Goal: Task Accomplishment & Management: Manage account settings

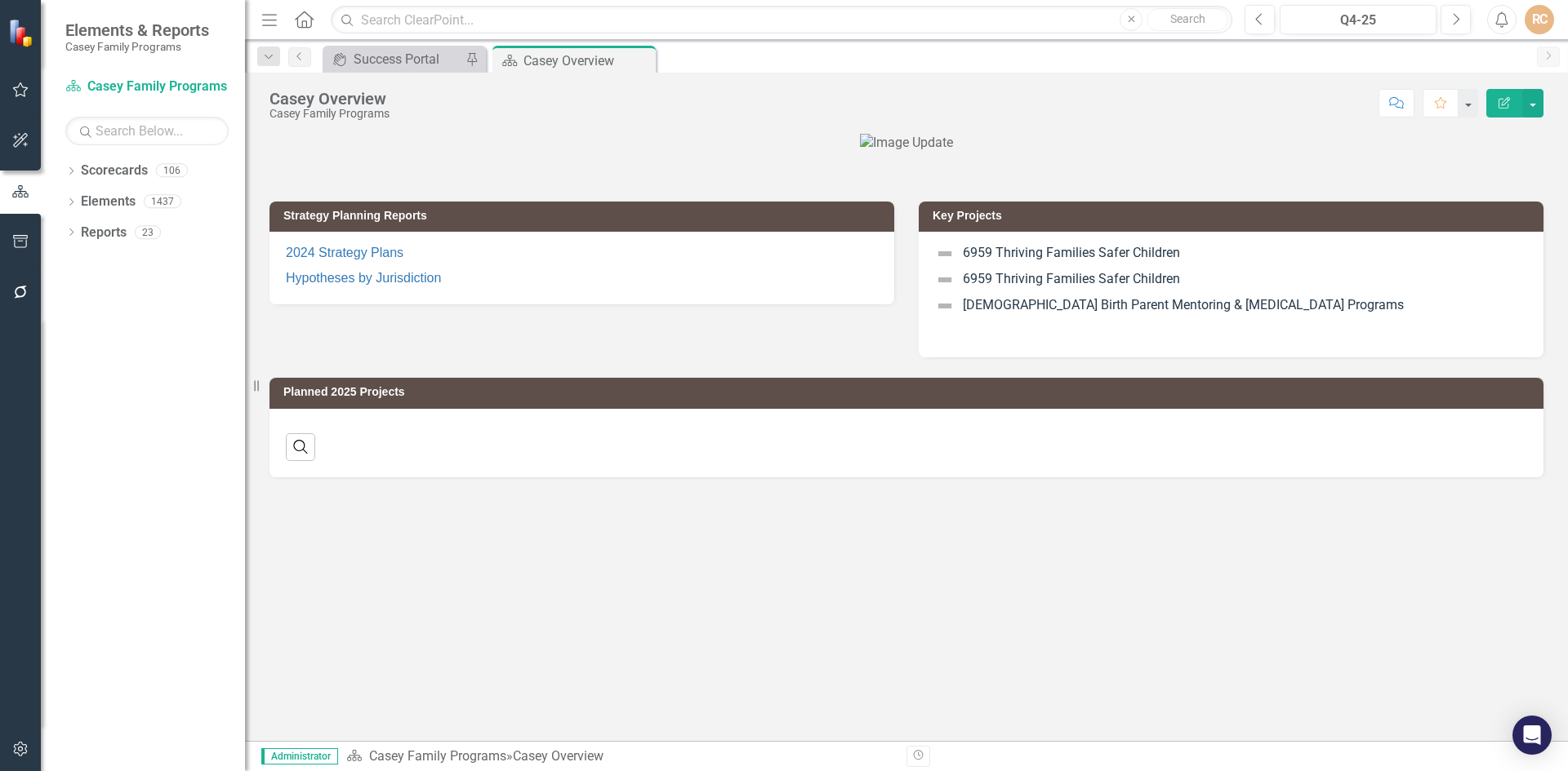
click at [1538, 18] on div "RC" at bounding box center [1538, 19] width 29 height 29
drag, startPoint x: 670, startPoint y: 614, endPoint x: 328, endPoint y: 299, distance: 465.0
click at [668, 614] on div "Strategy Planning Reports 2024 Strategy Plans Hypotheses by Jurisdiction Key Pr…" at bounding box center [907, 437] width 1323 height 608
click at [1547, 14] on div "RC" at bounding box center [1538, 19] width 29 height 29
click at [1512, 174] on link "Settings System Setup" at bounding box center [1488, 173] width 129 height 30
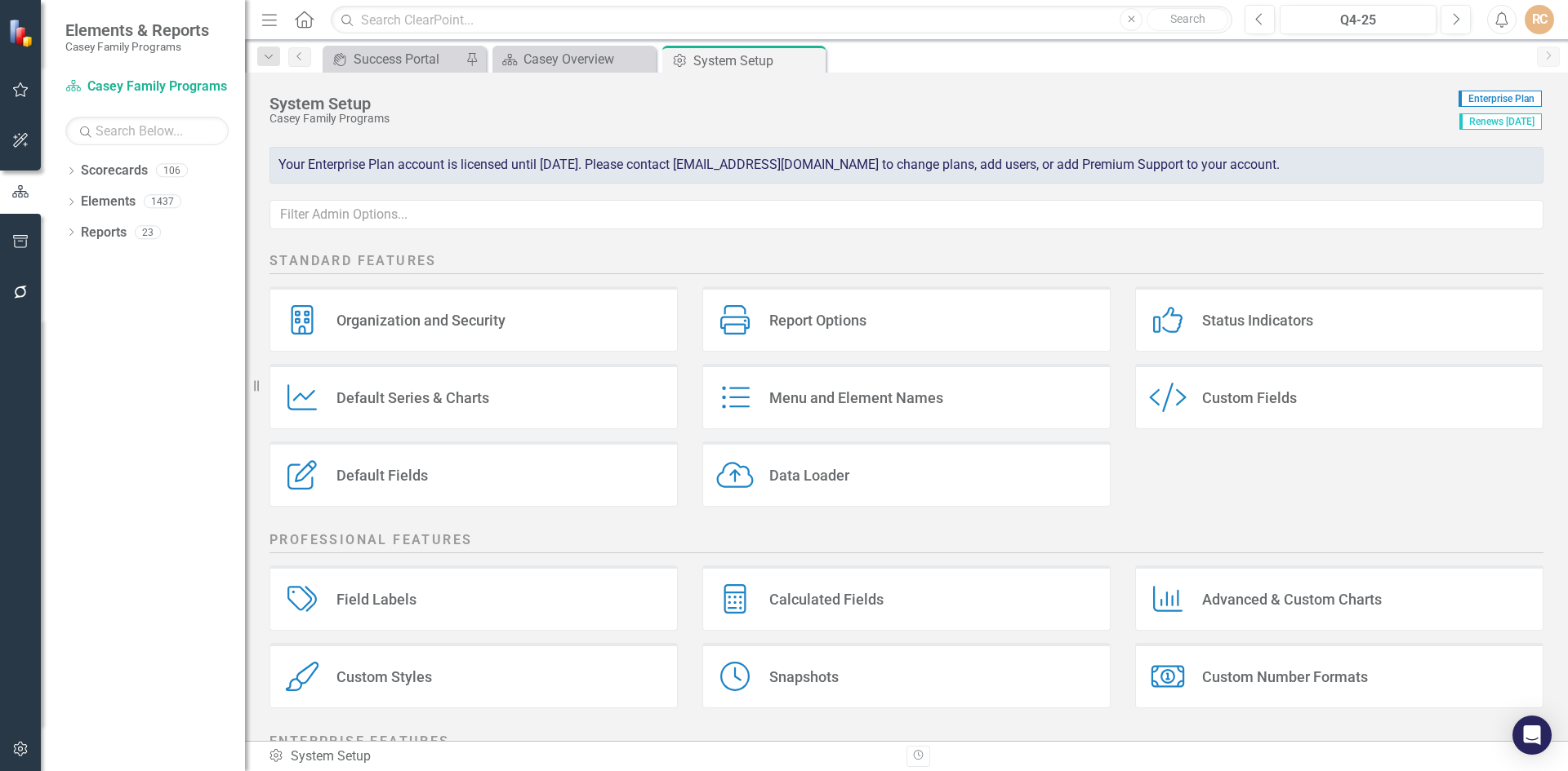
click at [459, 326] on div "Organization and Security" at bounding box center [421, 320] width 169 height 18
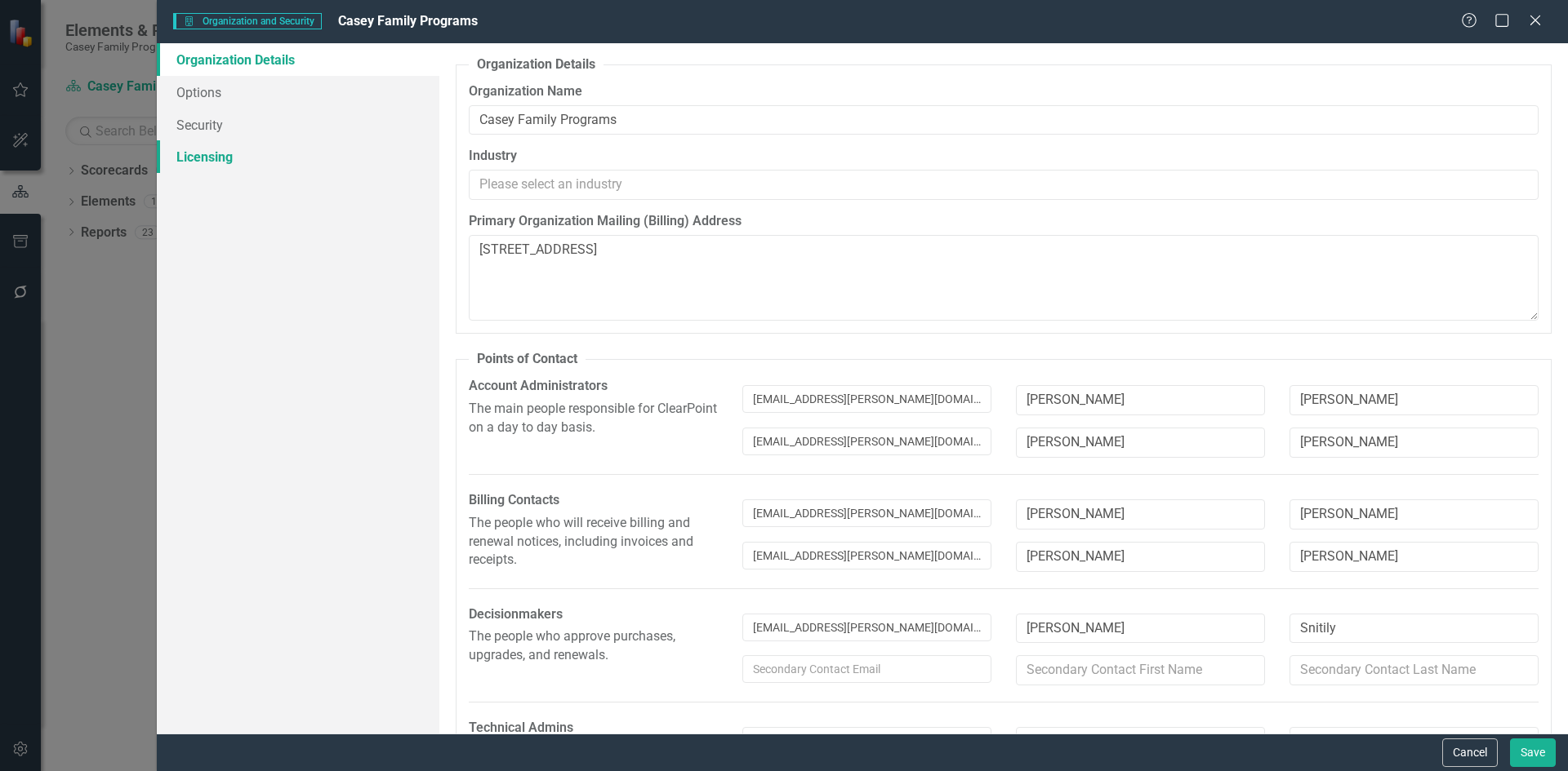
click at [229, 157] on link "Licensing" at bounding box center [298, 156] width 283 height 32
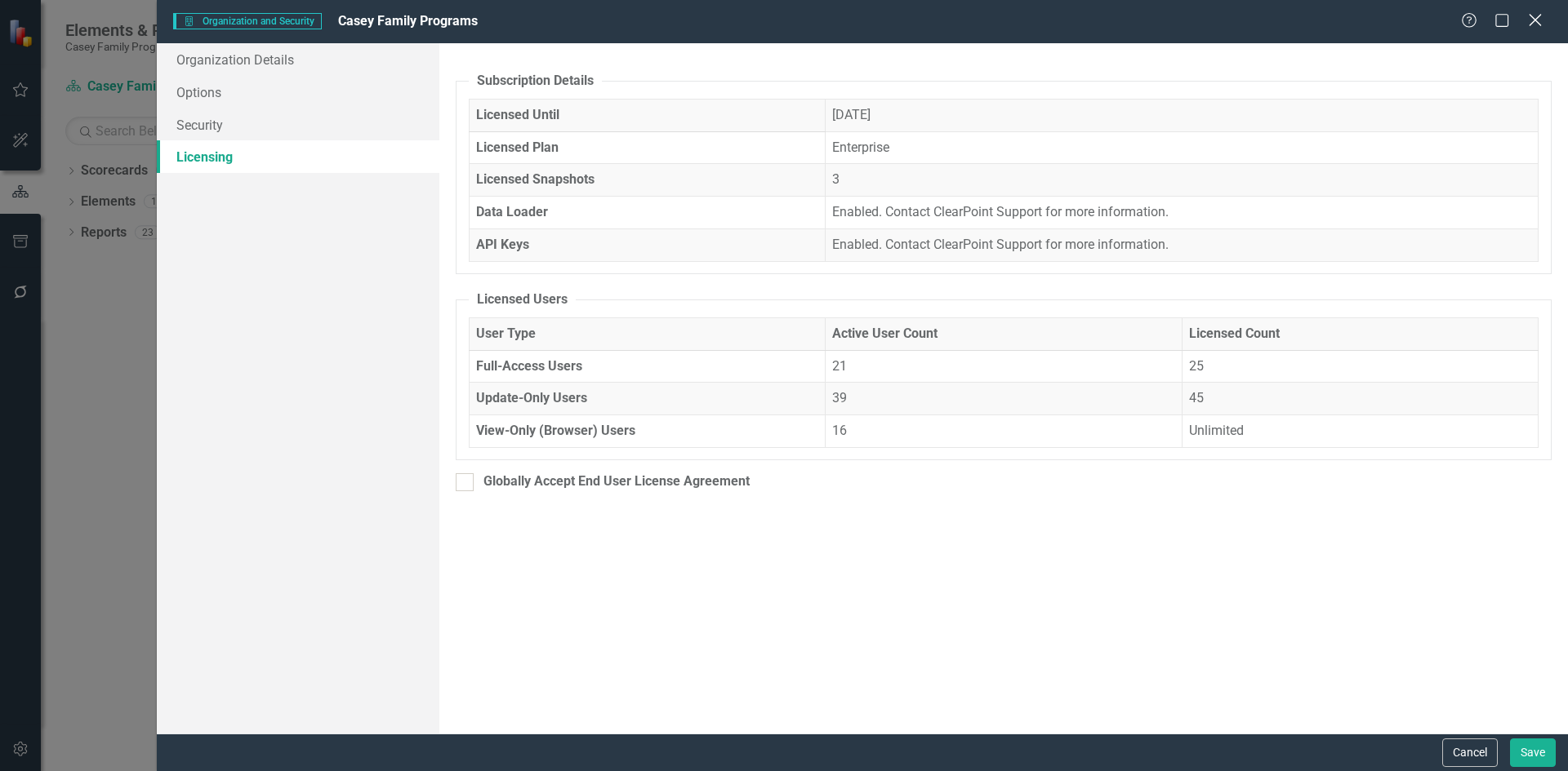
click at [1531, 20] on icon "Close" at bounding box center [1534, 20] width 20 height 16
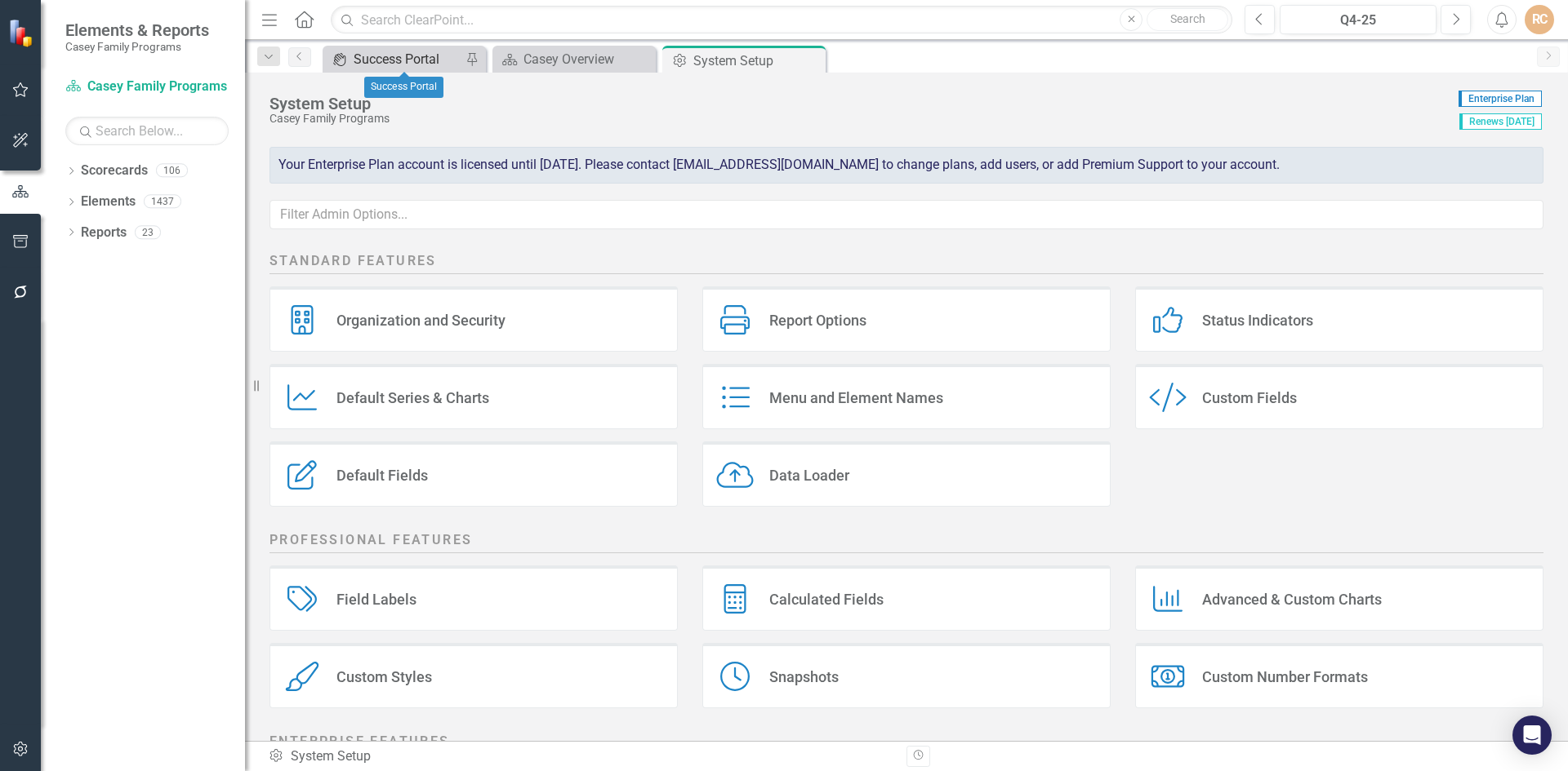
click at [424, 59] on div "Success Portal" at bounding box center [408, 59] width 108 height 20
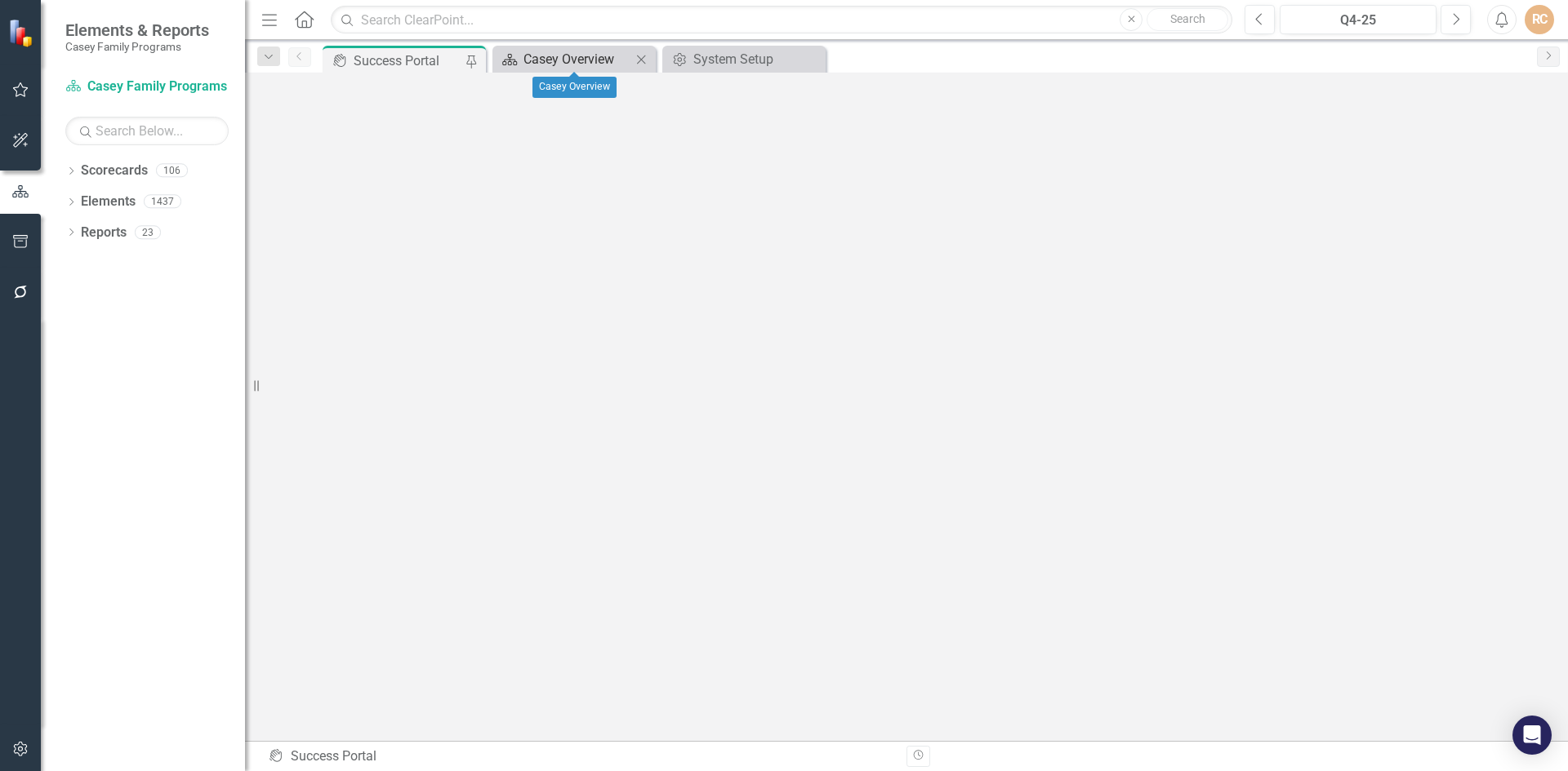
click at [567, 52] on div "Casey Overview" at bounding box center [577, 59] width 108 height 20
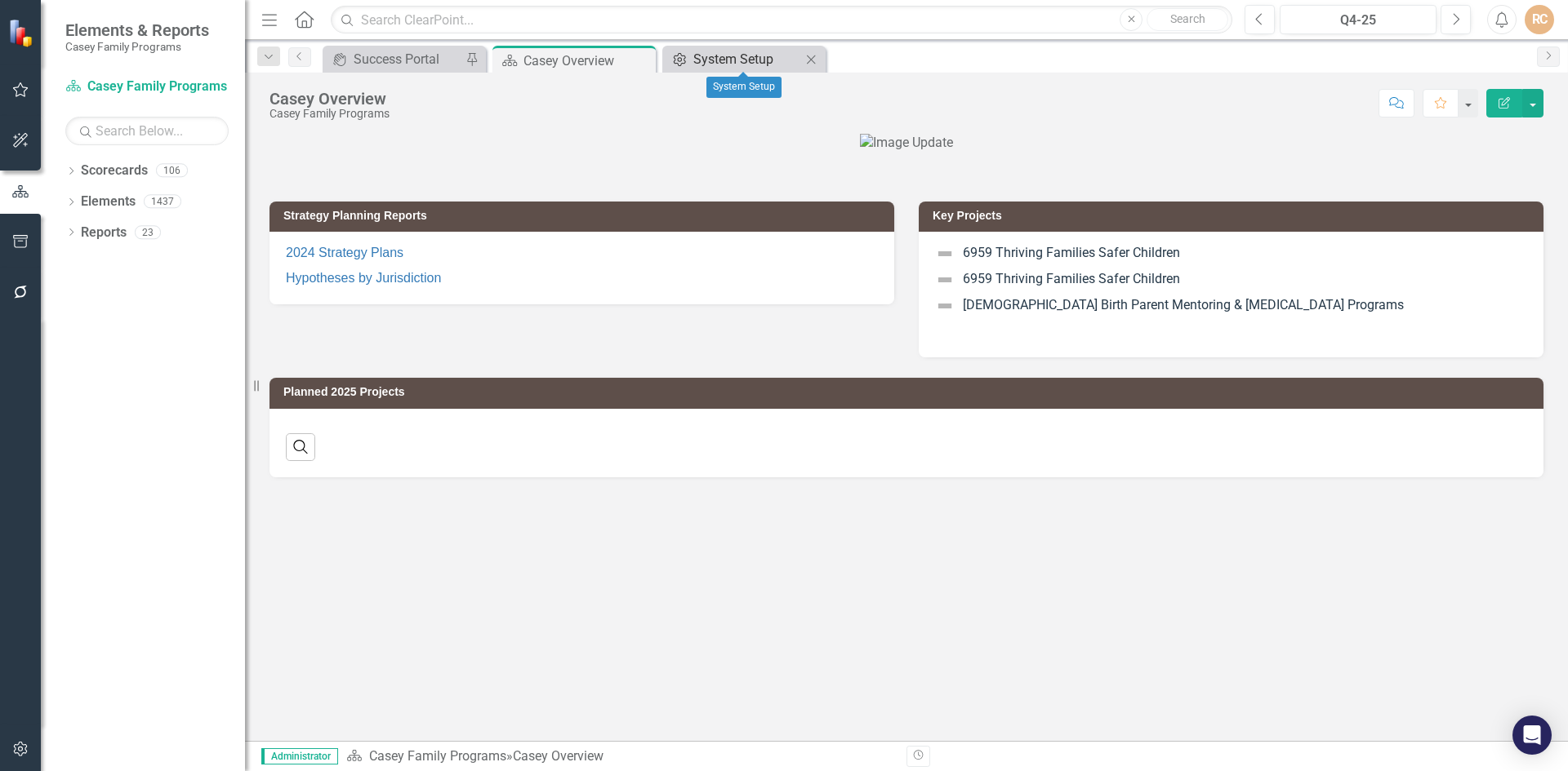
click at [719, 64] on div "System Setup" at bounding box center [747, 59] width 108 height 20
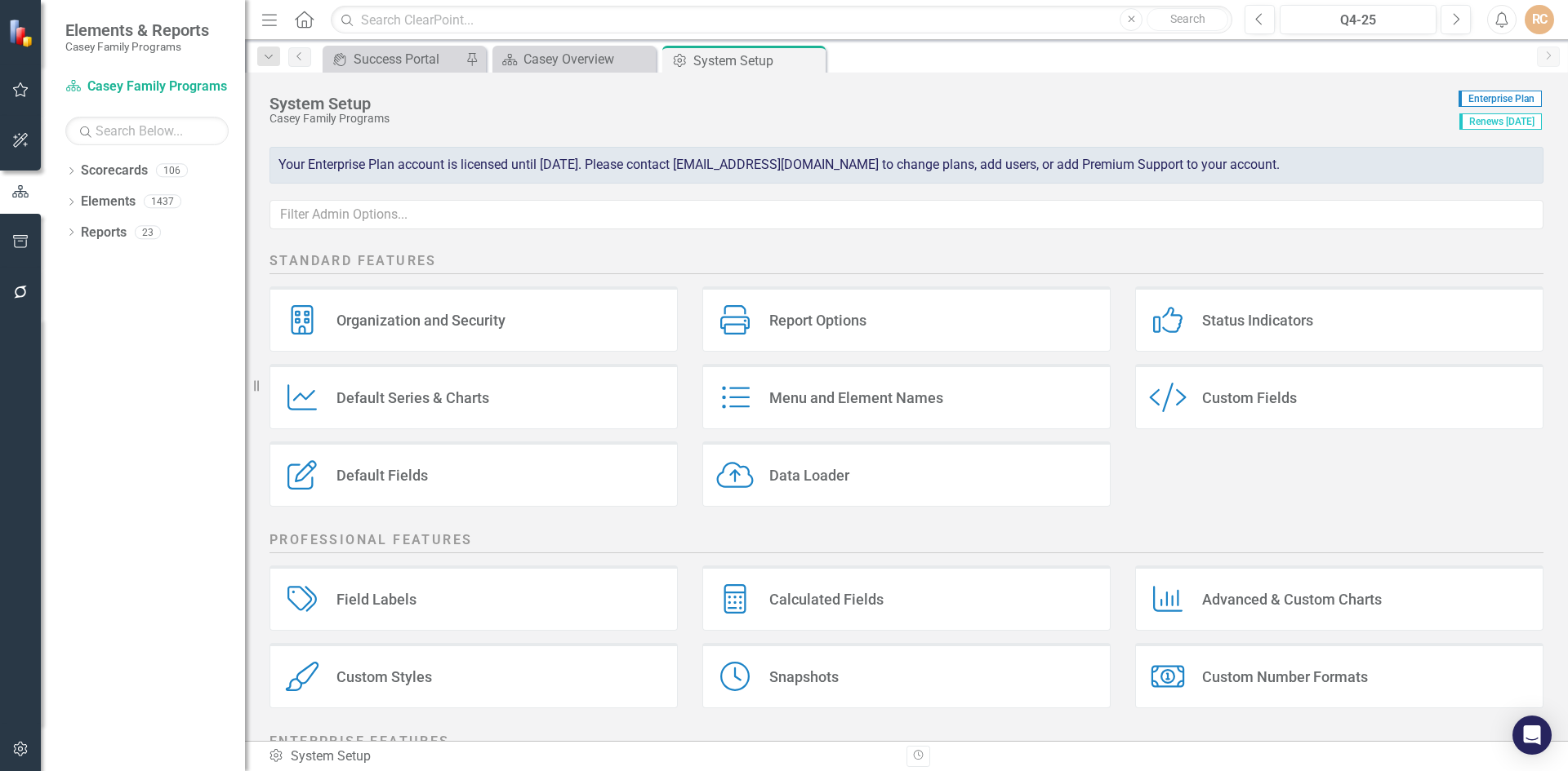
click at [1530, 18] on div "RC" at bounding box center [1538, 19] width 29 height 29
click at [1374, 97] on div "System Setup" at bounding box center [860, 104] width 1181 height 18
click at [525, 14] on input "text" at bounding box center [781, 20] width 901 height 29
type input "u"
click at [272, 22] on icon "Menu" at bounding box center [270, 19] width 21 height 18
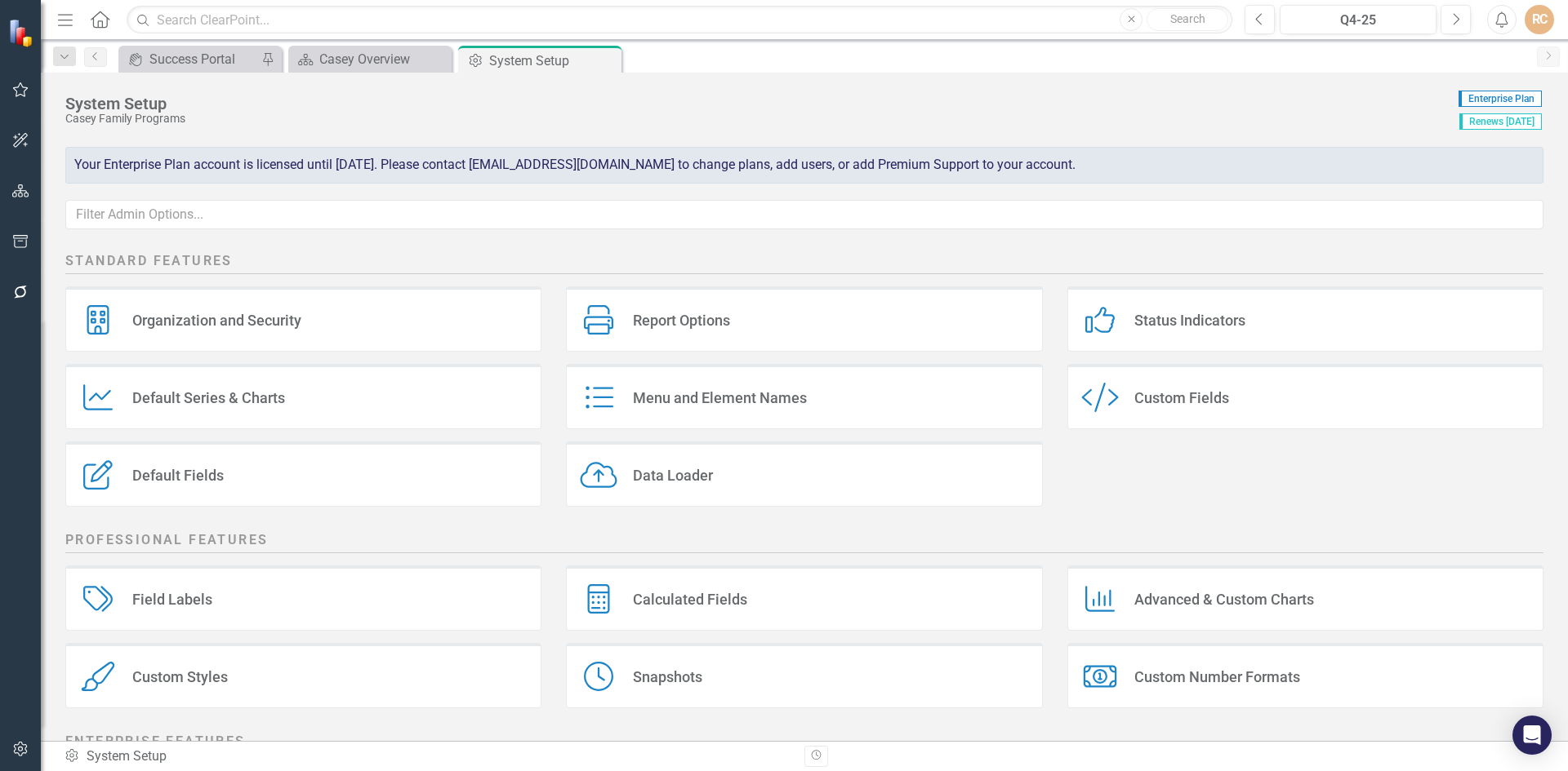
click at [76, 25] on icon "Menu" at bounding box center [65, 19] width 21 height 18
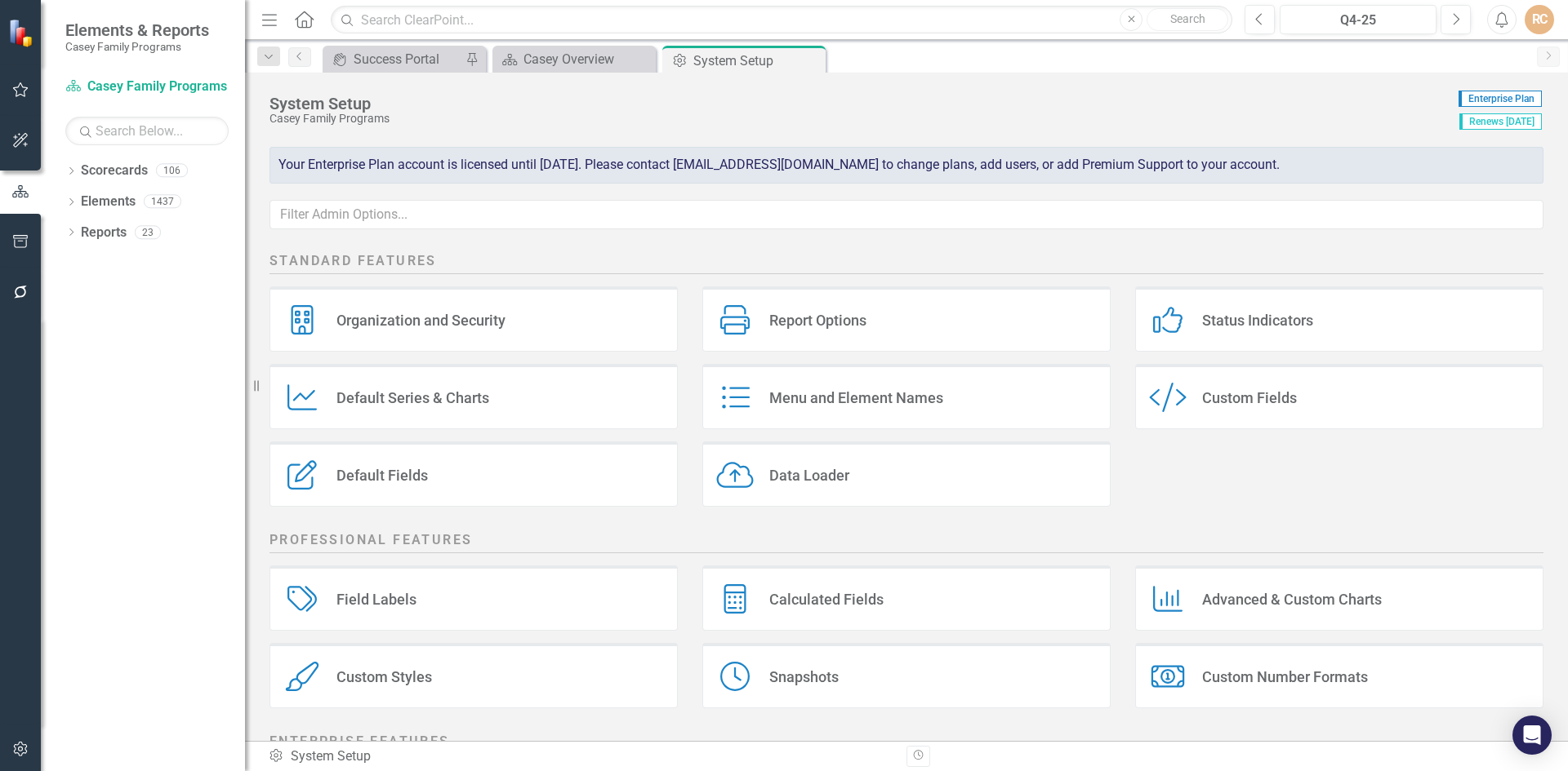
click at [302, 19] on icon "Home" at bounding box center [304, 19] width 21 height 18
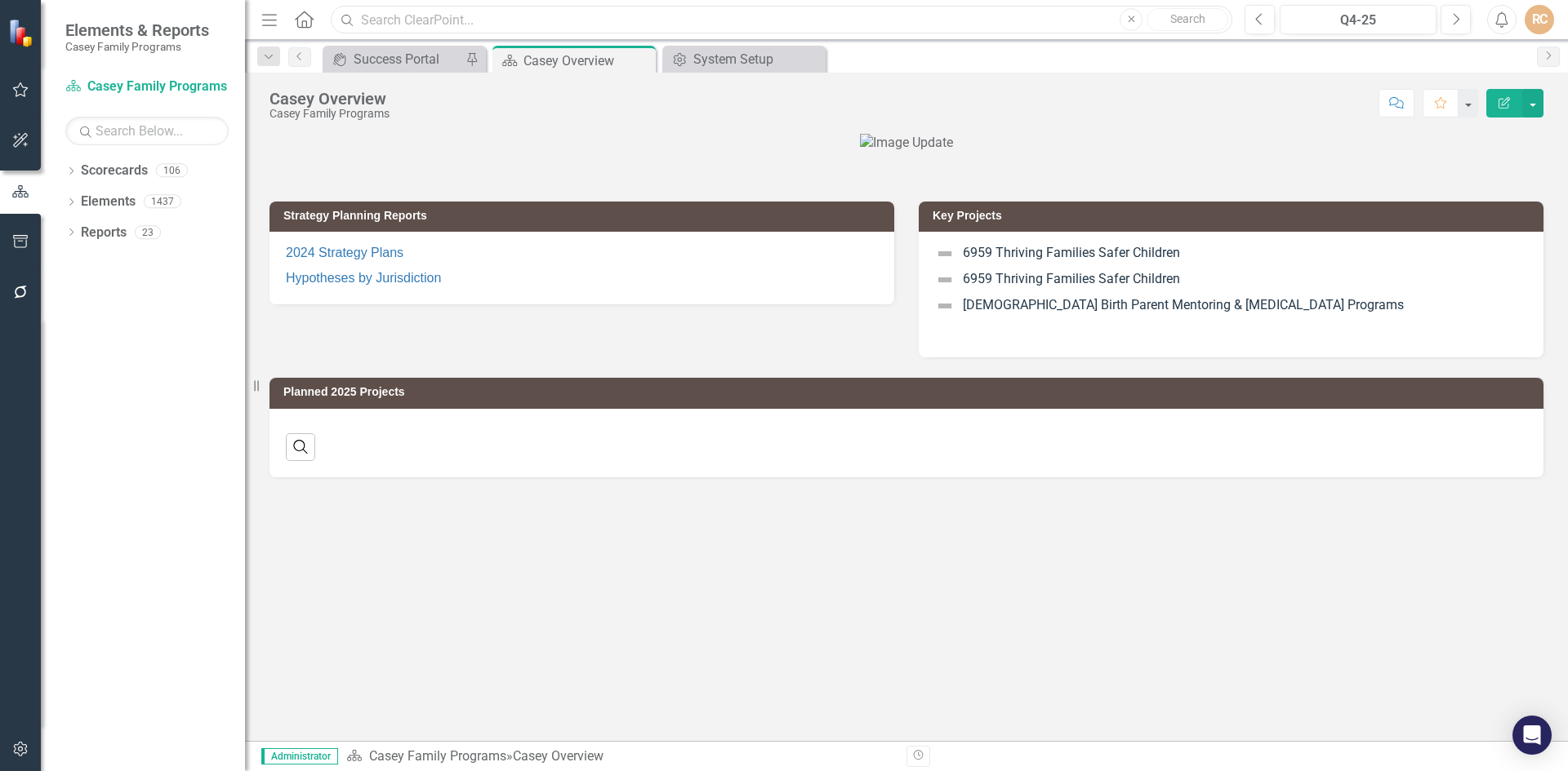
click at [447, 21] on input "text" at bounding box center [781, 20] width 901 height 29
type input "users and groups"
click at [497, 19] on input "users and groups" at bounding box center [781, 20] width 901 height 29
click at [577, 571] on div "Strategy Planning Reports 2024 Strategy Plans Hypotheses by Jurisdiction Key Pr…" at bounding box center [907, 437] width 1323 height 608
click at [1532, 731] on icon "Open Intercom Messenger" at bounding box center [1531, 735] width 18 height 21
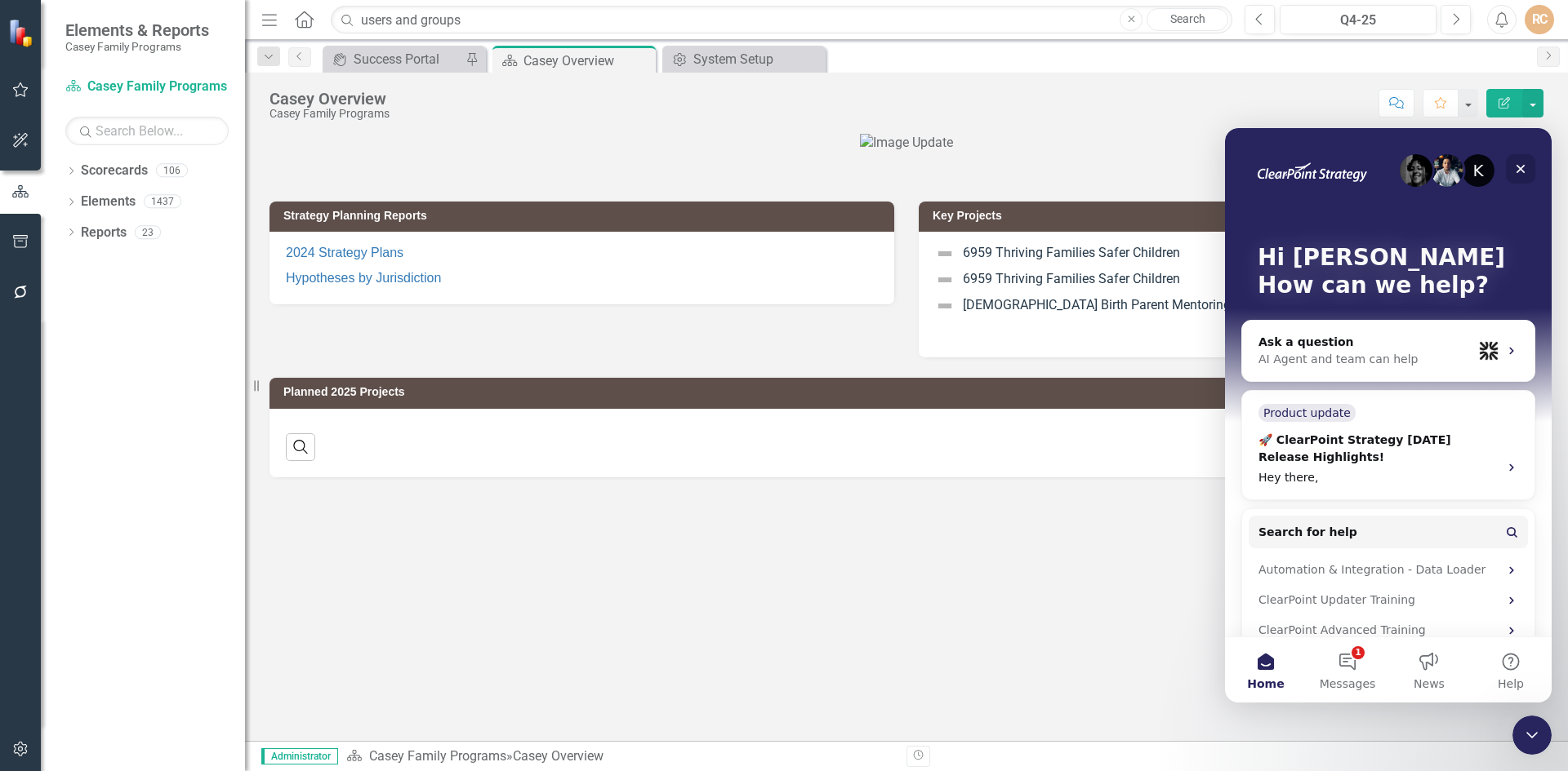
click at [1524, 168] on icon "Close" at bounding box center [1520, 169] width 13 height 13
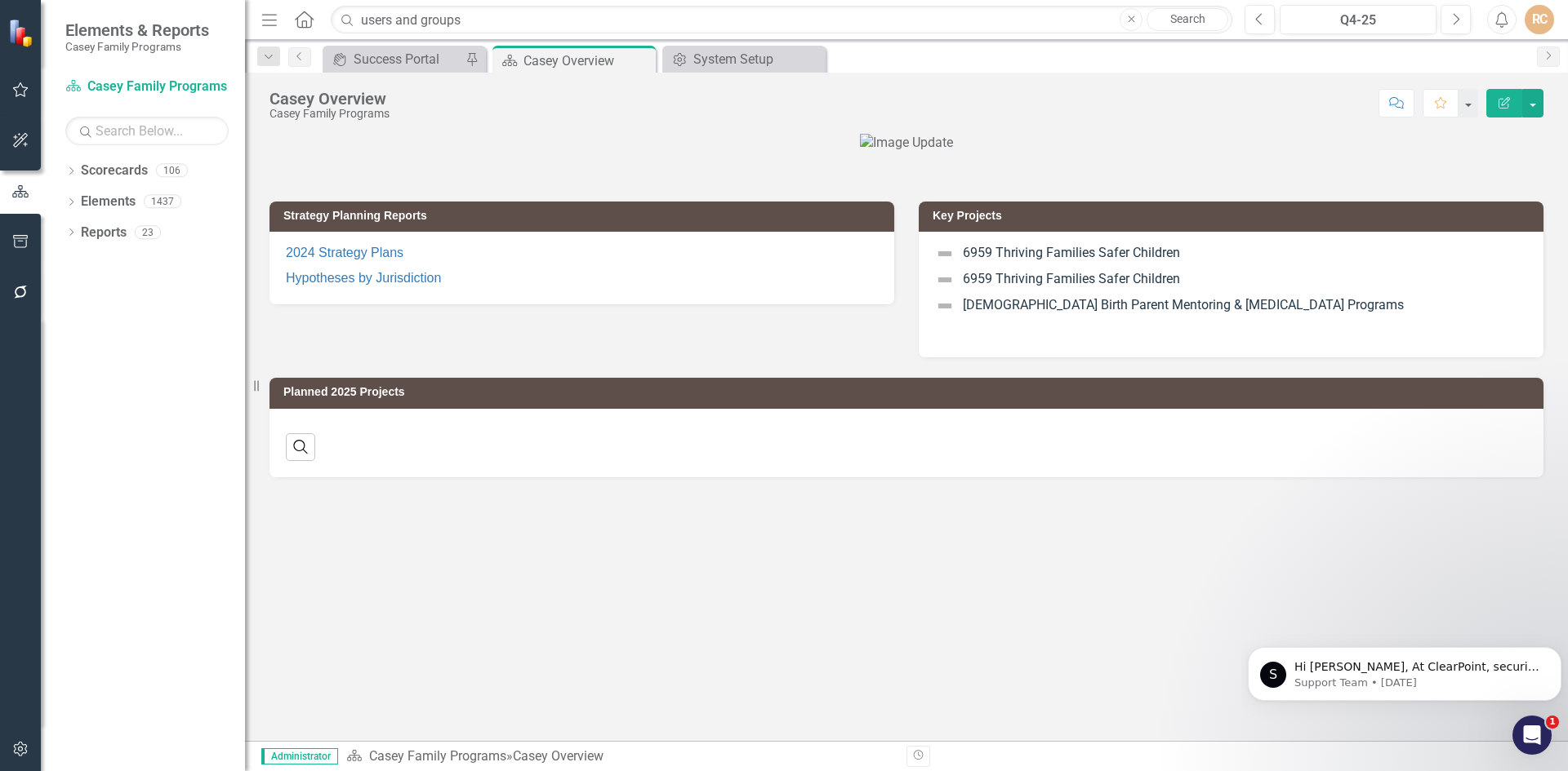
click at [1510, 21] on icon "Alerts" at bounding box center [1501, 19] width 18 height 17
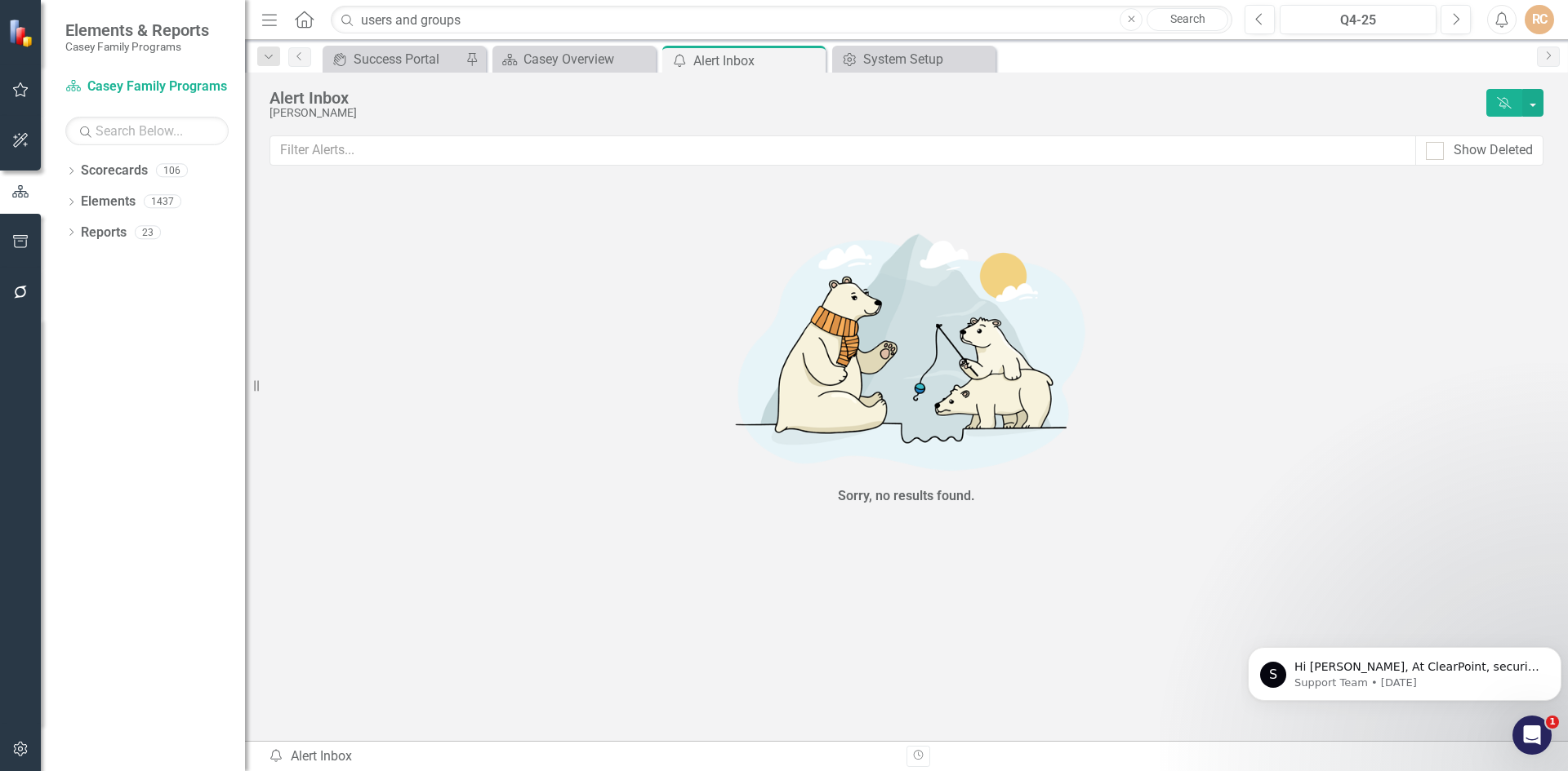
click at [1533, 18] on div "RC" at bounding box center [1538, 19] width 29 height 29
click at [1485, 168] on link "Settings System Setup" at bounding box center [1488, 173] width 129 height 30
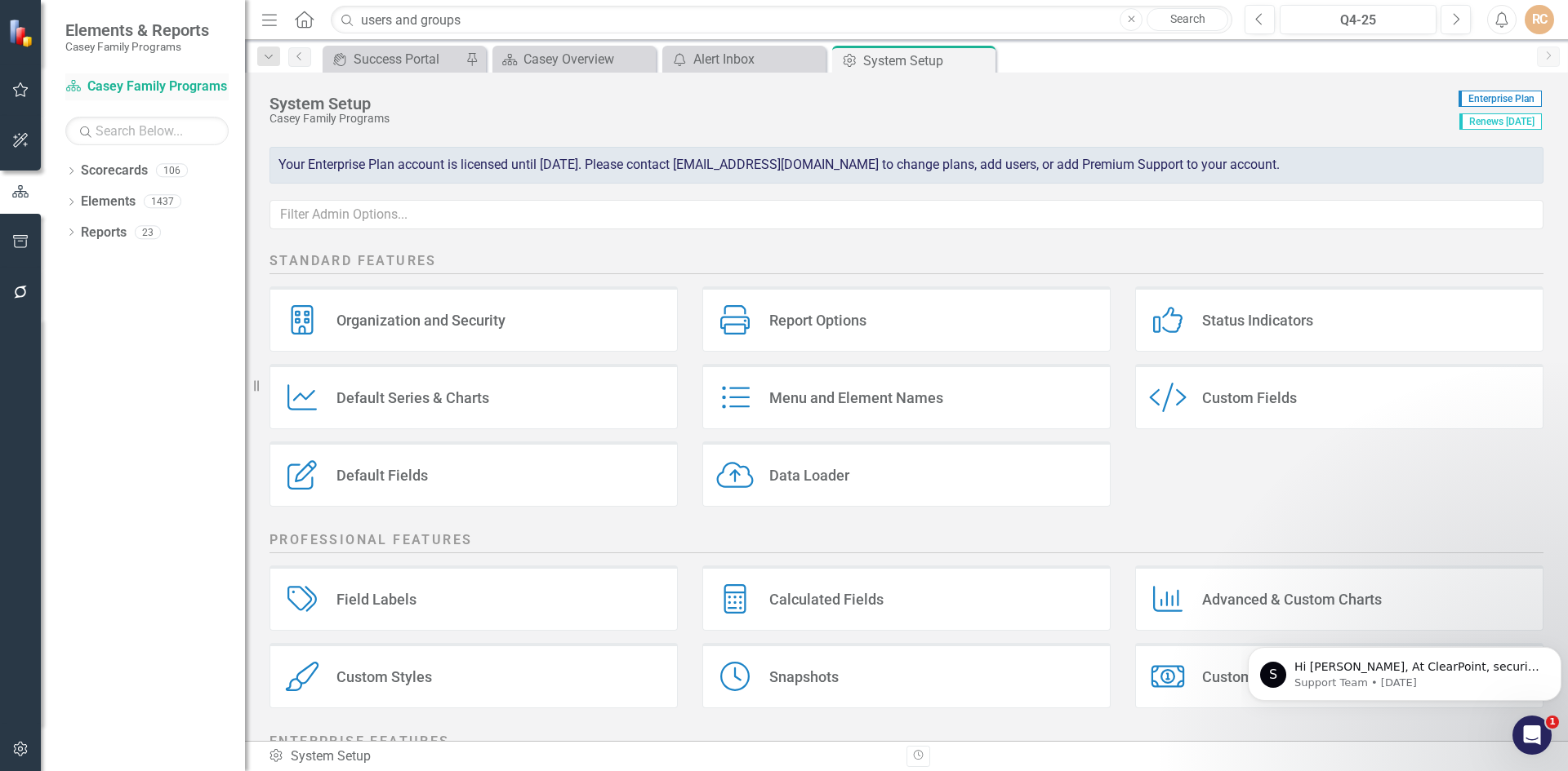
click at [132, 82] on link "Scorecard [PERSON_NAME] Family Programs" at bounding box center [147, 86] width 163 height 18
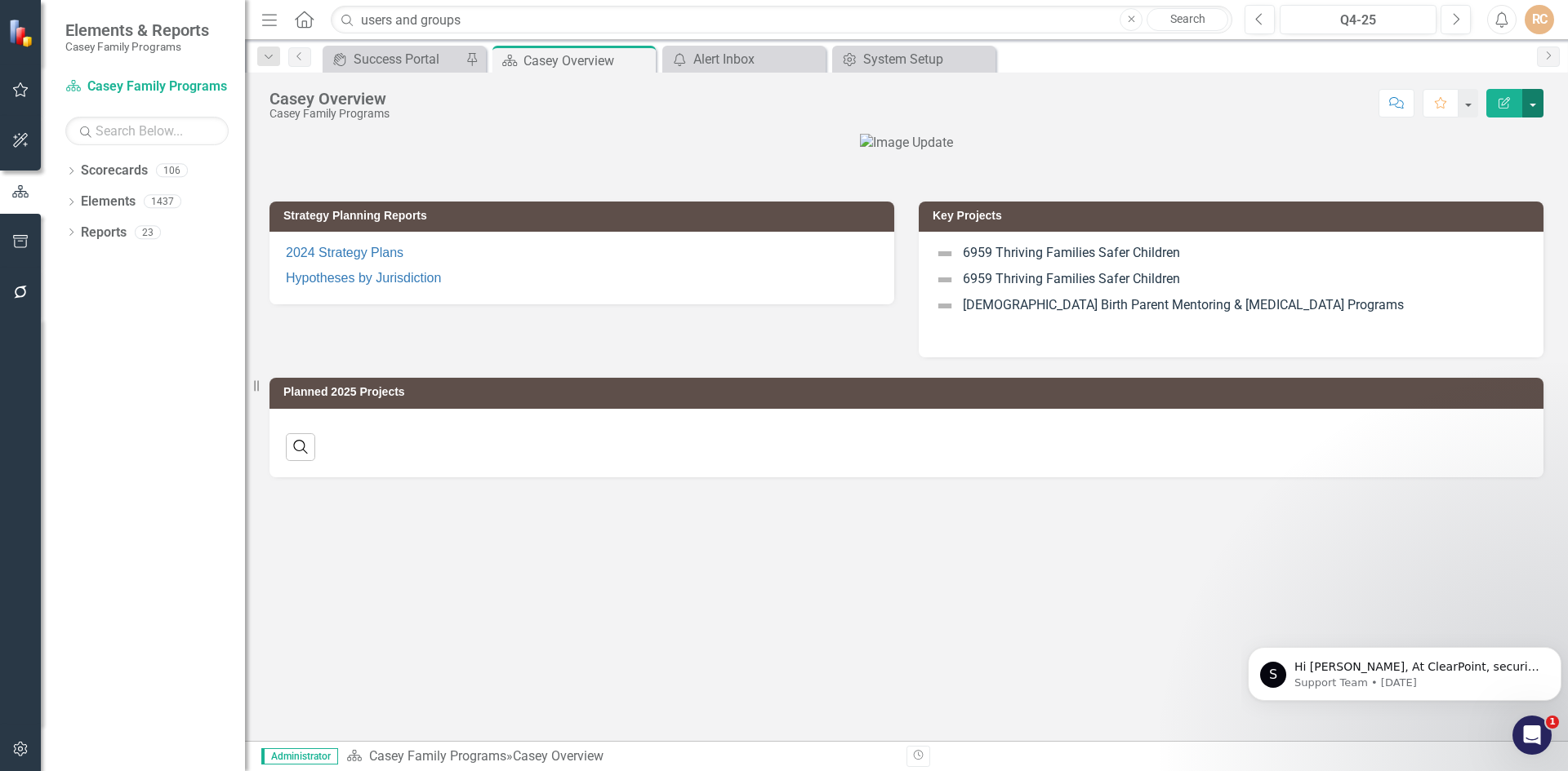
click at [1535, 110] on button "button" at bounding box center [1533, 103] width 21 height 29
click at [1348, 152] on div at bounding box center [907, 142] width 1274 height 18
click at [1467, 104] on button "button" at bounding box center [1467, 103] width 21 height 29
click at [1304, 126] on div "[PERSON_NAME] Overview [PERSON_NAME] Family Programs Score: N/A Q4-25 Completed…" at bounding box center [907, 407] width 1323 height 668
click at [1524, 724] on icon "Open Intercom Messenger" at bounding box center [1529, 733] width 27 height 27
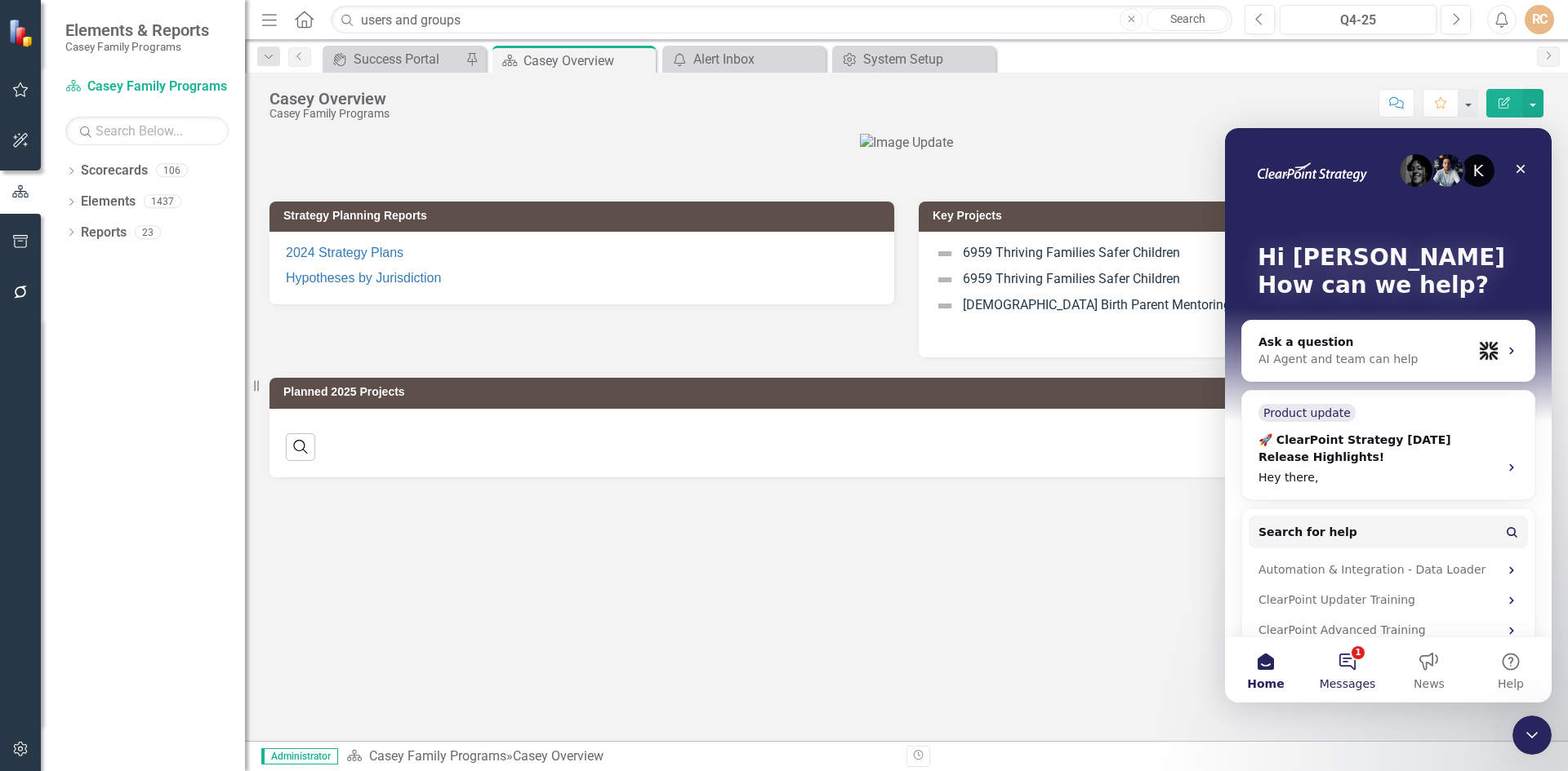
click at [1352, 663] on button "1 Messages" at bounding box center [1347, 670] width 82 height 65
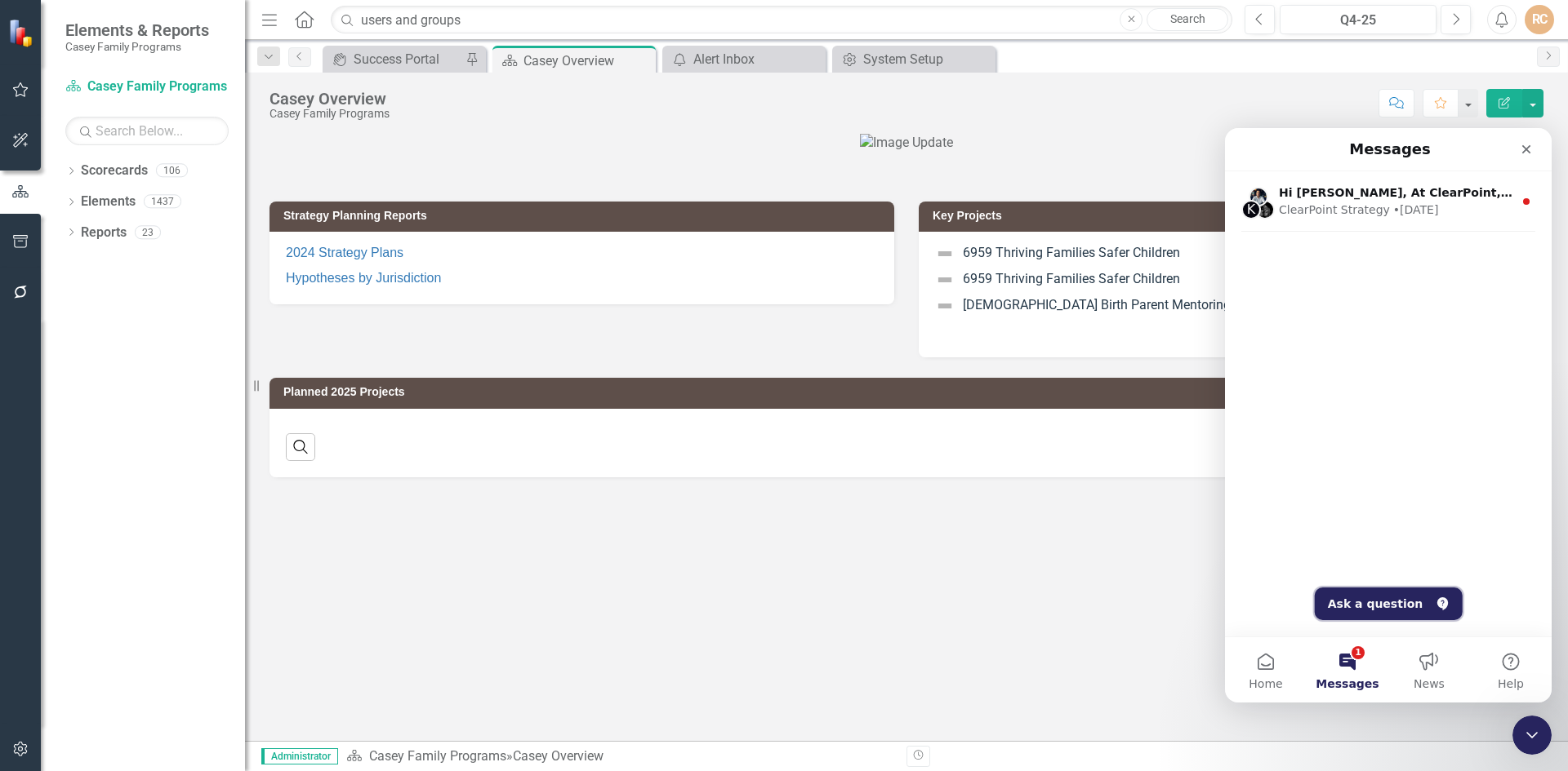
click at [1357, 609] on button "Ask a question" at bounding box center [1389, 603] width 148 height 32
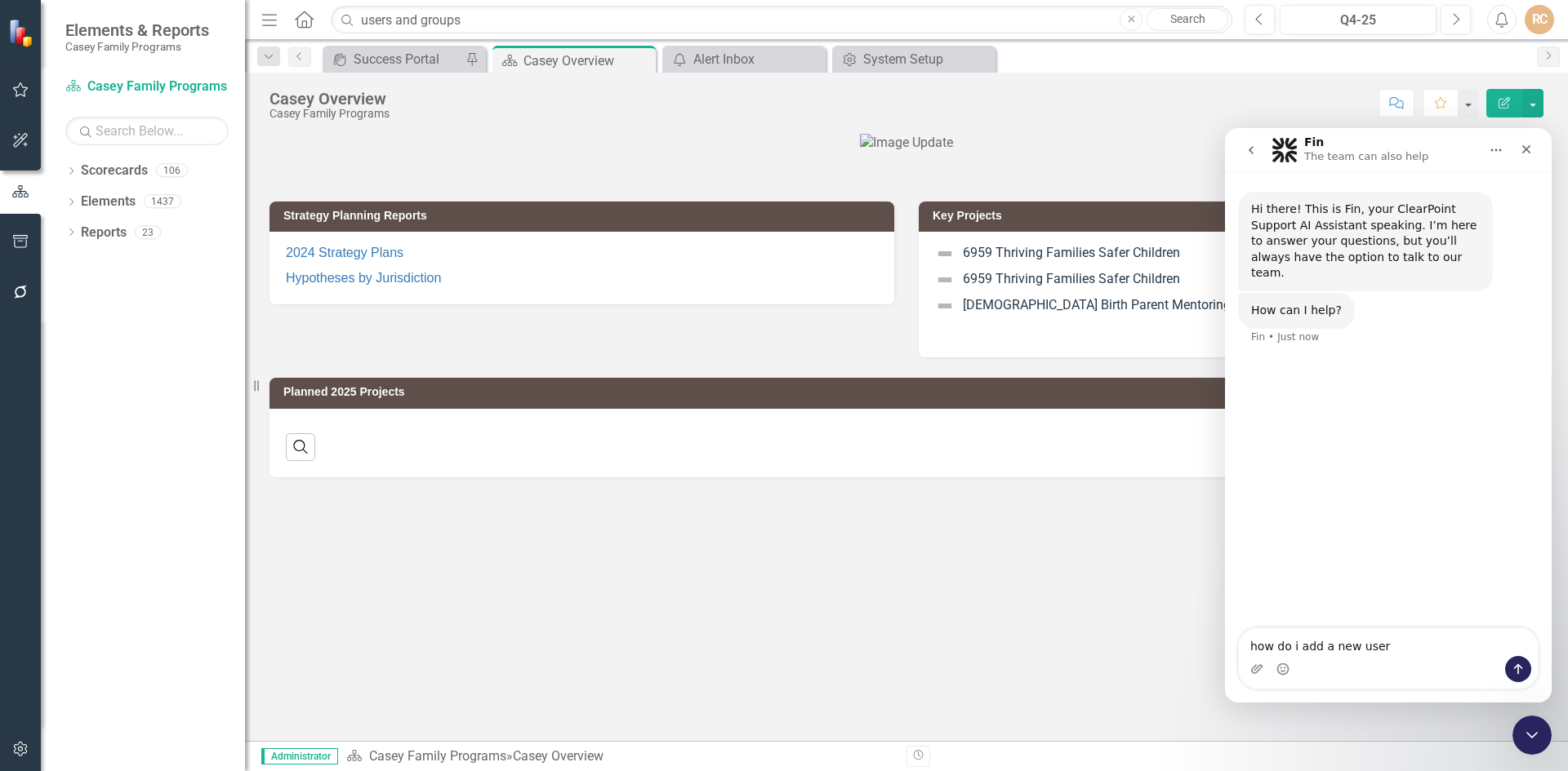
type textarea "how do i add a new user?"
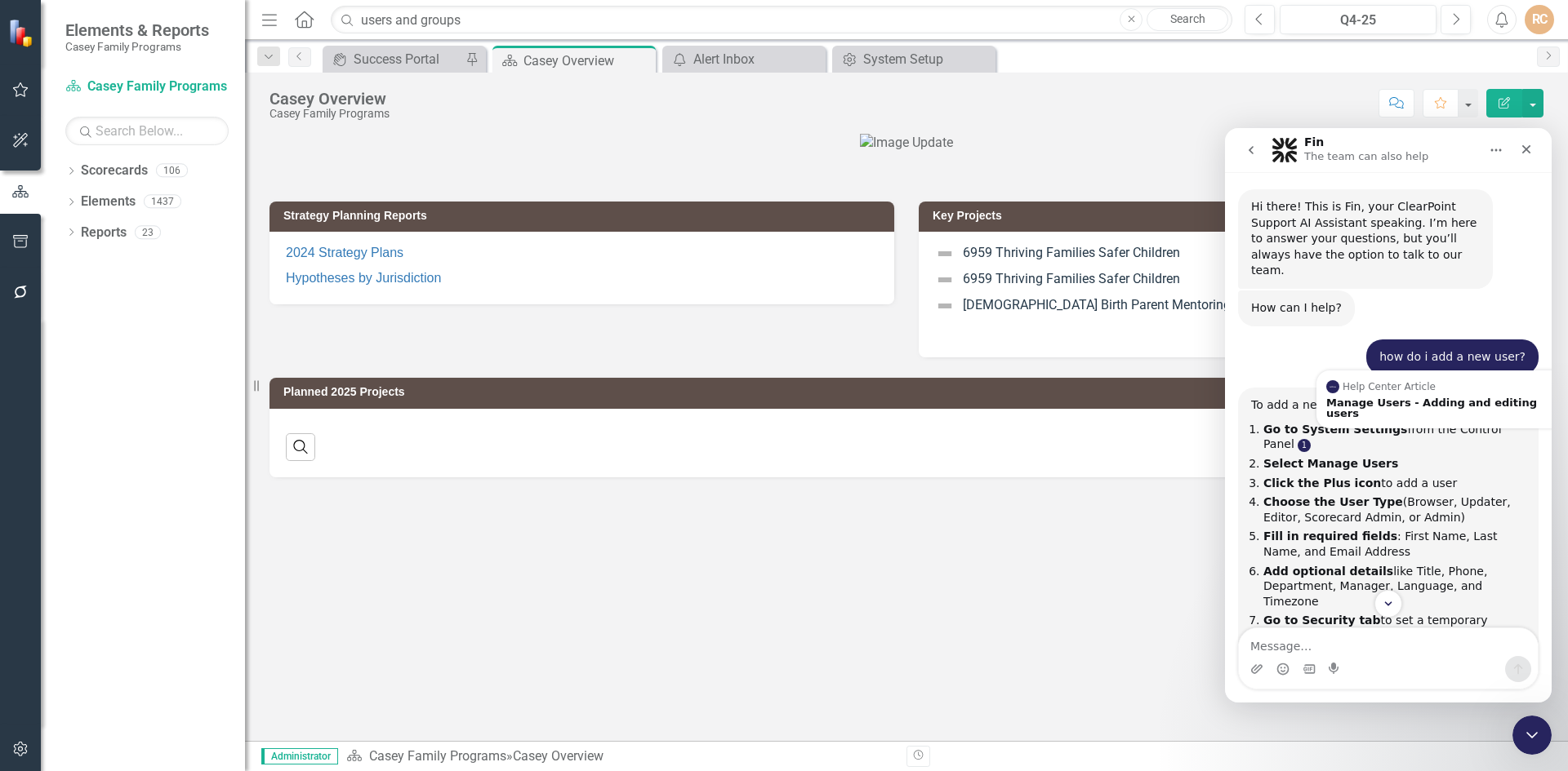
click at [1311, 439] on link "Source reference 8862392:" at bounding box center [1304, 445] width 13 height 13
click at [1491, 398] on div "Manage Users - Adding and editing users" at bounding box center [1445, 408] width 238 height 21
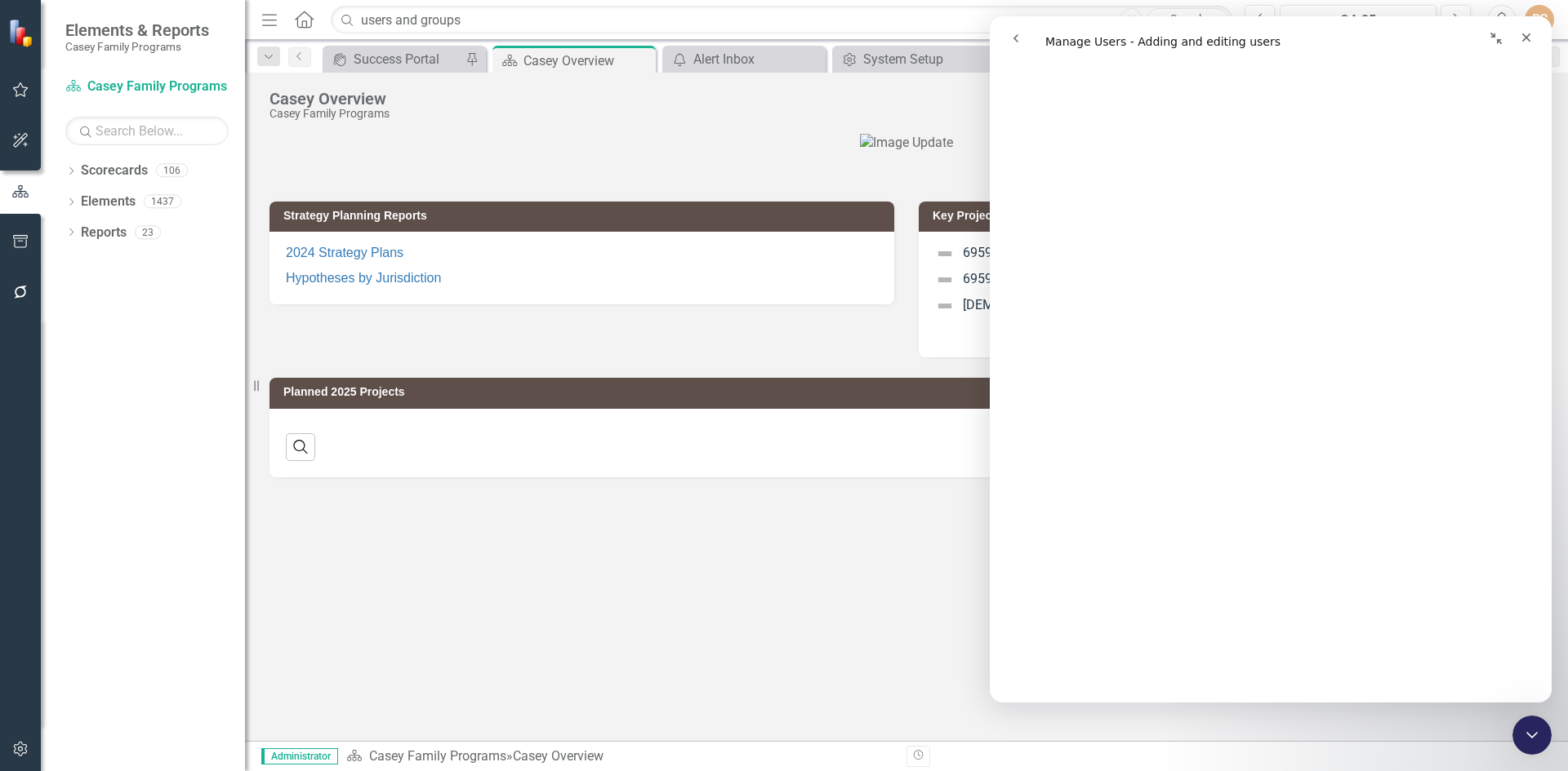
scroll to position [327, 0]
click at [25, 747] on icon "button" at bounding box center [21, 749] width 18 height 13
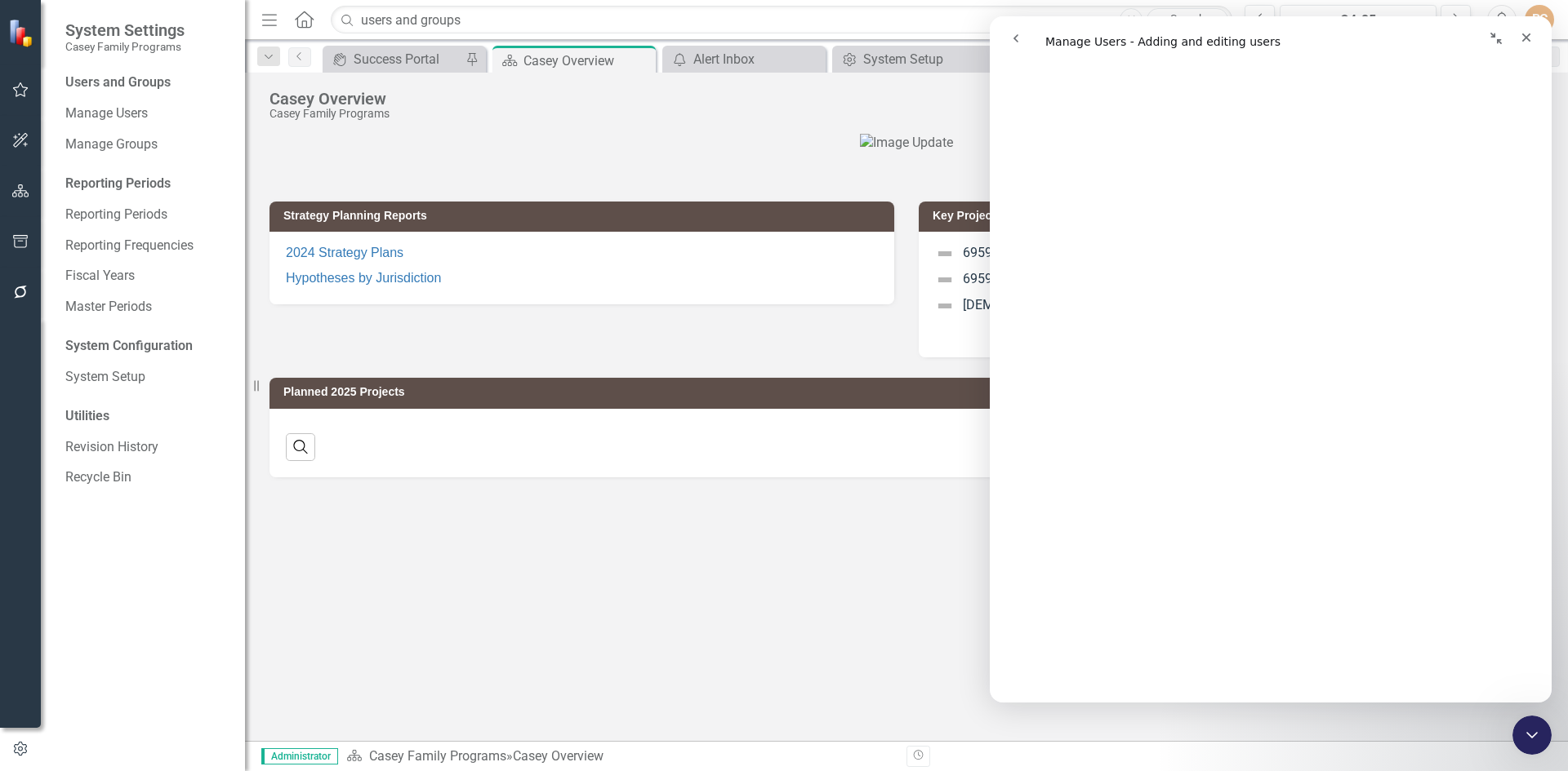
click at [125, 81] on div "Users and Groups" at bounding box center [147, 83] width 163 height 18
click at [114, 116] on link "Manage Users" at bounding box center [147, 113] width 163 height 18
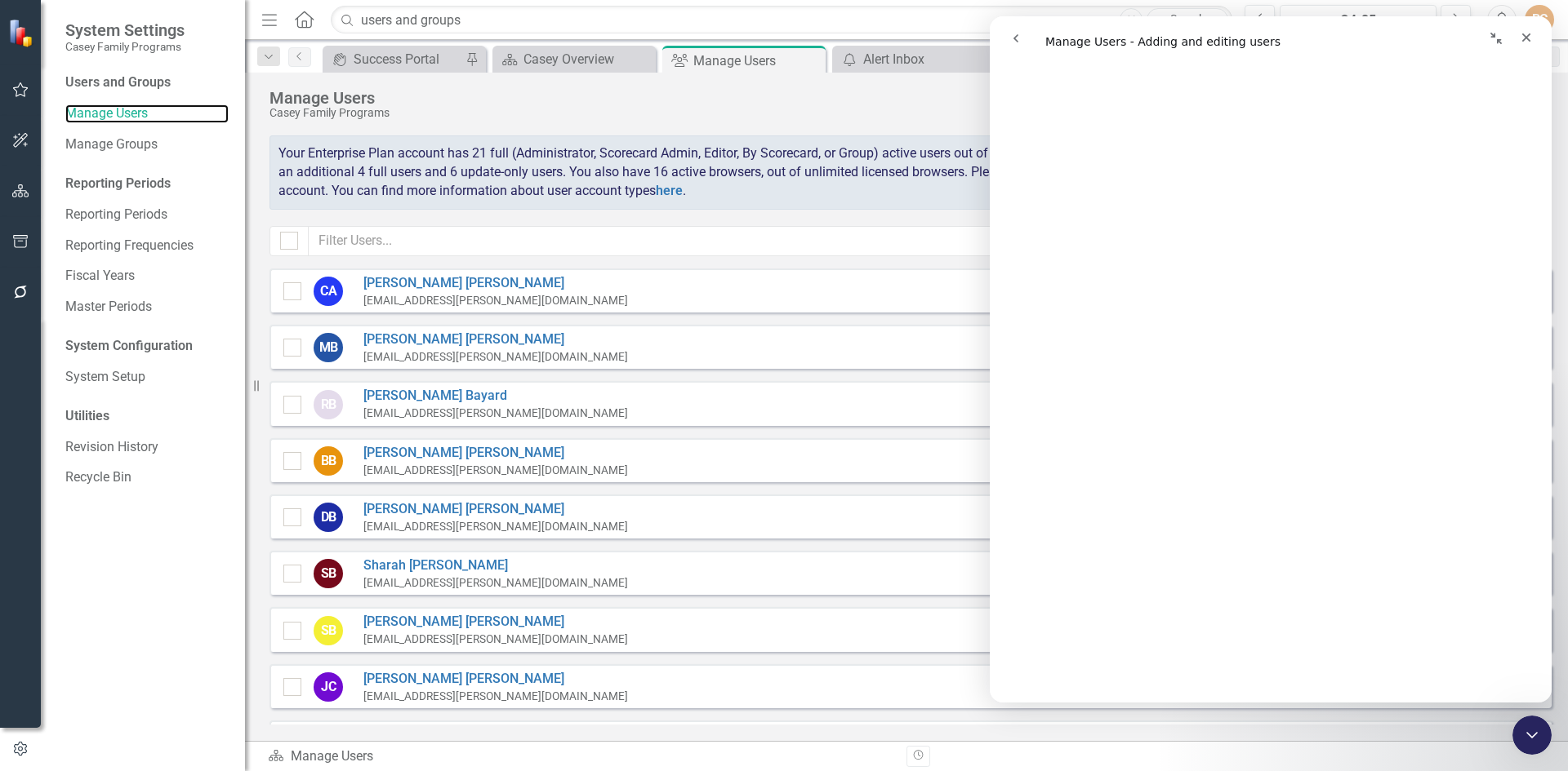
scroll to position [163, 0]
click at [1498, 34] on icon "Collapse window" at bounding box center [1496, 38] width 13 height 13
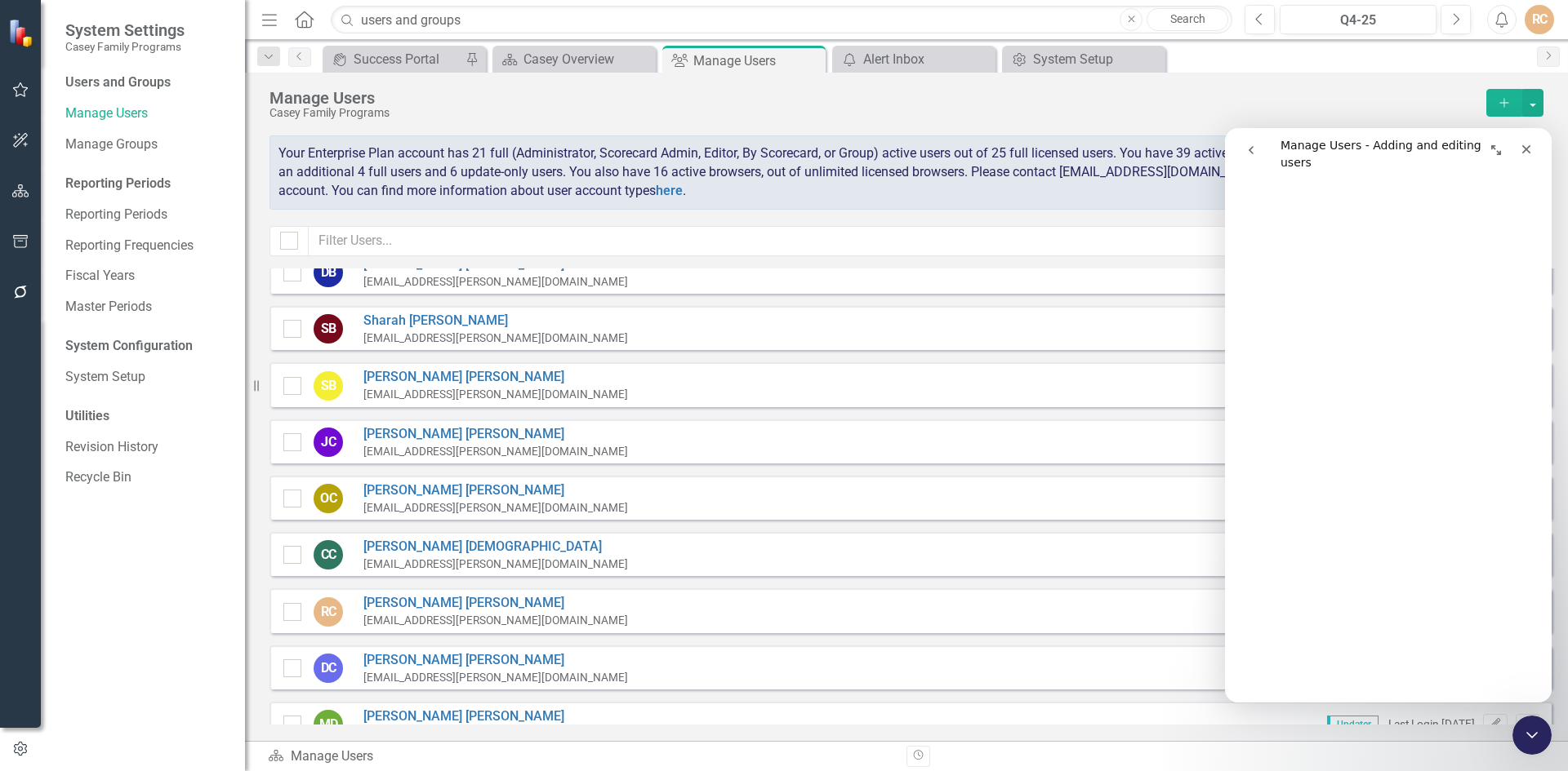
scroll to position [0, 0]
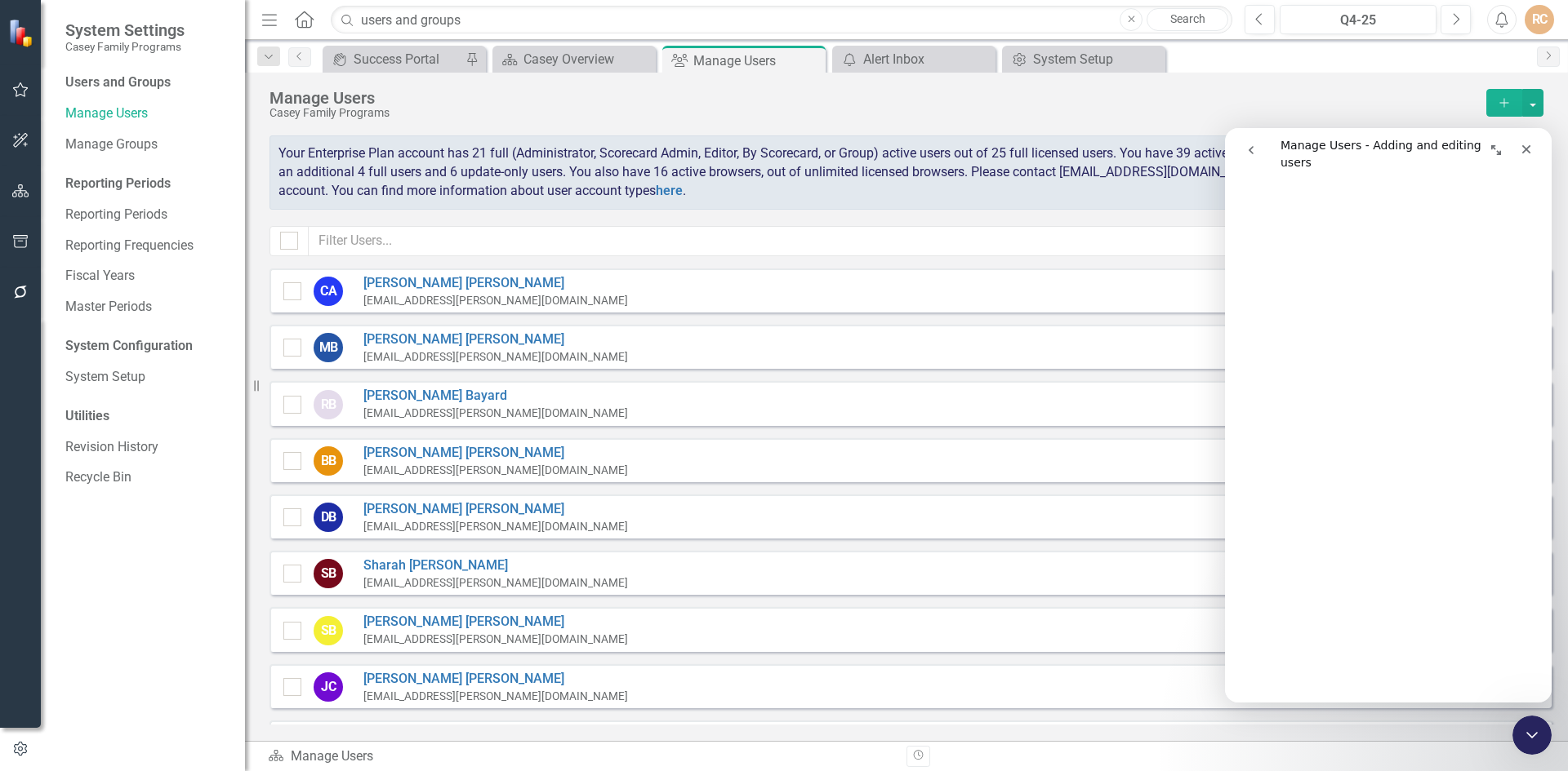
click at [1337, 109] on div "Casey Family Programs" at bounding box center [874, 113] width 1209 height 12
drag, startPoint x: 1521, startPoint y: 155, endPoint x: 2550, endPoint y: 573, distance: 1110.7
click at [1521, 155] on icon "Close" at bounding box center [1526, 149] width 13 height 13
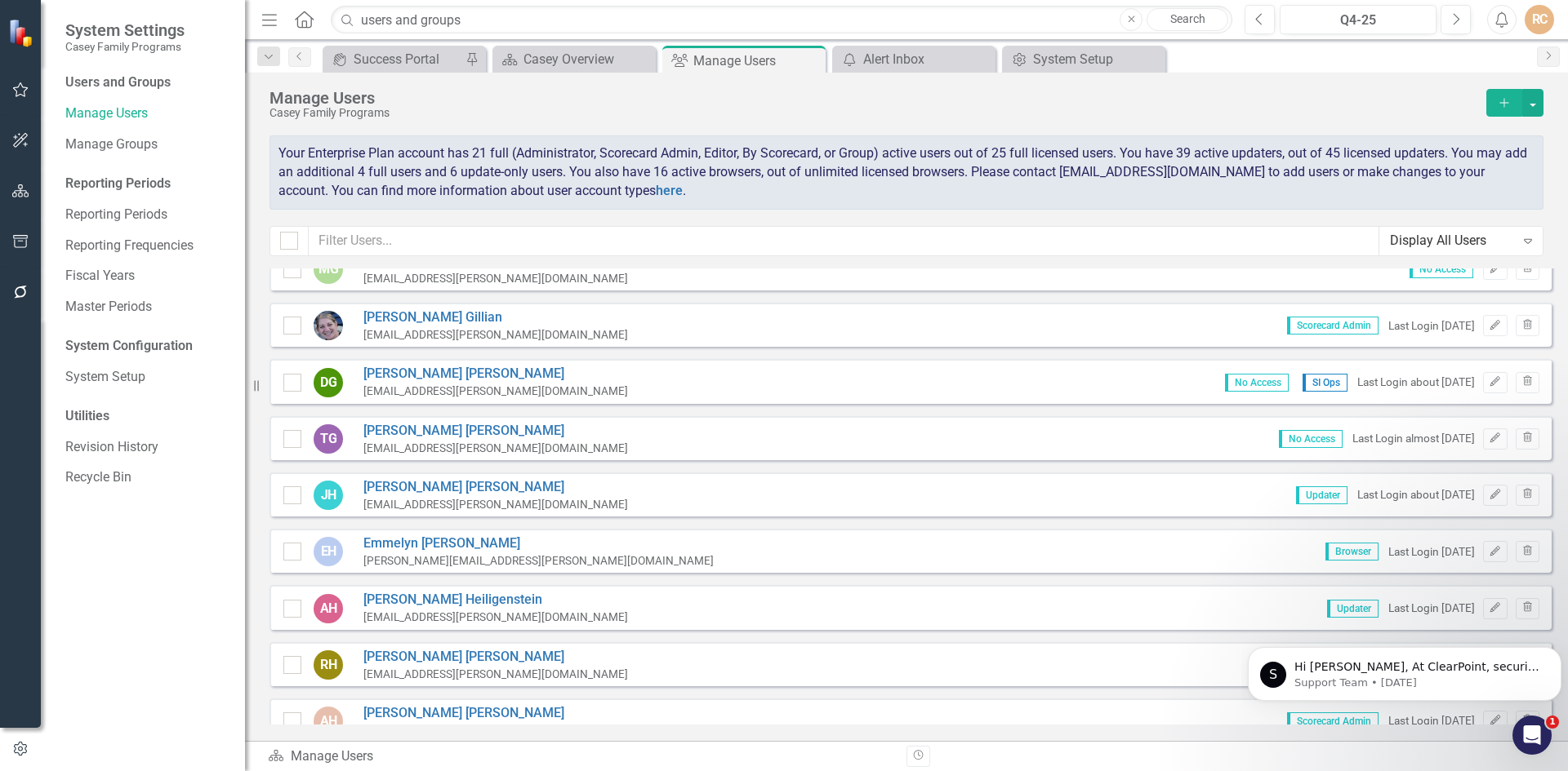
scroll to position [1632, 0]
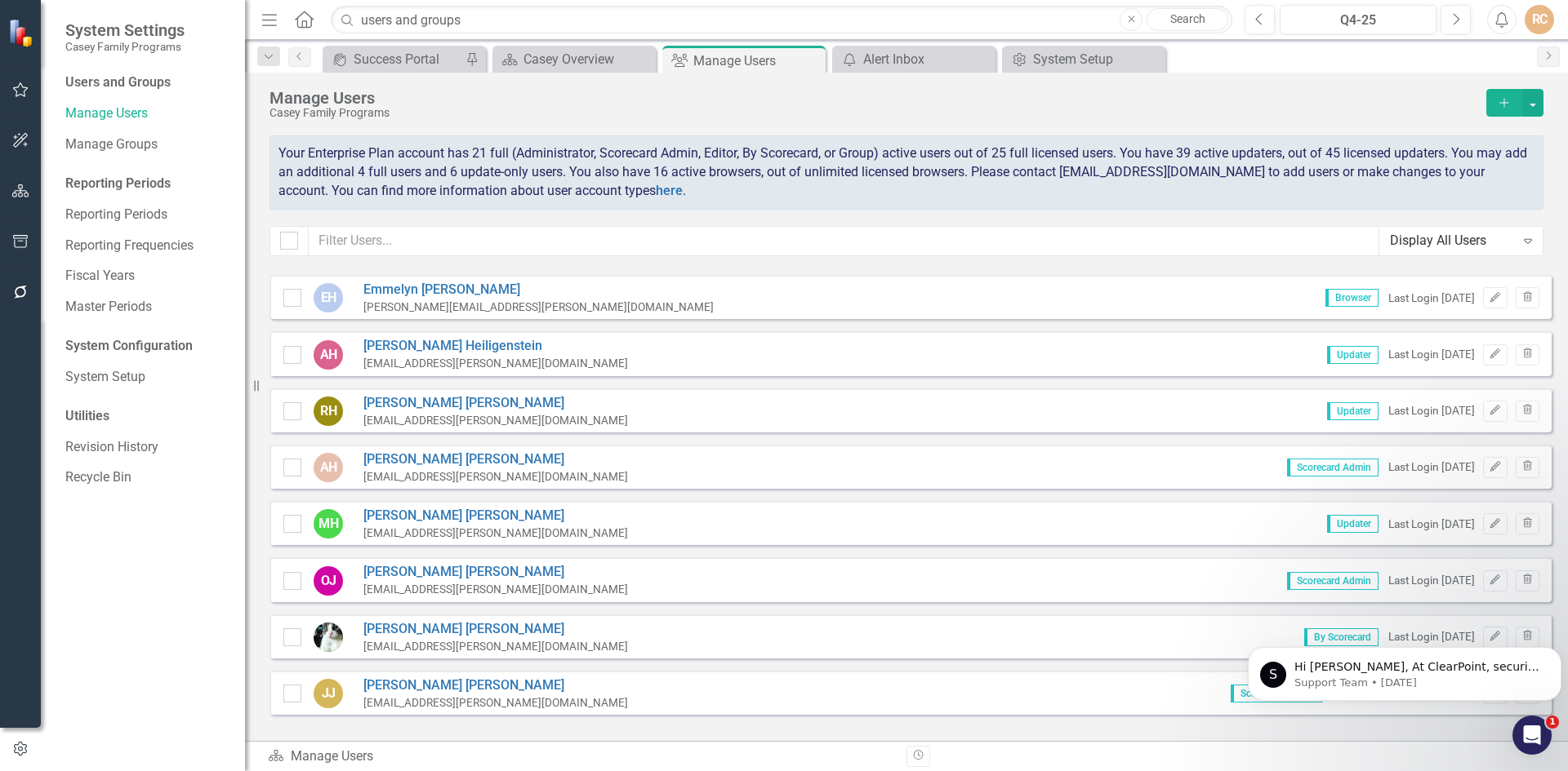
click at [1501, 99] on icon "Add" at bounding box center [1504, 103] width 15 height 11
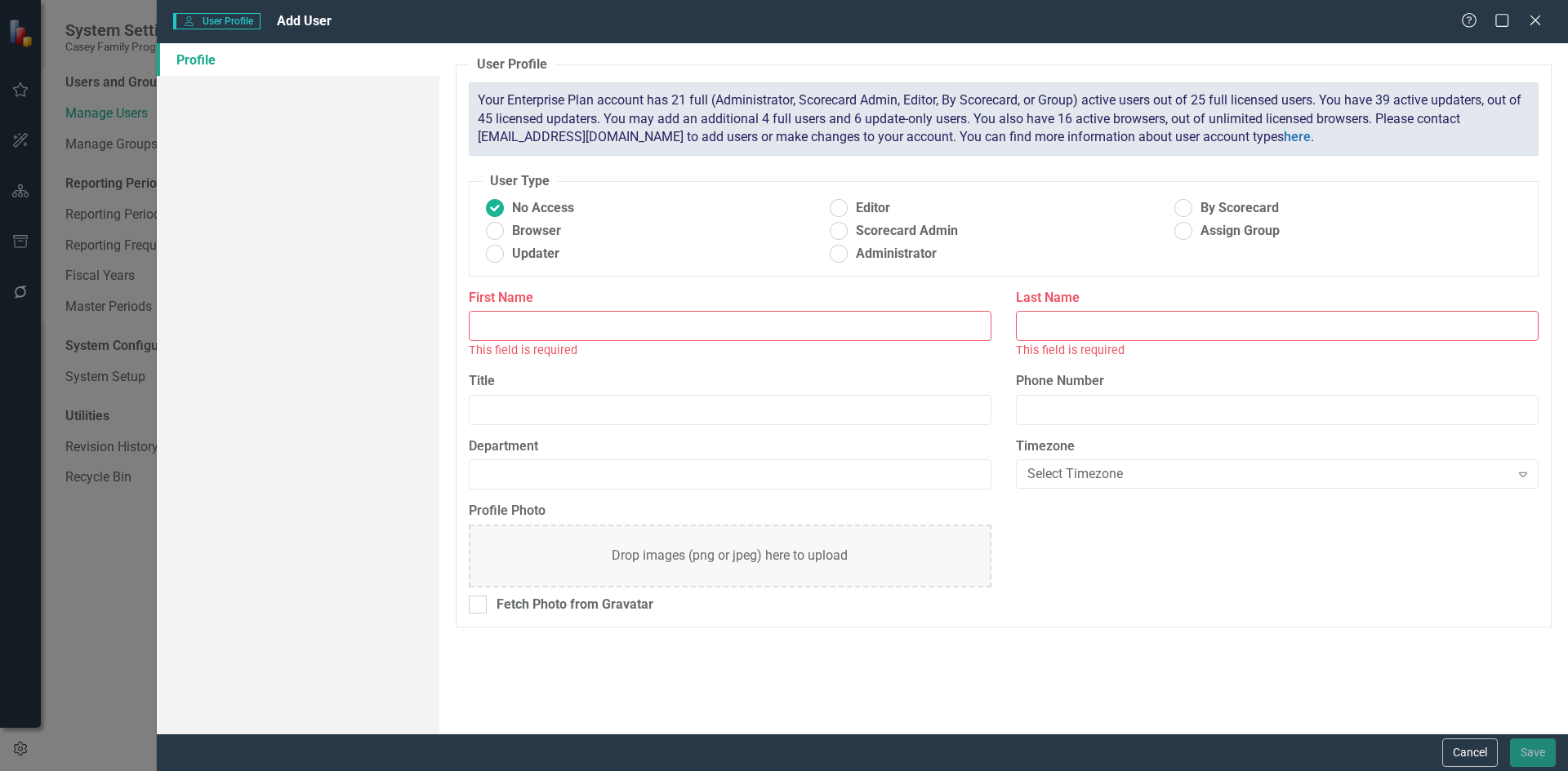
click at [579, 324] on input "First Name" at bounding box center [730, 326] width 523 height 30
type input "[PERSON_NAME]"
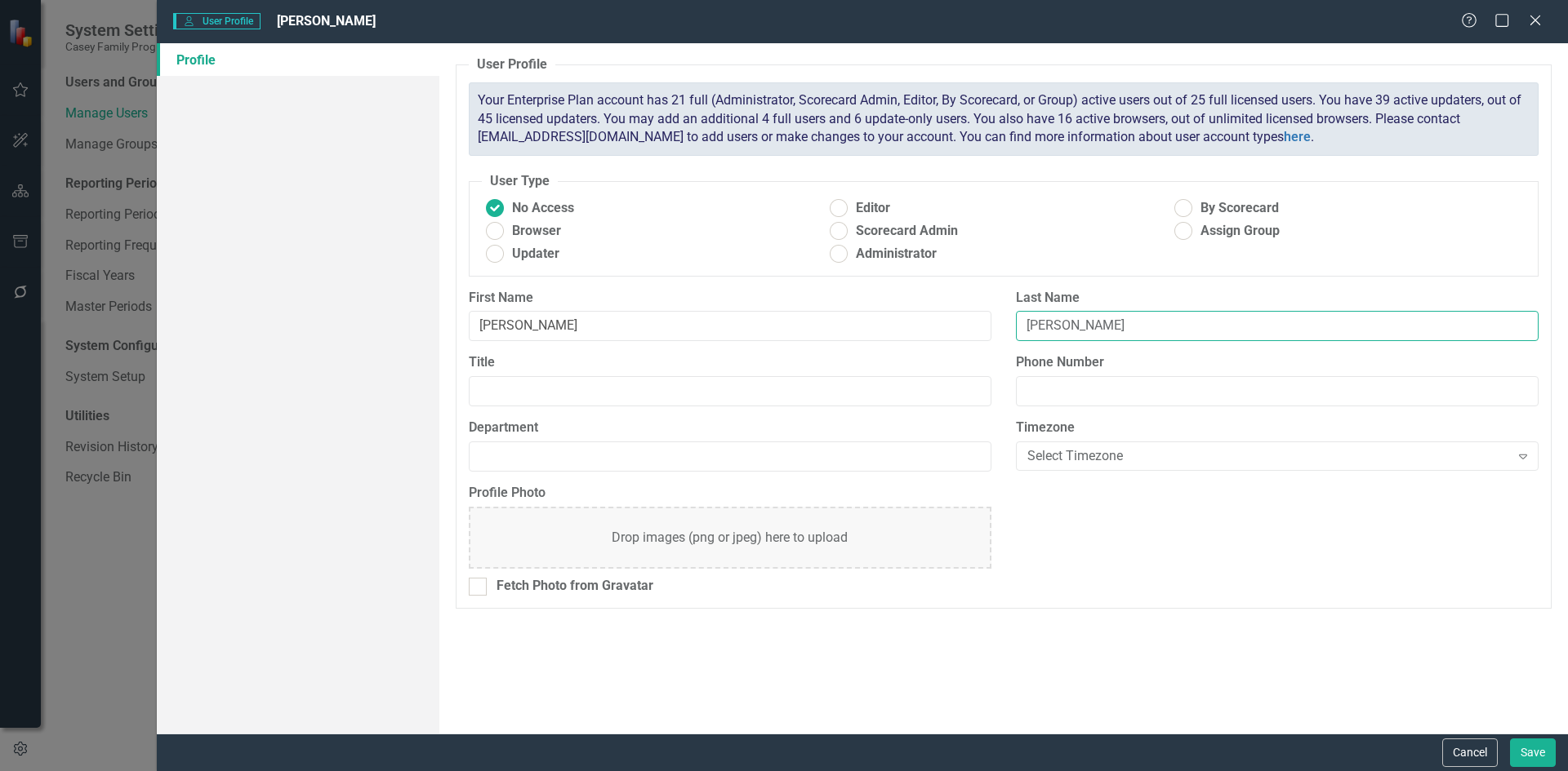
type input "[PERSON_NAME]"
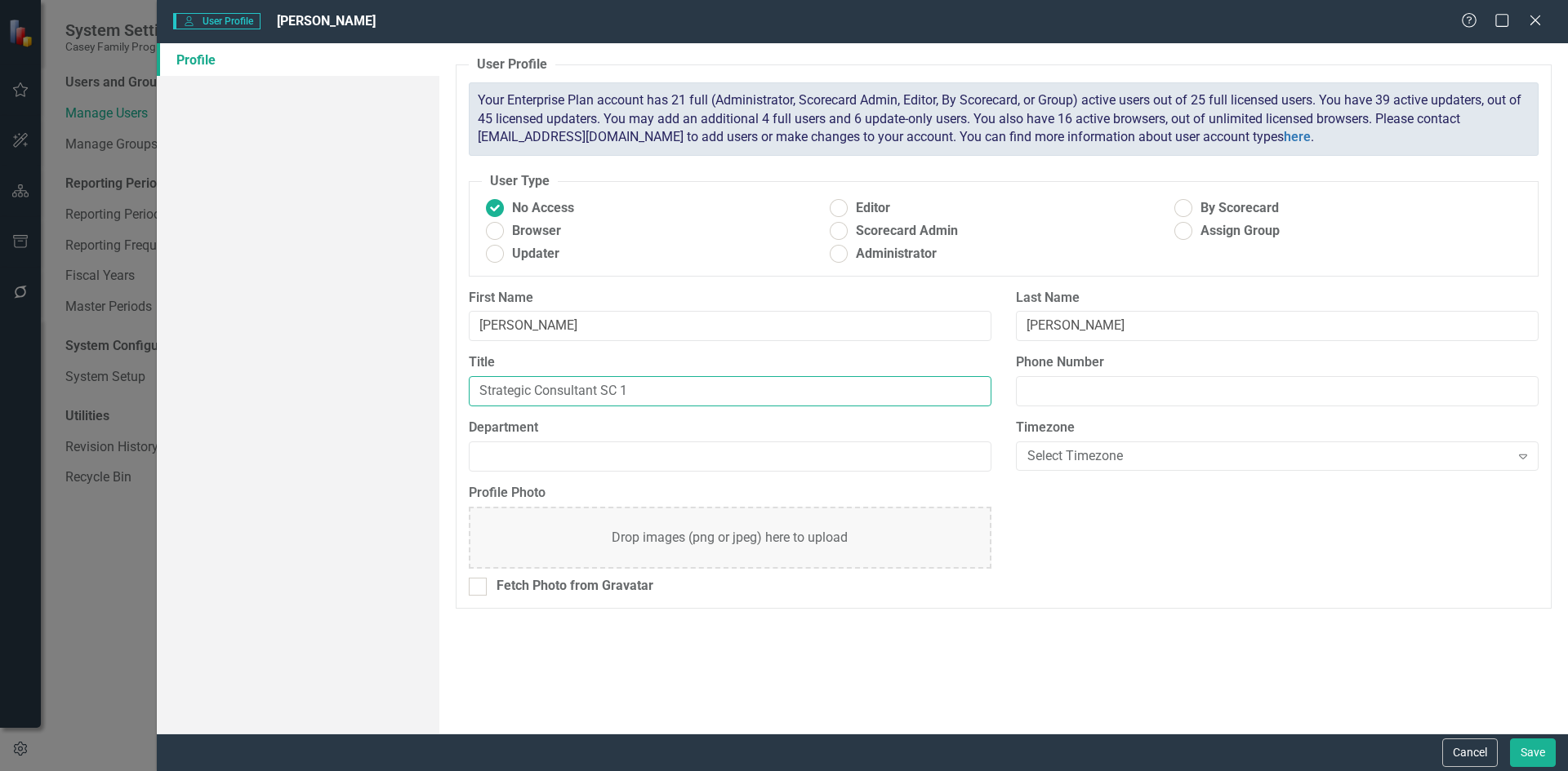
type input "Strategic Consultant SC 1"
click at [504, 249] on ins at bounding box center [494, 254] width 25 height 25
click at [504, 249] on input "Updater" at bounding box center [494, 254] width 25 height 25
radio input "true"
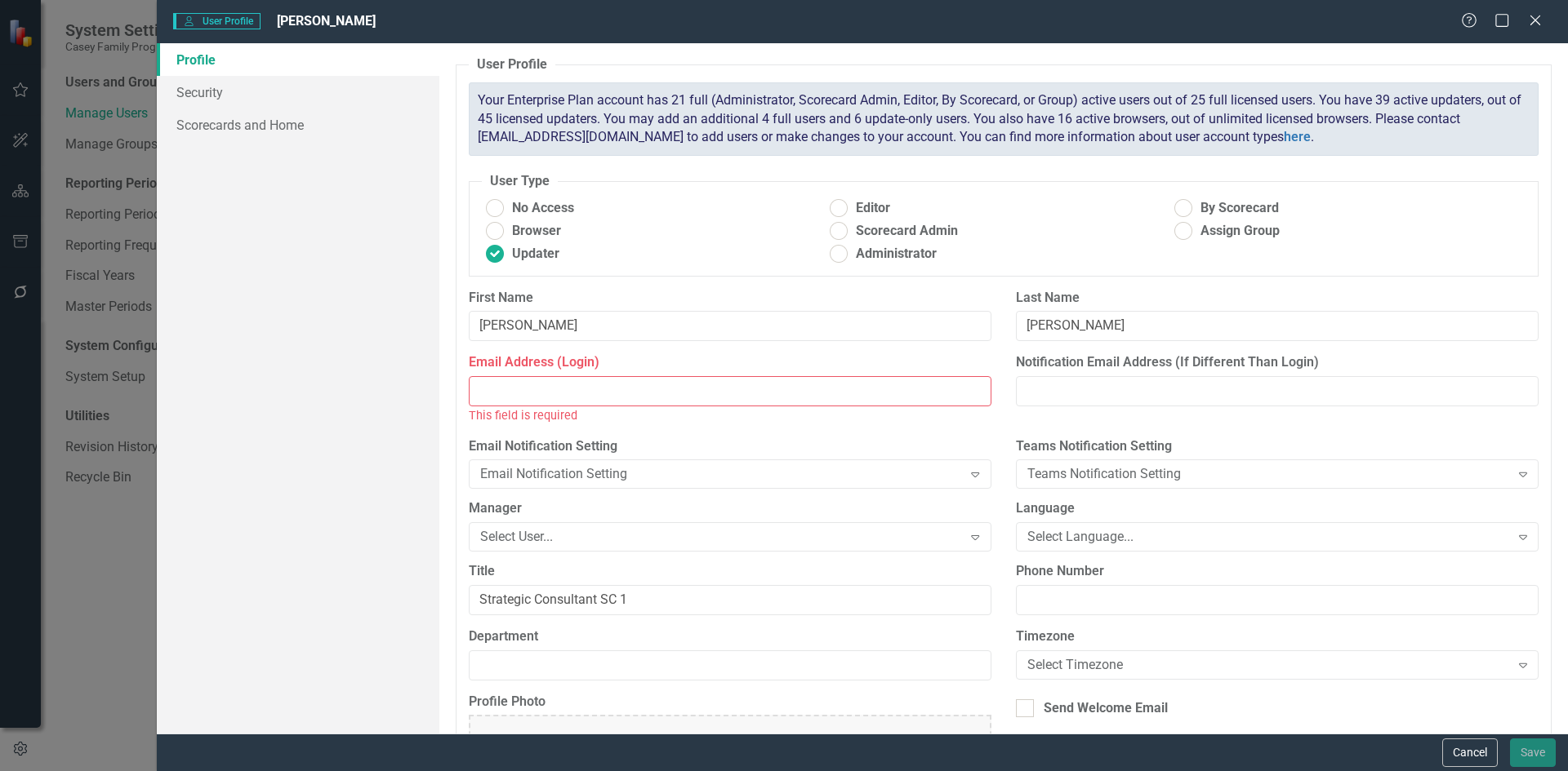
click at [531, 394] on input "Email Address (Login)" at bounding box center [730, 392] width 523 height 30
click at [209, 93] on link "Security" at bounding box center [298, 91] width 283 height 32
click at [533, 397] on input "Email Address (Login)" at bounding box center [730, 392] width 523 height 30
click at [523, 390] on input "Email Address (Login)" at bounding box center [730, 392] width 523 height 30
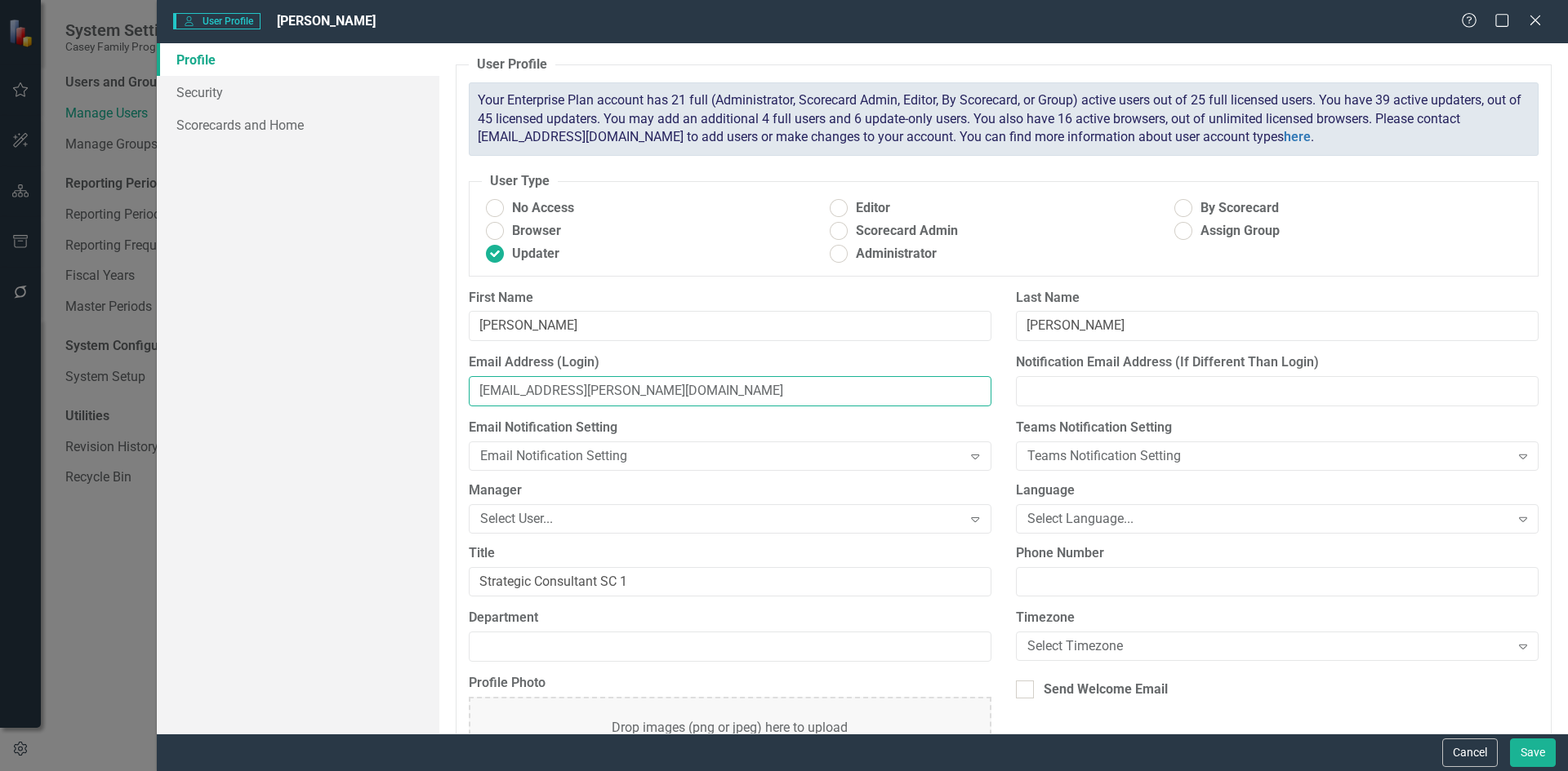
type input "[EMAIL_ADDRESS][PERSON_NAME][DOMAIN_NAME]"
click at [212, 97] on link "Security" at bounding box center [298, 91] width 283 height 32
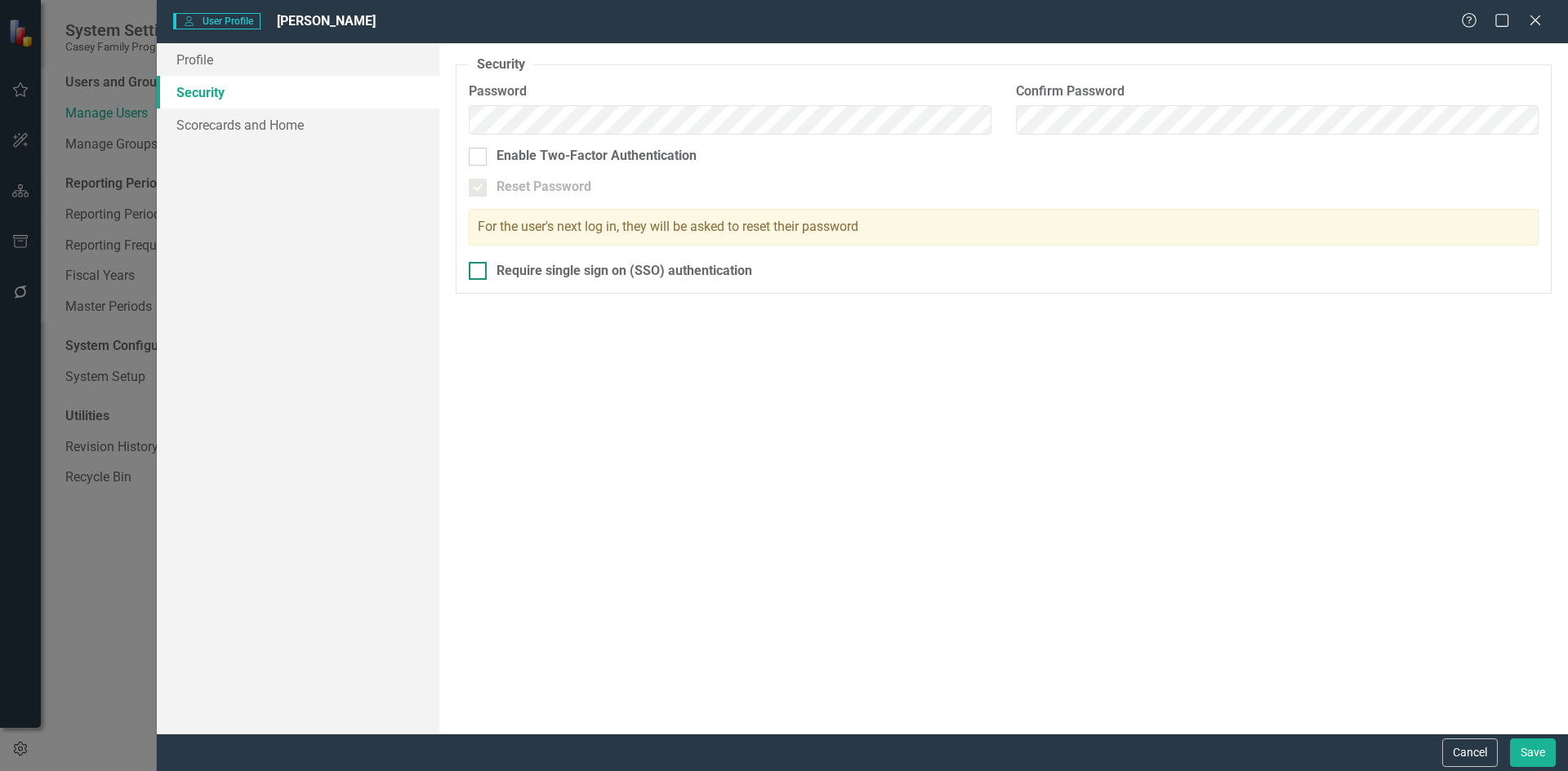
click at [481, 274] on div at bounding box center [478, 270] width 18 height 18
click at [480, 272] on input "Require single sign on (SSO) authentication" at bounding box center [474, 267] width 11 height 11
checkbox input "true"
click at [226, 126] on link "Scorecards and Home" at bounding box center [298, 125] width 283 height 32
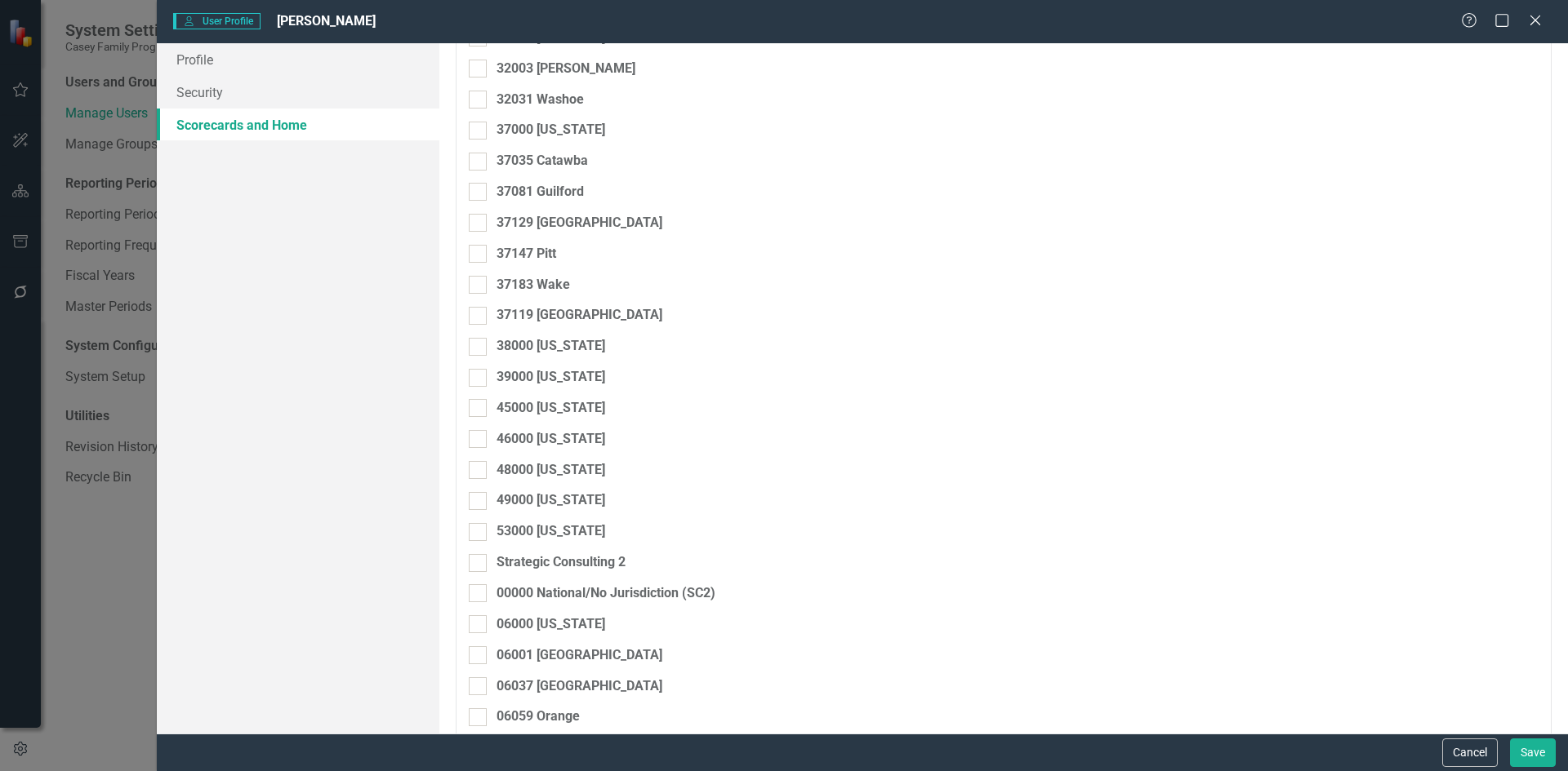
scroll to position [653, 0]
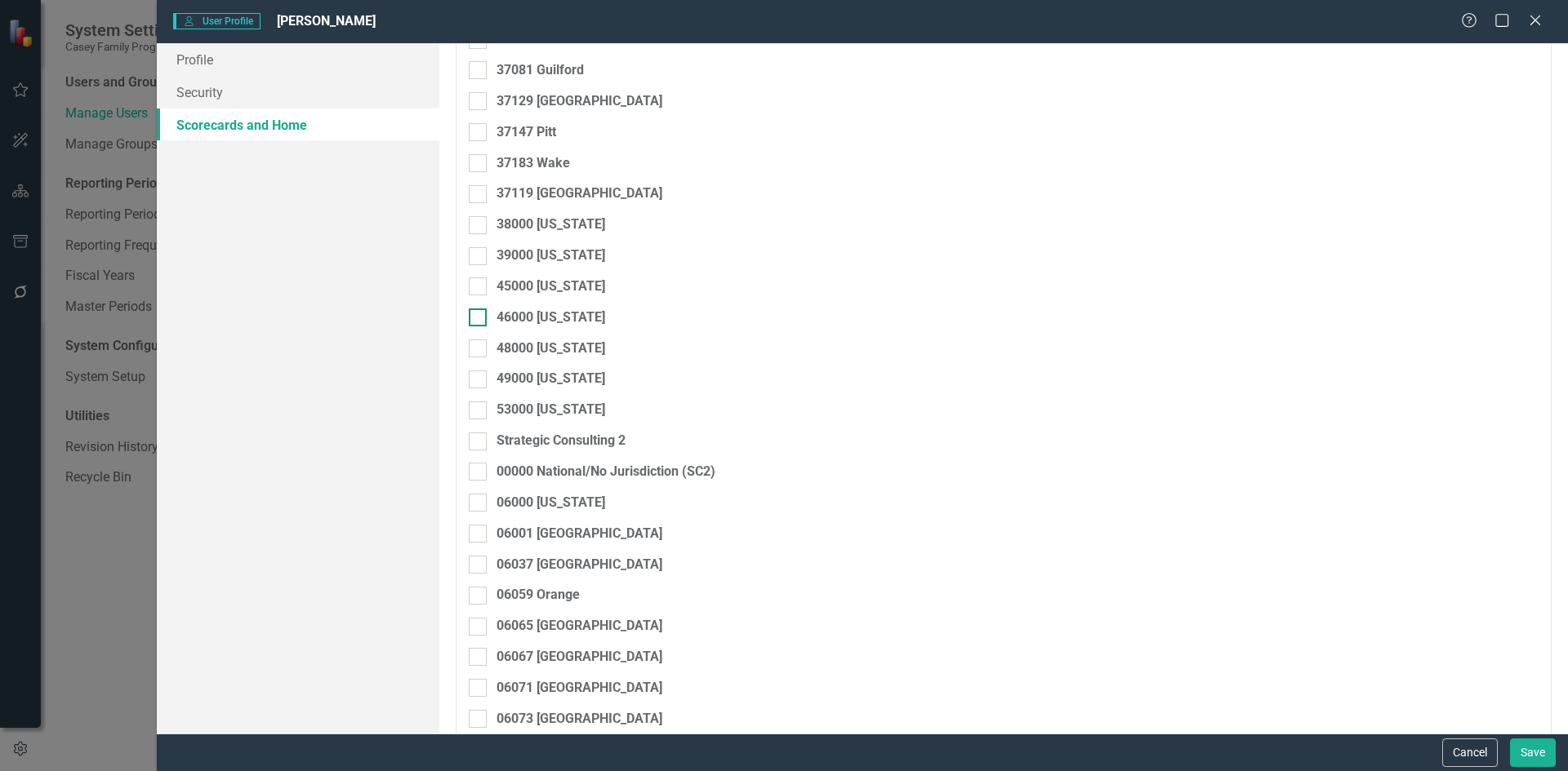
click at [473, 313] on input "46000 [US_STATE]" at bounding box center [474, 313] width 11 height 11
checkbox input "true"
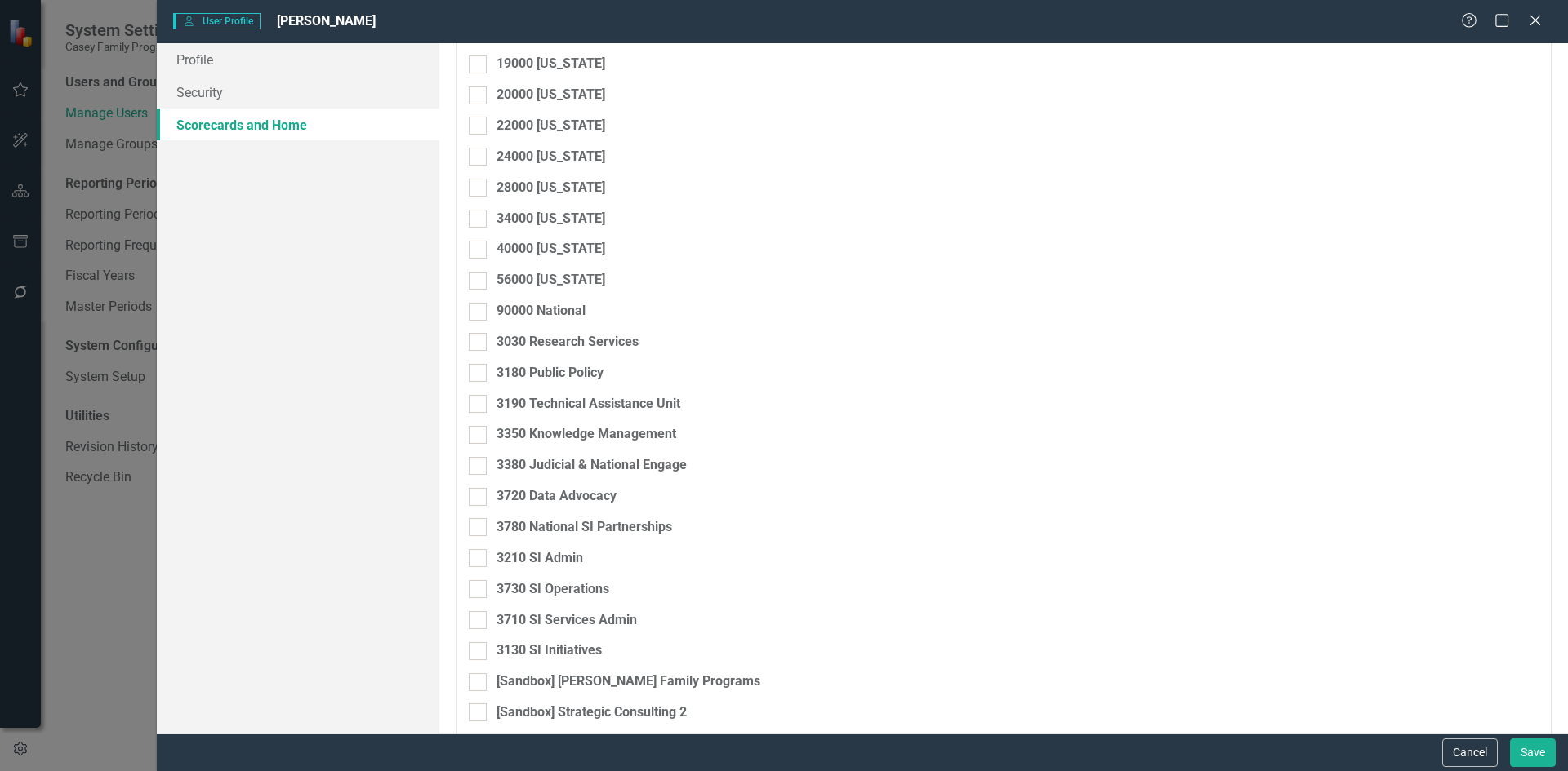
scroll to position [2805, 0]
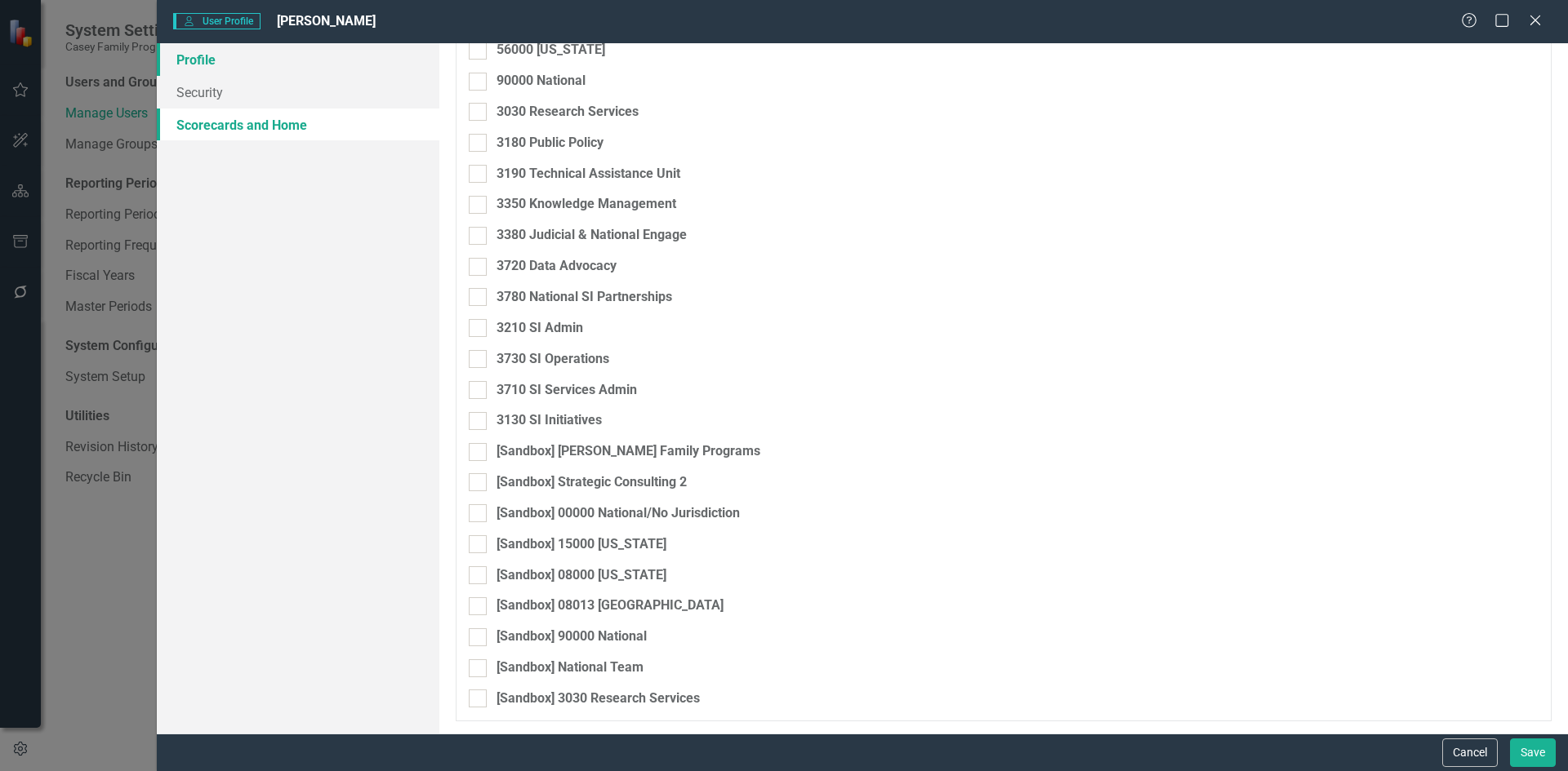
click at [209, 52] on link "Profile" at bounding box center [298, 59] width 283 height 32
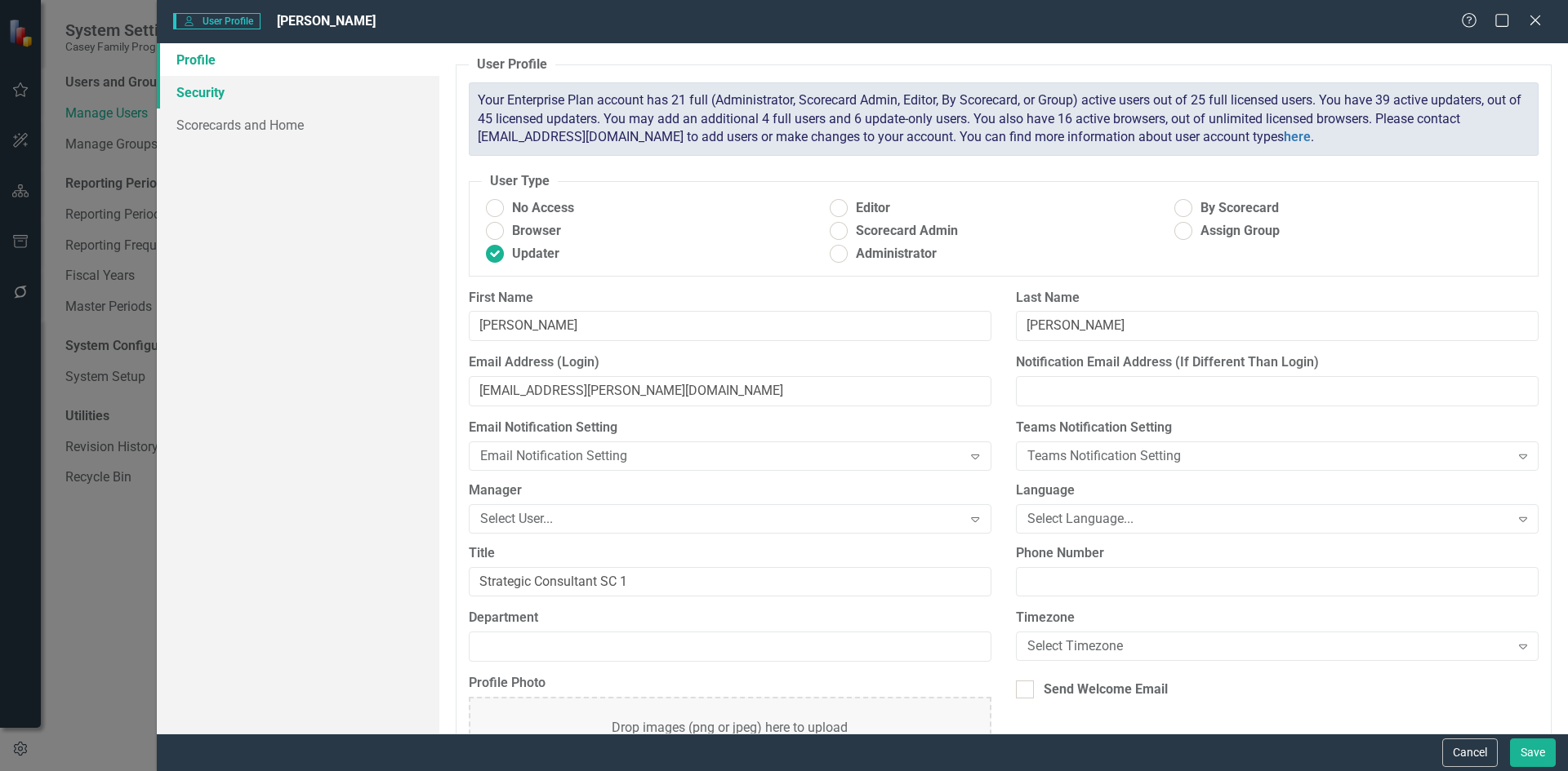
click at [206, 90] on link "Security" at bounding box center [298, 91] width 283 height 32
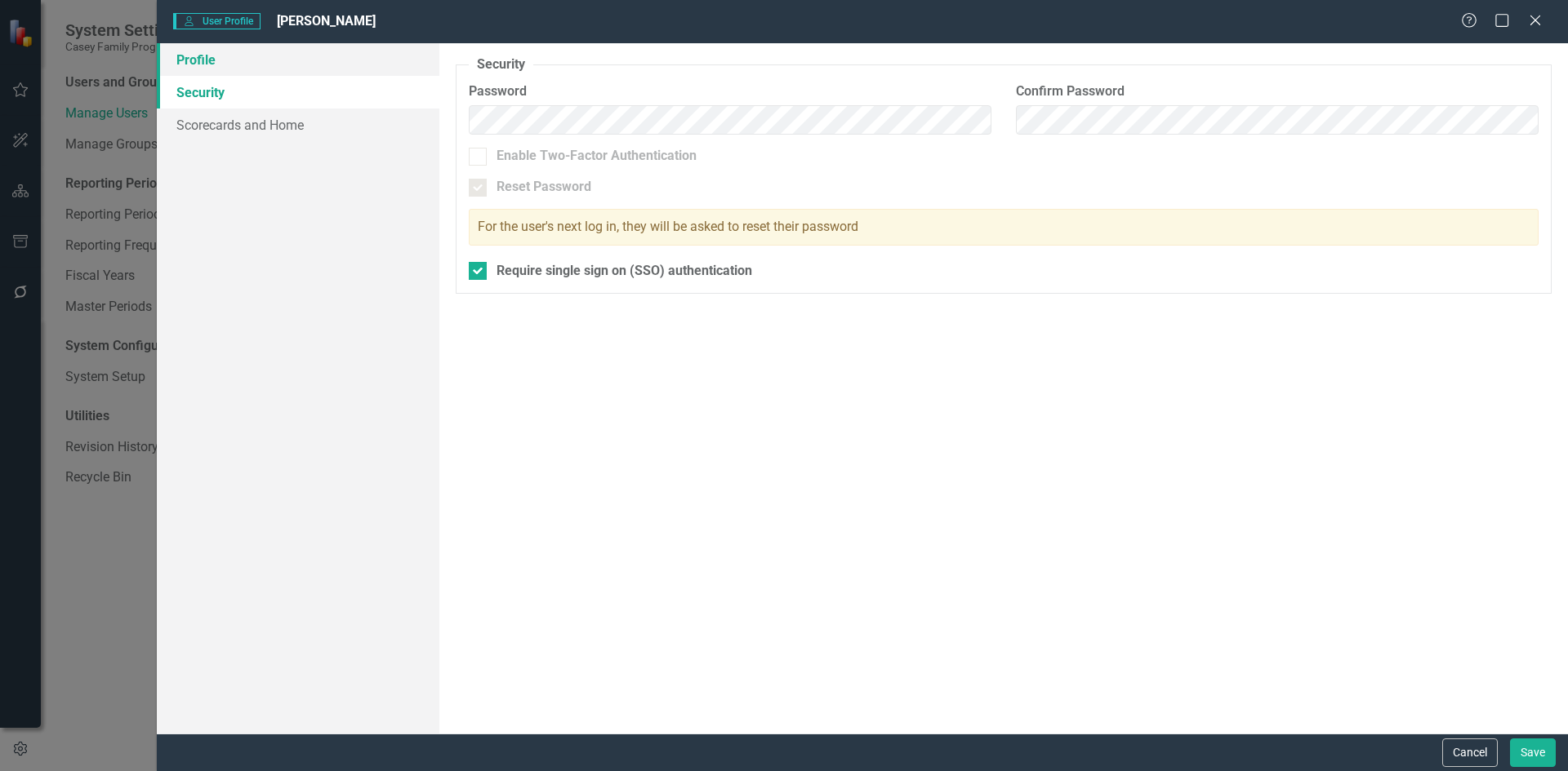
click at [210, 63] on link "Profile" at bounding box center [298, 59] width 283 height 32
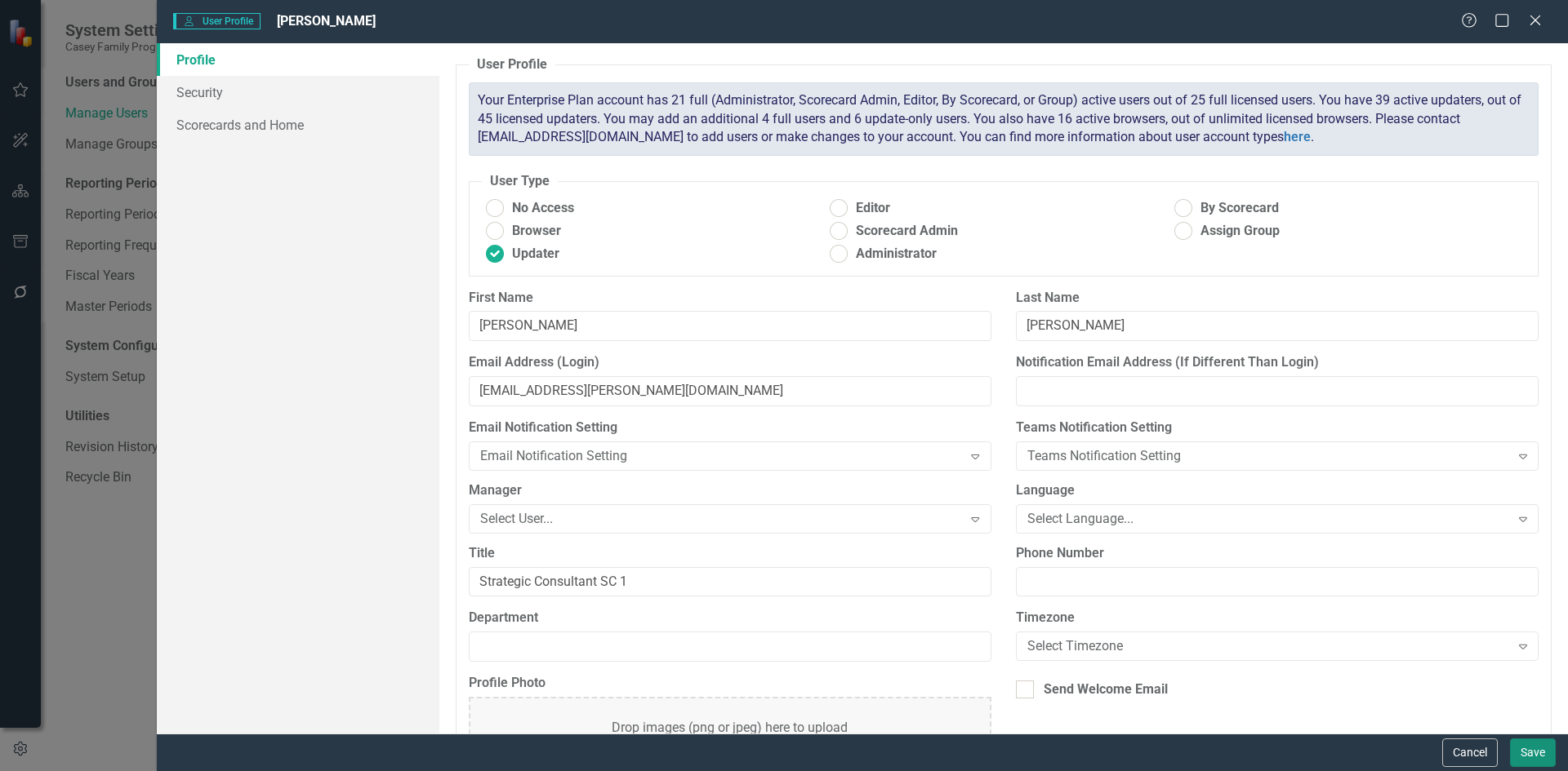
click at [1543, 753] on button "Save" at bounding box center [1533, 753] width 46 height 29
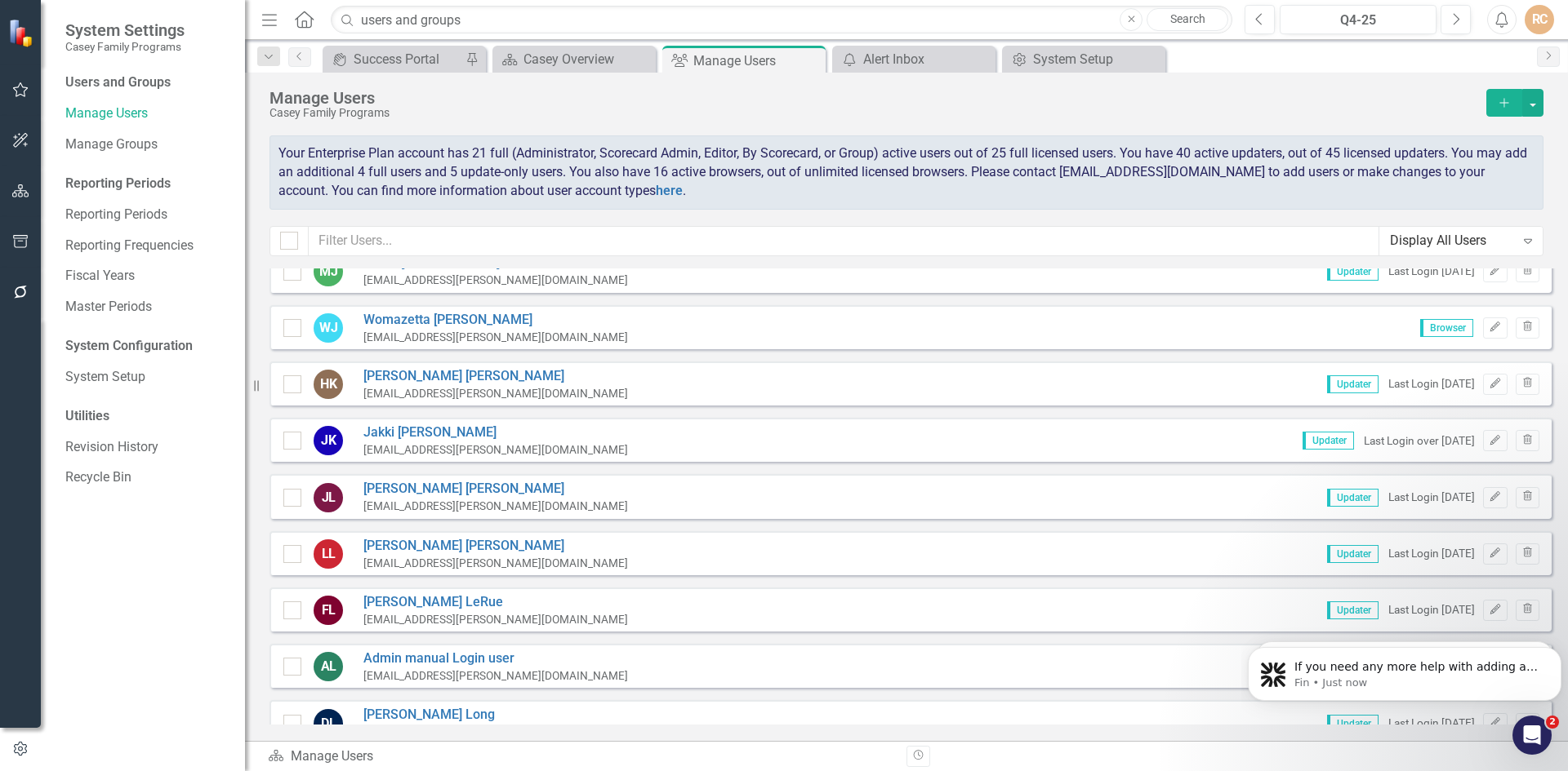
scroll to position [2180, 0]
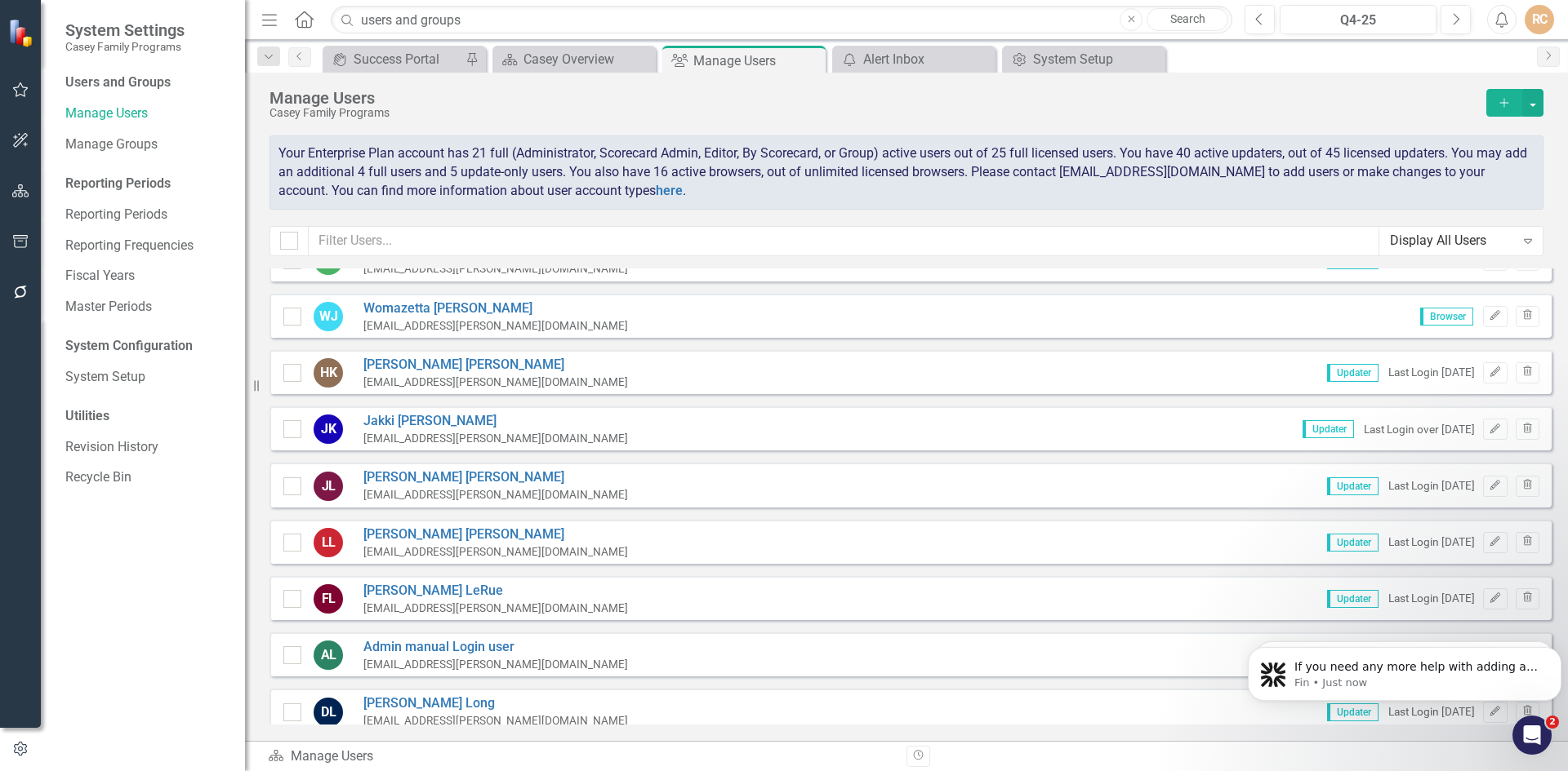
click at [1526, 233] on div "Expand" at bounding box center [1527, 241] width 29 height 26
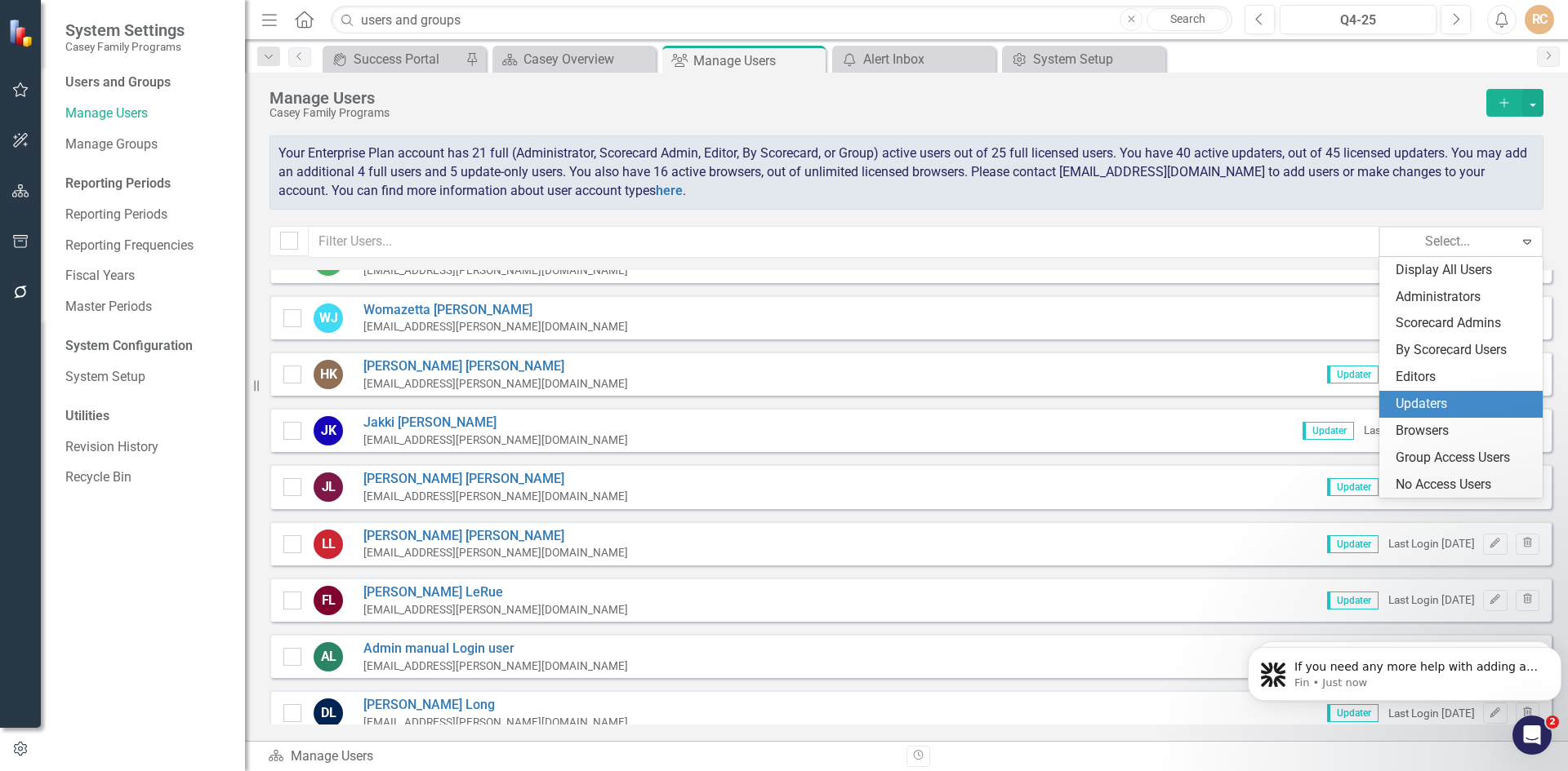
click at [1436, 391] on div "Updaters" at bounding box center [1461, 404] width 163 height 27
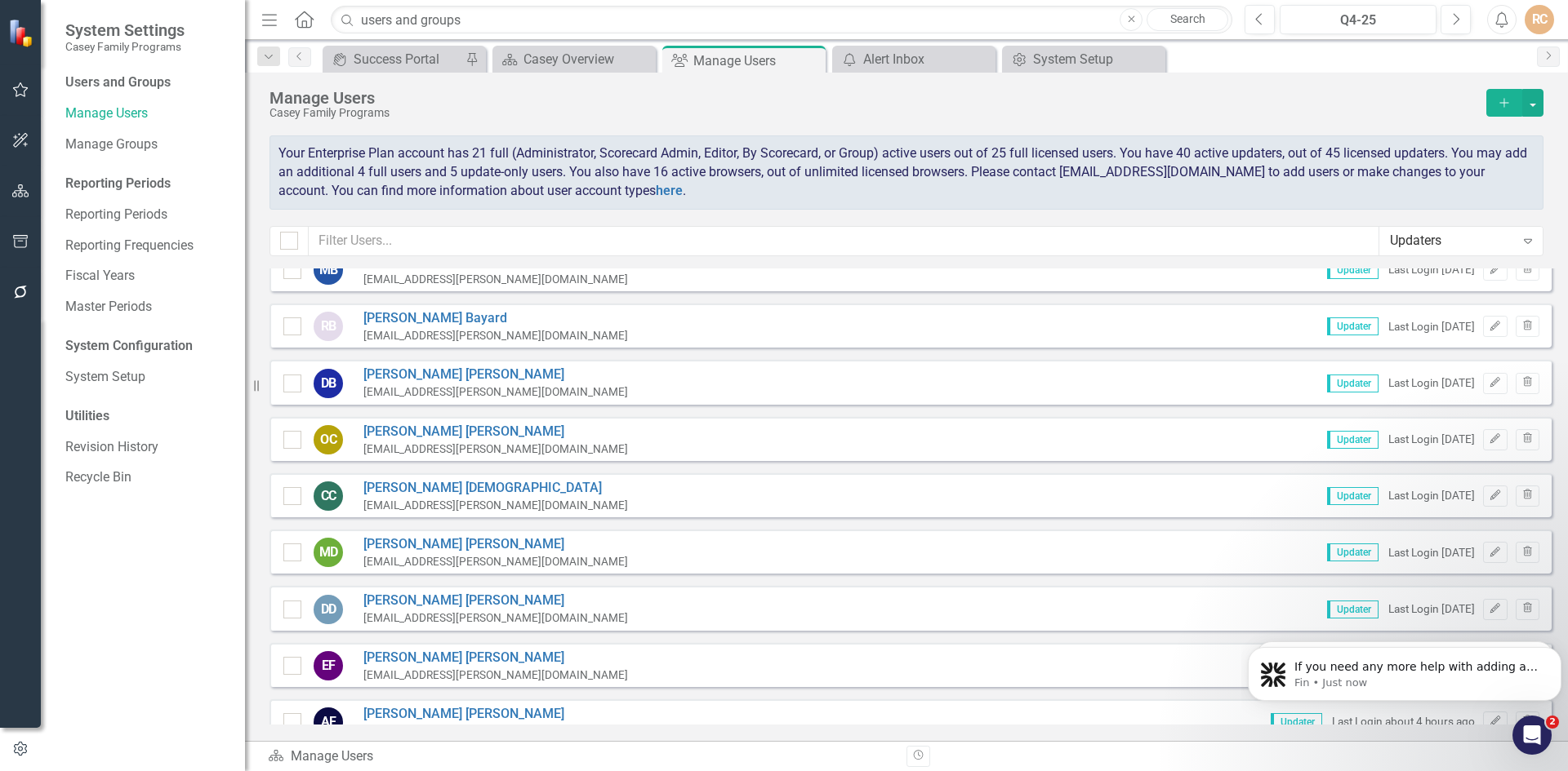
scroll to position [0, 0]
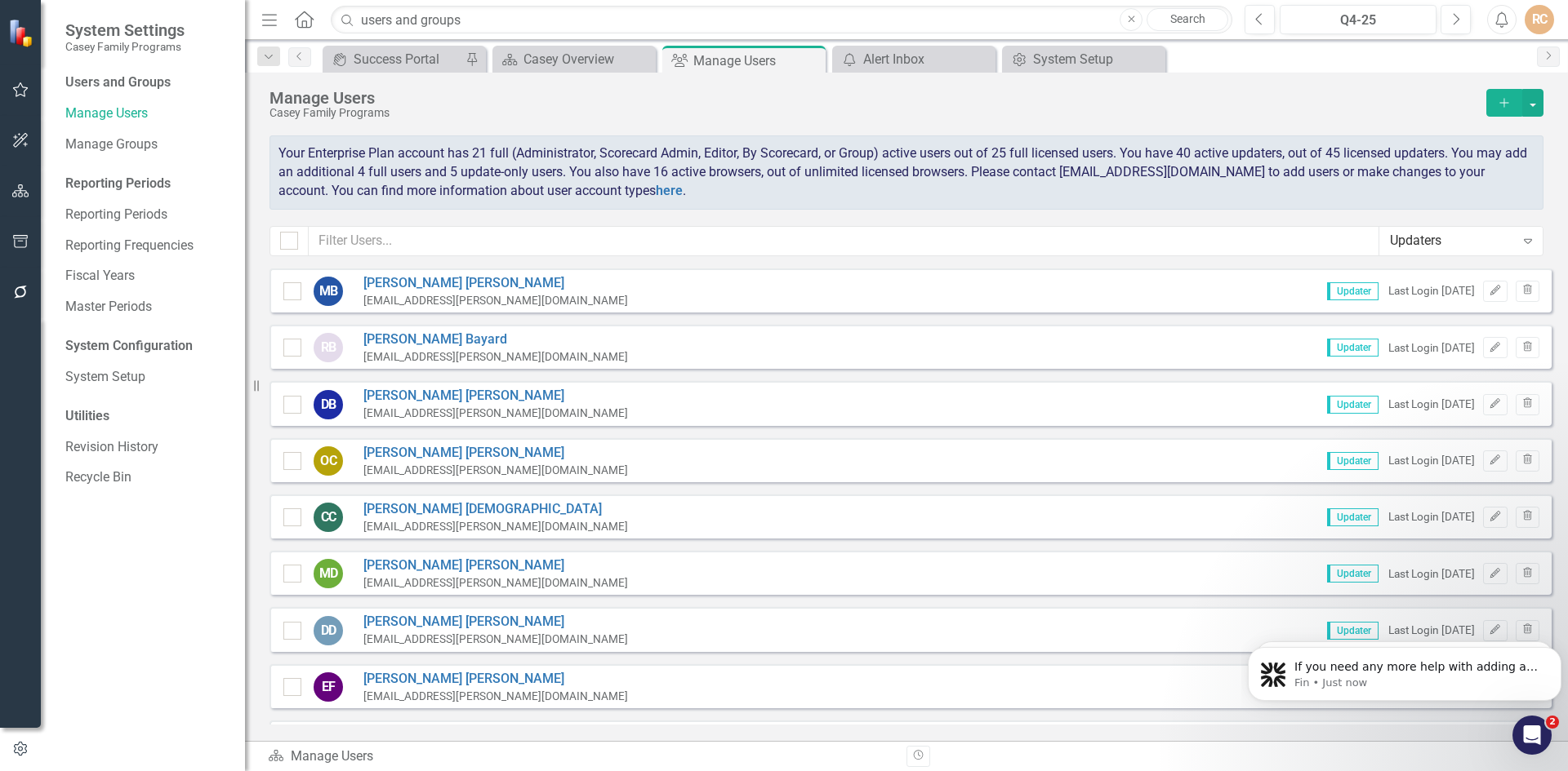
click at [1524, 240] on icon at bounding box center [1528, 241] width 8 height 5
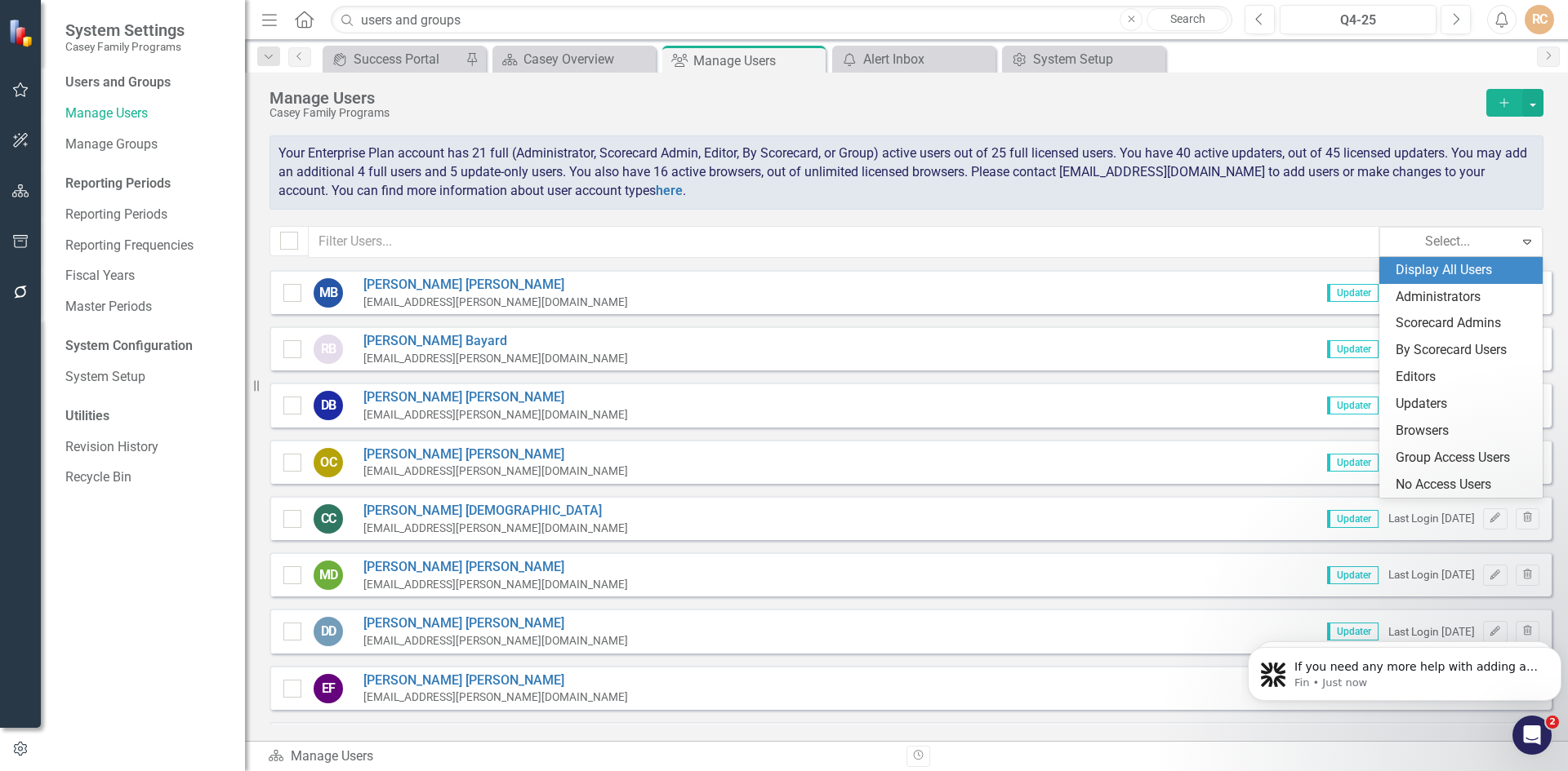
click at [1455, 262] on div "Display All Users" at bounding box center [1464, 270] width 137 height 18
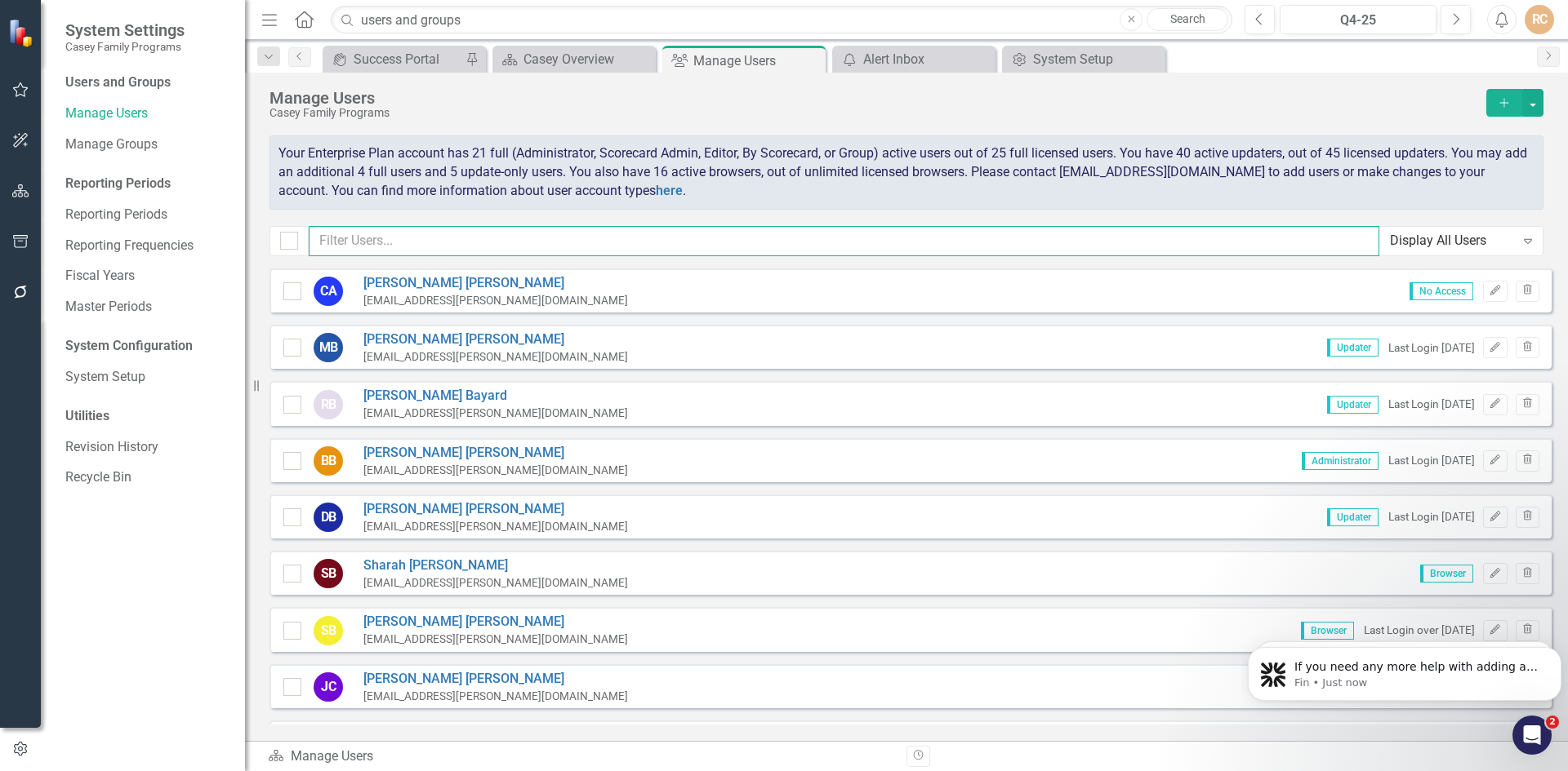
click at [454, 249] on input "text" at bounding box center [843, 241] width 1071 height 30
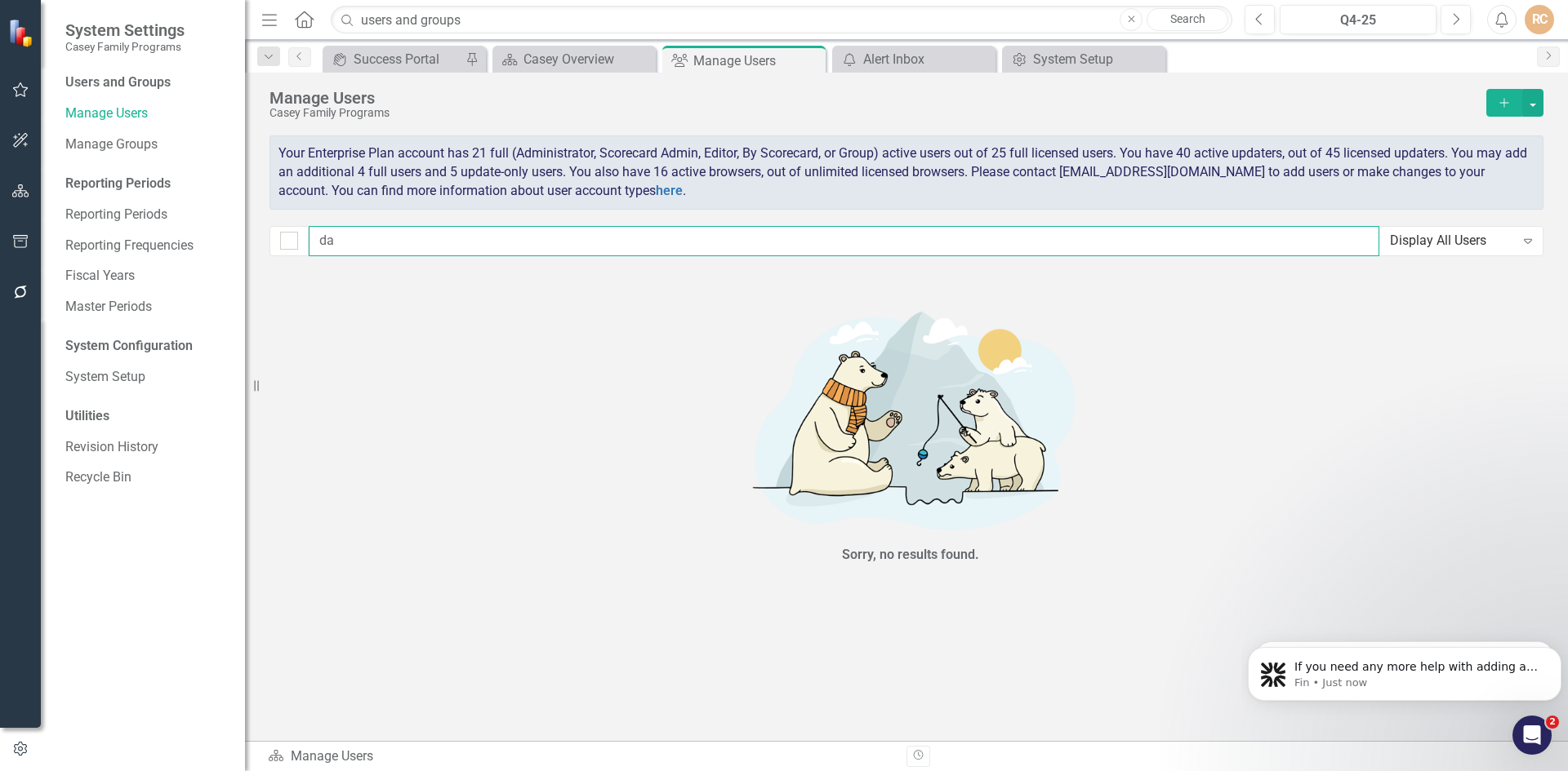
type input "d"
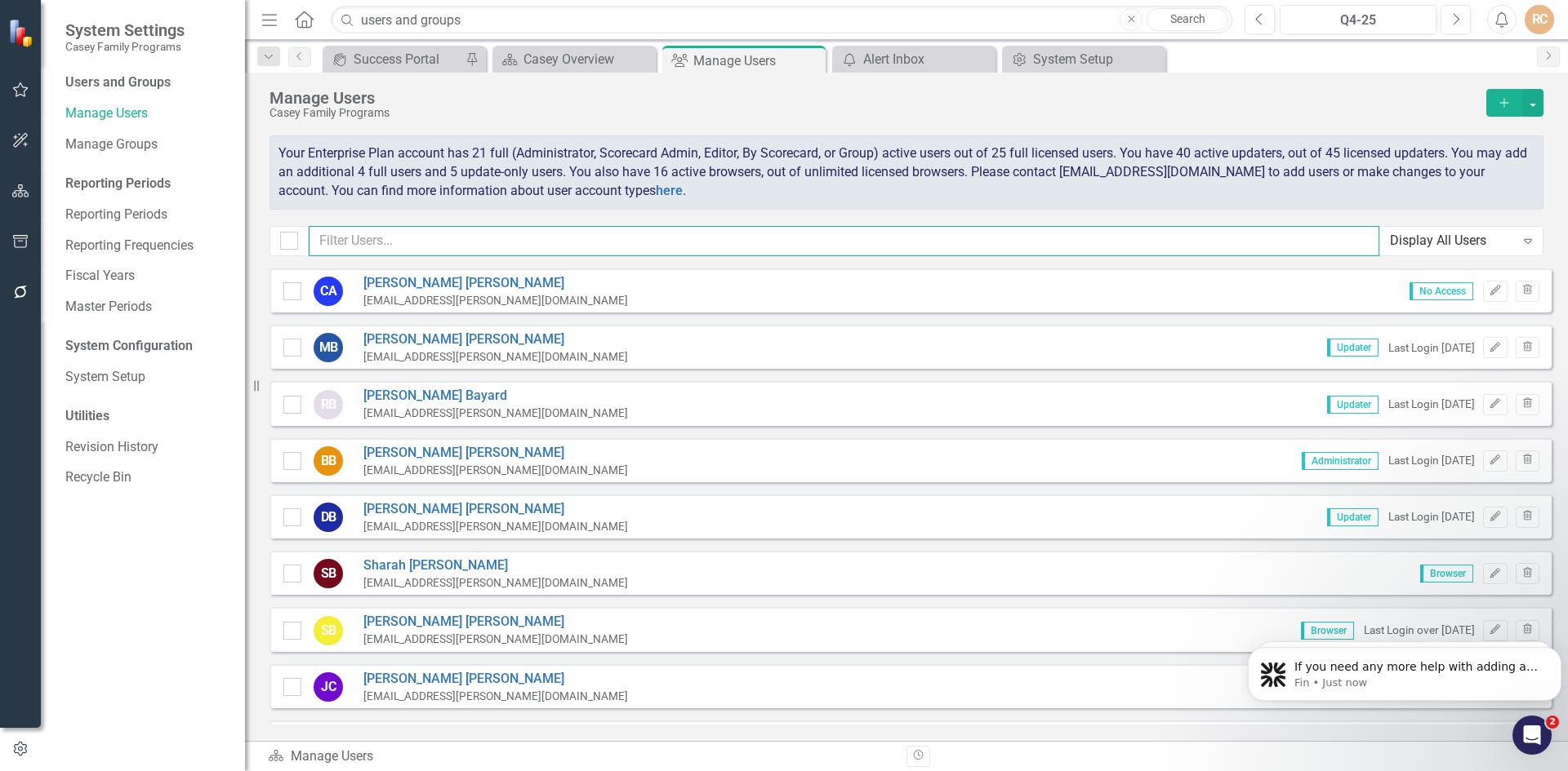
checkbox input "false"
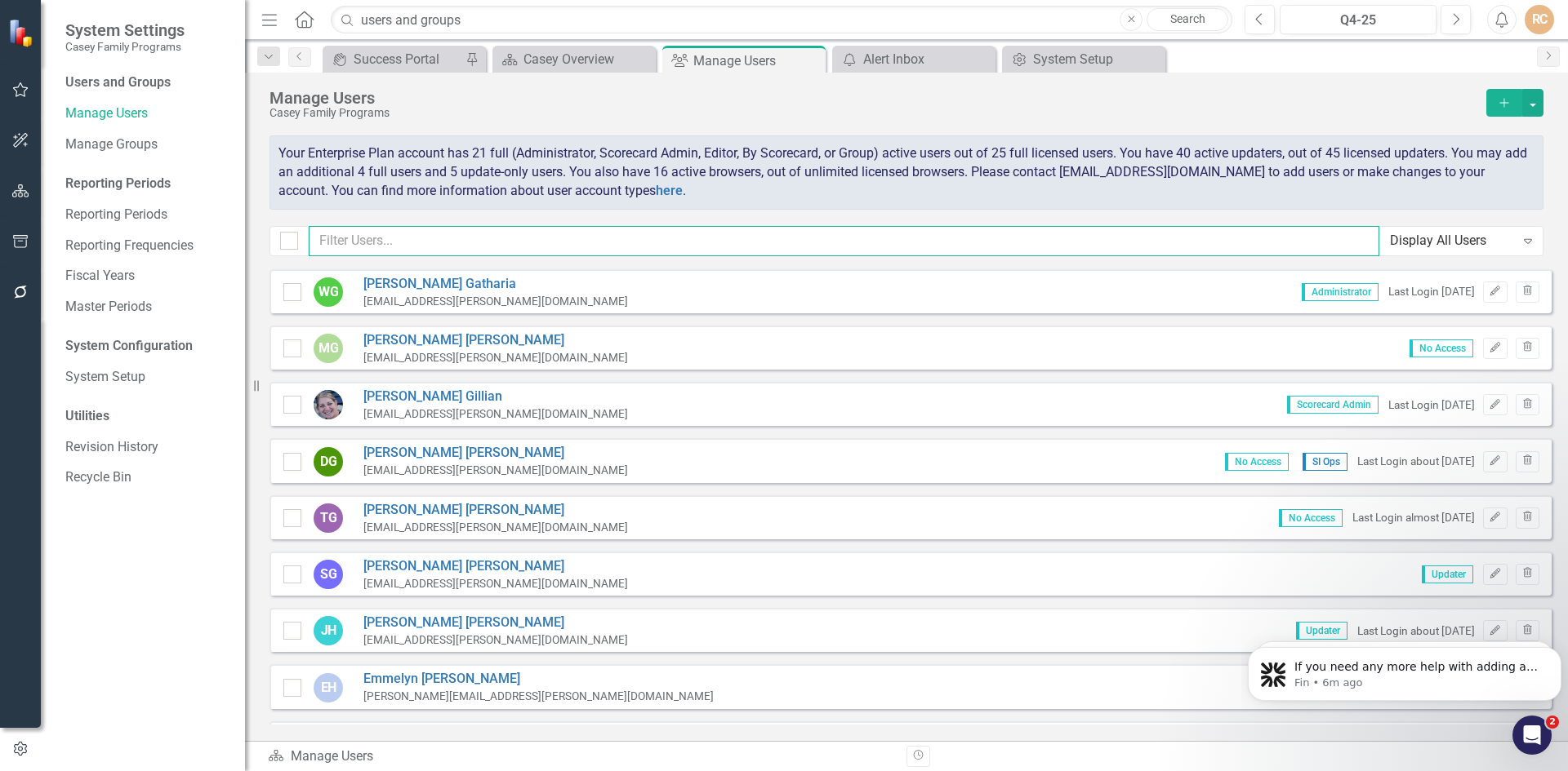
scroll to position [1306, 0]
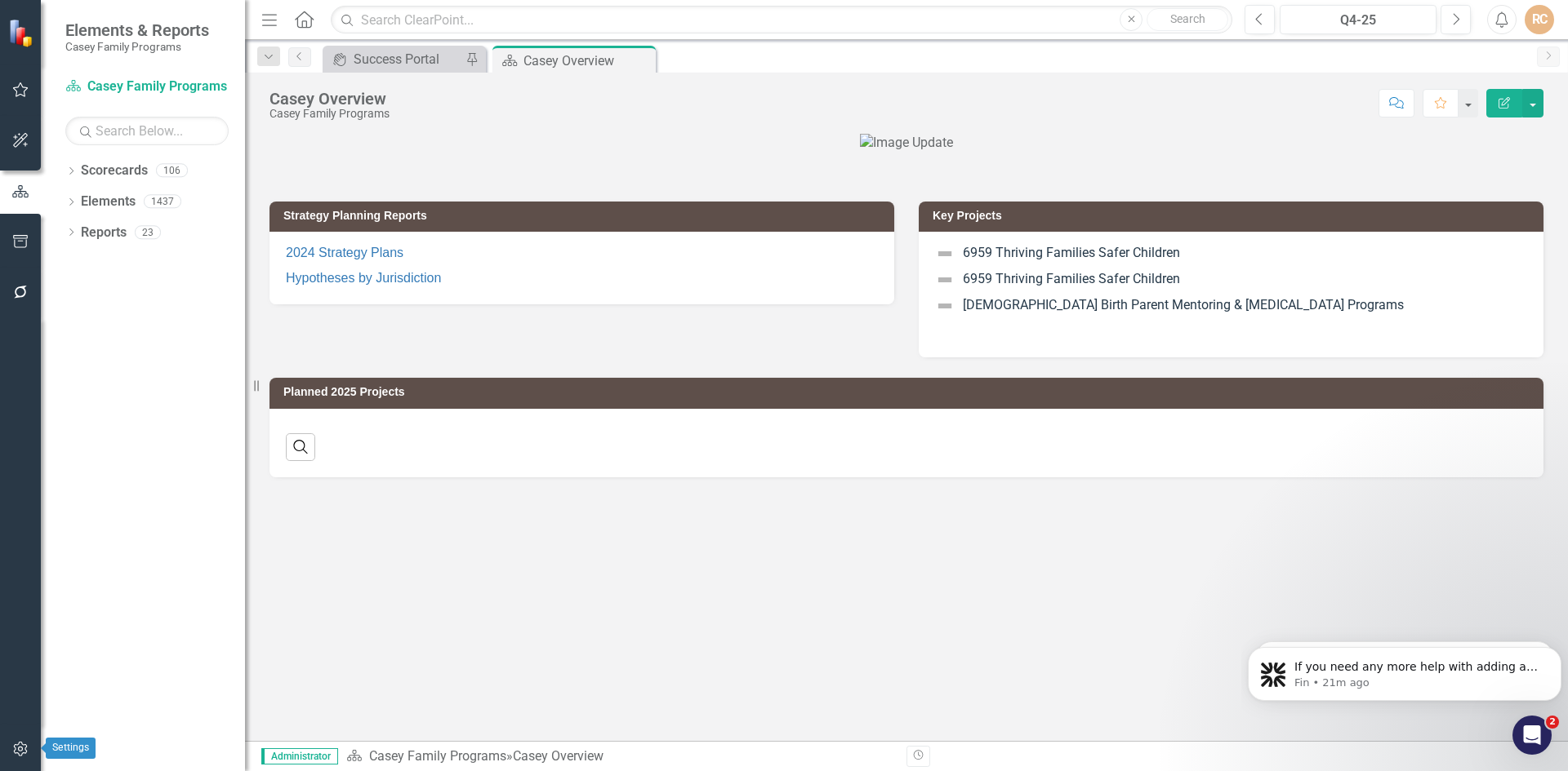
click at [18, 748] on icon "button" at bounding box center [20, 749] width 14 height 15
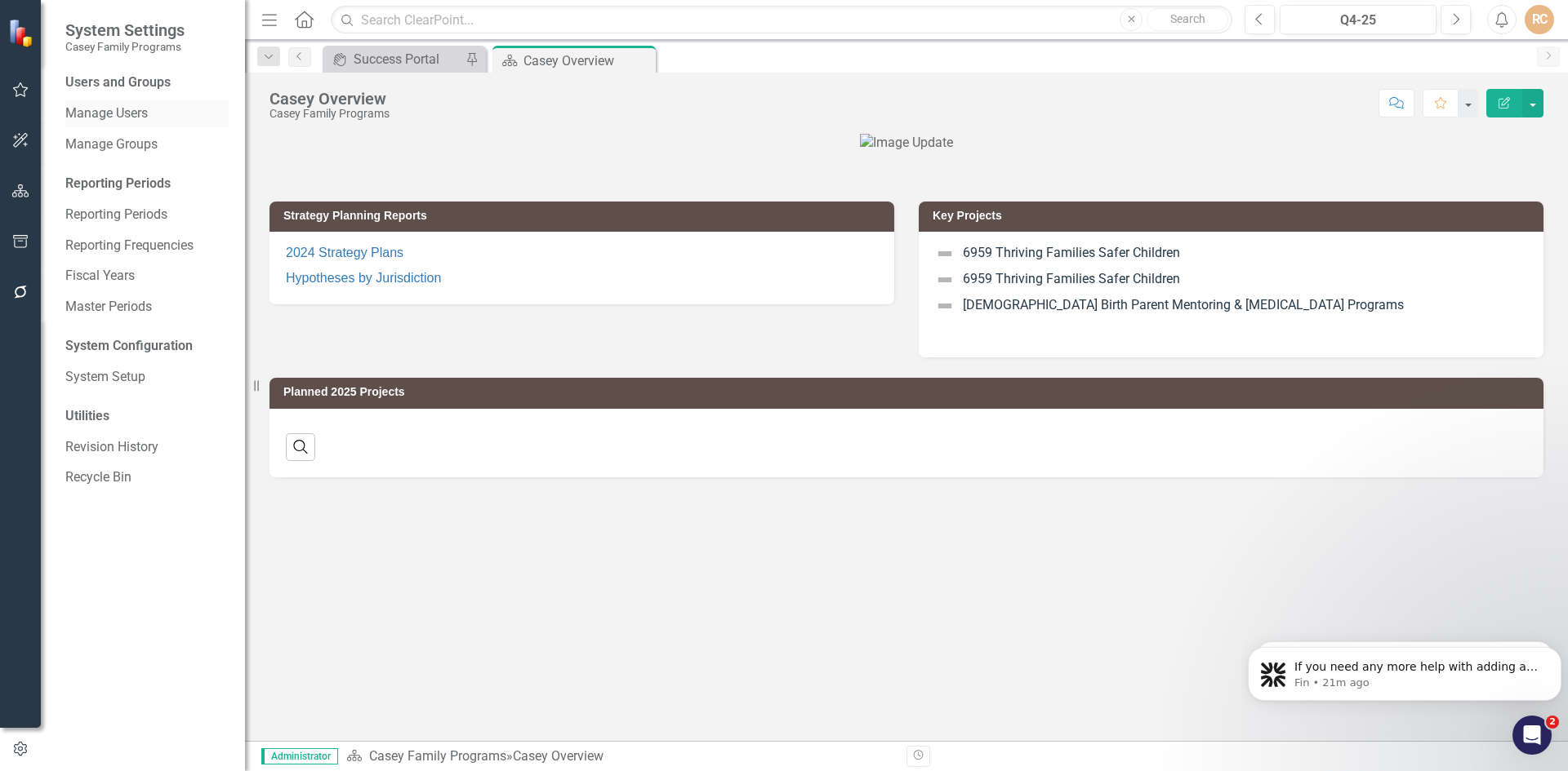
click at [112, 112] on link "Manage Users" at bounding box center [147, 113] width 163 height 18
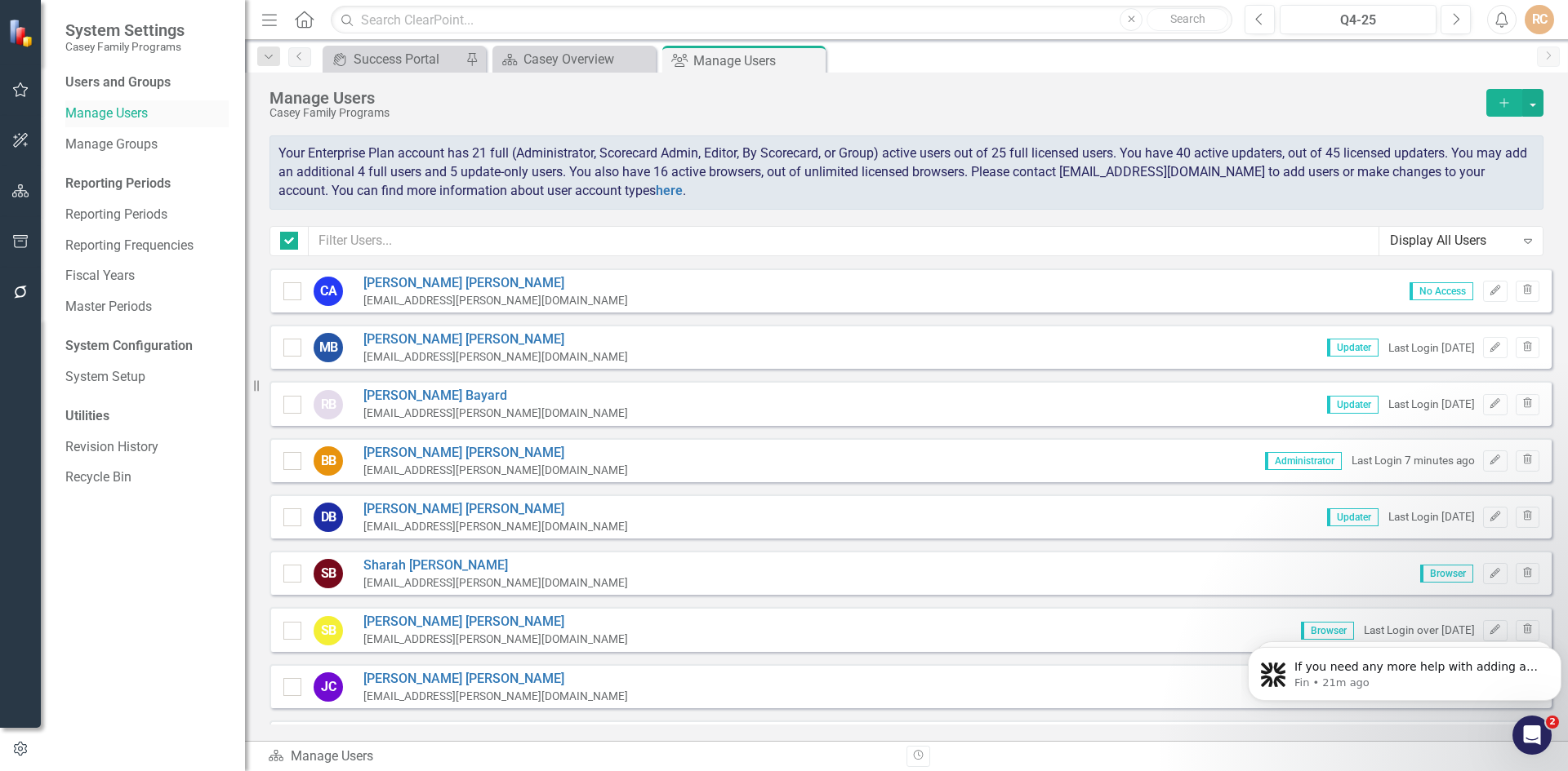
checkbox input "false"
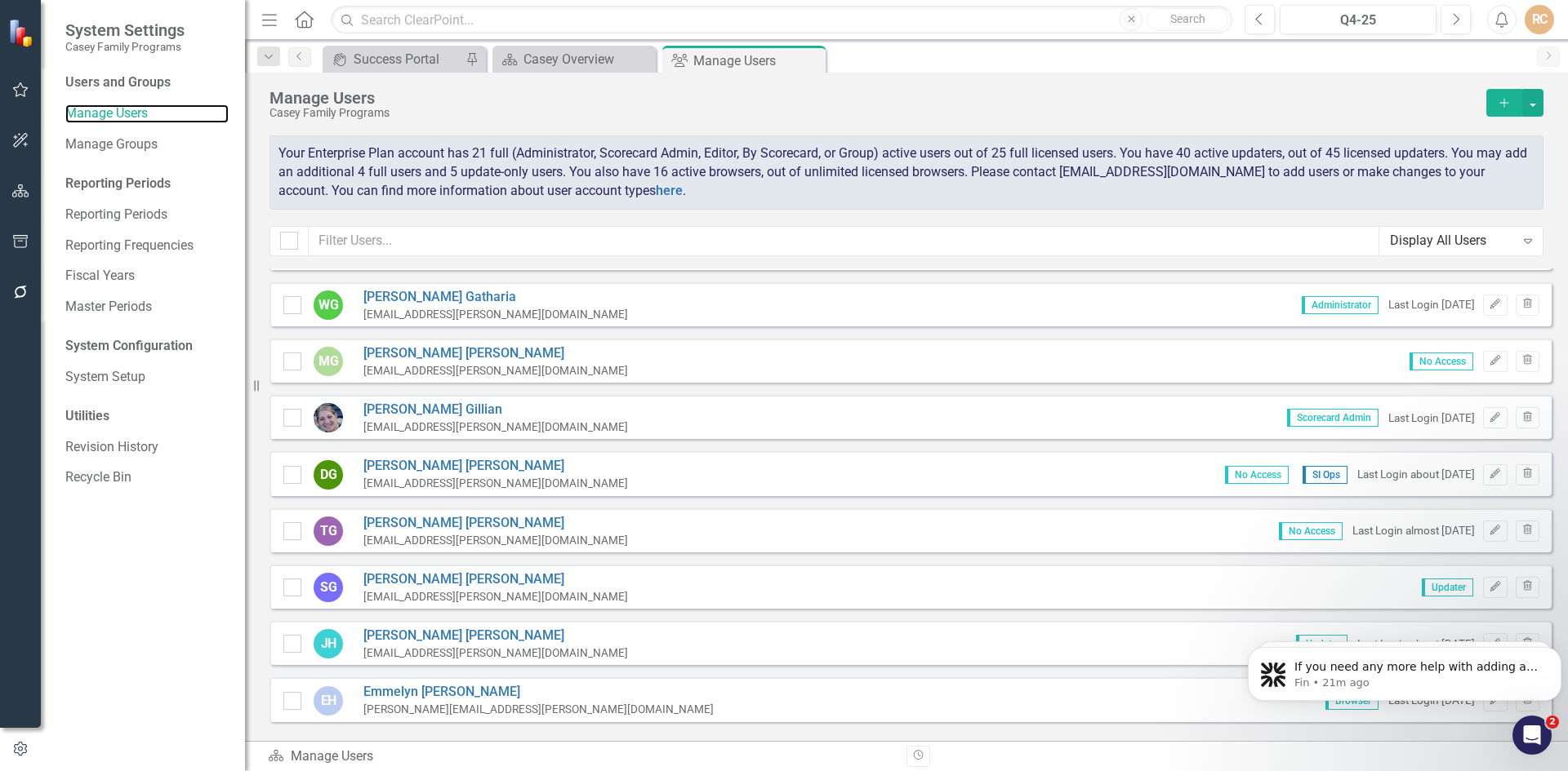
scroll to position [1387, 0]
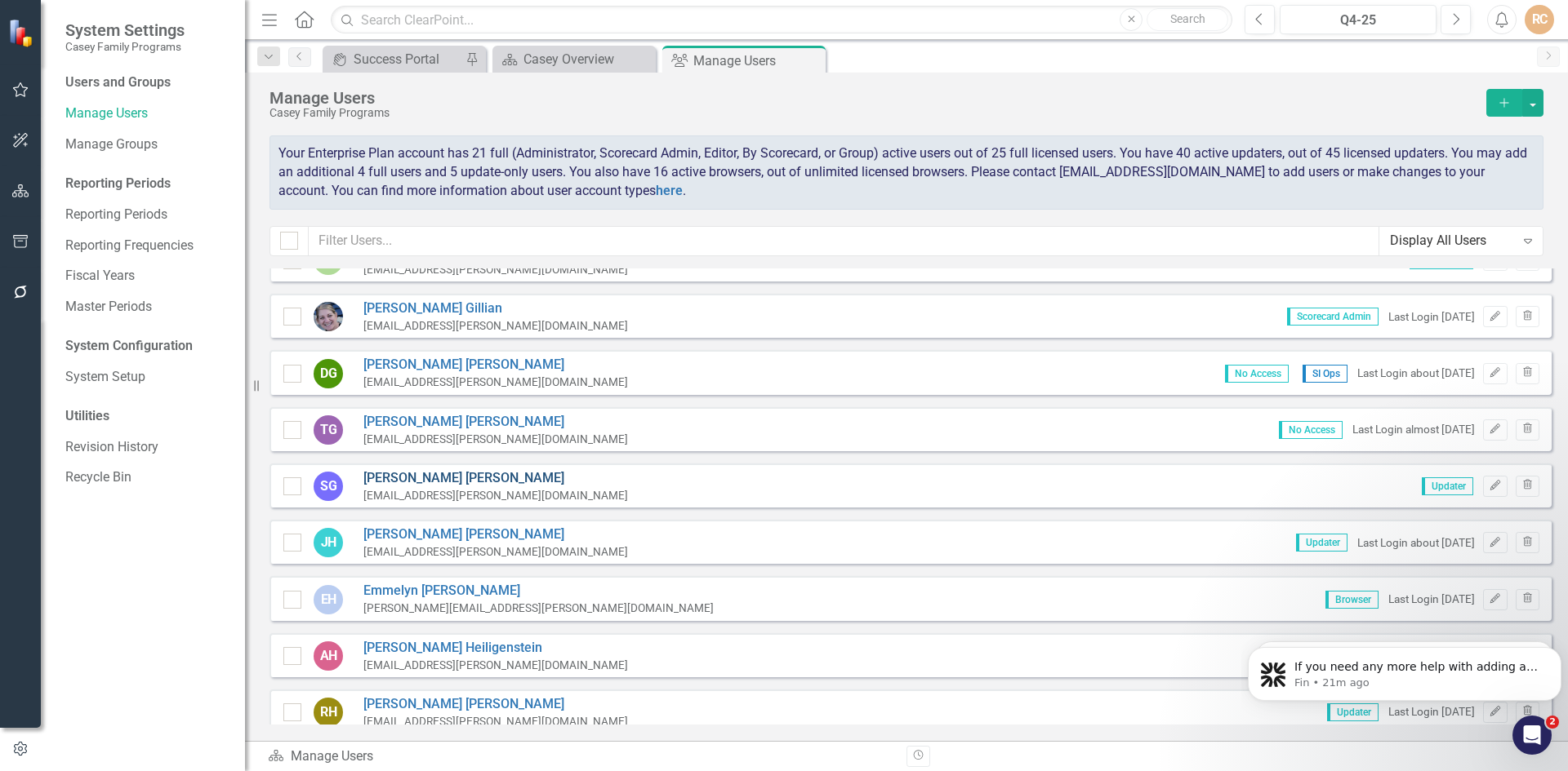
click at [383, 472] on link "Steve Grilli" at bounding box center [495, 479] width 264 height 18
click at [293, 488] on input "checkbox" at bounding box center [289, 483] width 11 height 11
checkbox input "true"
click at [1490, 483] on icon "button" at bounding box center [1494, 486] width 10 height 10
click at [1489, 490] on icon "Edit" at bounding box center [1495, 486] width 12 height 10
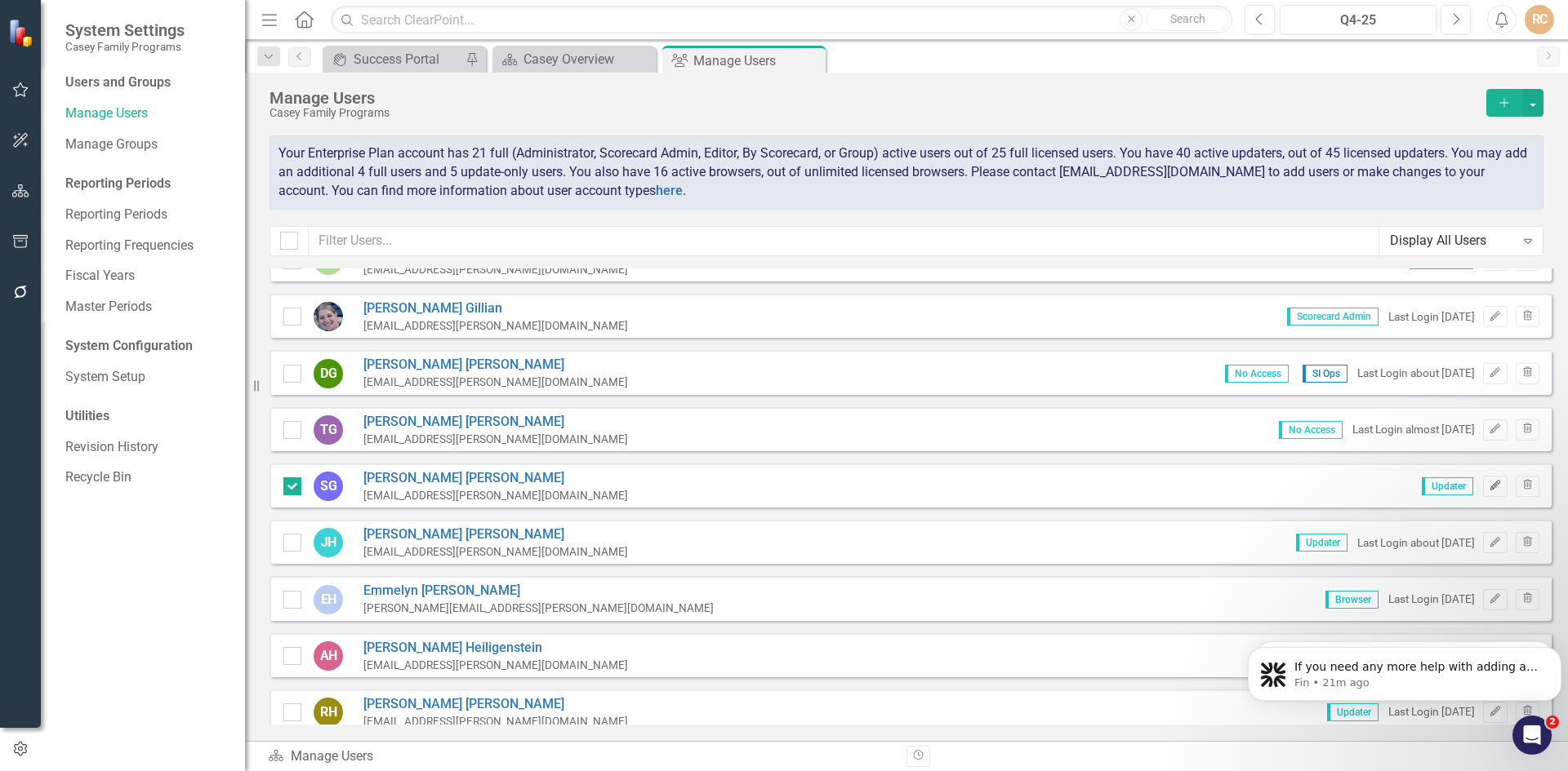
click at [1489, 484] on icon "Edit" at bounding box center [1495, 486] width 12 height 10
click at [388, 480] on link "Steve Grilli" at bounding box center [495, 479] width 264 height 18
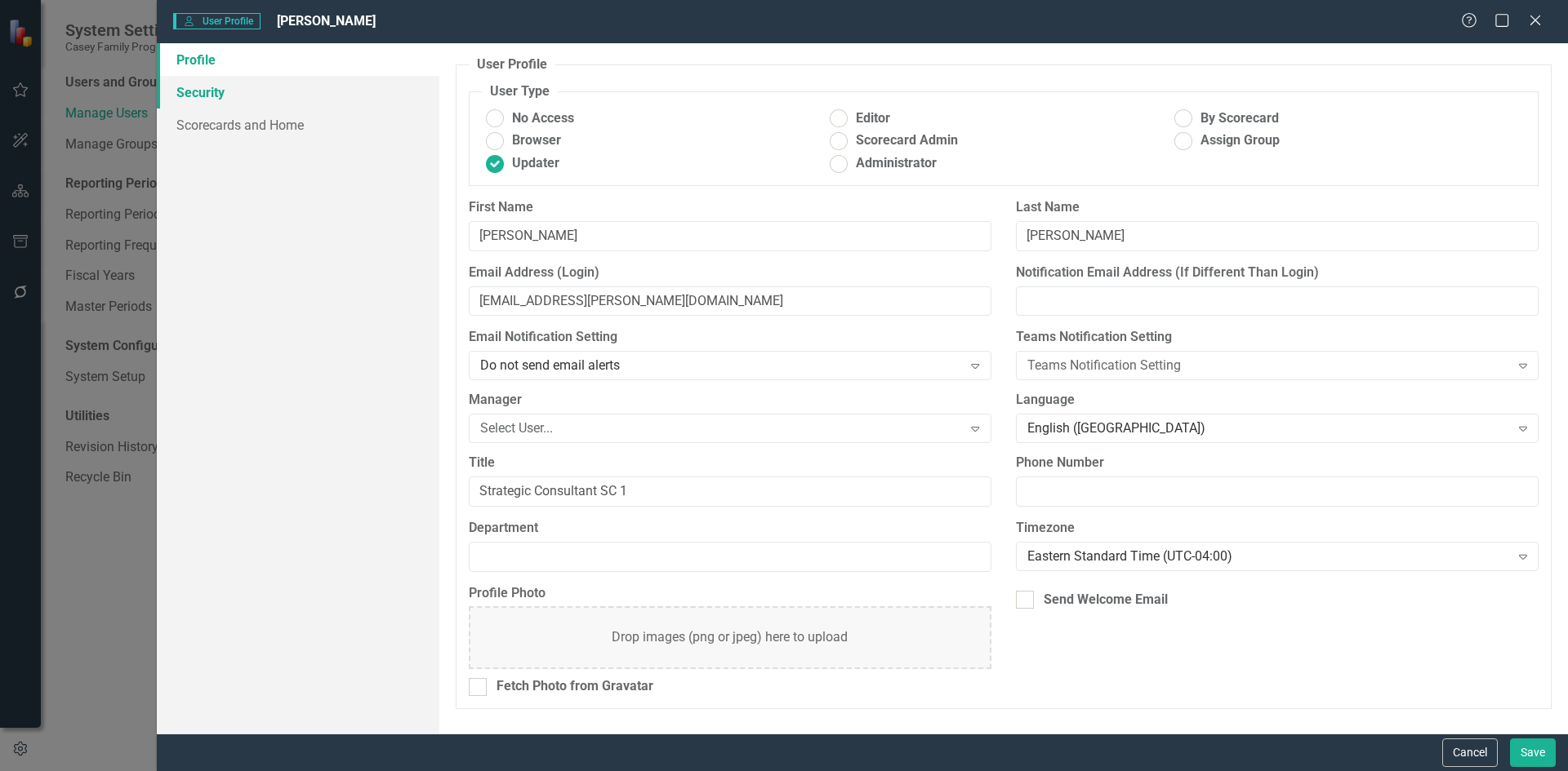
click at [217, 95] on link "Security" at bounding box center [298, 91] width 283 height 32
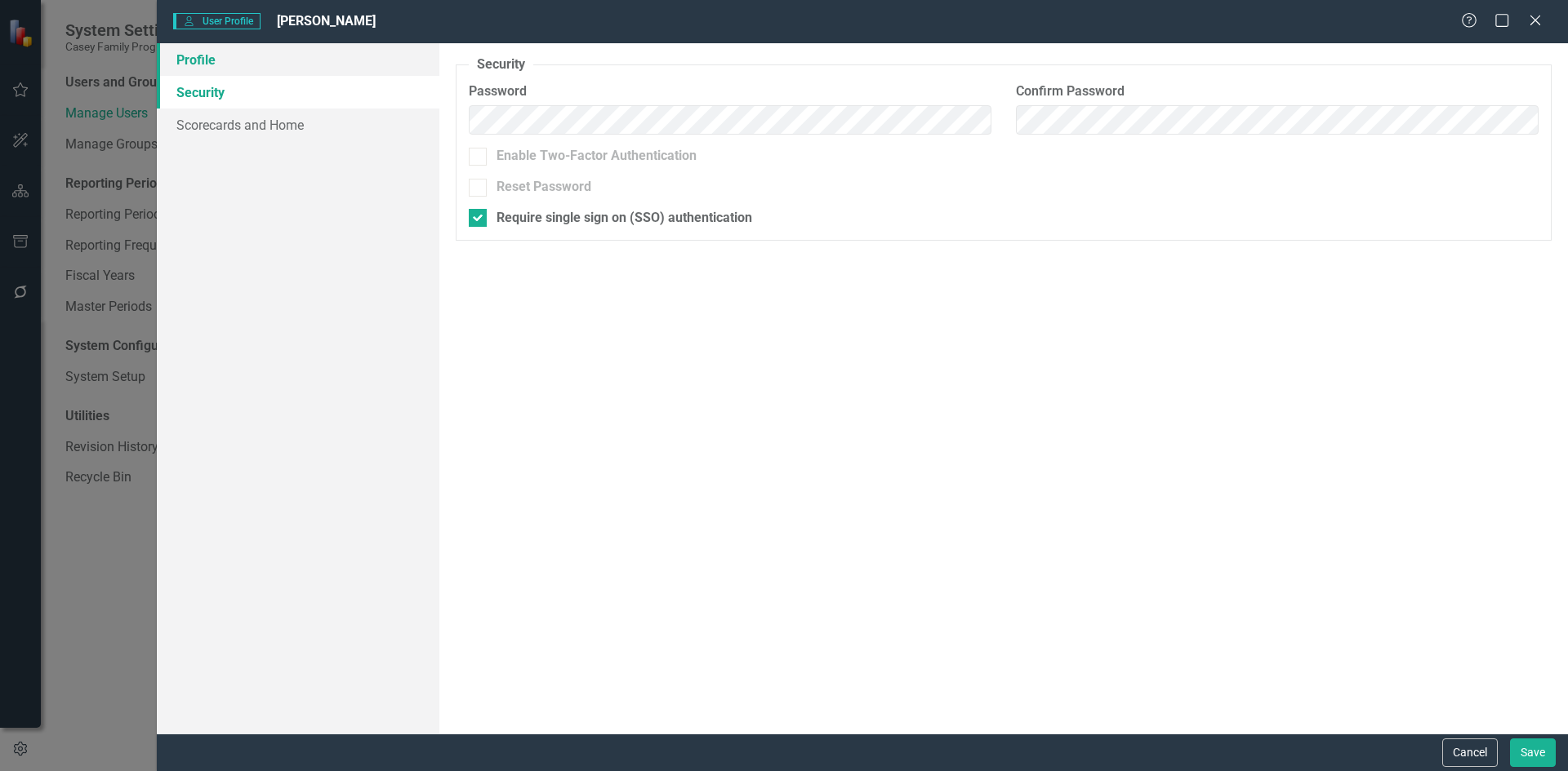
click at [215, 64] on link "Profile" at bounding box center [298, 59] width 283 height 32
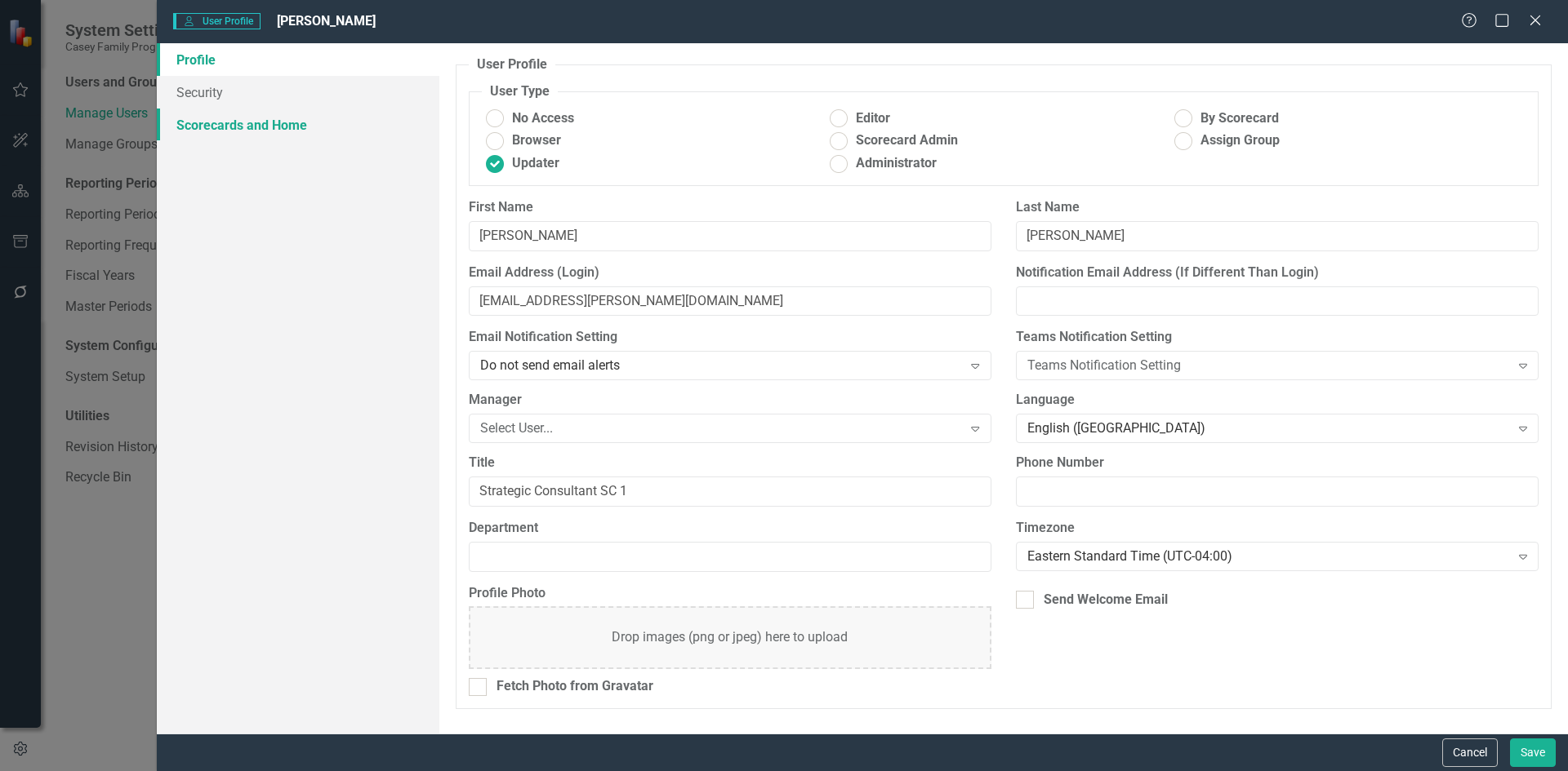
click at [224, 122] on link "Scorecards and Home" at bounding box center [298, 125] width 283 height 32
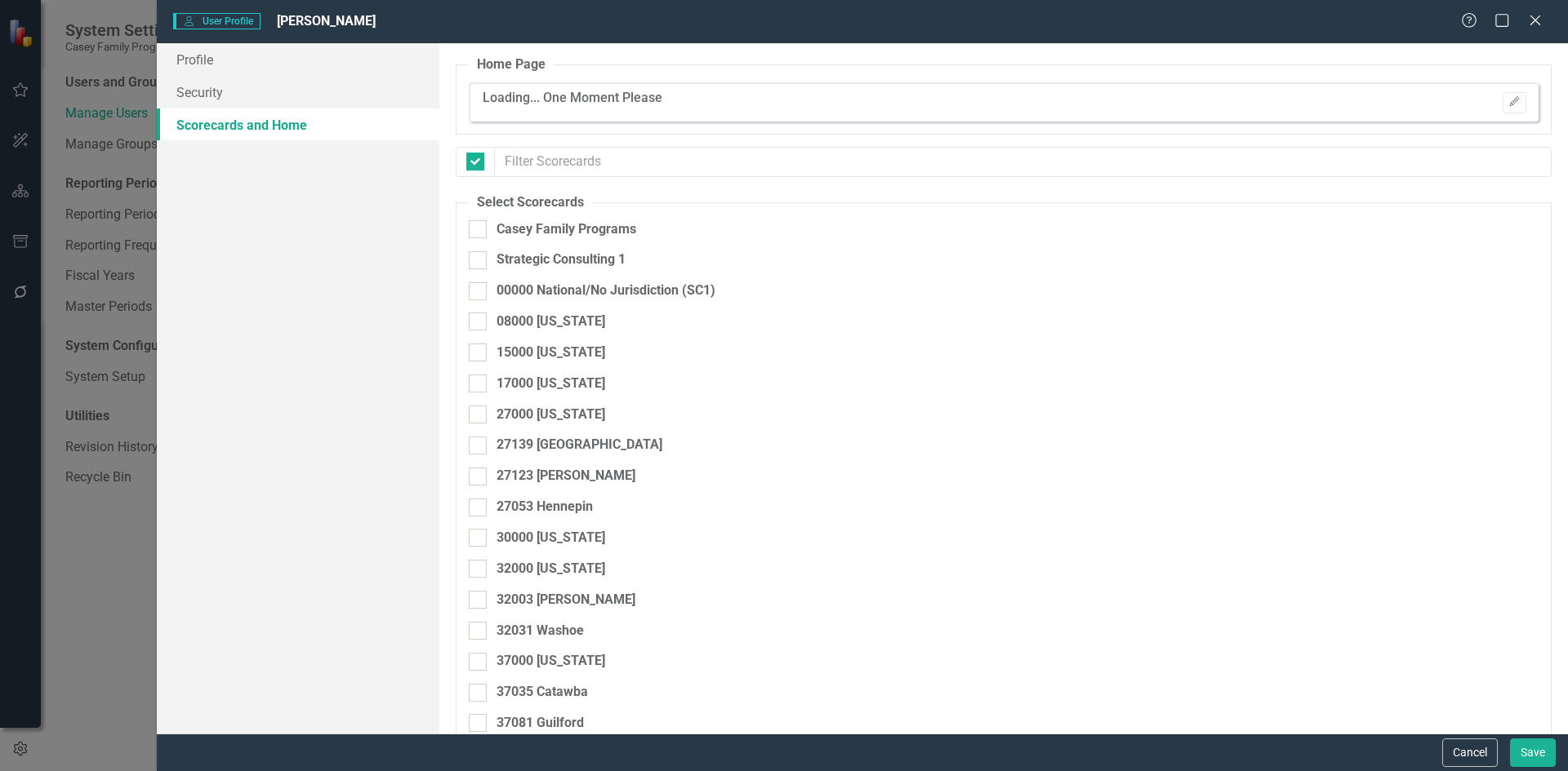
checkbox input "false"
click at [481, 319] on div at bounding box center [478, 321] width 18 height 18
click at [480, 319] on input "08000 [US_STATE]" at bounding box center [474, 318] width 11 height 11
checkbox input "true"
click at [479, 351] on input "15000 [US_STATE]" at bounding box center [474, 349] width 11 height 11
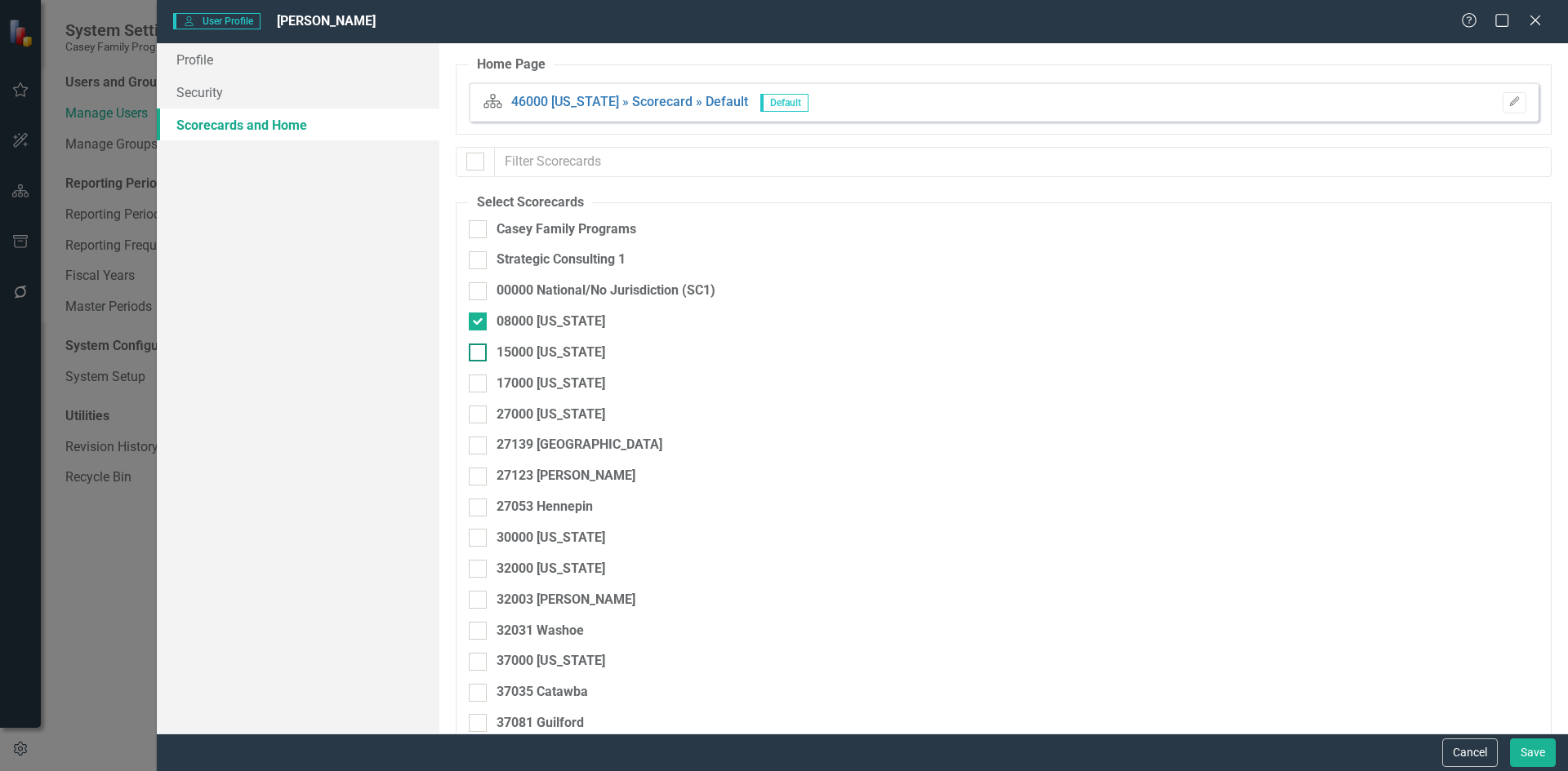
checkbox input "true"
click at [476, 228] on input "Casey Family Programs" at bounding box center [474, 226] width 11 height 11
checkbox input "true"
click at [476, 265] on div at bounding box center [478, 260] width 18 height 18
click at [476, 262] on input "Strategic Consulting 1" at bounding box center [474, 256] width 11 height 11
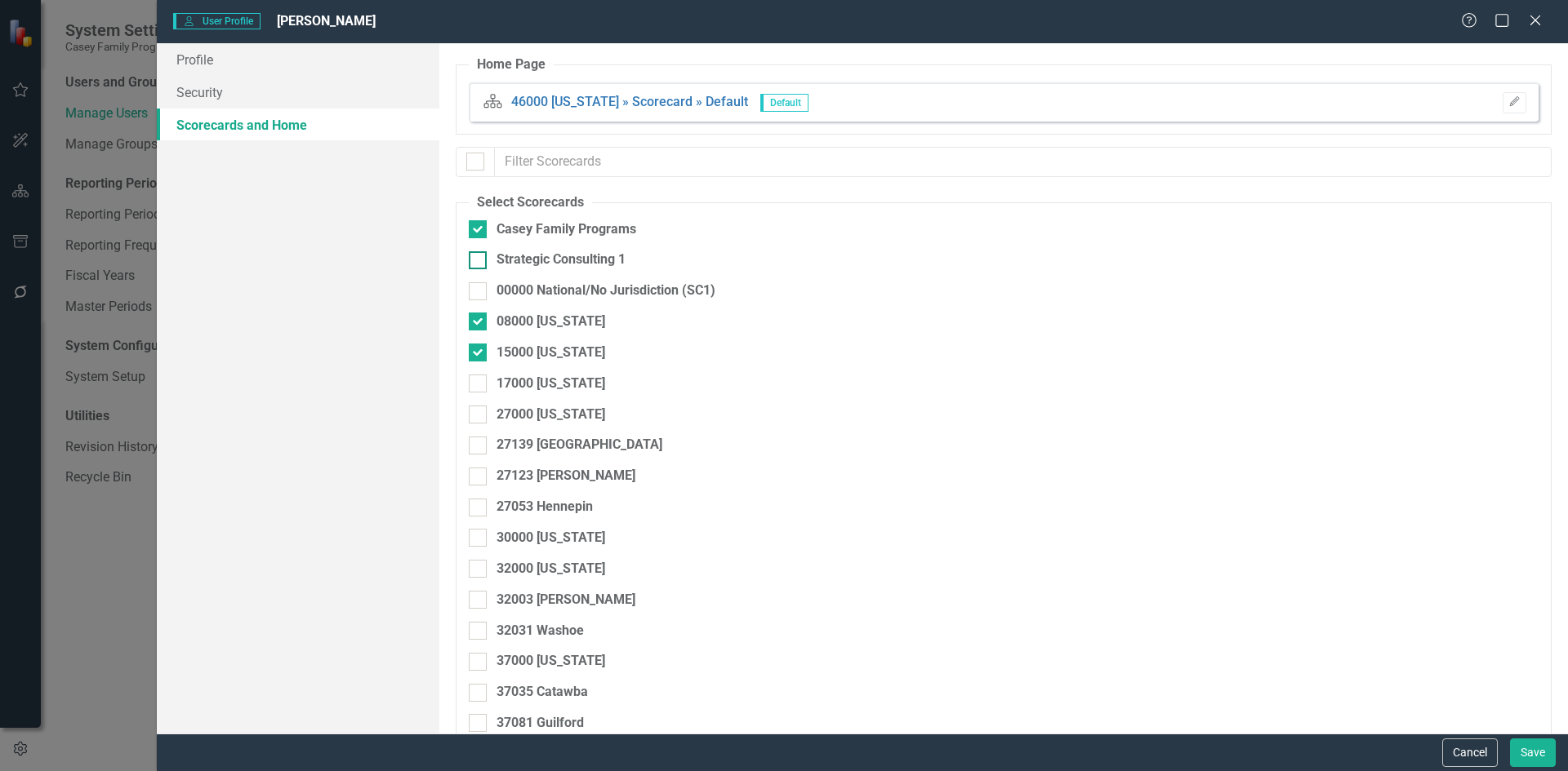
checkbox input "true"
click at [479, 292] on input "00000 National/No Jurisdiction (SC1)" at bounding box center [474, 288] width 11 height 11
checkbox input "true"
click at [474, 384] on input "17000 [US_STATE]" at bounding box center [474, 380] width 11 height 11
checkbox input "true"
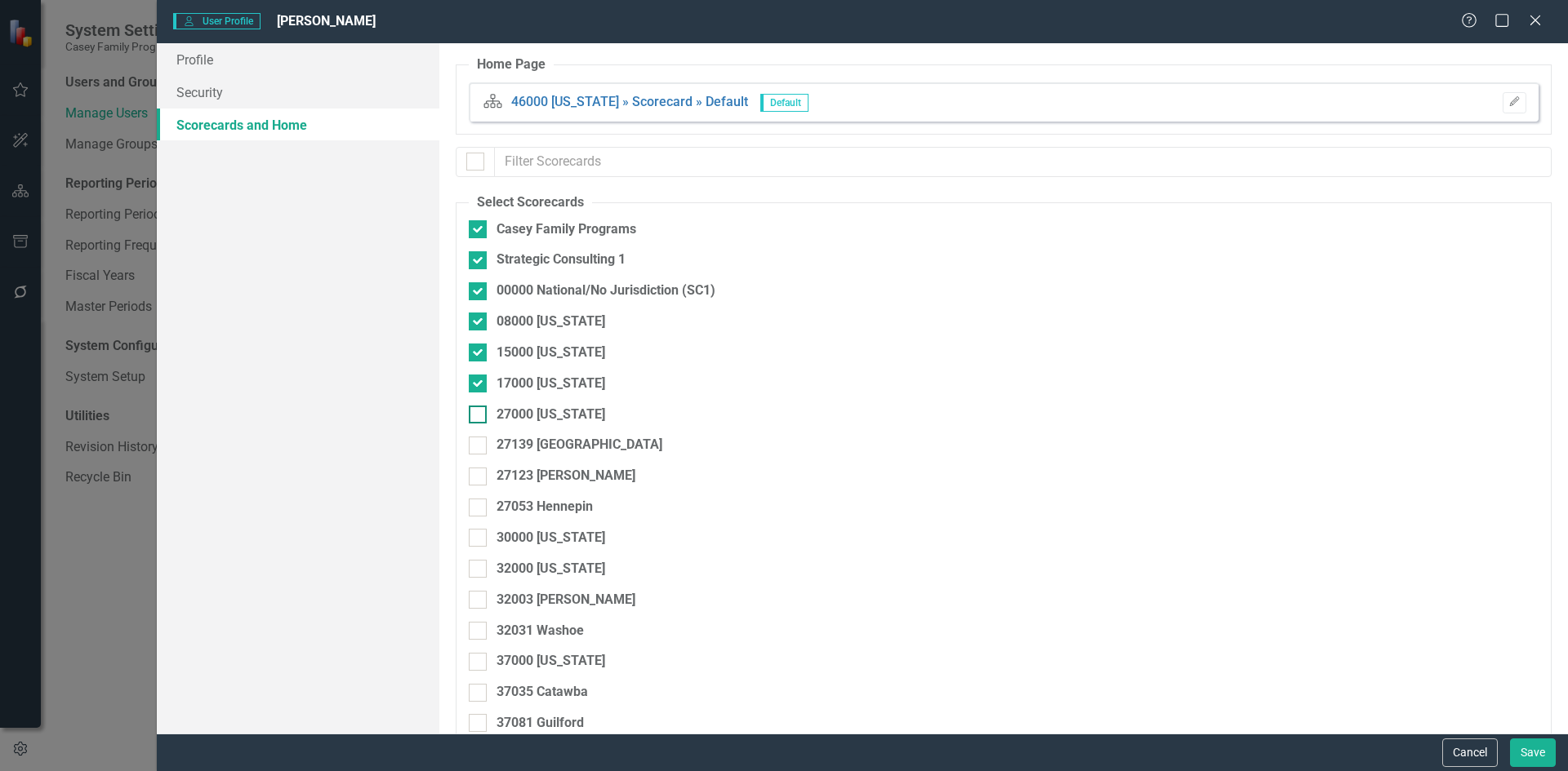
click at [478, 412] on input "27000 [US_STATE]" at bounding box center [474, 411] width 11 height 11
checkbox input "true"
click at [473, 452] on div at bounding box center [478, 445] width 18 height 18
click at [473, 447] on input "27139 [GEOGRAPHIC_DATA]" at bounding box center [474, 442] width 11 height 11
checkbox input "true"
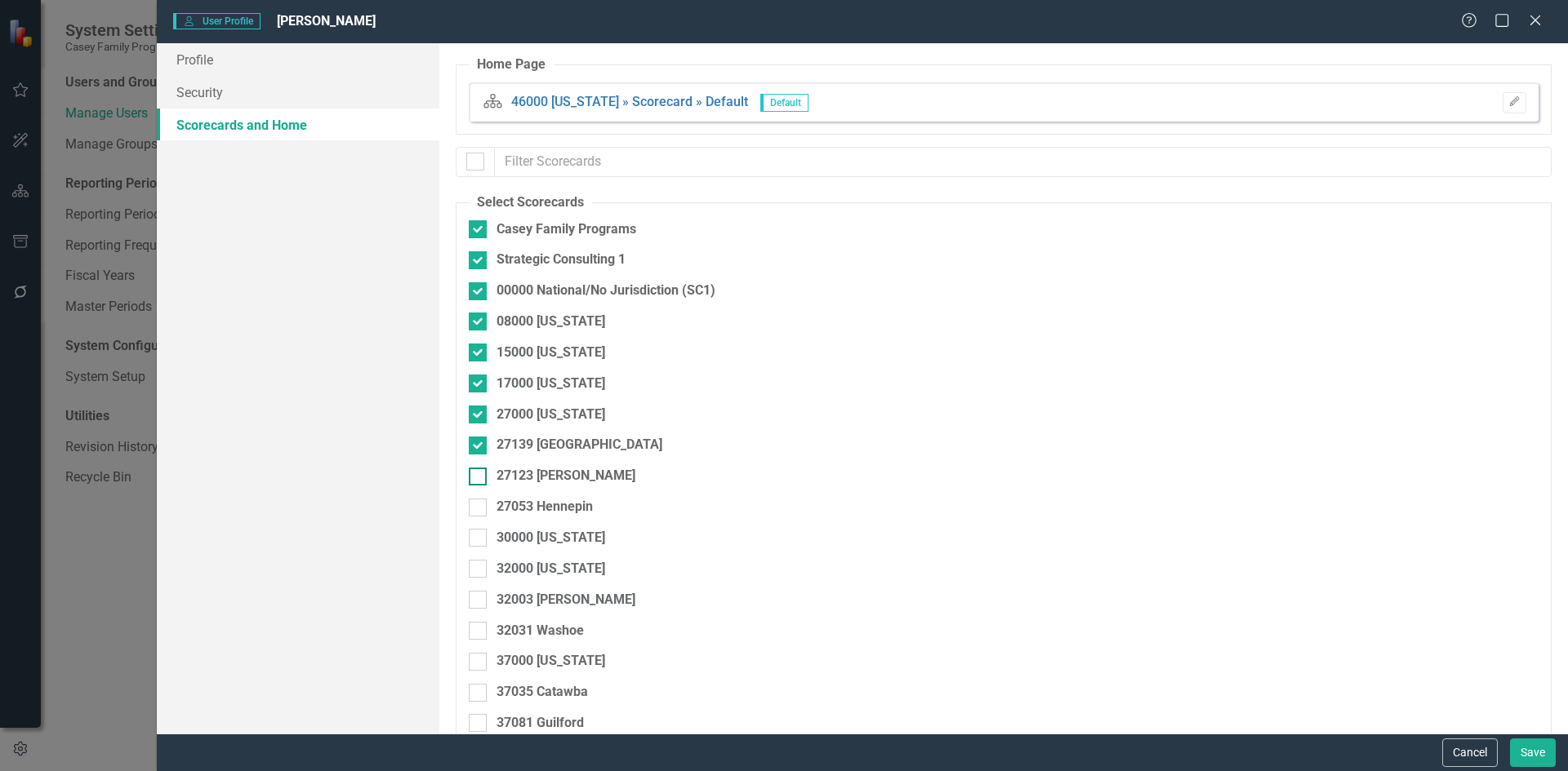
click at [475, 478] on input "27123 [PERSON_NAME]" at bounding box center [474, 473] width 11 height 11
checkbox input "true"
click at [474, 501] on input "27053 Hennepin" at bounding box center [474, 504] width 11 height 11
checkbox input "true"
click at [476, 535] on input "30000 [US_STATE]" at bounding box center [474, 534] width 11 height 11
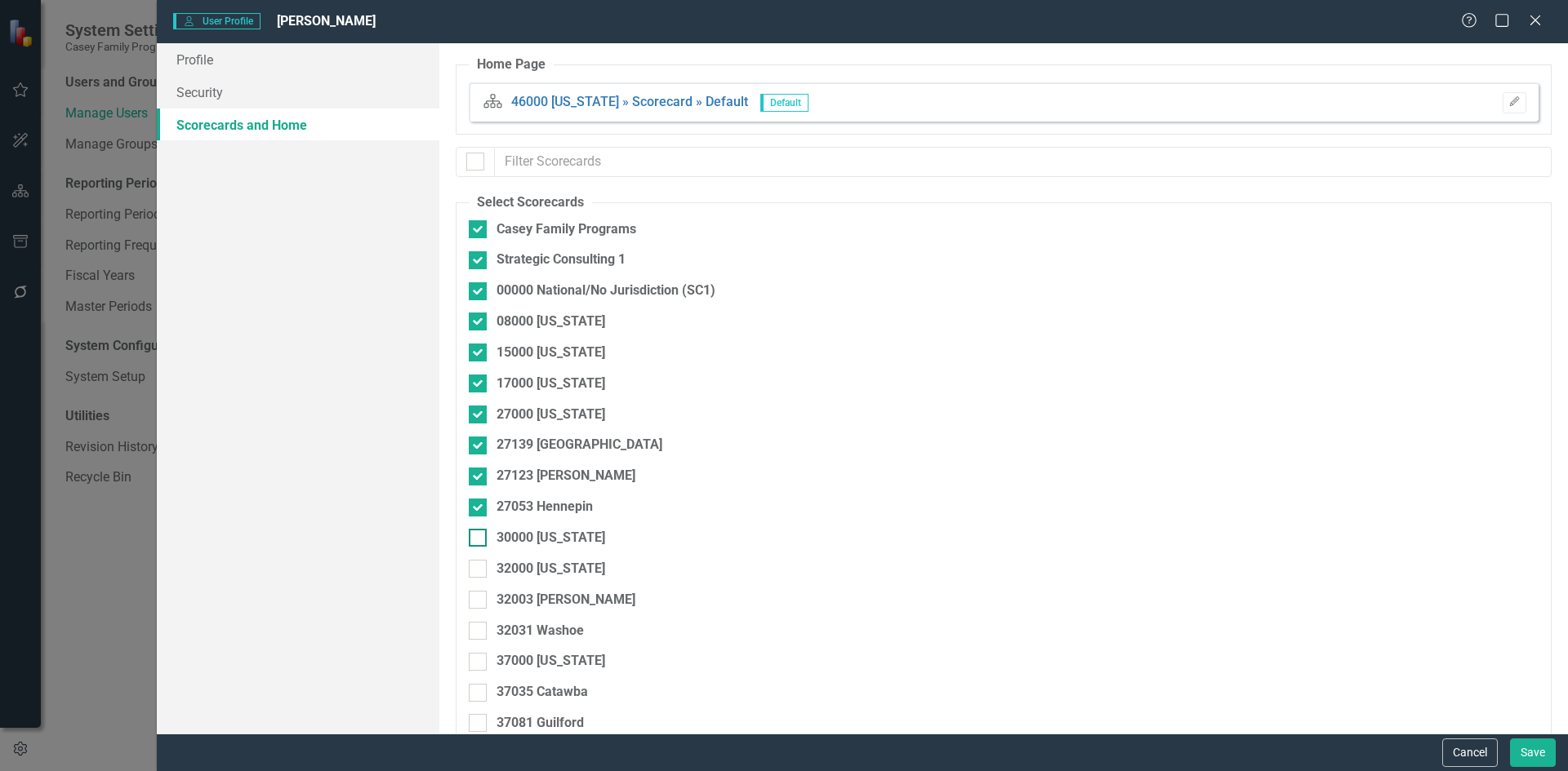
checkbox input "true"
click at [477, 566] on input "32000 [US_STATE]" at bounding box center [474, 566] width 11 height 11
checkbox input "true"
click at [475, 603] on div at bounding box center [478, 600] width 18 height 18
click at [475, 602] on input "32003 [PERSON_NAME]" at bounding box center [474, 596] width 11 height 11
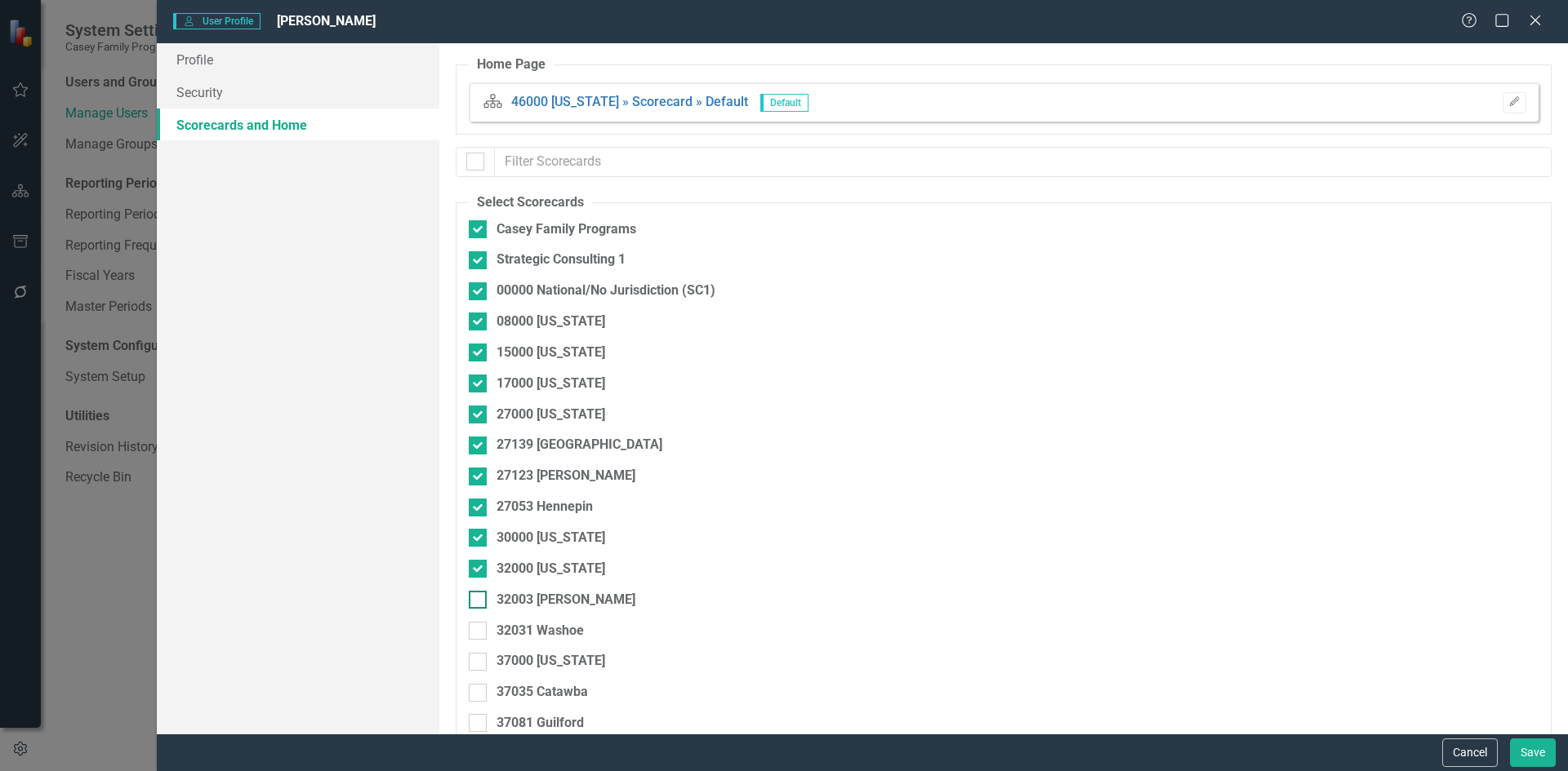
checkbox input "true"
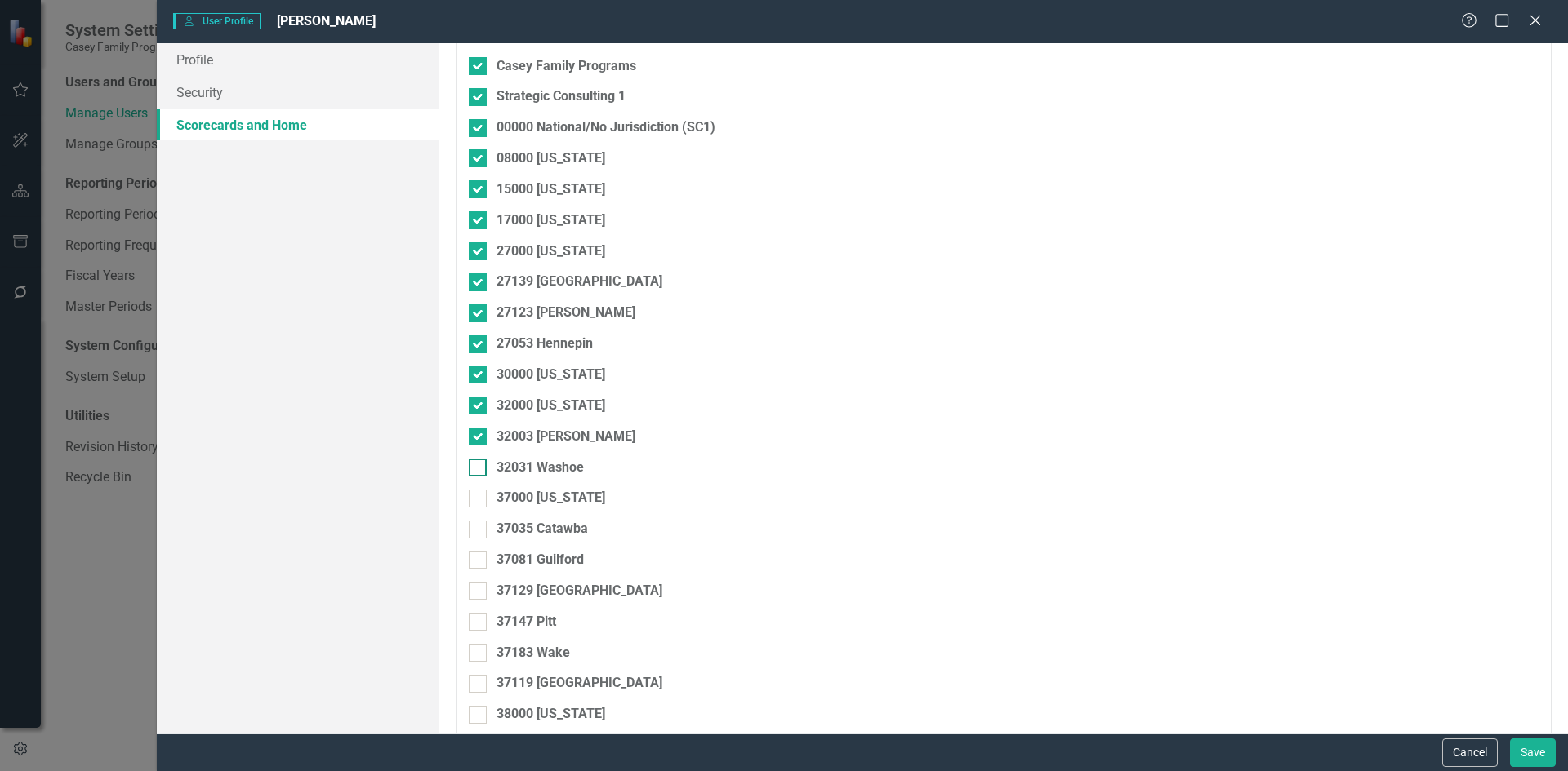
click at [488, 470] on div "32031 Washoe" at bounding box center [918, 467] width 899 height 18
click at [480, 470] on input "32031 Washoe" at bounding box center [474, 464] width 11 height 11
checkbox input "true"
click at [480, 502] on div at bounding box center [478, 499] width 18 height 18
click at [480, 501] on input "37000 [US_STATE]" at bounding box center [474, 495] width 11 height 11
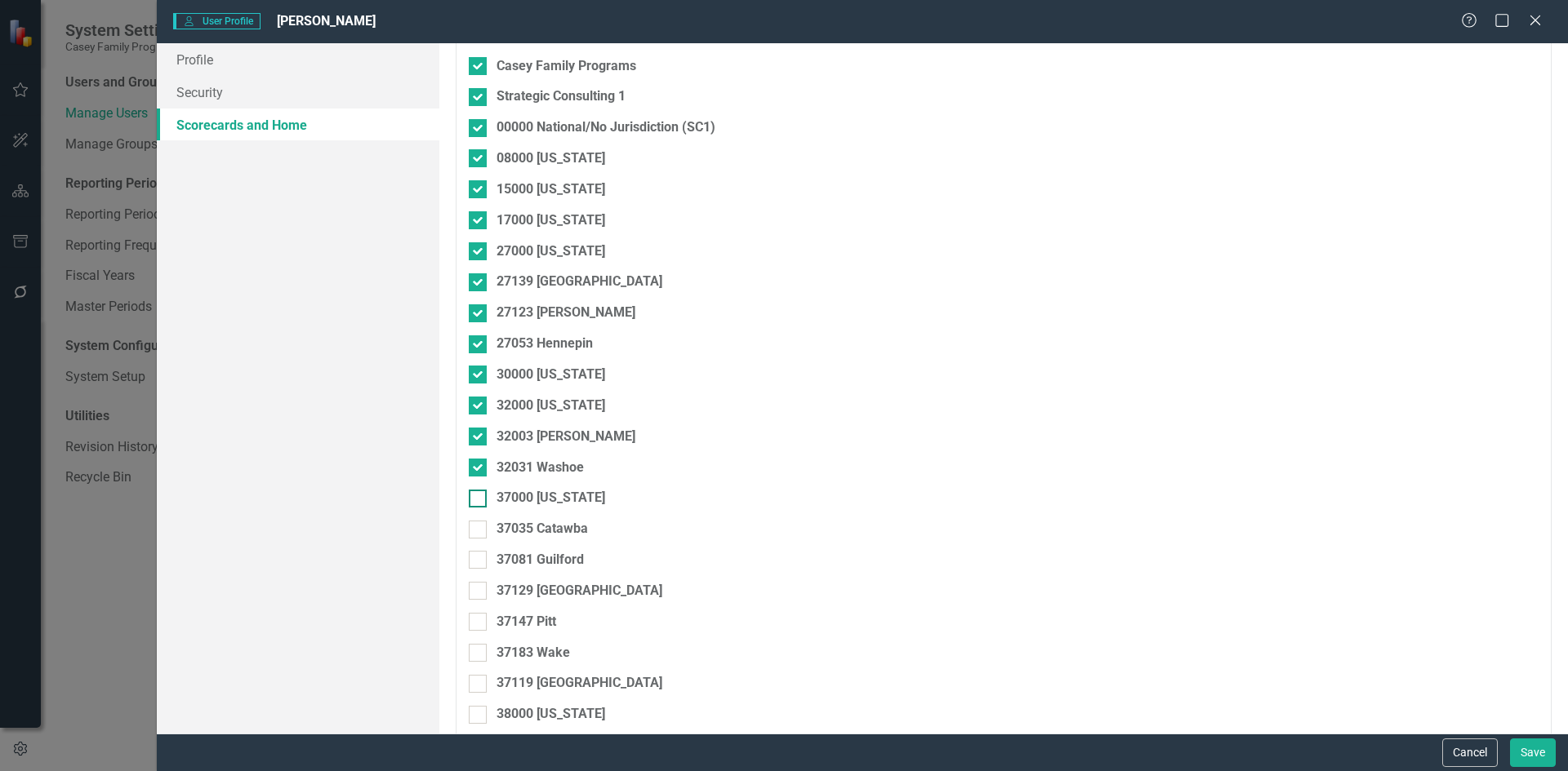
checkbox input "true"
click at [479, 529] on input "37035 Catawba" at bounding box center [474, 526] width 11 height 11
checkbox input "true"
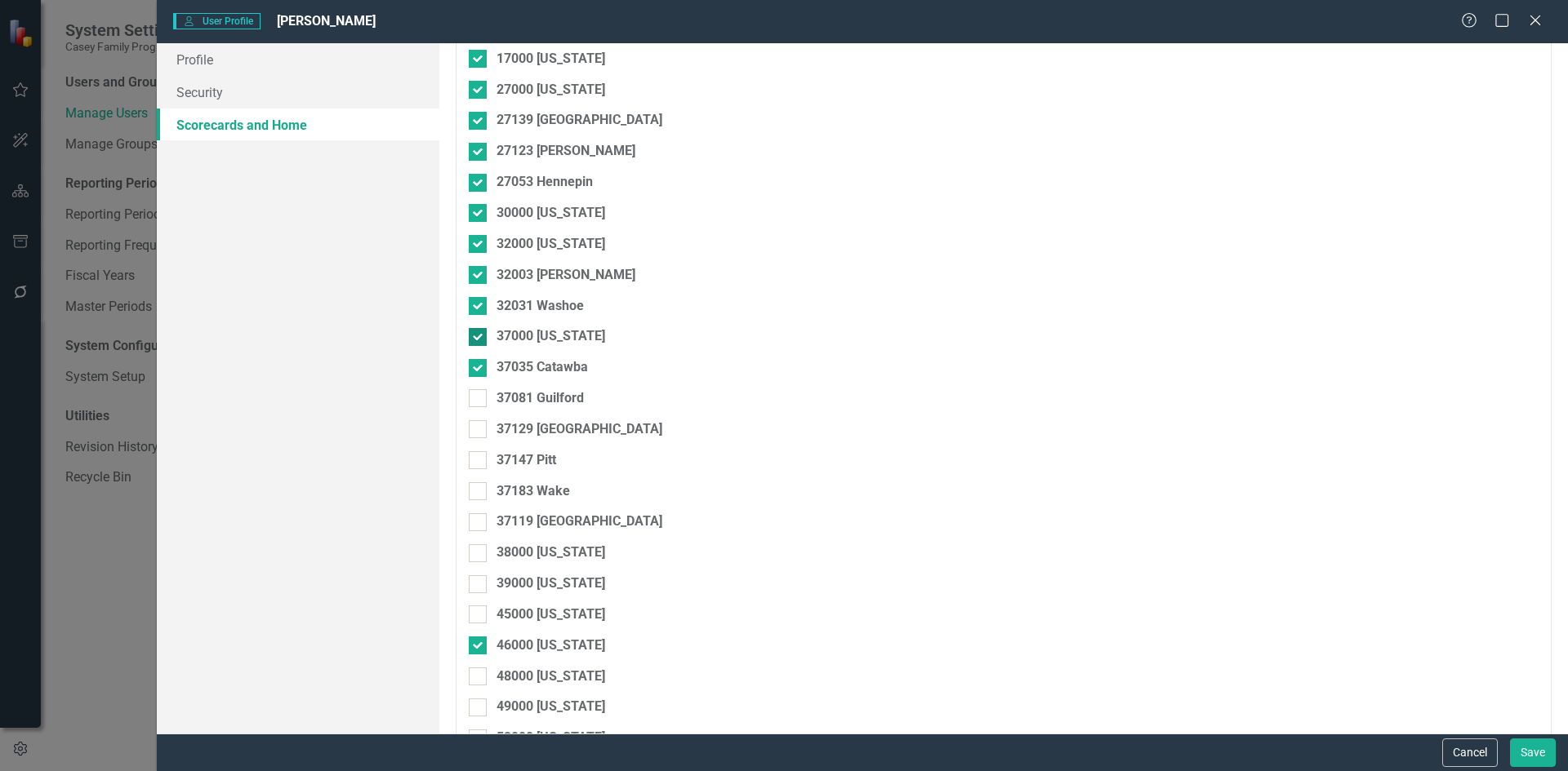
scroll to position [327, 0]
click at [477, 394] on input "37081 Guilford" at bounding box center [474, 393] width 11 height 11
checkbox input "true"
drag, startPoint x: 480, startPoint y: 425, endPoint x: 479, endPoint y: 444, distance: 19.0
click at [479, 425] on div at bounding box center [478, 428] width 18 height 18
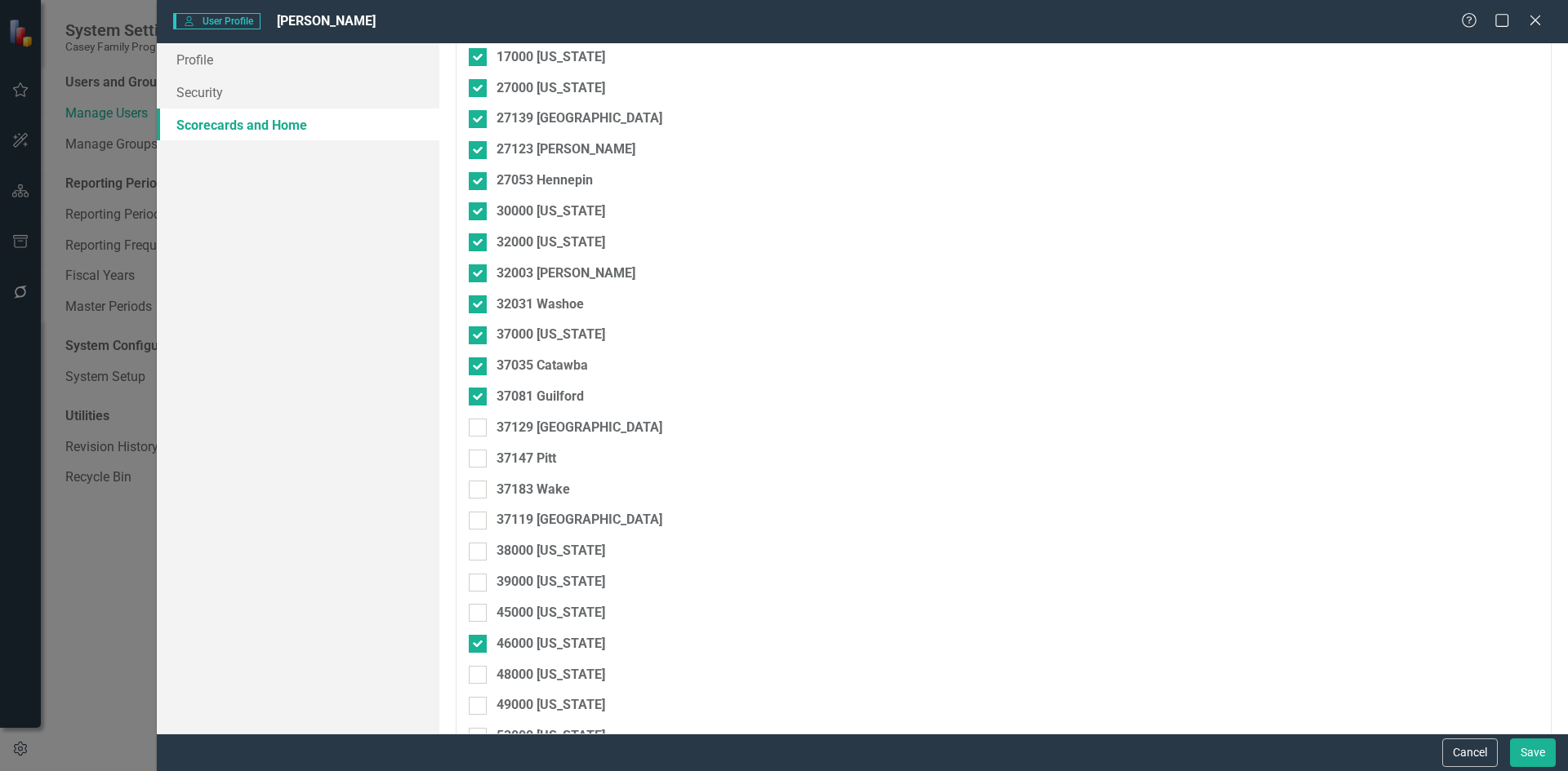
click at [479, 425] on input "37129 [GEOGRAPHIC_DATA]" at bounding box center [474, 424] width 11 height 11
checkbox input "true"
click at [481, 458] on div at bounding box center [478, 458] width 18 height 18
click at [480, 458] on input "37147 Pitt" at bounding box center [474, 455] width 11 height 11
checkbox input "true"
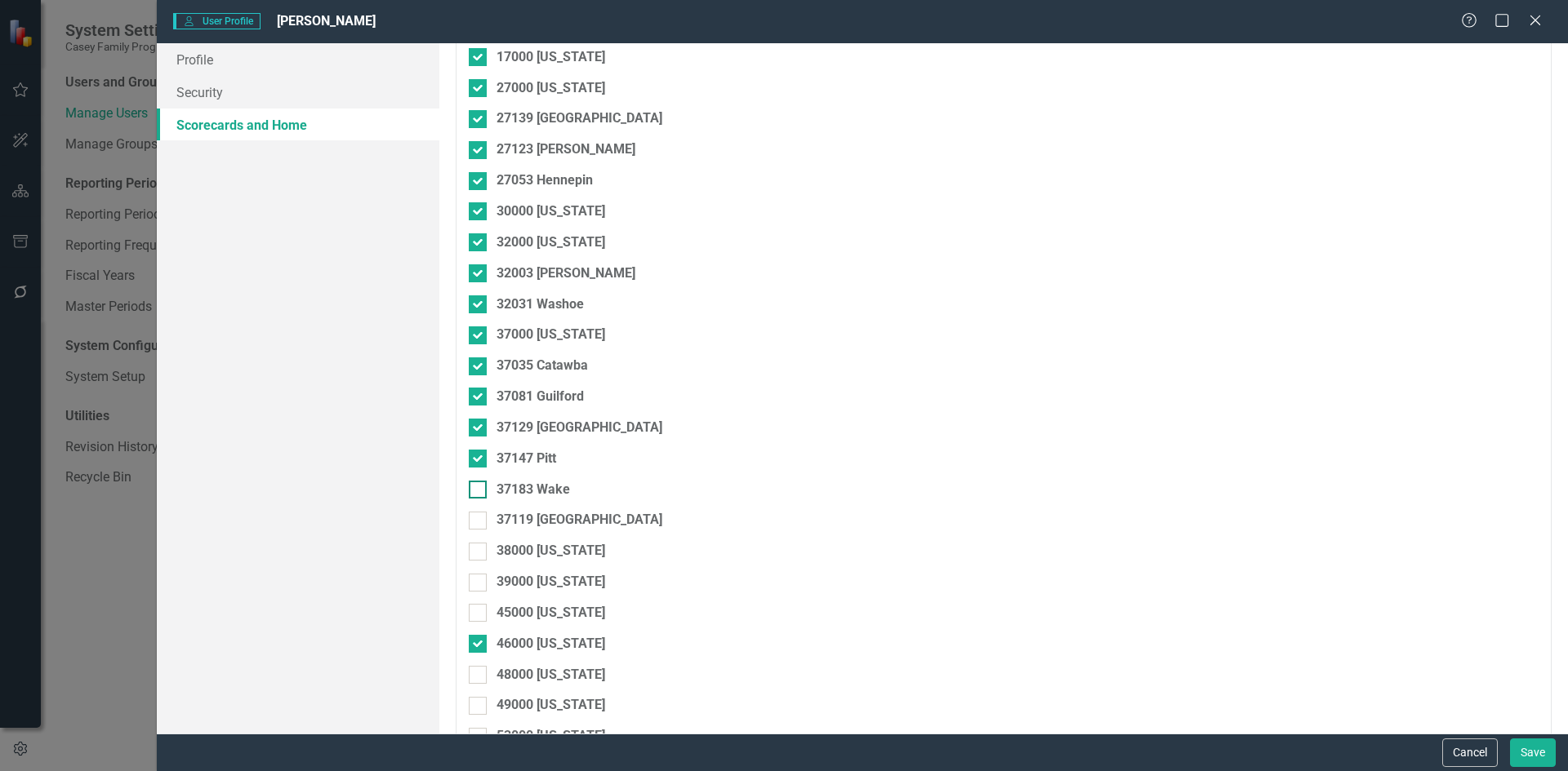
click at [476, 490] on input "37183 Wake" at bounding box center [474, 486] width 11 height 11
checkbox input "true"
click at [475, 525] on div at bounding box center [478, 521] width 18 height 18
click at [475, 522] on input "37119 [GEOGRAPHIC_DATA]" at bounding box center [474, 517] width 11 height 11
checkbox input "true"
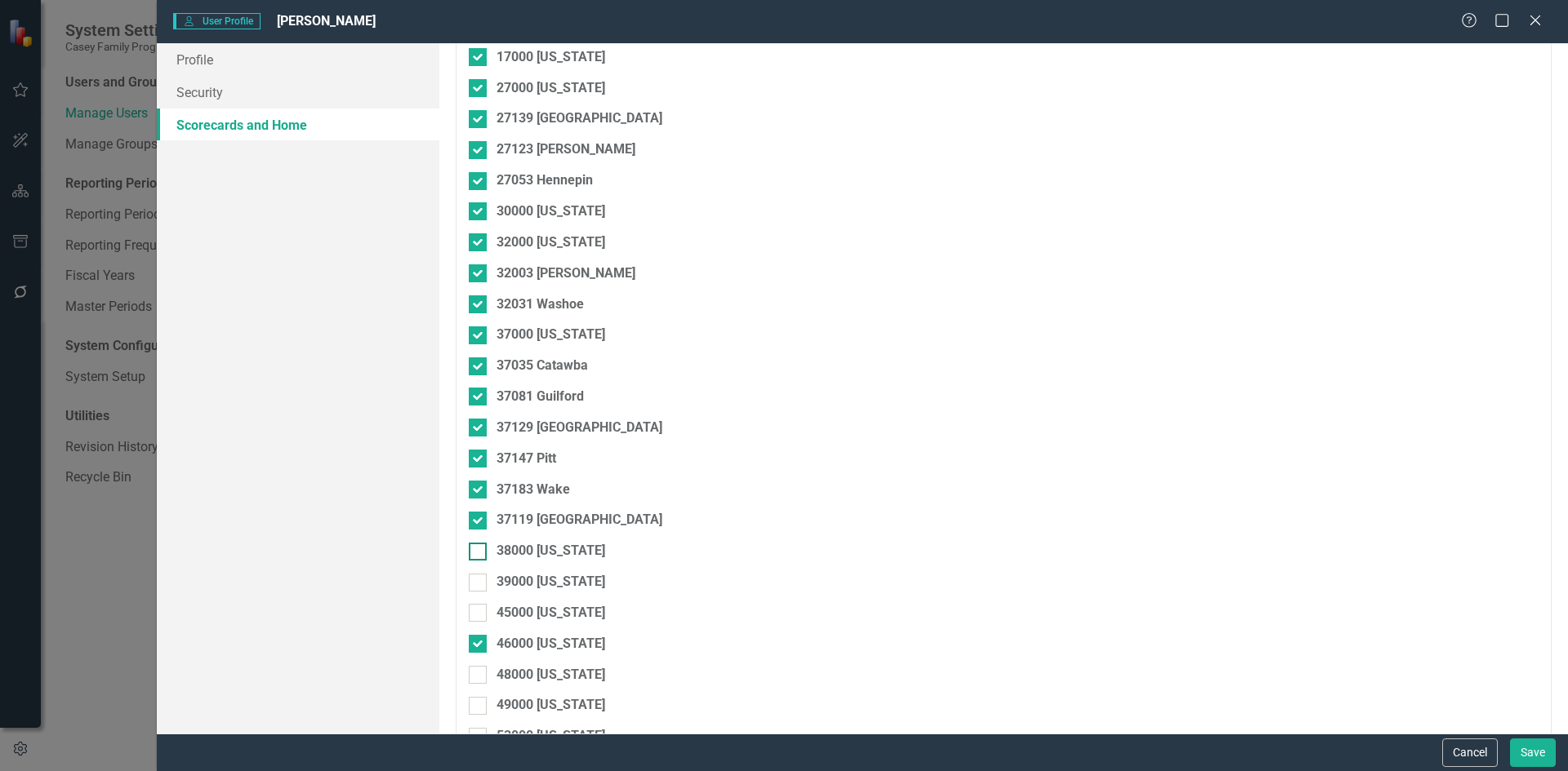
click at [475, 553] on div at bounding box center [478, 551] width 18 height 18
click at [475, 553] on input "38000 [US_STATE]" at bounding box center [474, 548] width 11 height 11
checkbox input "true"
click at [479, 582] on input "39000 [US_STATE]" at bounding box center [474, 579] width 11 height 11
checkbox input "true"
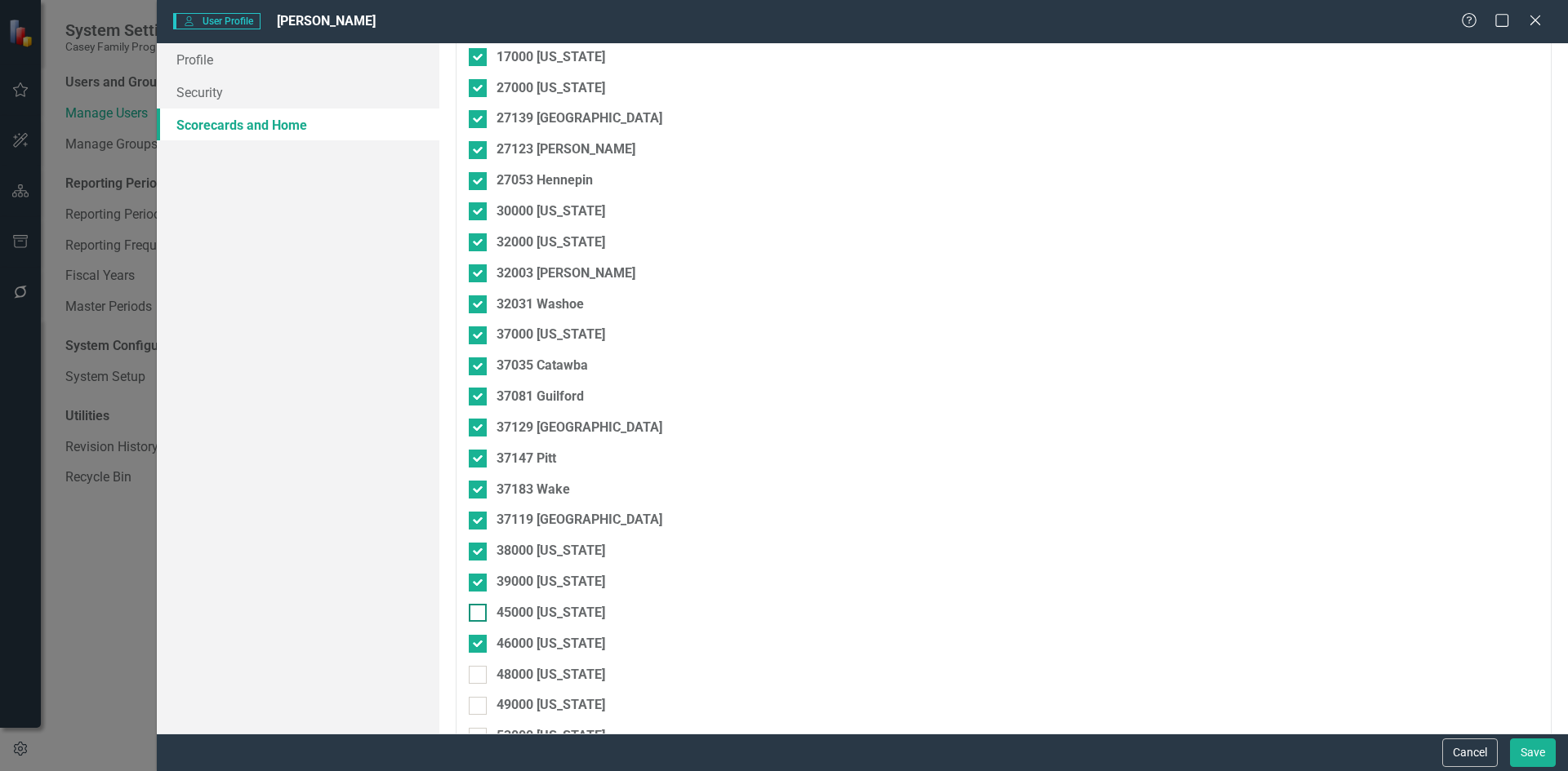
click at [476, 618] on div at bounding box center [478, 613] width 18 height 18
click at [476, 615] on input "45000 [US_STATE]" at bounding box center [474, 609] width 11 height 11
checkbox input "true"
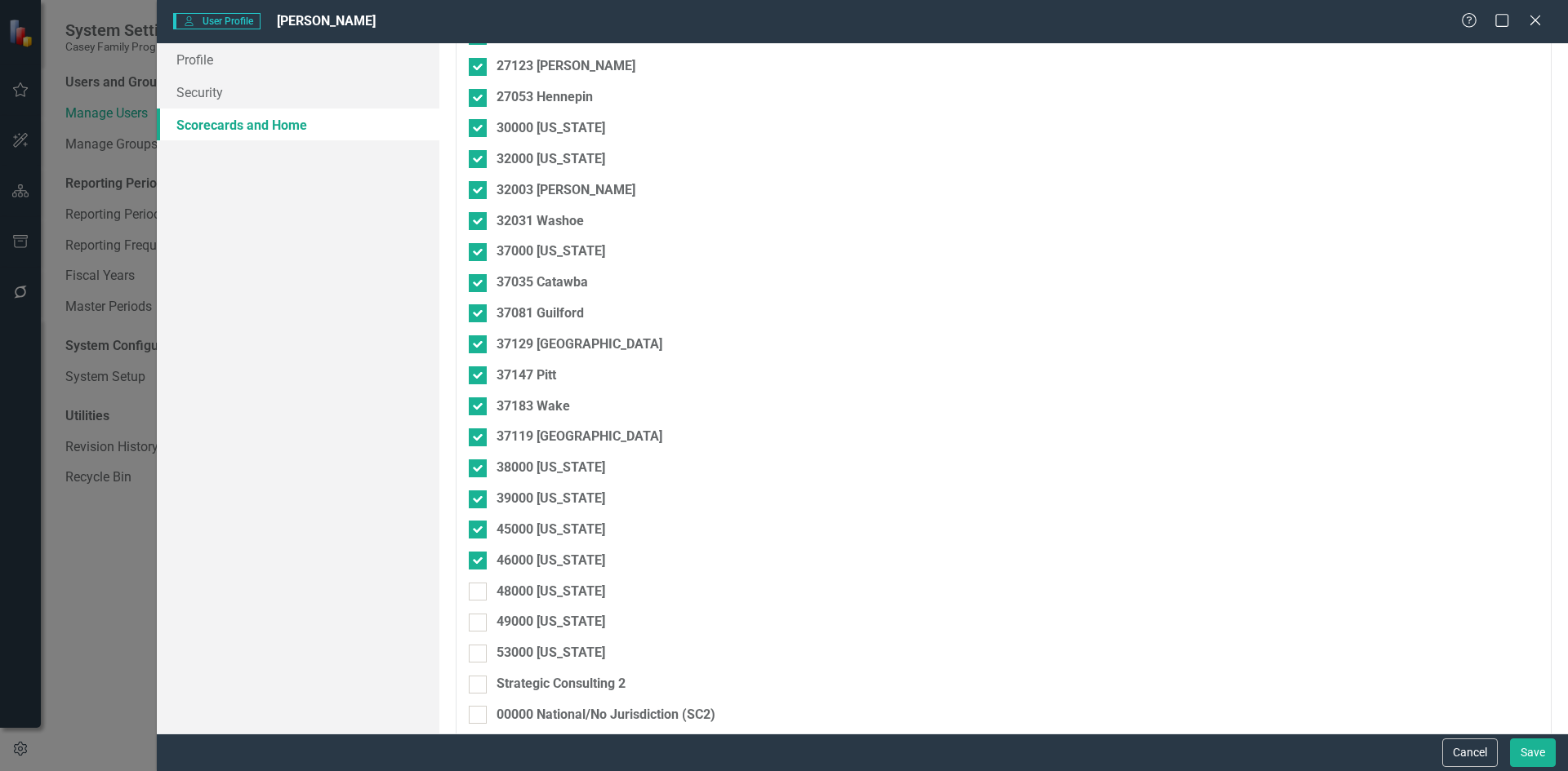
scroll to position [490, 0]
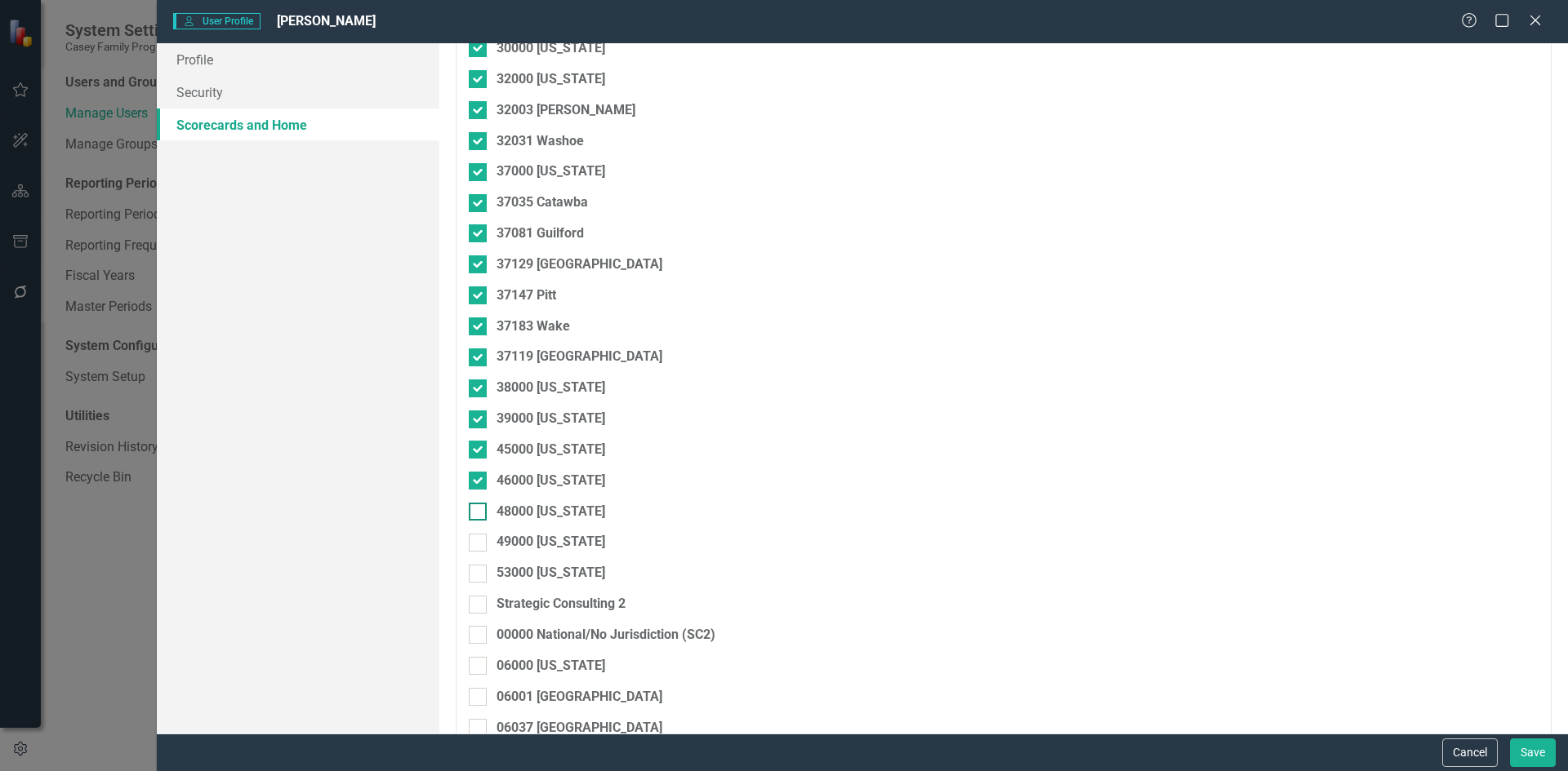
click at [476, 512] on input "48000 [US_STATE]" at bounding box center [474, 508] width 11 height 11
checkbox input "true"
click at [474, 547] on div at bounding box center [478, 543] width 18 height 18
click at [474, 544] on input "49000 [US_STATE]" at bounding box center [474, 539] width 11 height 11
checkbox input "true"
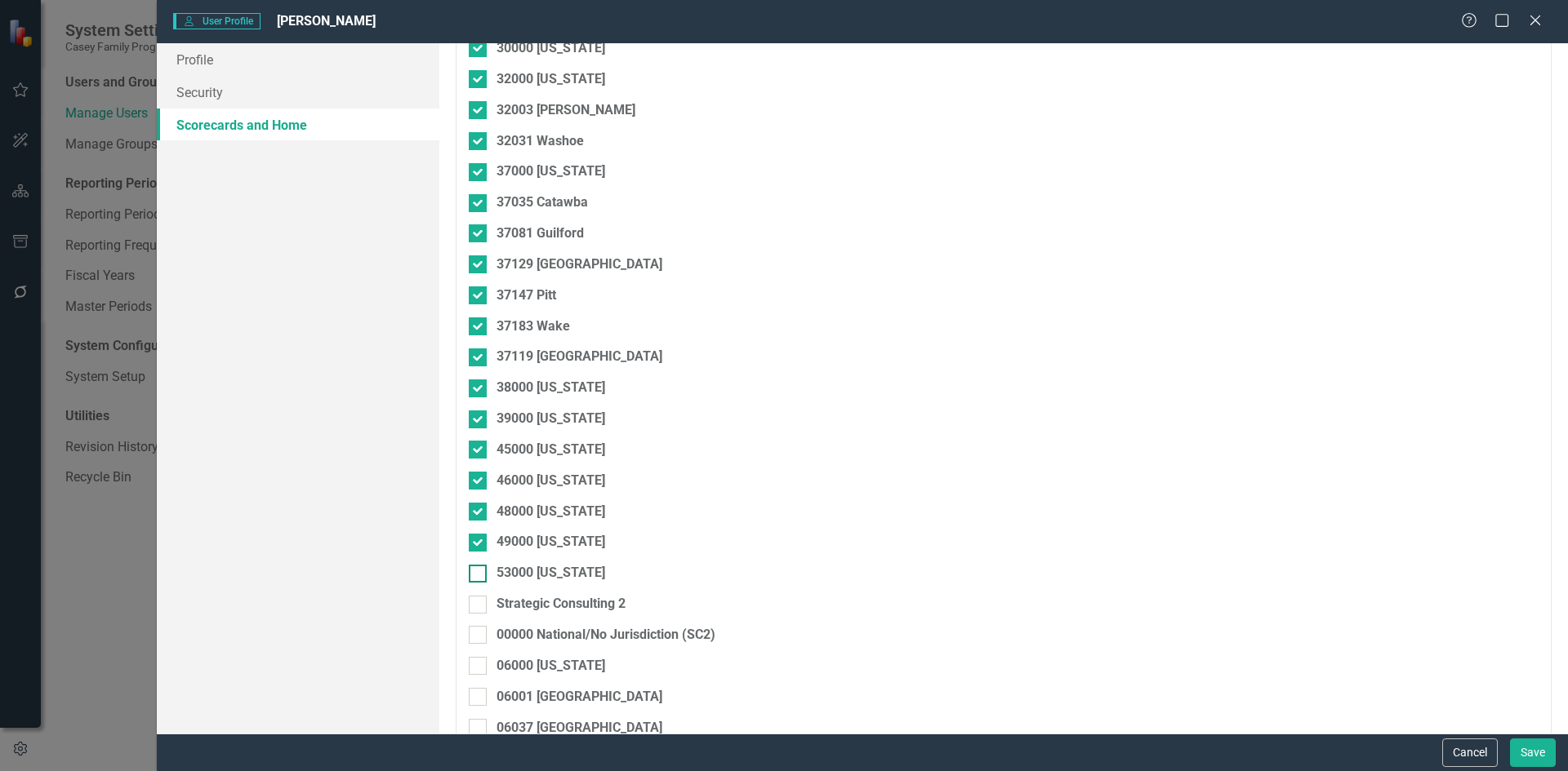
click at [477, 580] on div at bounding box center [478, 573] width 18 height 18
click at [477, 575] on input "53000 [US_STATE]" at bounding box center [474, 570] width 11 height 11
checkbox input "true"
click at [479, 597] on input "Strategic Consulting 2" at bounding box center [474, 602] width 11 height 11
checkbox input "true"
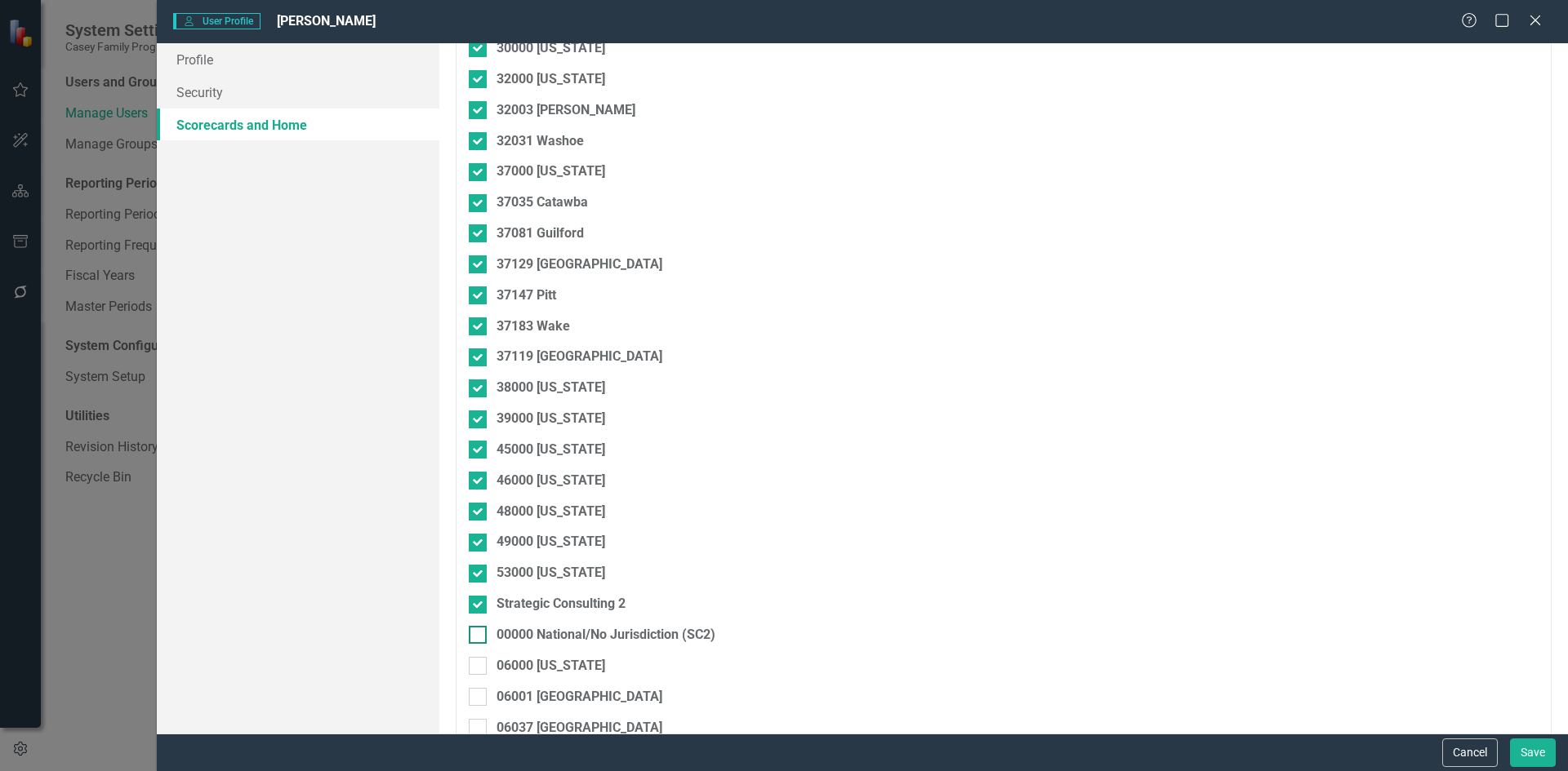
click at [476, 640] on div at bounding box center [478, 635] width 18 height 18
click at [476, 637] on input "00000 National/No Jurisdiction (SC2)" at bounding box center [474, 631] width 11 height 11
checkbox input "true"
click at [480, 663] on div at bounding box center [478, 666] width 18 height 18
click at [480, 663] on input "06000 [US_STATE]" at bounding box center [474, 662] width 11 height 11
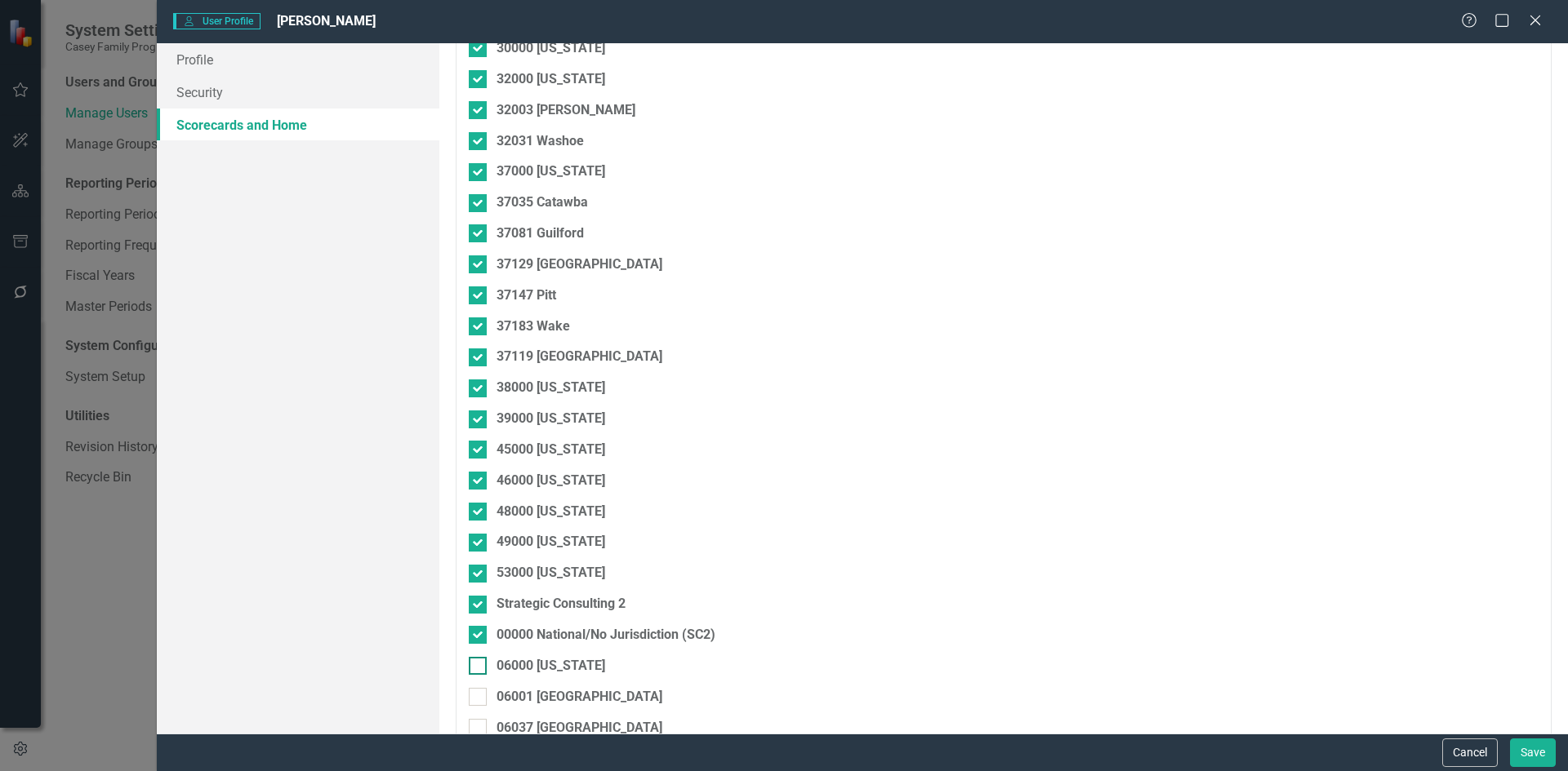
checkbox input "true"
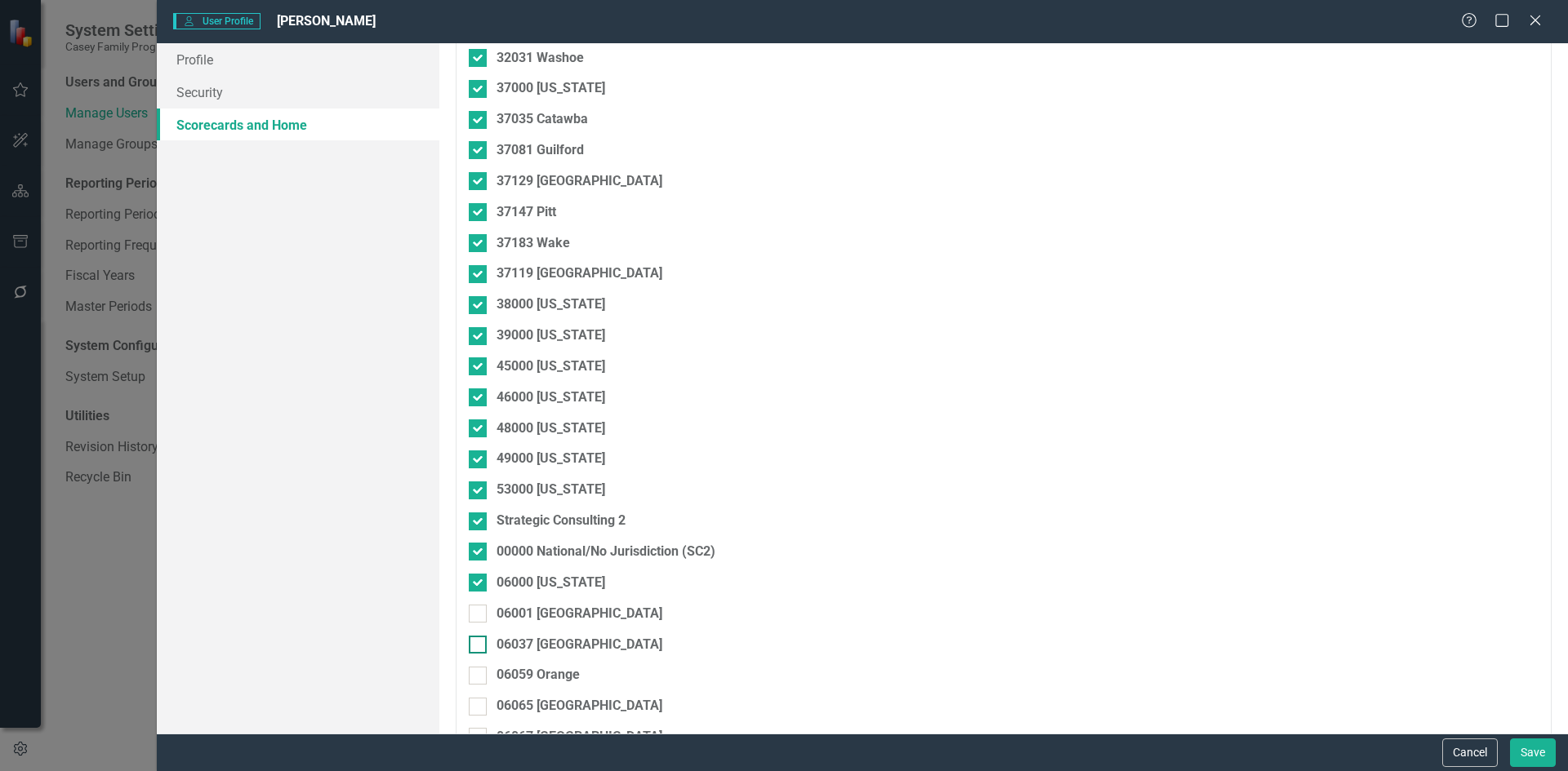
scroll to position [653, 0]
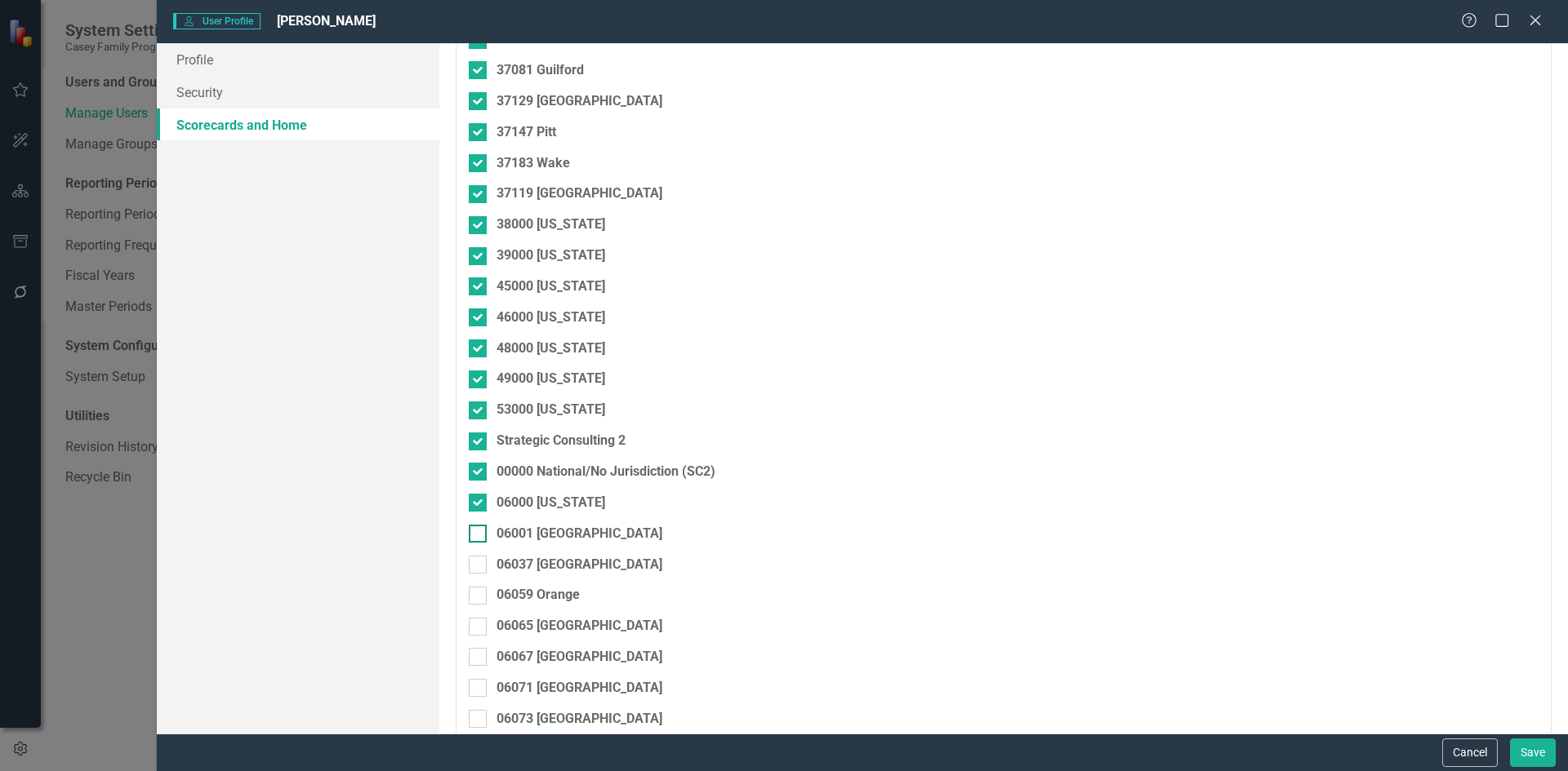
click at [480, 530] on div at bounding box center [478, 534] width 18 height 18
click at [480, 530] on input "06001 [GEOGRAPHIC_DATA]" at bounding box center [474, 530] width 11 height 11
checkbox input "true"
click at [475, 566] on input "06037 [GEOGRAPHIC_DATA]" at bounding box center [474, 561] width 11 height 11
checkbox input "true"
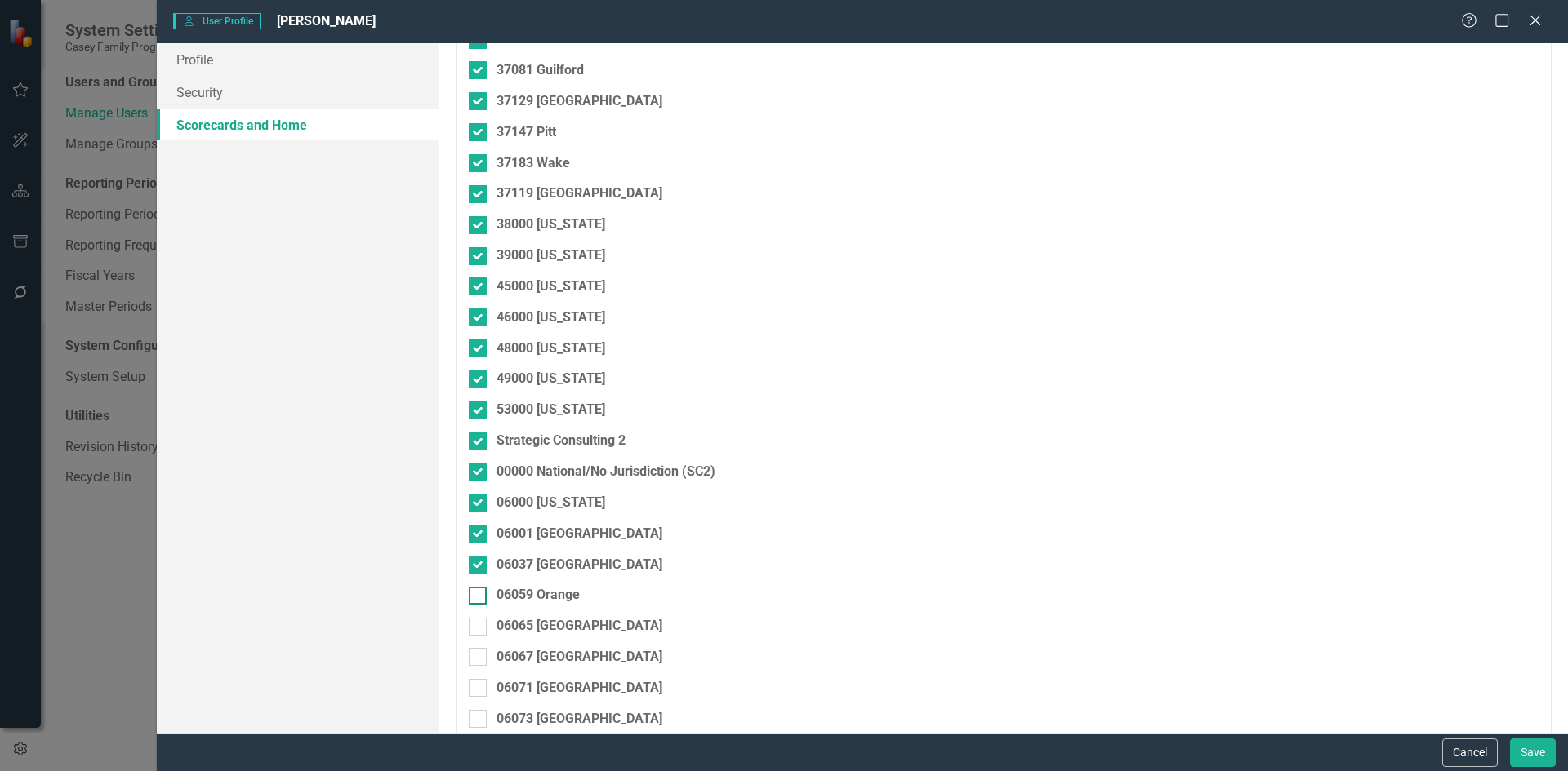
click at [480, 597] on div at bounding box center [478, 595] width 18 height 18
click at [480, 597] on input "06059 Orange" at bounding box center [474, 592] width 11 height 11
checkbox input "true"
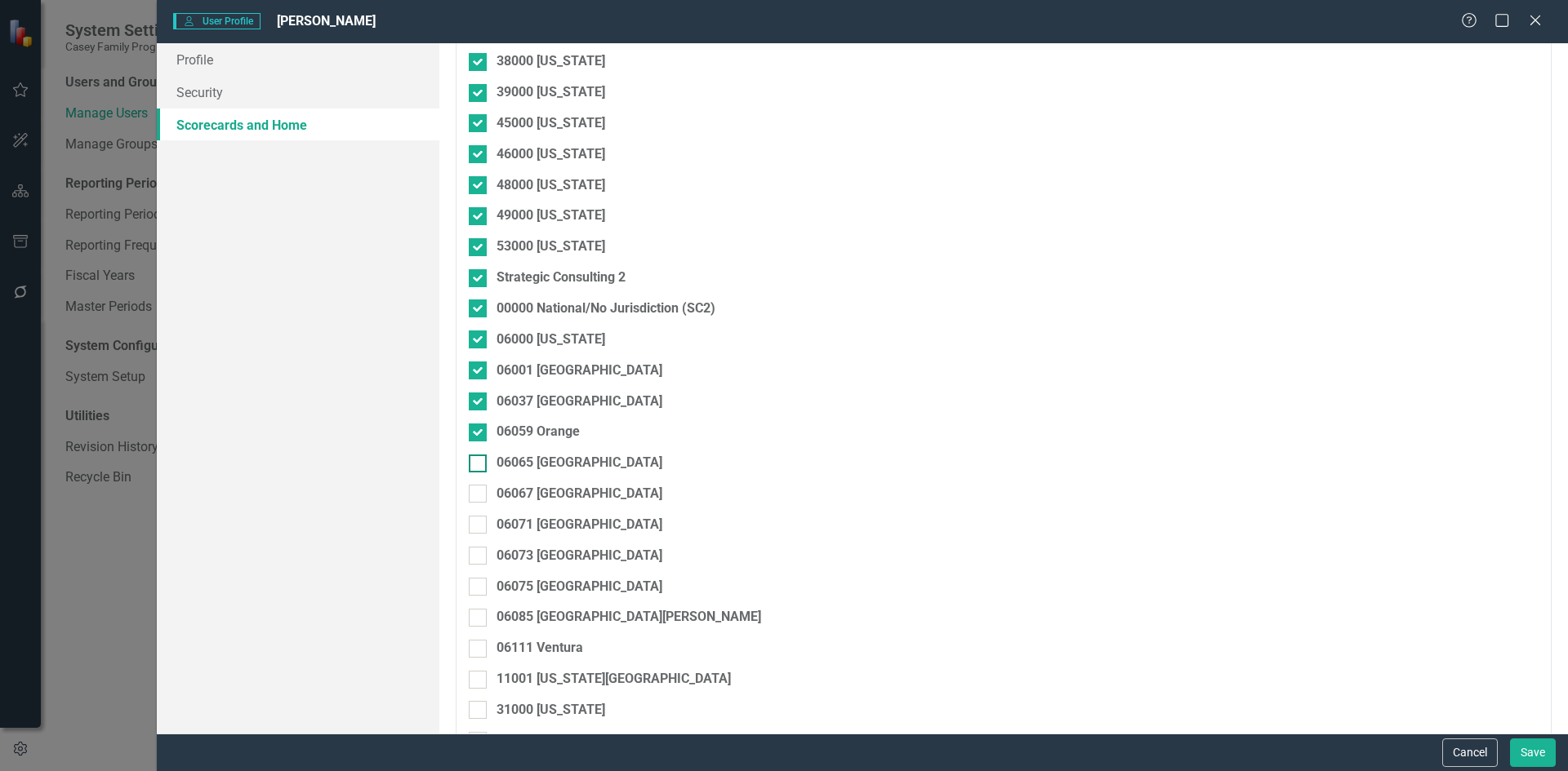
click at [481, 469] on div at bounding box center [478, 464] width 18 height 18
click at [480, 465] on input "06065 [GEOGRAPHIC_DATA]" at bounding box center [474, 460] width 11 height 11
checkbox input "true"
click at [483, 496] on div at bounding box center [478, 494] width 18 height 18
click at [480, 495] on input "06067 [GEOGRAPHIC_DATA]" at bounding box center [474, 490] width 11 height 11
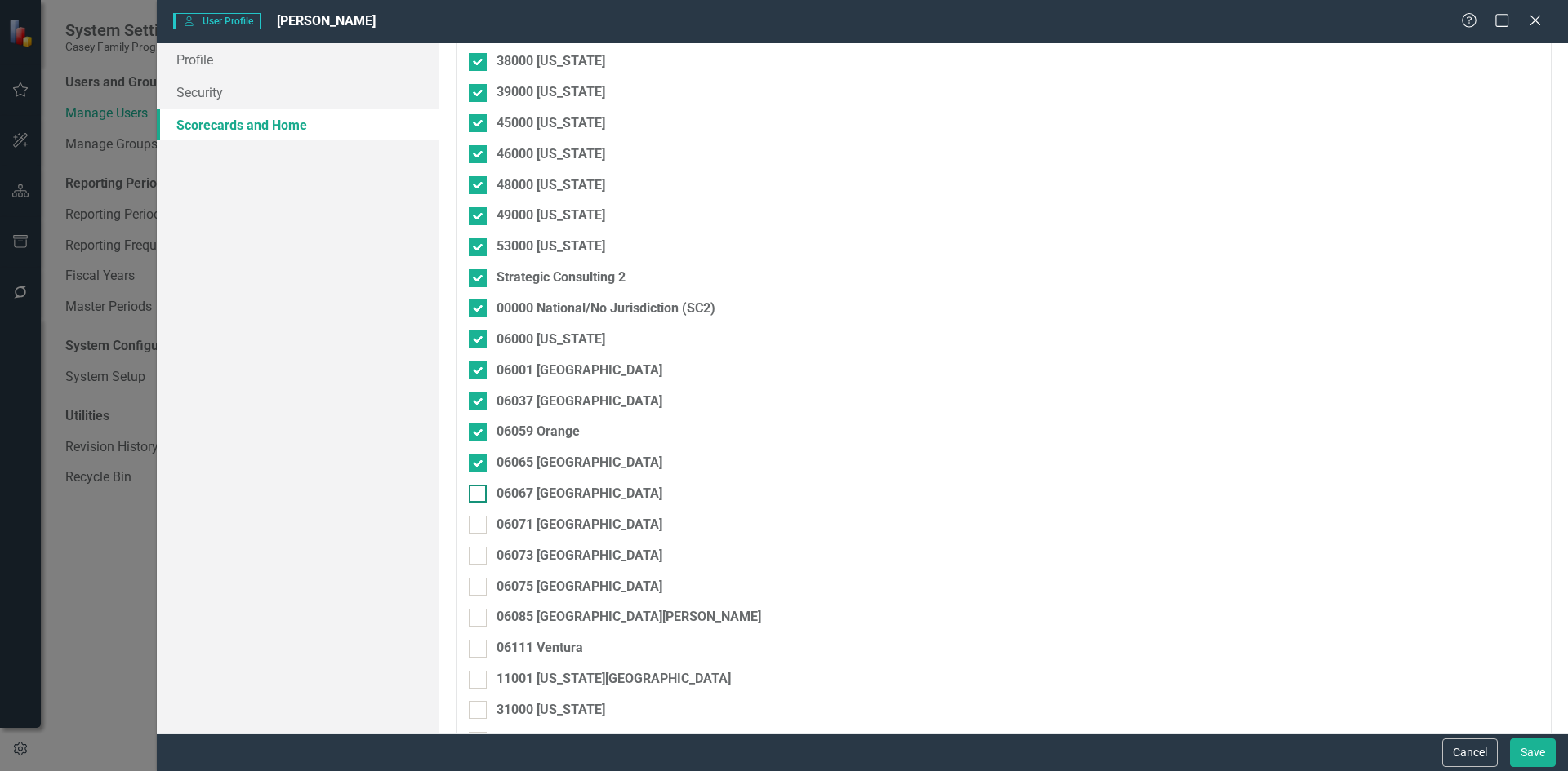
checkbox input "true"
click at [481, 529] on div at bounding box center [478, 524] width 18 height 18
click at [480, 527] on input "06071 [GEOGRAPHIC_DATA]" at bounding box center [474, 521] width 11 height 11
checkbox input "true"
click at [480, 556] on div at bounding box center [478, 556] width 18 height 18
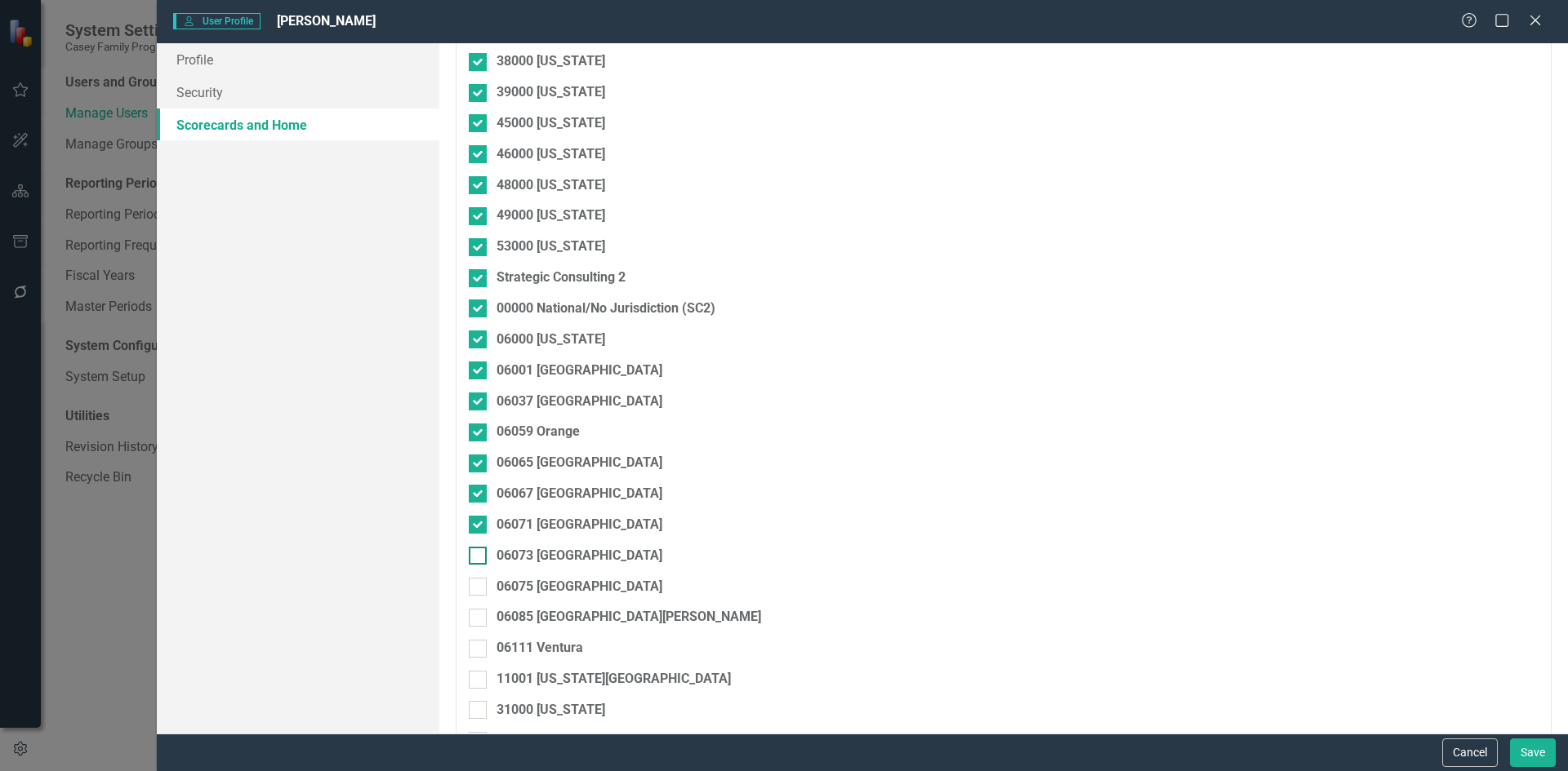
click at [480, 556] on input "06073 [GEOGRAPHIC_DATA]" at bounding box center [474, 552] width 11 height 11
checkbox input "true"
click at [480, 585] on div at bounding box center [478, 587] width 18 height 18
click at [480, 585] on input "06075 [GEOGRAPHIC_DATA]" at bounding box center [474, 583] width 11 height 11
checkbox input "true"
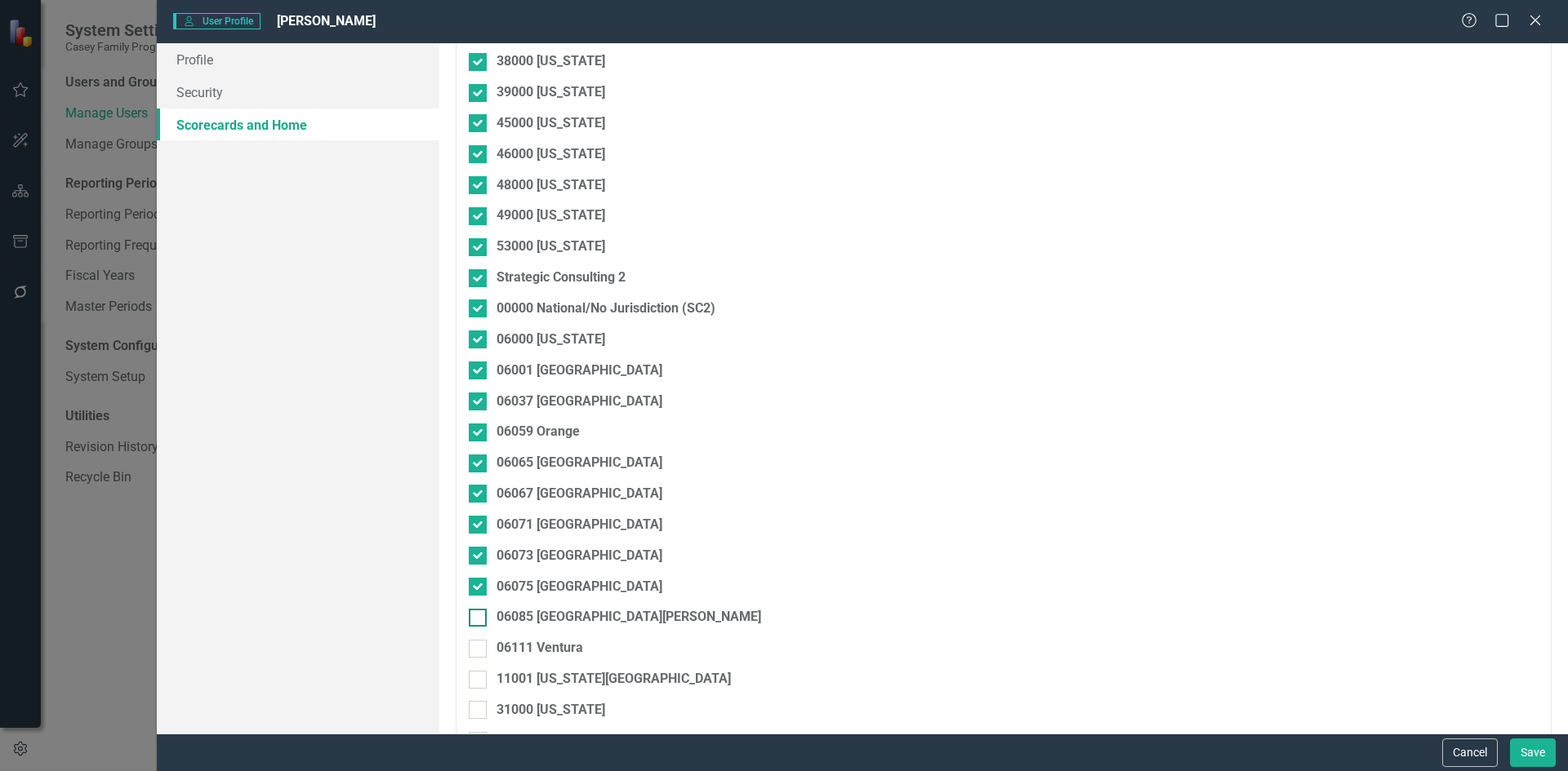
click at [473, 617] on input "06085 [GEOGRAPHIC_DATA][PERSON_NAME]" at bounding box center [474, 614] width 11 height 11
checkbox input "true"
click at [477, 647] on input "06111 Ventura" at bounding box center [474, 645] width 11 height 11
checkbox input "true"
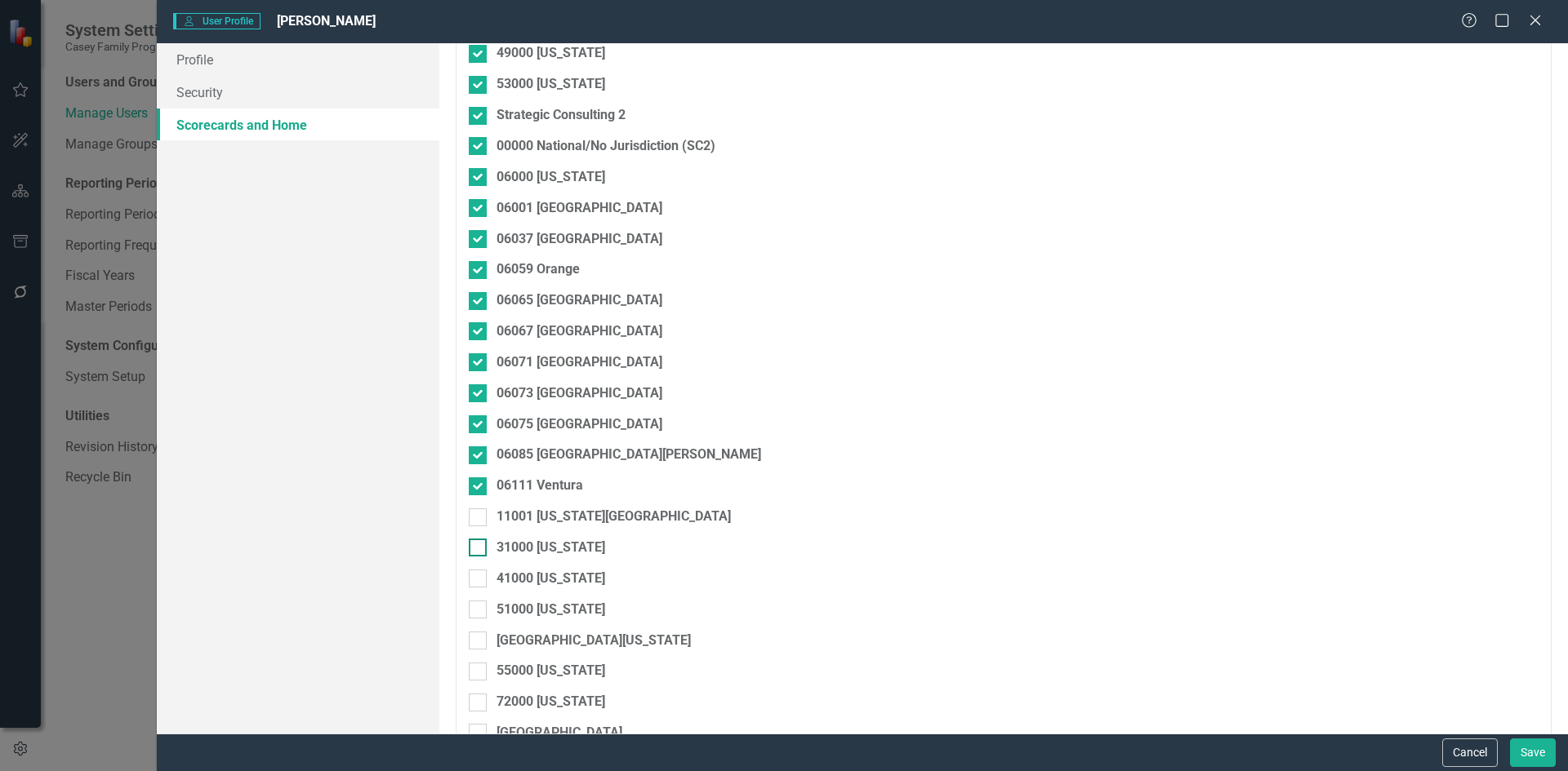
scroll to position [979, 0]
click at [473, 515] on input "11001 [US_STATE][GEOGRAPHIC_DATA]" at bounding box center [474, 513] width 11 height 11
checkbox input "true"
click at [481, 551] on div at bounding box center [478, 547] width 18 height 18
click at [480, 549] on input "31000 [US_STATE]" at bounding box center [474, 544] width 11 height 11
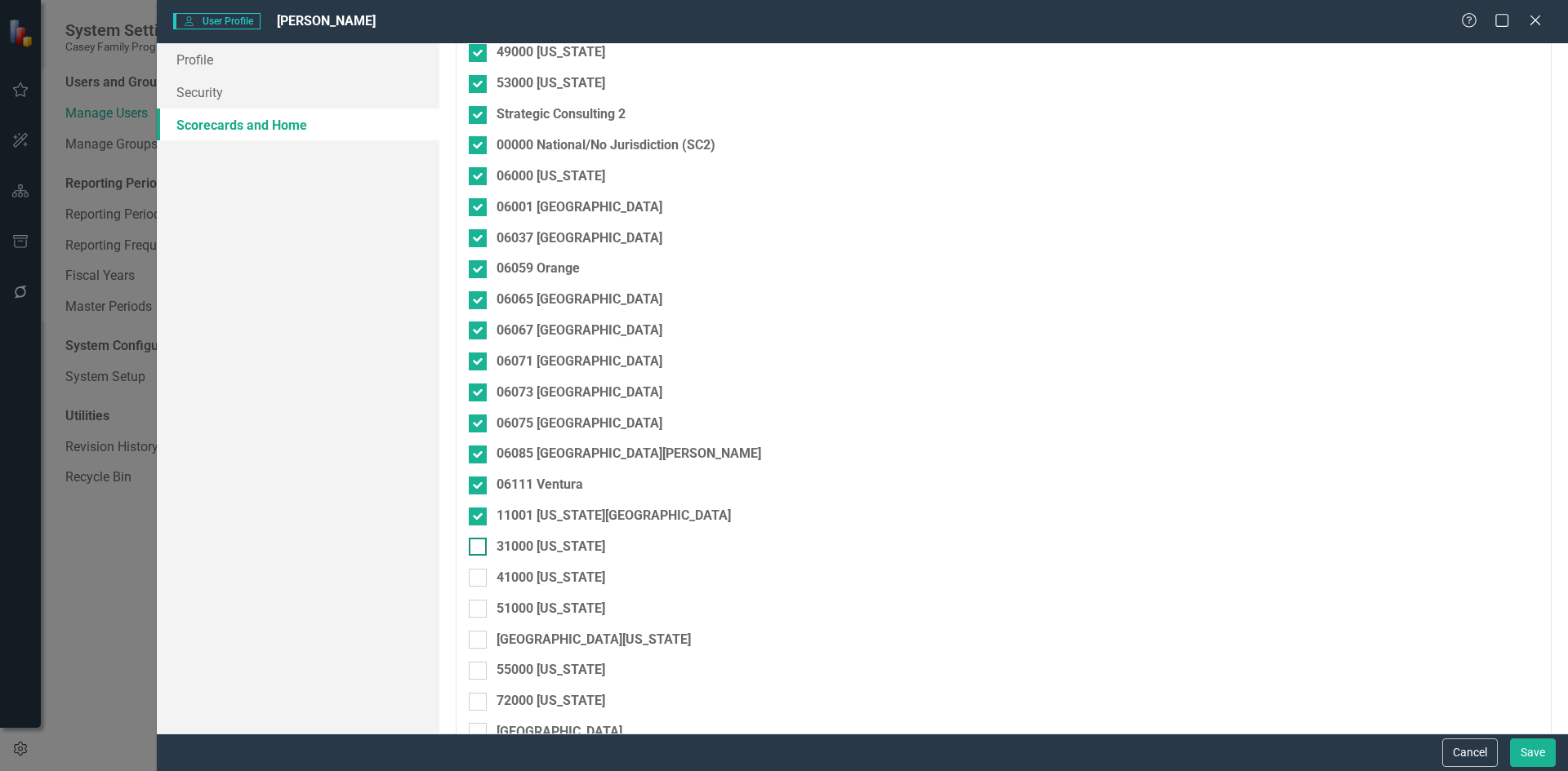
checkbox input "true"
click at [480, 573] on div at bounding box center [478, 578] width 18 height 18
click at [480, 573] on input "41000 [US_STATE]" at bounding box center [474, 574] width 11 height 11
checkbox input "true"
click at [476, 612] on div at bounding box center [478, 609] width 18 height 18
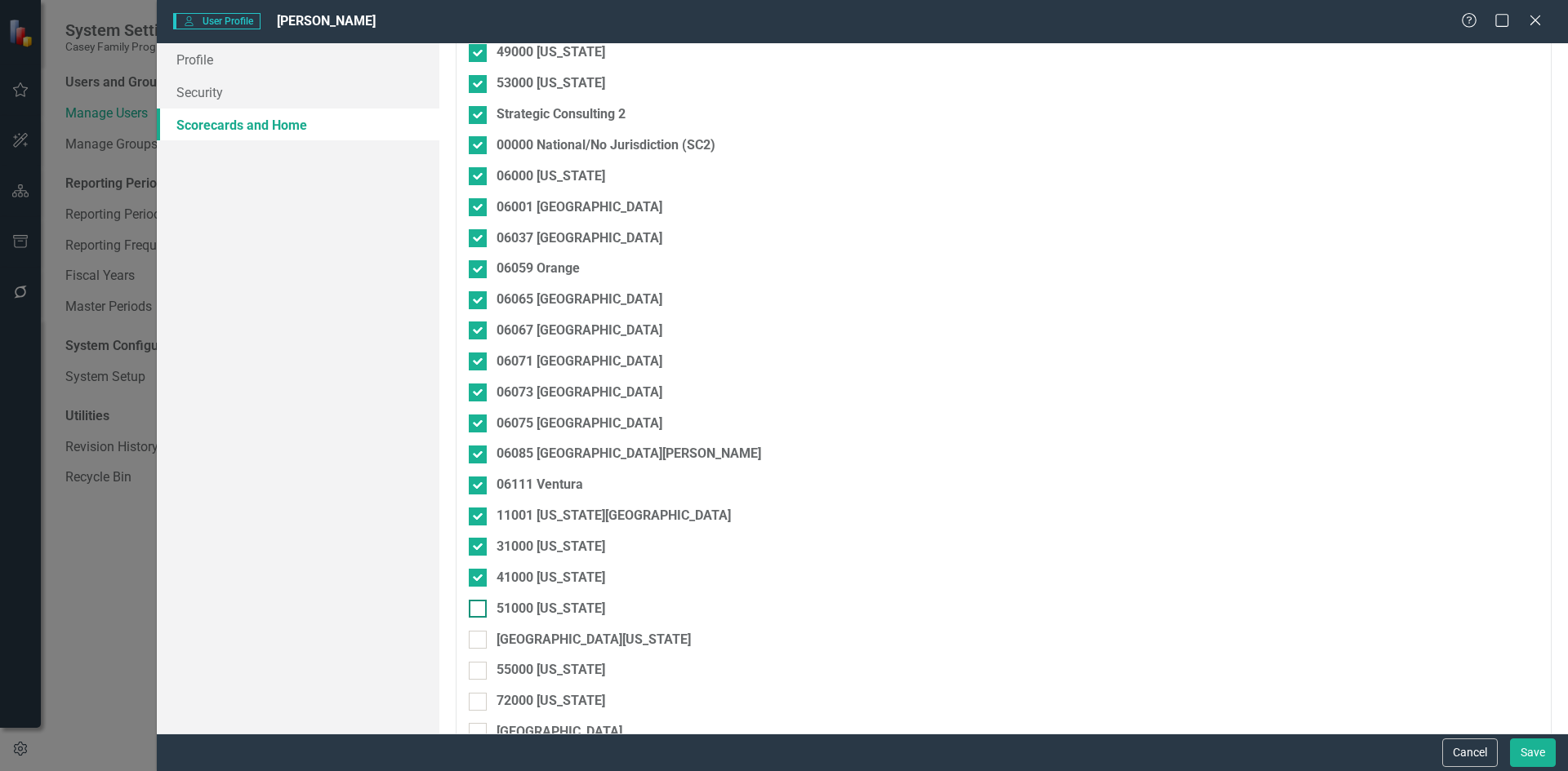
click at [476, 610] on input "51000 [US_STATE]" at bounding box center [474, 605] width 11 height 11
checkbox input "true"
click at [477, 641] on input "[GEOGRAPHIC_DATA][US_STATE]" at bounding box center [474, 637] width 11 height 11
checkbox input "true"
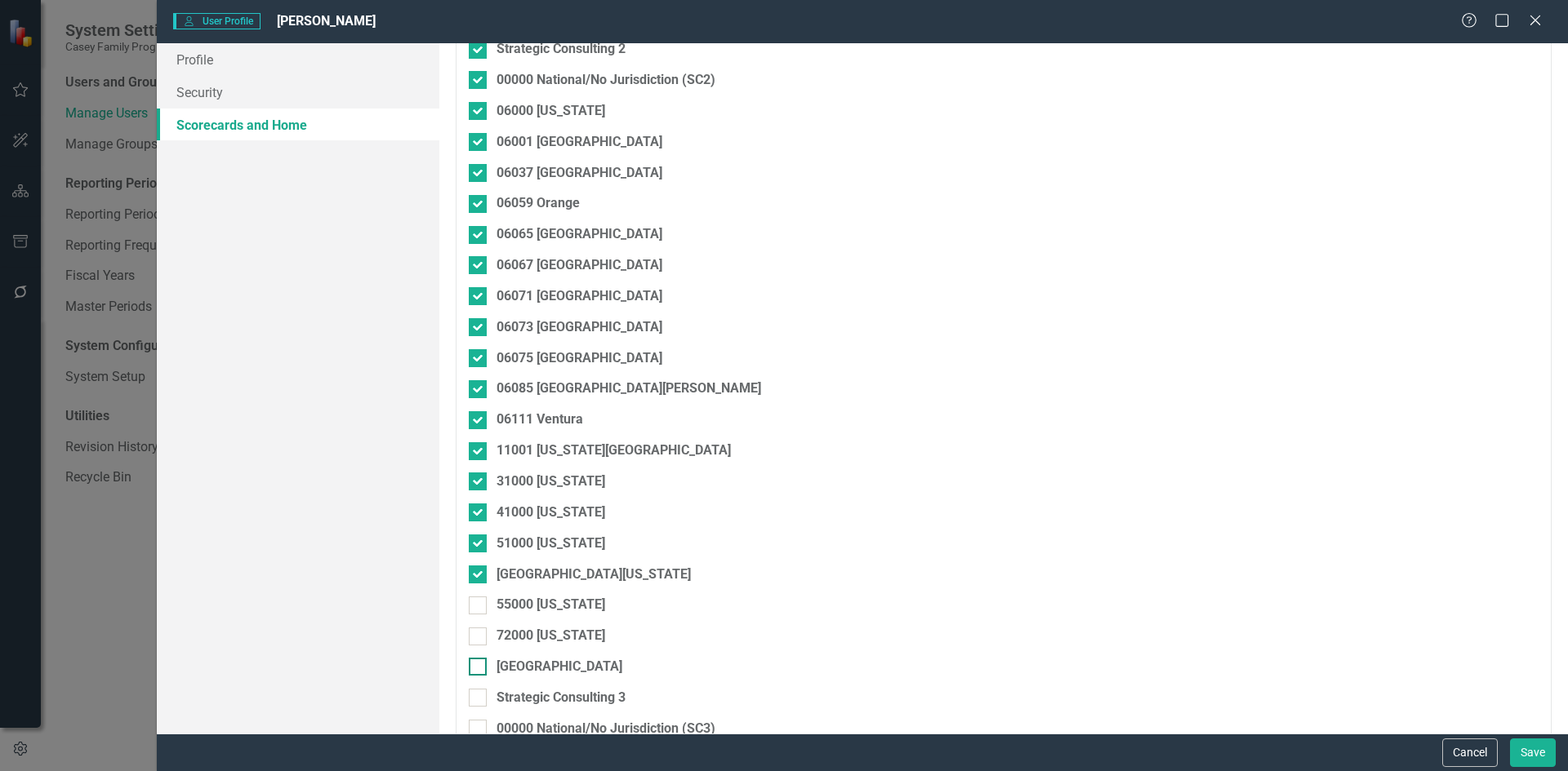
scroll to position [1142, 0]
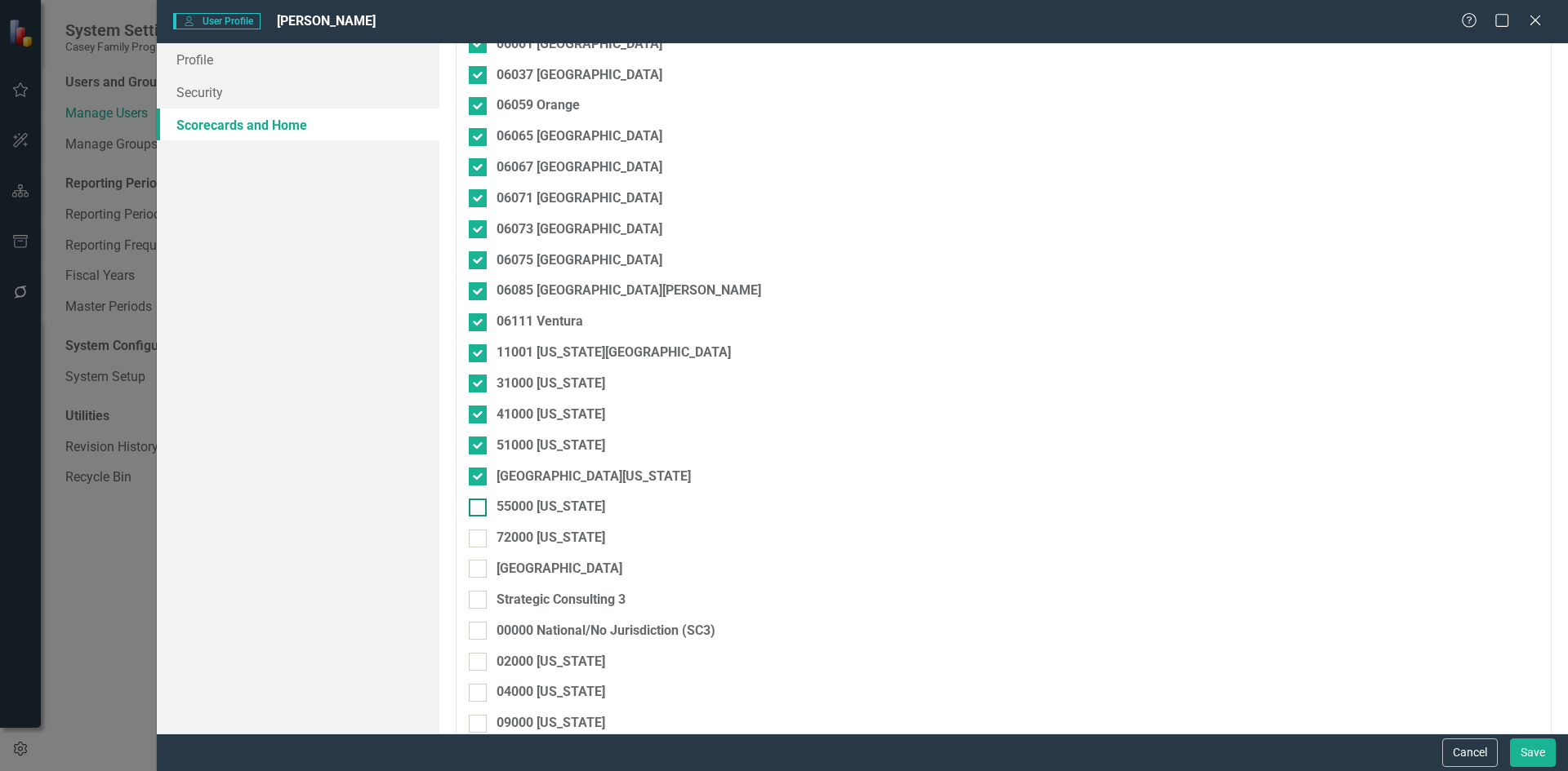
click at [485, 512] on div at bounding box center [478, 508] width 18 height 18
click at [480, 509] on input "55000 [US_STATE]" at bounding box center [474, 504] width 11 height 11
checkbox input "true"
click at [477, 543] on div at bounding box center [478, 538] width 18 height 18
click at [477, 540] on input "72000 [US_STATE]" at bounding box center [474, 535] width 11 height 11
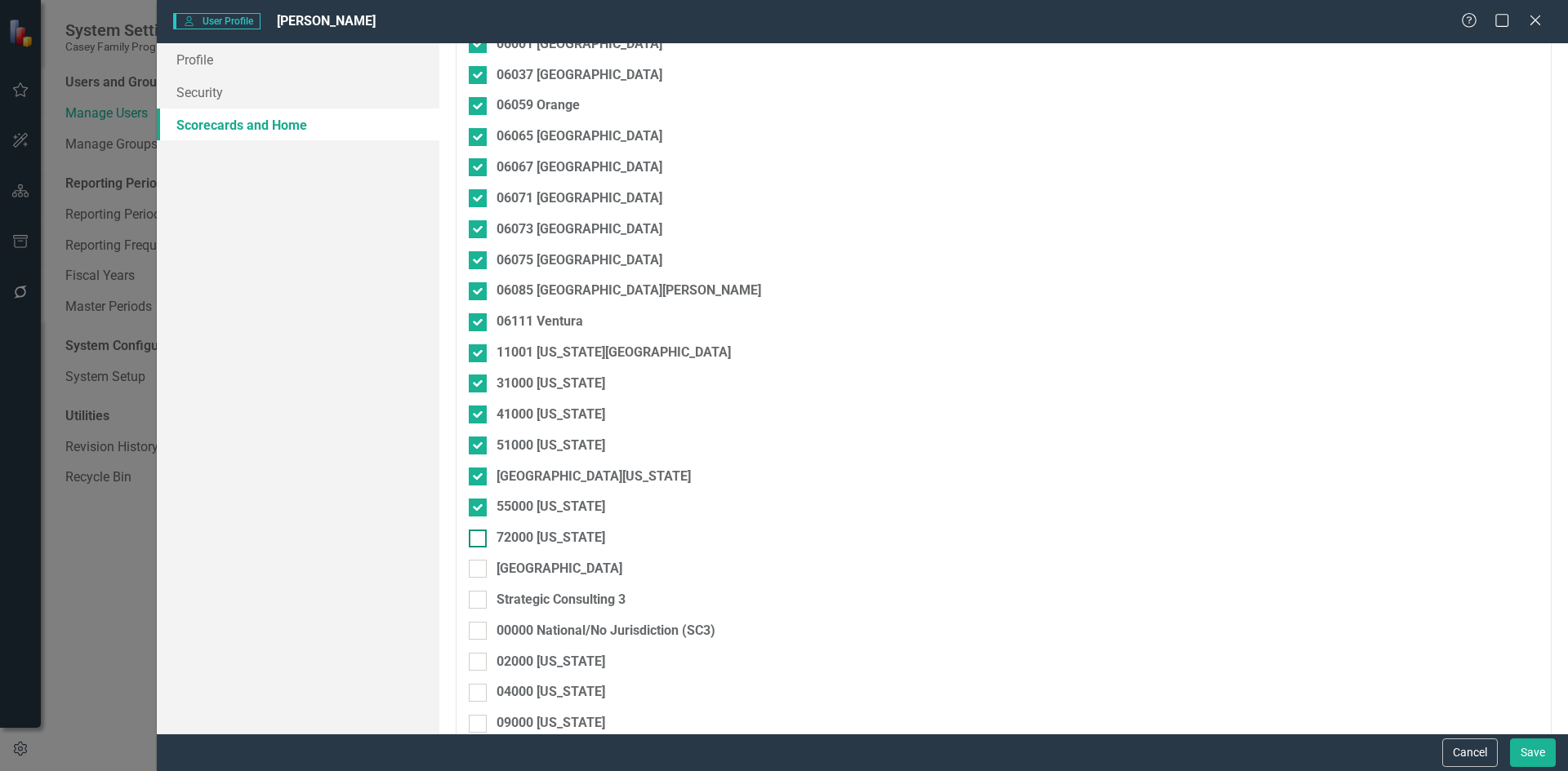
checkbox input "true"
click at [476, 562] on input "[GEOGRAPHIC_DATA]" at bounding box center [474, 566] width 11 height 11
checkbox input "true"
click at [481, 599] on div at bounding box center [478, 600] width 18 height 18
click at [480, 599] on input "Strategic Consulting 3" at bounding box center [474, 596] width 11 height 11
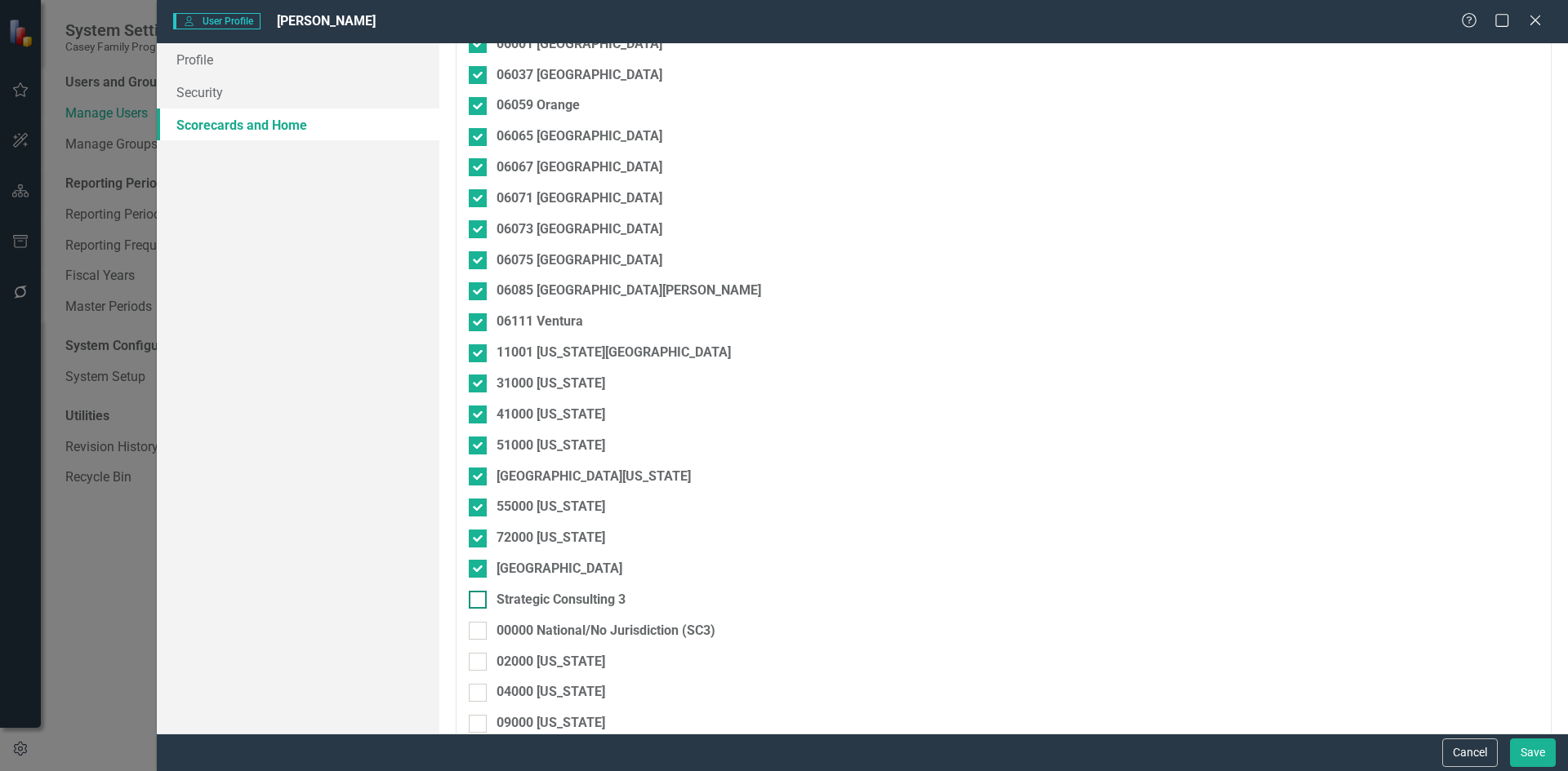
checkbox input "true"
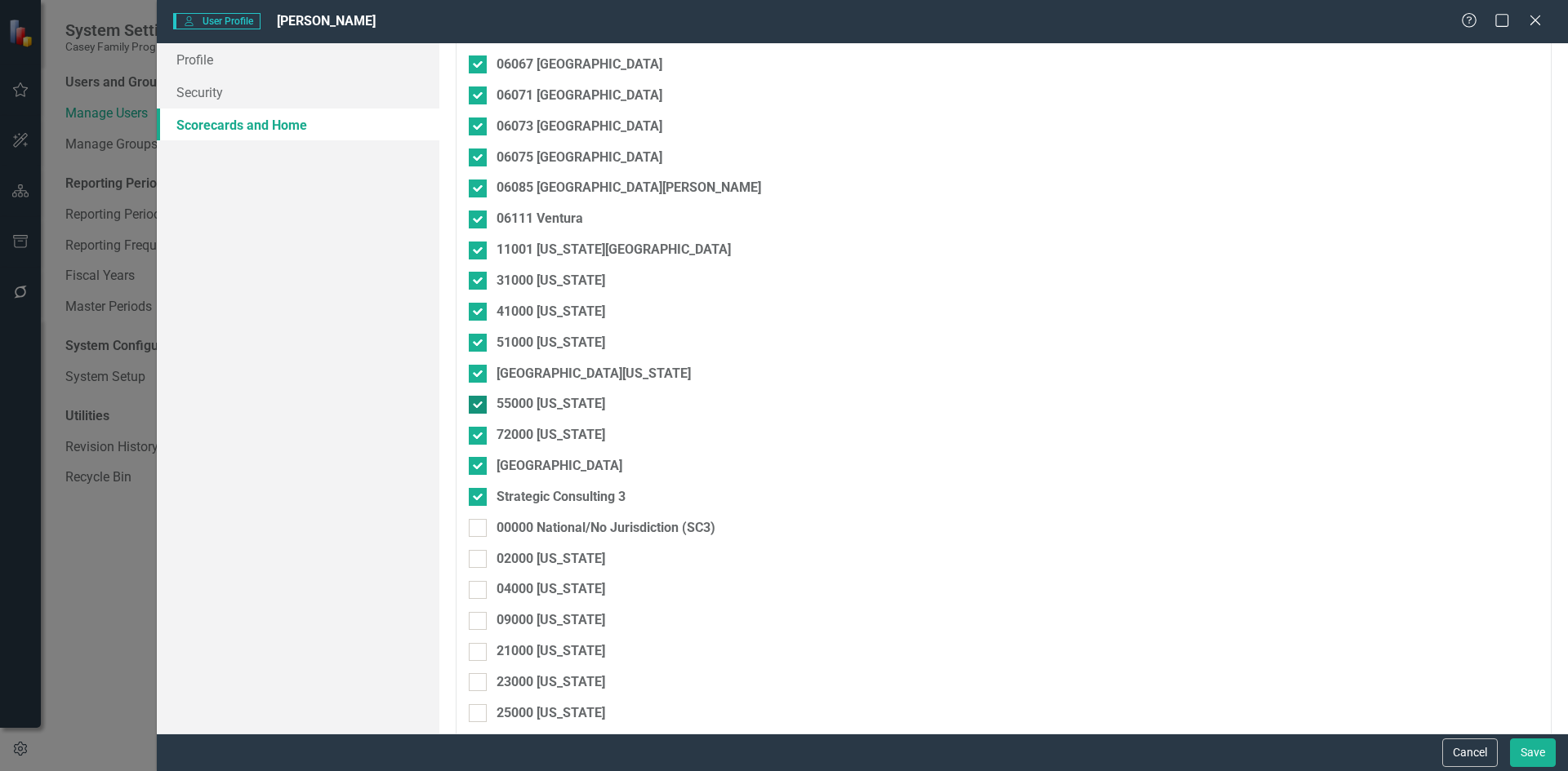
scroll to position [1306, 0]
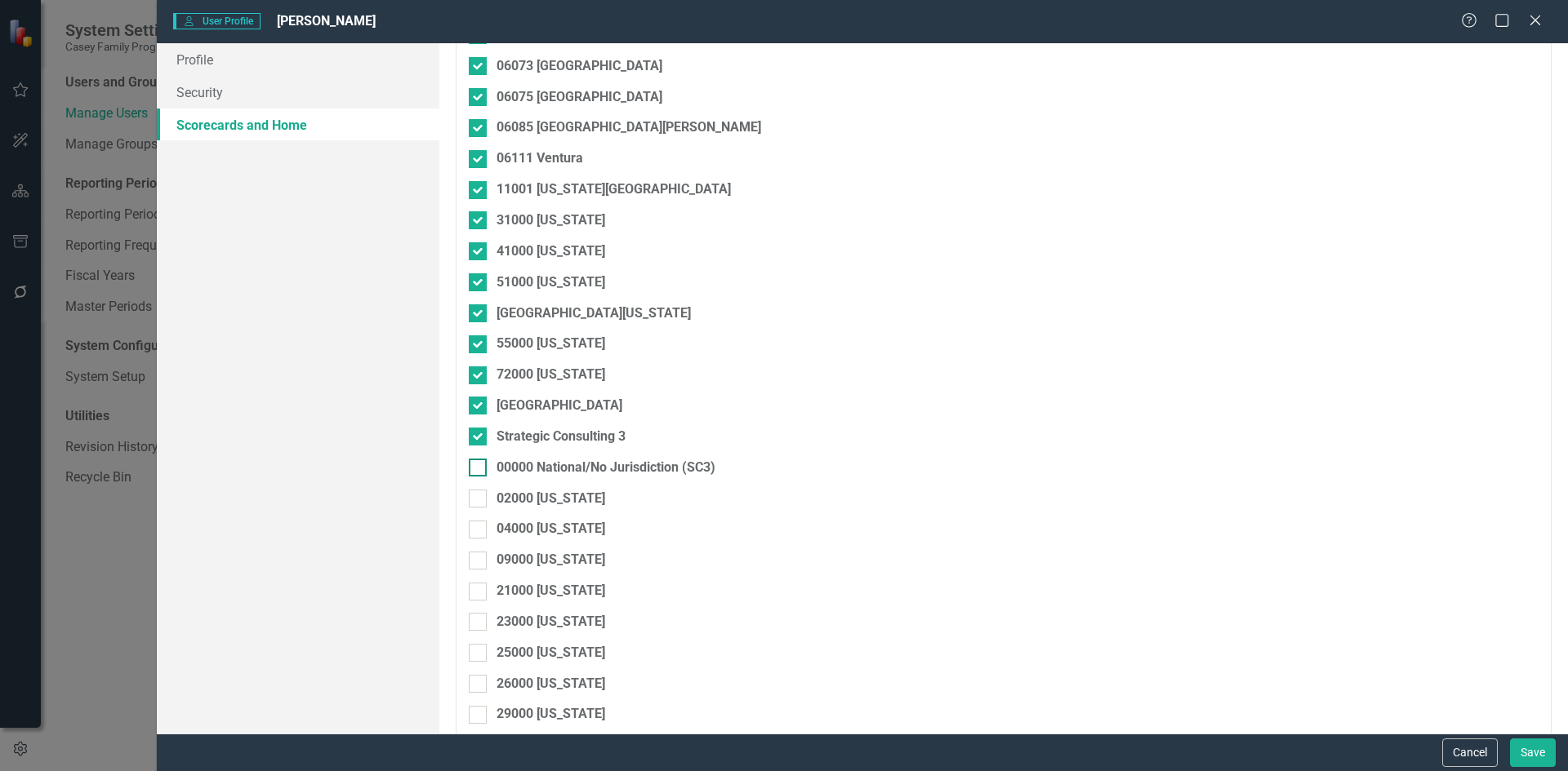
click at [485, 472] on div at bounding box center [478, 467] width 18 height 18
click at [480, 470] on input "00000 National/No Jurisdiction (SC3)" at bounding box center [474, 464] width 11 height 11
checkbox input "true"
click at [476, 494] on input "02000 [US_STATE]" at bounding box center [474, 495] width 11 height 11
checkbox input "true"
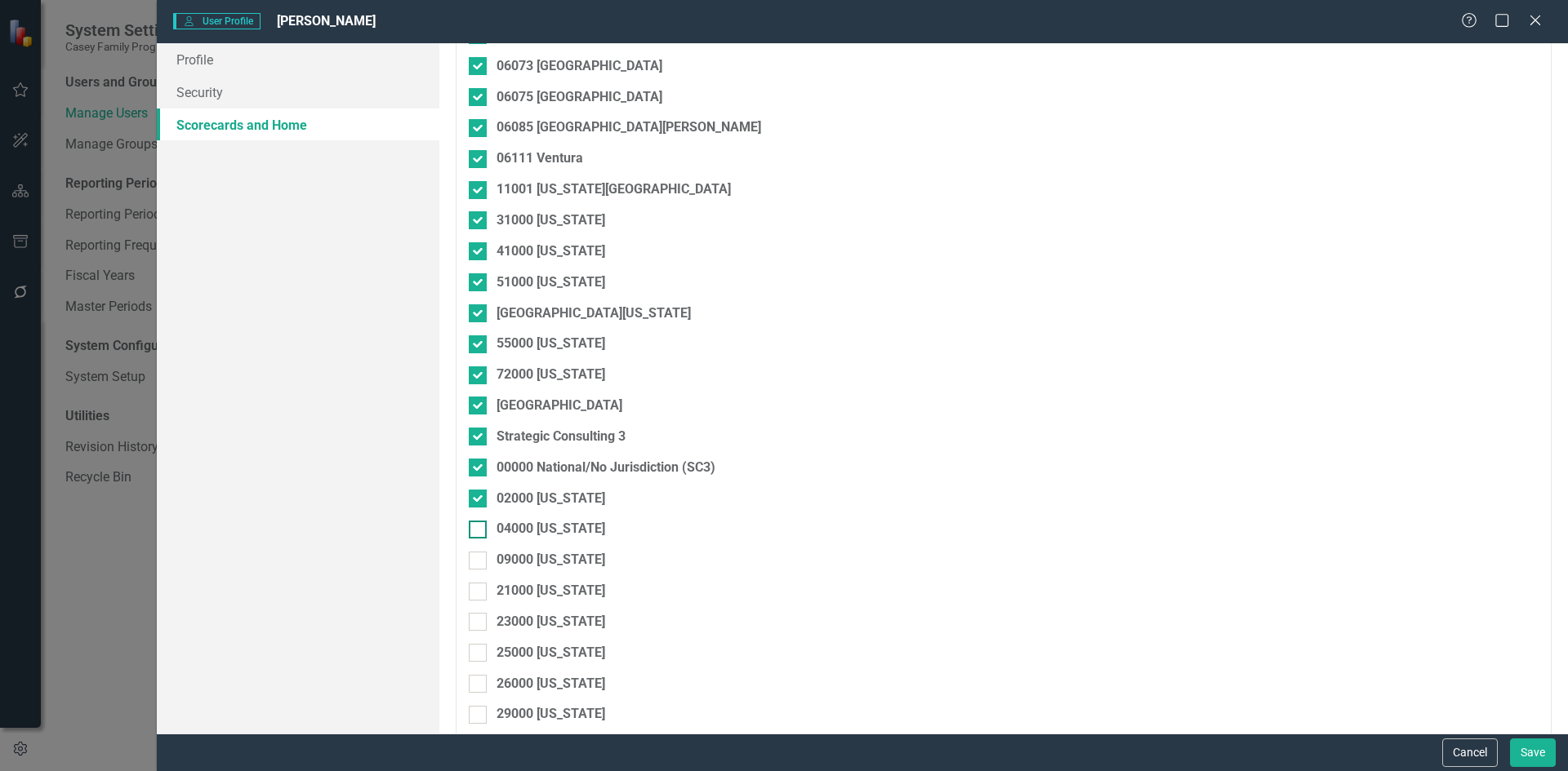
click at [475, 524] on input "04000 [US_STATE]" at bounding box center [474, 526] width 11 height 11
checkbox input "true"
click at [480, 560] on div at bounding box center [478, 560] width 18 height 18
click at [480, 560] on input "09000 [US_STATE]" at bounding box center [474, 557] width 11 height 11
checkbox input "true"
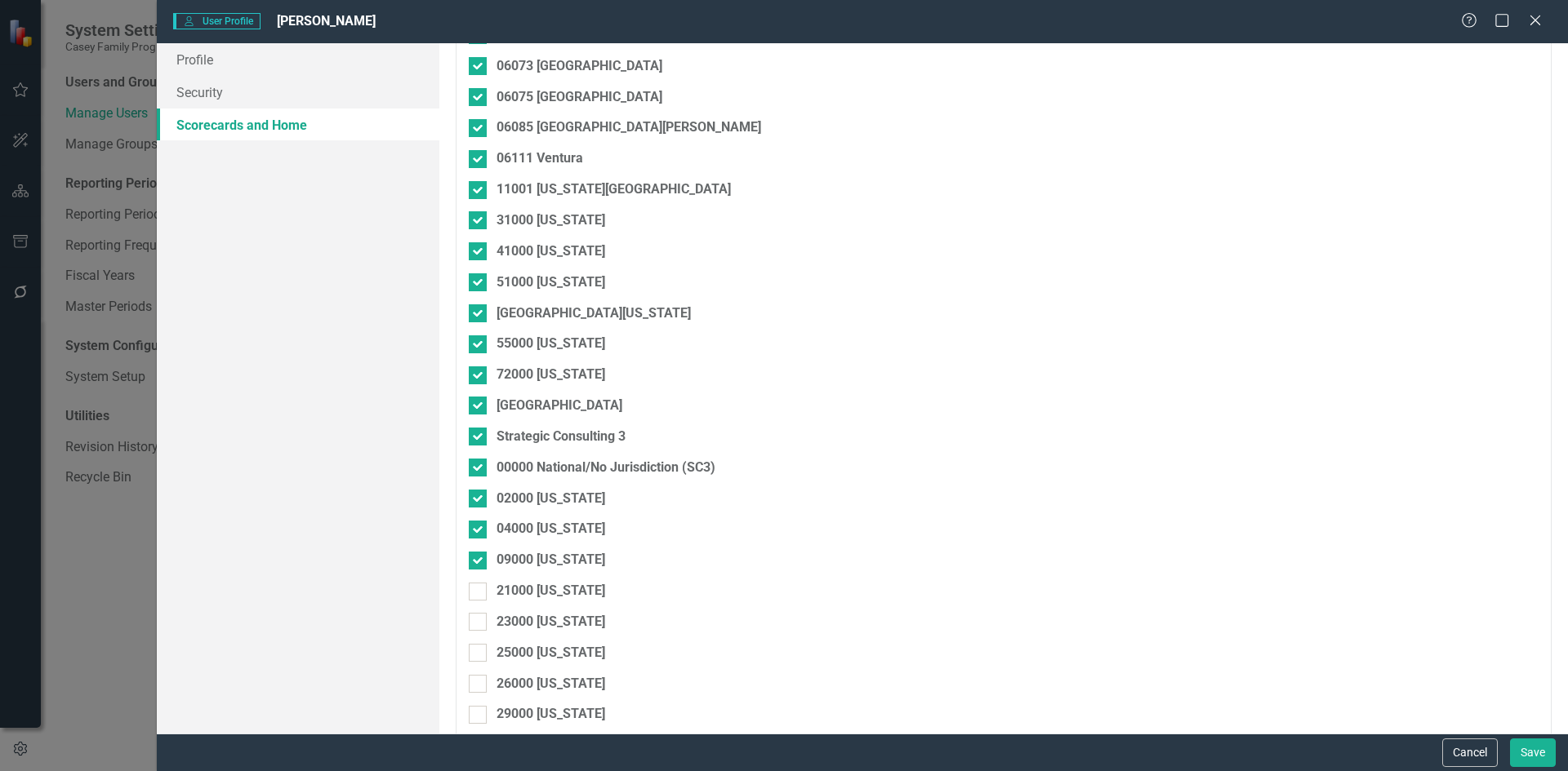
click at [475, 597] on div at bounding box center [478, 592] width 18 height 18
click at [475, 594] on input "21000 [US_STATE]" at bounding box center [474, 588] width 11 height 11
checkbox input "true"
click at [478, 628] on div at bounding box center [478, 622] width 18 height 18
click at [478, 623] on input "23000 [US_STATE]" at bounding box center [474, 618] width 11 height 11
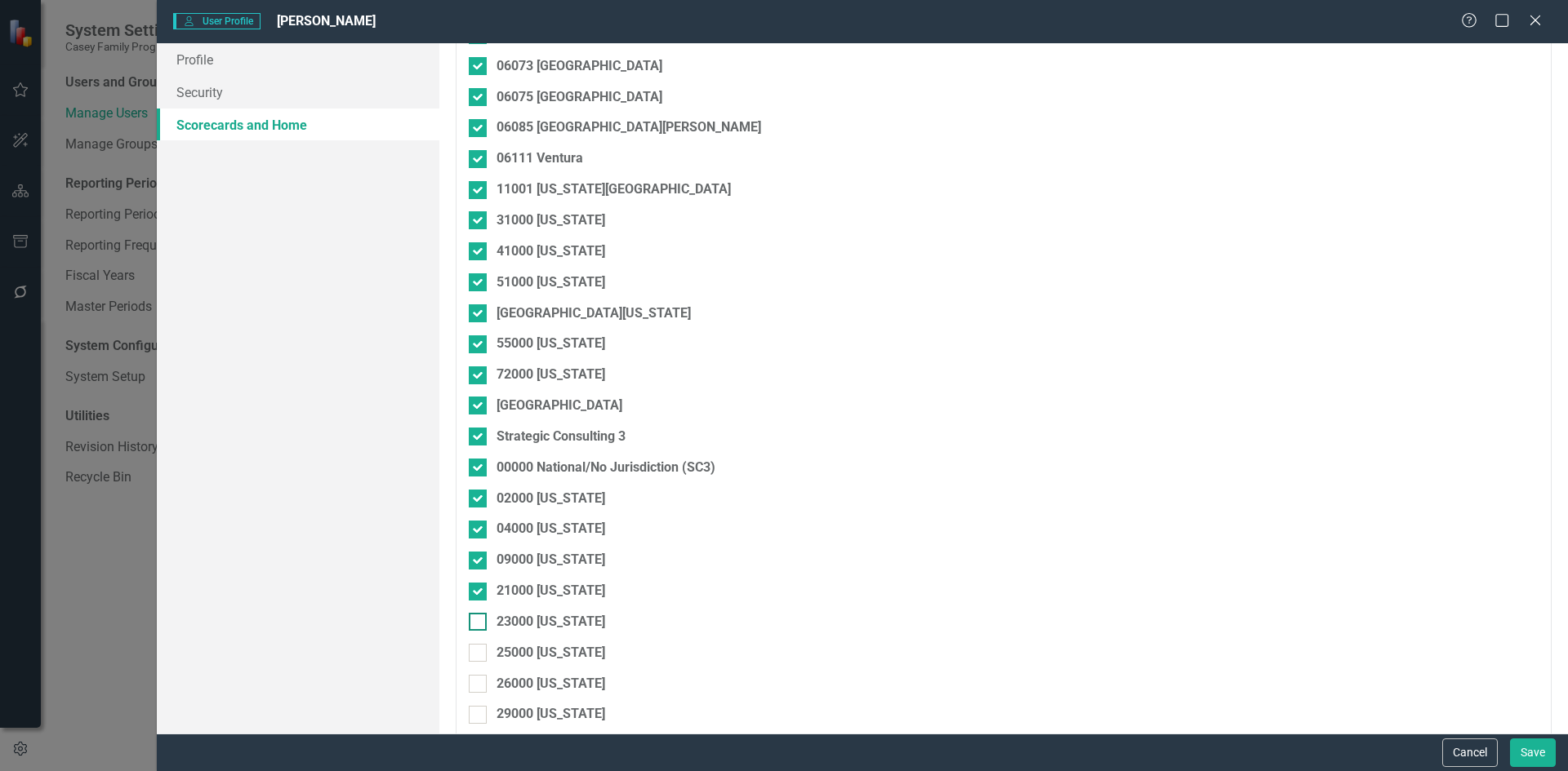
checkbox input "true"
click at [481, 657] on div at bounding box center [478, 652] width 18 height 18
click at [480, 655] on input "25000 [US_STATE]" at bounding box center [474, 649] width 11 height 11
checkbox input "true"
click at [481, 682] on div at bounding box center [478, 684] width 18 height 18
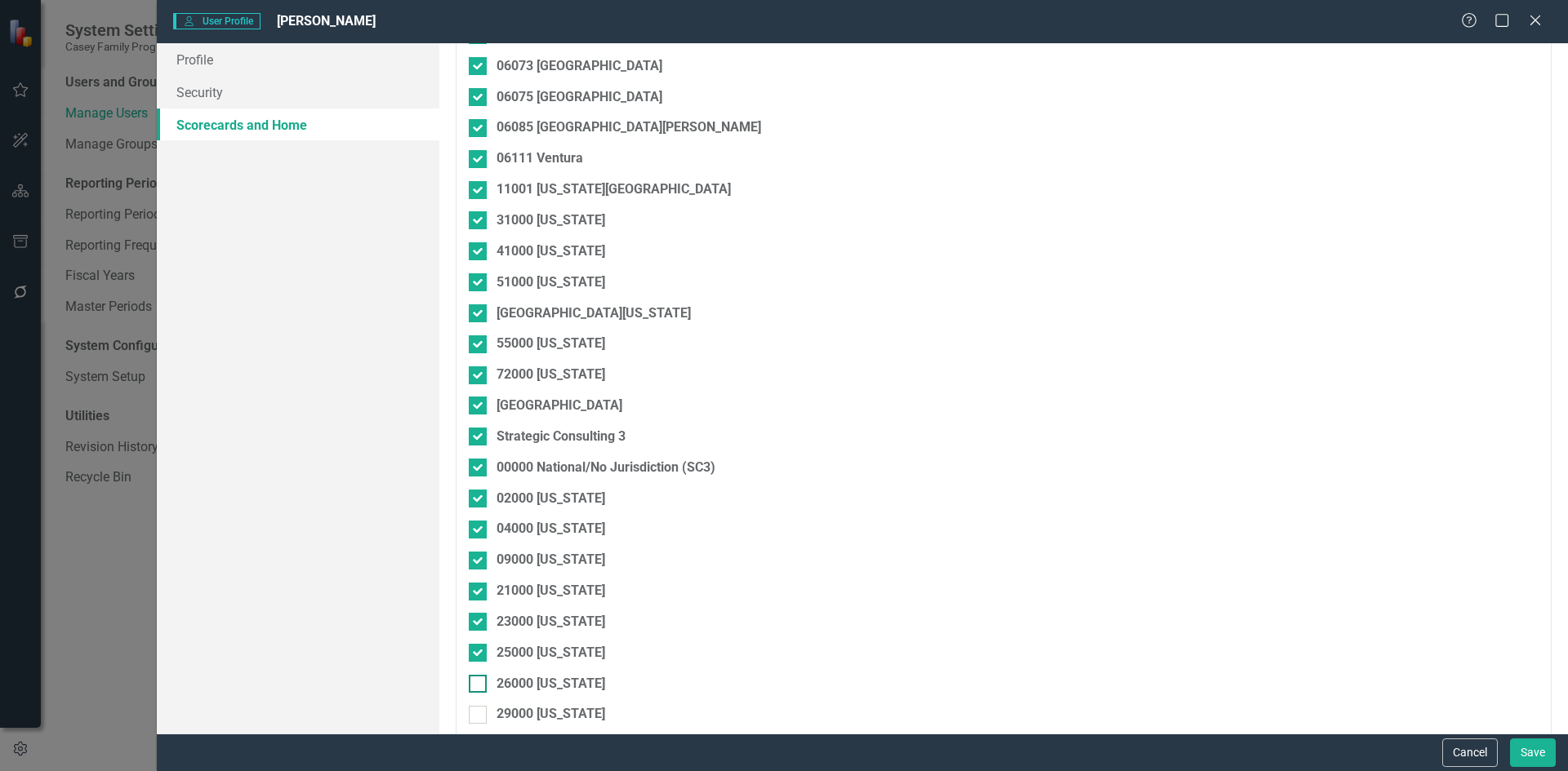
click at [480, 682] on input "26000 [US_STATE]" at bounding box center [474, 681] width 11 height 11
checkbox input "true"
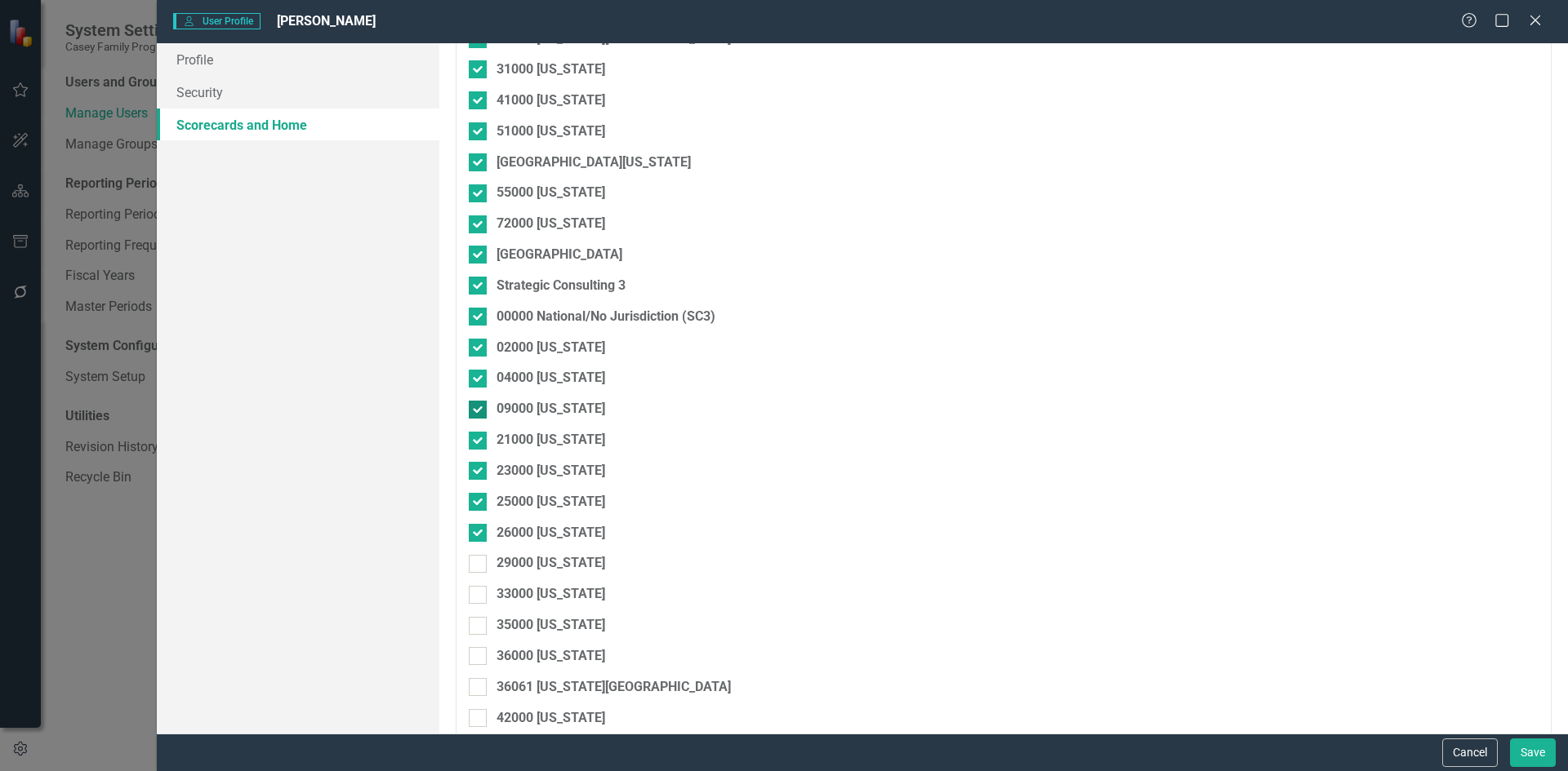
scroll to position [1551, 0]
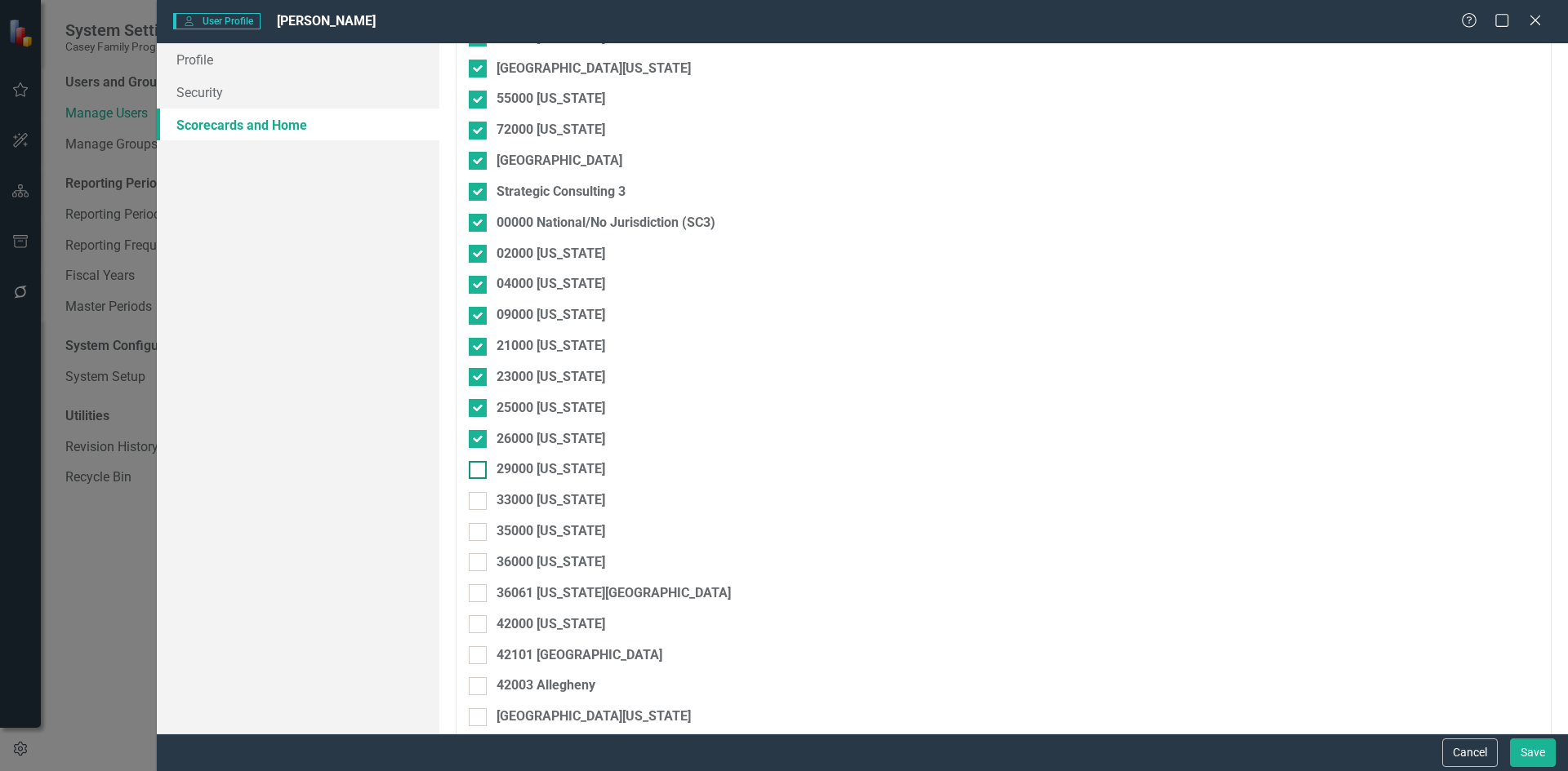
click at [486, 461] on div at bounding box center [478, 470] width 18 height 18
click at [480, 461] on input "29000 [US_STATE]" at bounding box center [474, 466] width 11 height 11
checkbox input "true"
click at [477, 505] on div at bounding box center [478, 501] width 18 height 18
click at [477, 503] on input "33000 [US_STATE]" at bounding box center [474, 498] width 11 height 11
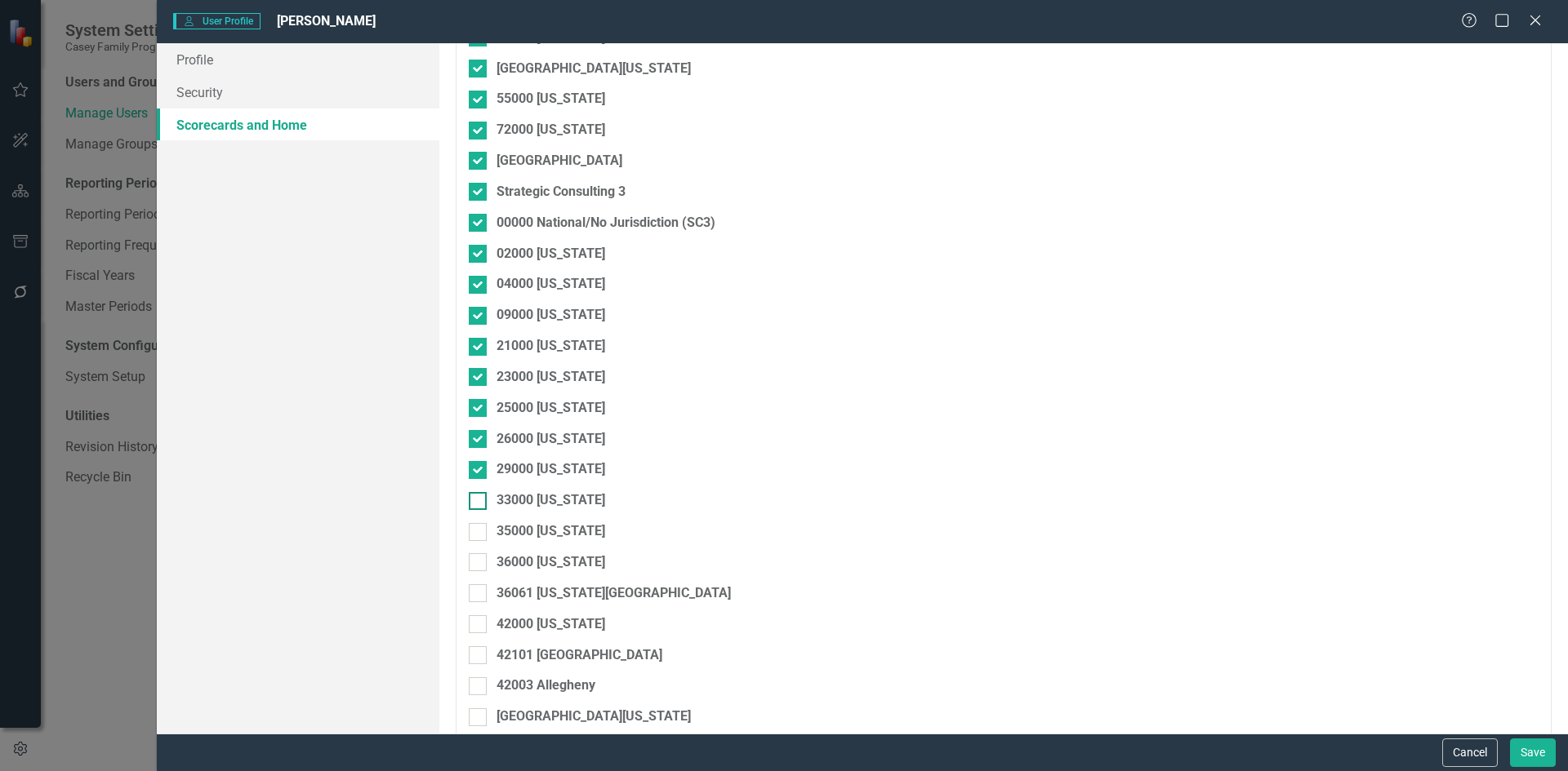
checkbox input "true"
click at [477, 530] on input "35000 [US_STATE]" at bounding box center [474, 529] width 11 height 11
checkbox input "true"
click at [476, 562] on input "36000 [US_STATE]" at bounding box center [474, 558] width 11 height 11
checkbox input "true"
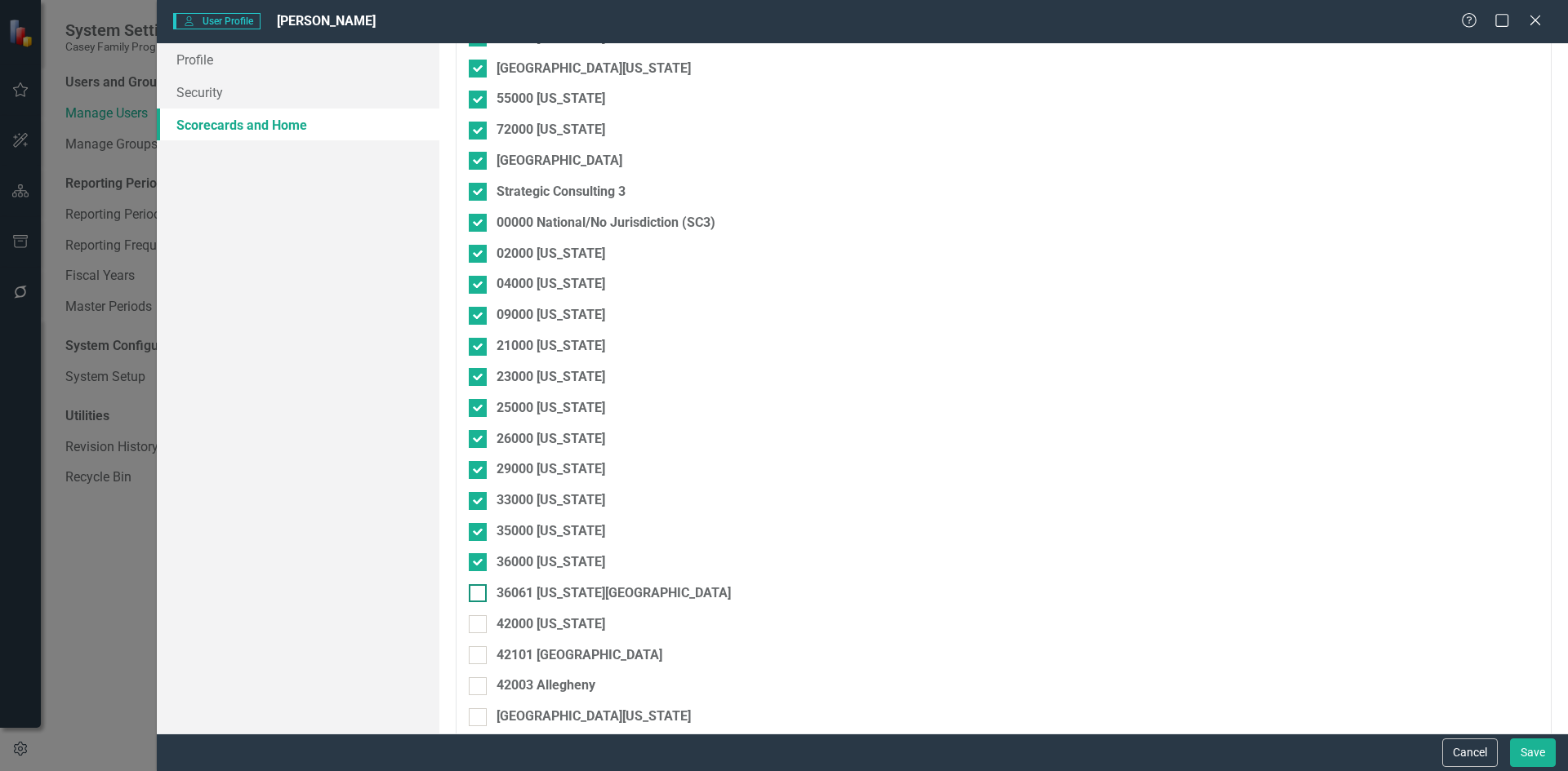
click at [475, 597] on div at bounding box center [478, 594] width 18 height 18
click at [475, 595] on input "36061 [US_STATE][GEOGRAPHIC_DATA]" at bounding box center [474, 590] width 11 height 11
checkbox input "true"
click at [475, 623] on input "42000 [US_STATE]" at bounding box center [474, 621] width 11 height 11
checkbox input "true"
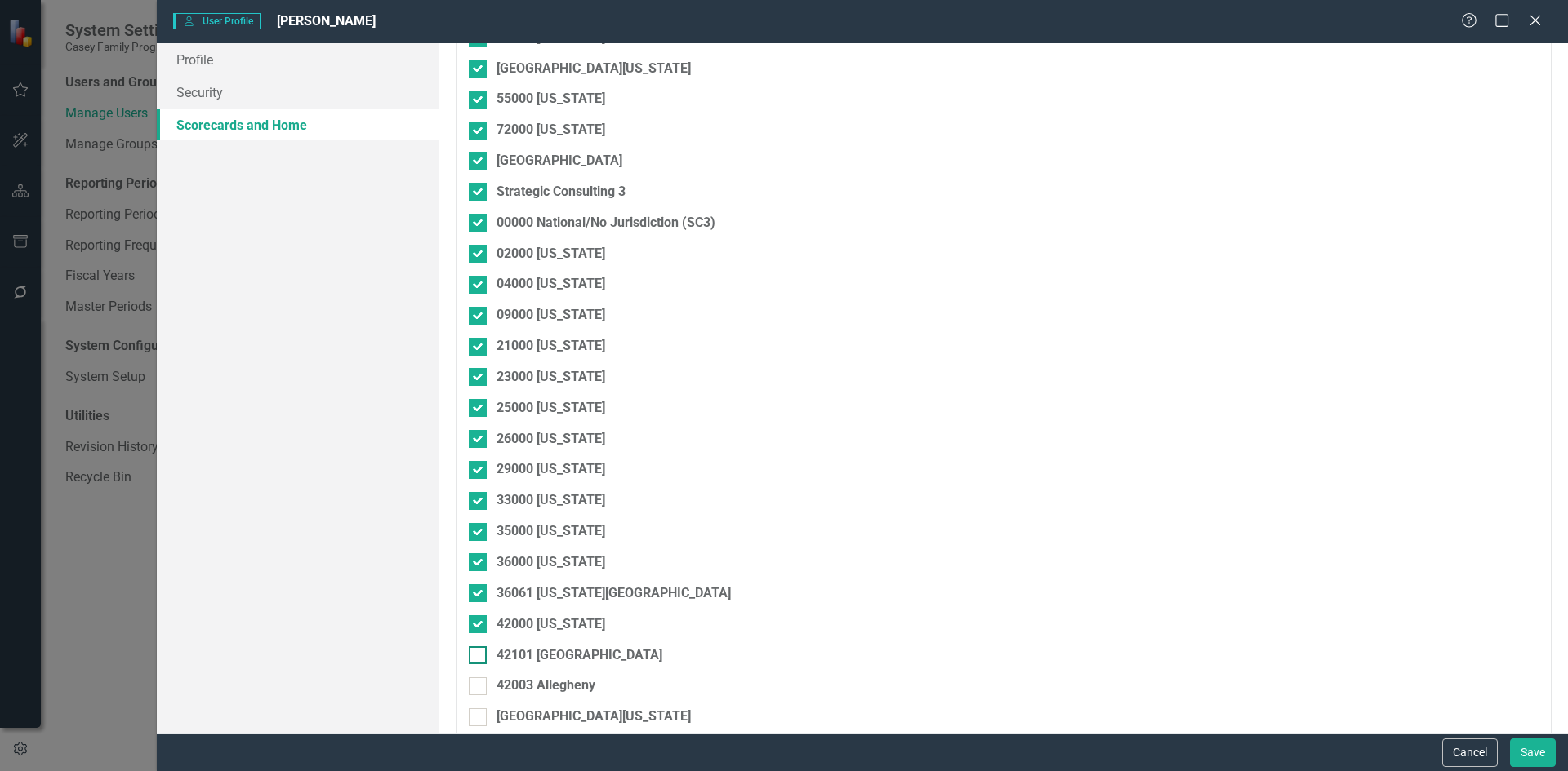
click at [477, 648] on input "42101 [GEOGRAPHIC_DATA]" at bounding box center [474, 652] width 11 height 11
checkbox input "true"
click at [485, 688] on div at bounding box center [478, 687] width 18 height 18
click at [480, 688] on input "42003 Allegheny" at bounding box center [474, 683] width 11 height 11
checkbox input "true"
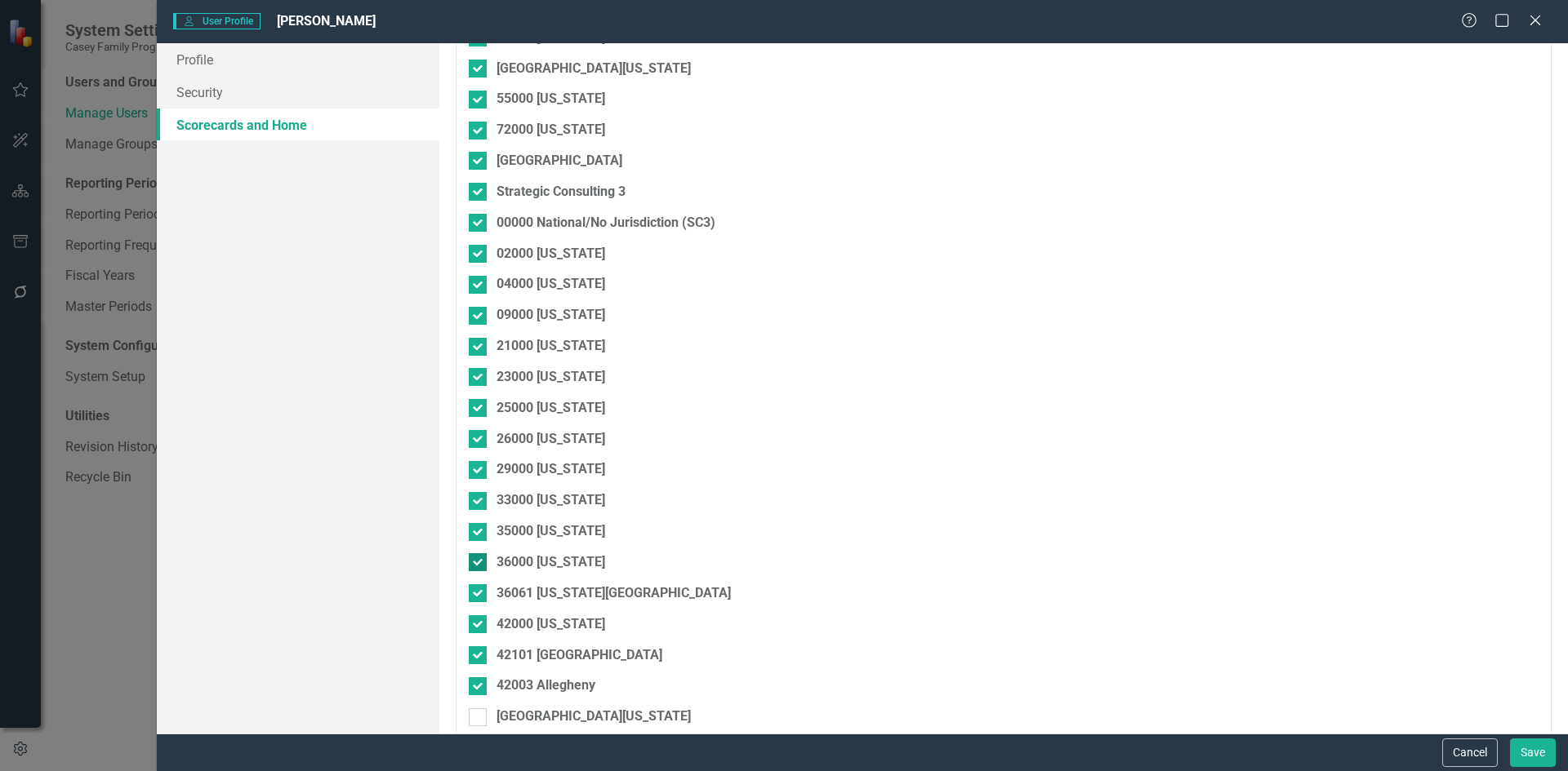
scroll to position [1714, 0]
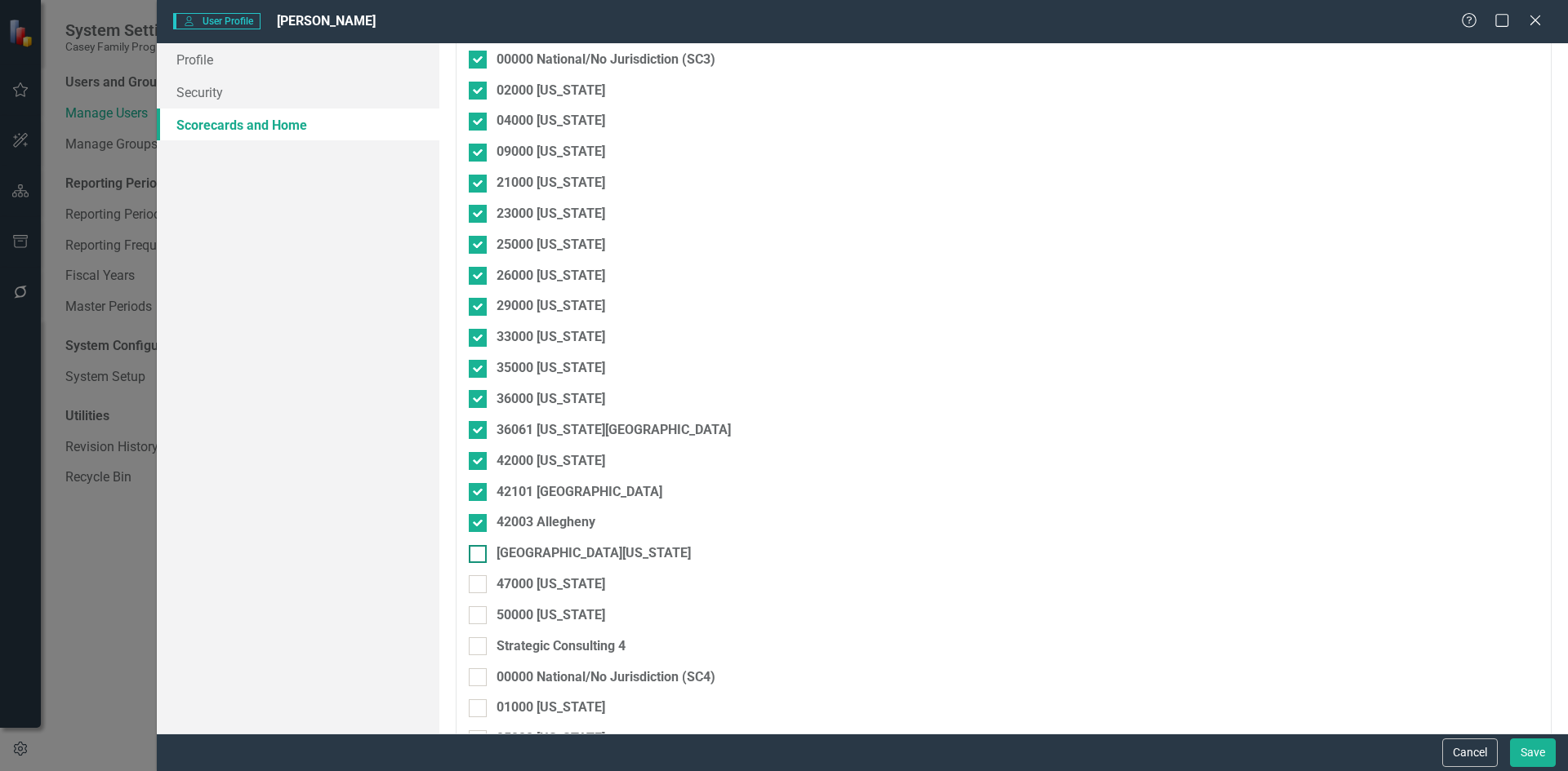
click at [486, 558] on div at bounding box center [478, 554] width 18 height 18
click at [480, 556] on input "[GEOGRAPHIC_DATA][US_STATE]" at bounding box center [474, 551] width 11 height 11
checkbox input "true"
click at [478, 585] on input "47000 [US_STATE]" at bounding box center [474, 580] width 11 height 11
checkbox input "true"
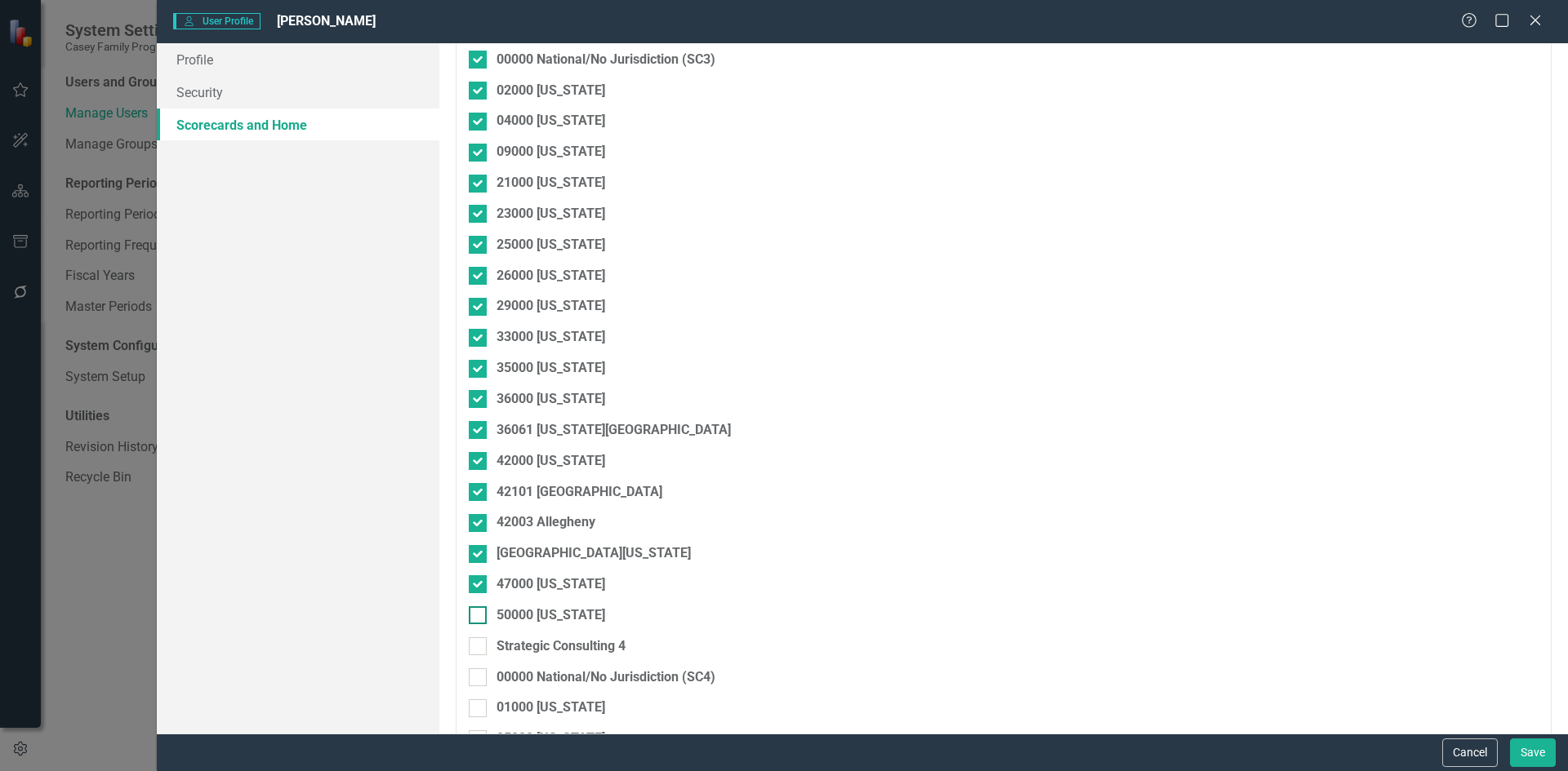
drag, startPoint x: 478, startPoint y: 606, endPoint x: 478, endPoint y: 623, distance: 17.0
click at [478, 607] on div "50000 [US_STATE]" at bounding box center [918, 616] width 899 height 18
click at [478, 607] on input "50000 [US_STATE]" at bounding box center [474, 612] width 11 height 11
checkbox input "true"
click at [479, 639] on input "Strategic Consulting 4" at bounding box center [474, 643] width 11 height 11
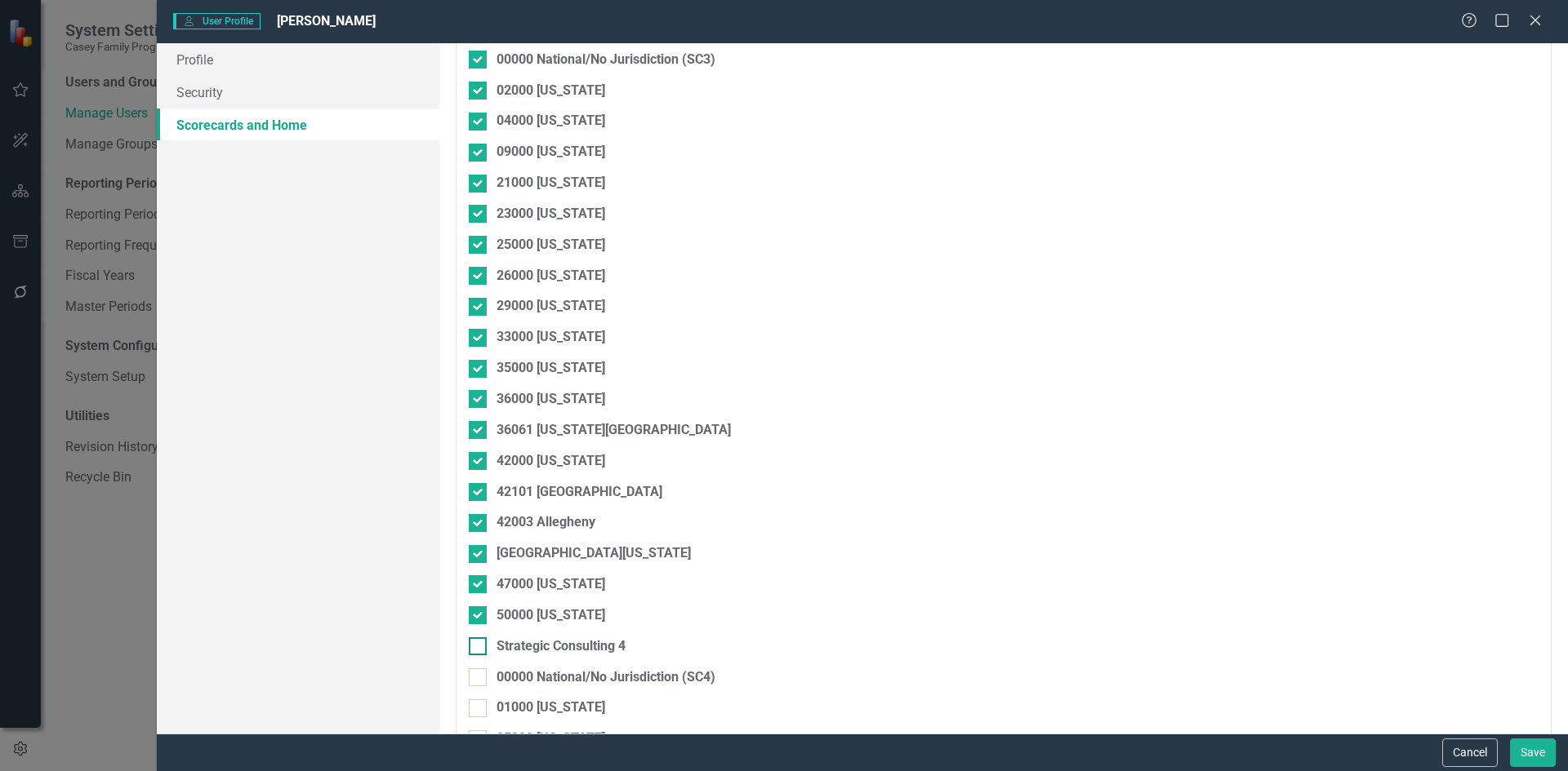
checkbox input "true"
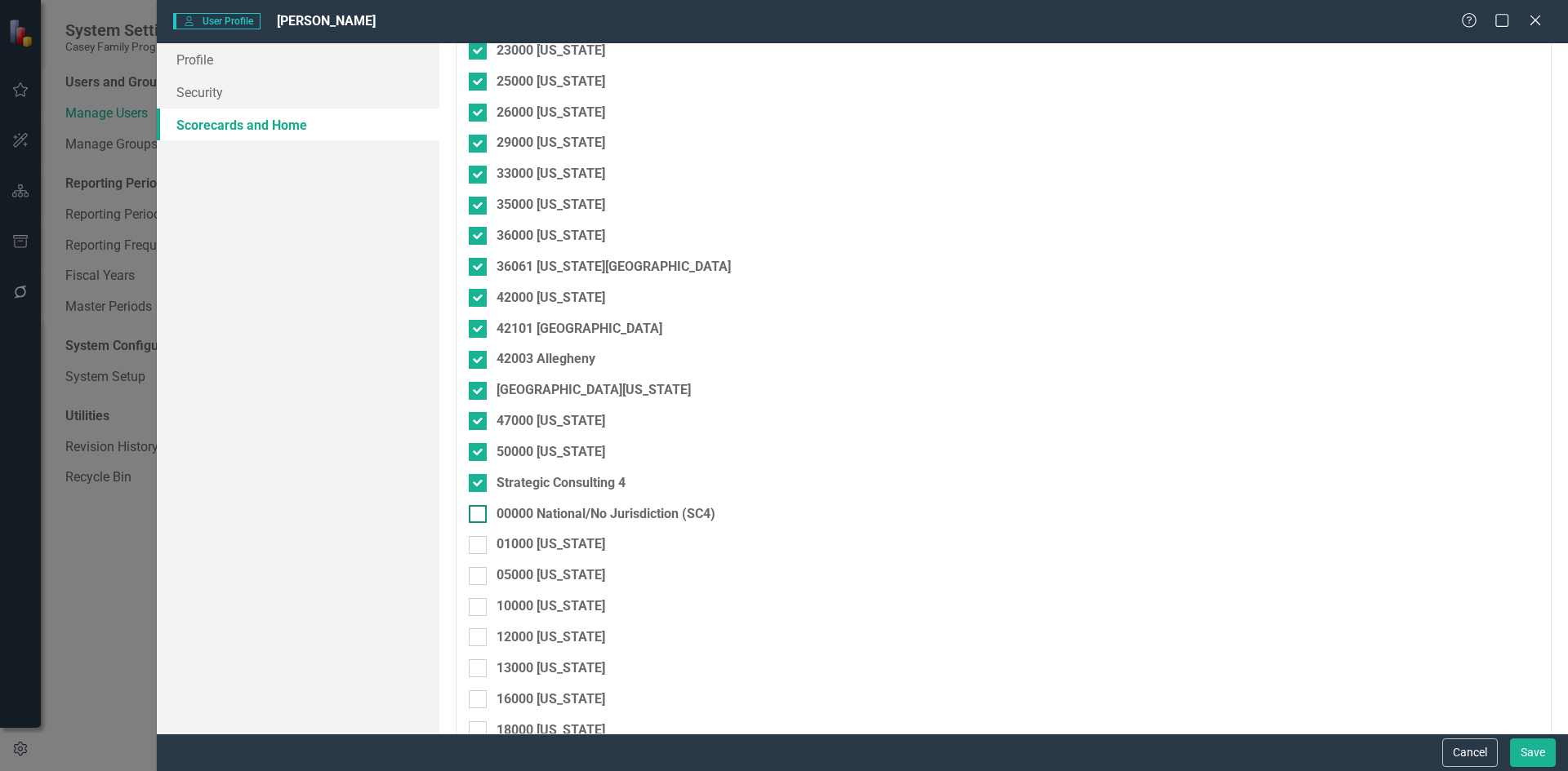
click at [481, 512] on div at bounding box center [478, 514] width 18 height 18
click at [480, 512] on input "00000 National/No Jurisdiction (SC4)" at bounding box center [474, 510] width 11 height 11
checkbox input "true"
click at [480, 549] on div at bounding box center [478, 545] width 18 height 18
click at [480, 547] on input "01000 [US_STATE]" at bounding box center [474, 542] width 11 height 11
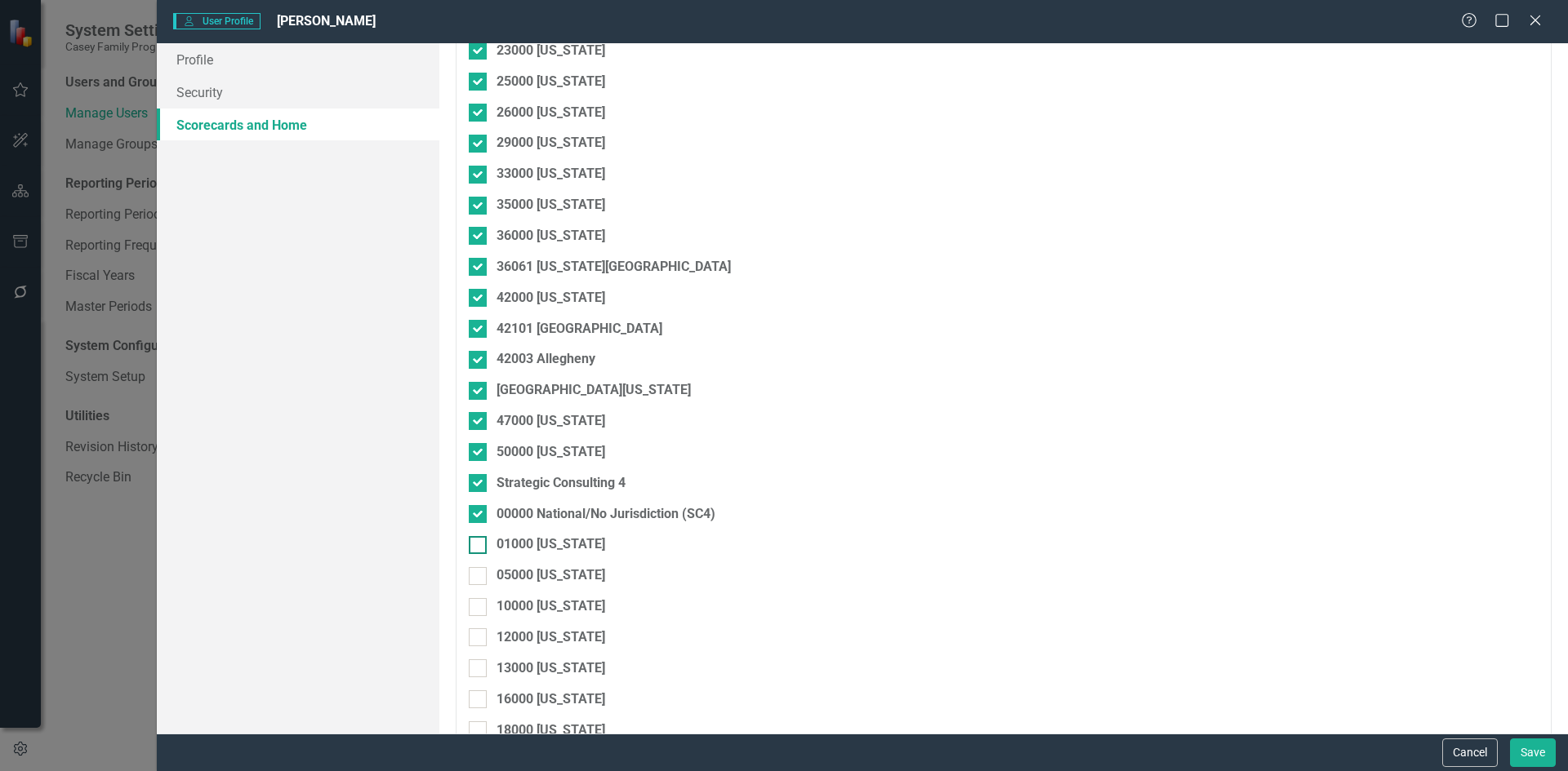
checkbox input "true"
click at [478, 574] on input "05000 [US_STATE]" at bounding box center [474, 573] width 11 height 11
checkbox input "true"
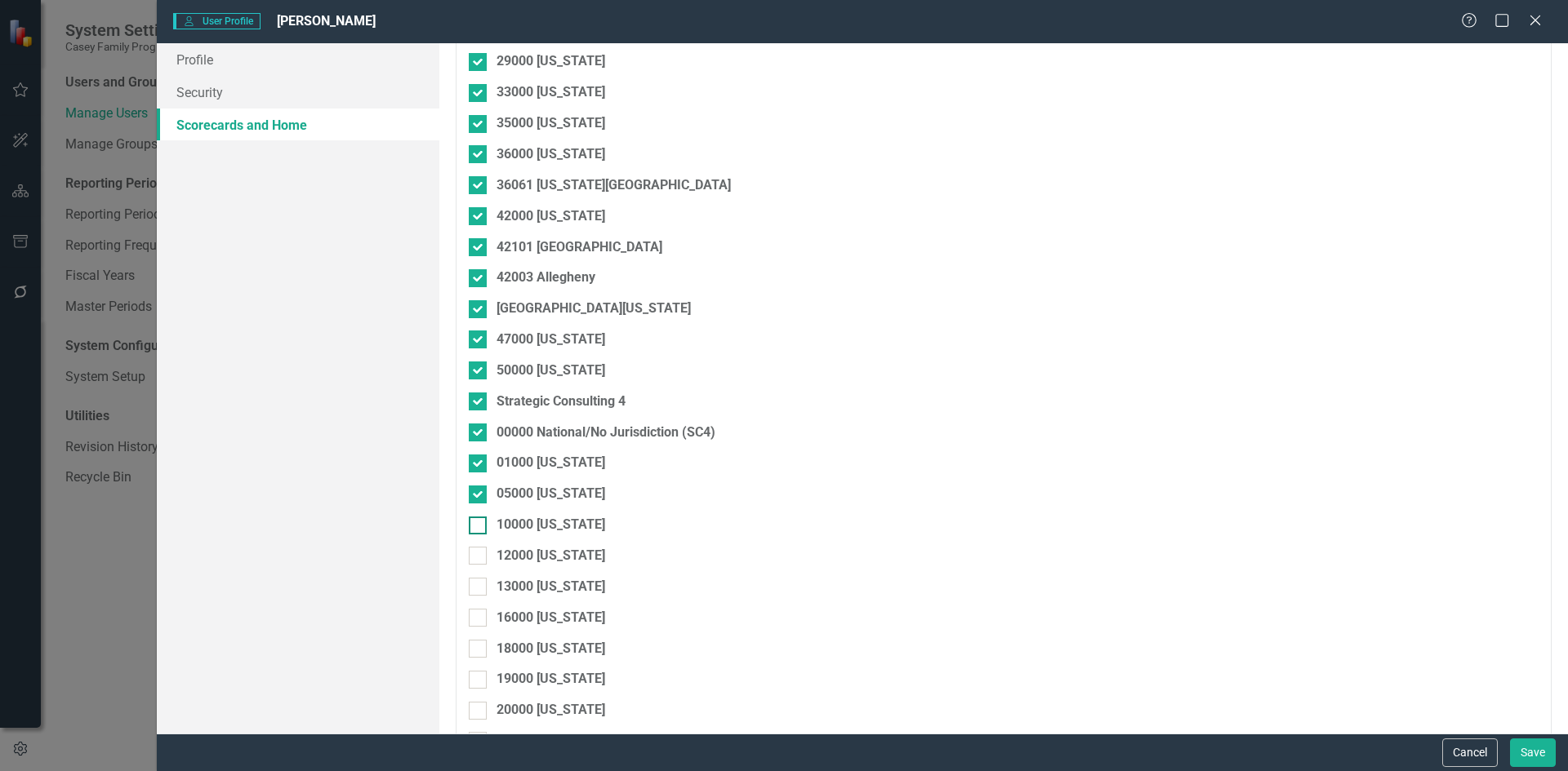
click at [481, 530] on div at bounding box center [478, 525] width 18 height 18
click at [480, 527] on input "10000 [US_STATE]" at bounding box center [474, 522] width 11 height 11
checkbox input "true"
click at [481, 561] on div at bounding box center [478, 556] width 18 height 18
click at [480, 558] on input "12000 [US_STATE]" at bounding box center [474, 552] width 11 height 11
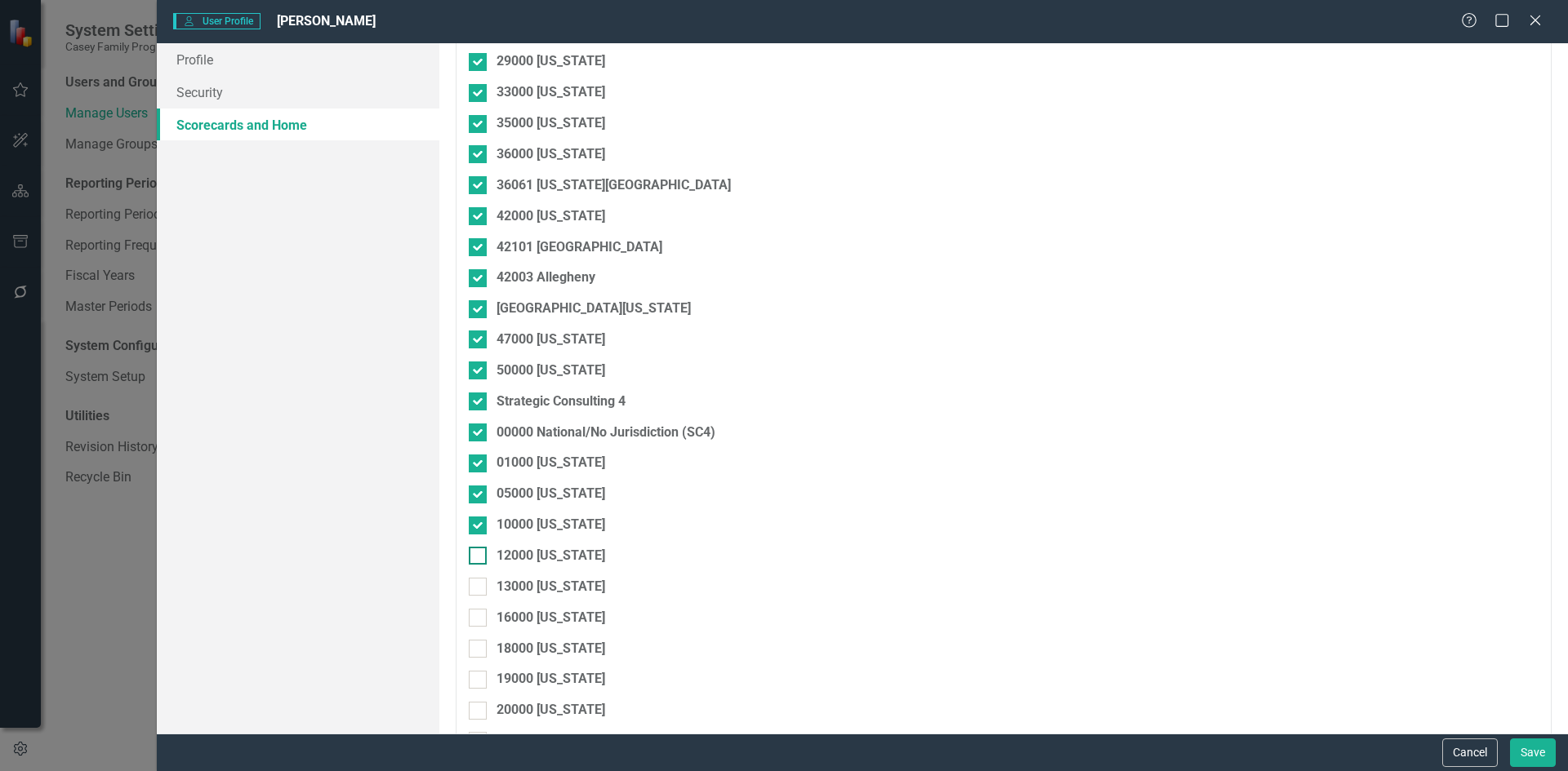
checkbox input "true"
click at [478, 597] on div "13000 [US_STATE]" at bounding box center [918, 593] width 899 height 31
drag, startPoint x: 478, startPoint y: 624, endPoint x: 476, endPoint y: 590, distance: 34.1
click at [478, 619] on div at bounding box center [478, 617] width 18 height 18
click at [478, 619] on input "16000 [US_STATE]" at bounding box center [474, 614] width 11 height 11
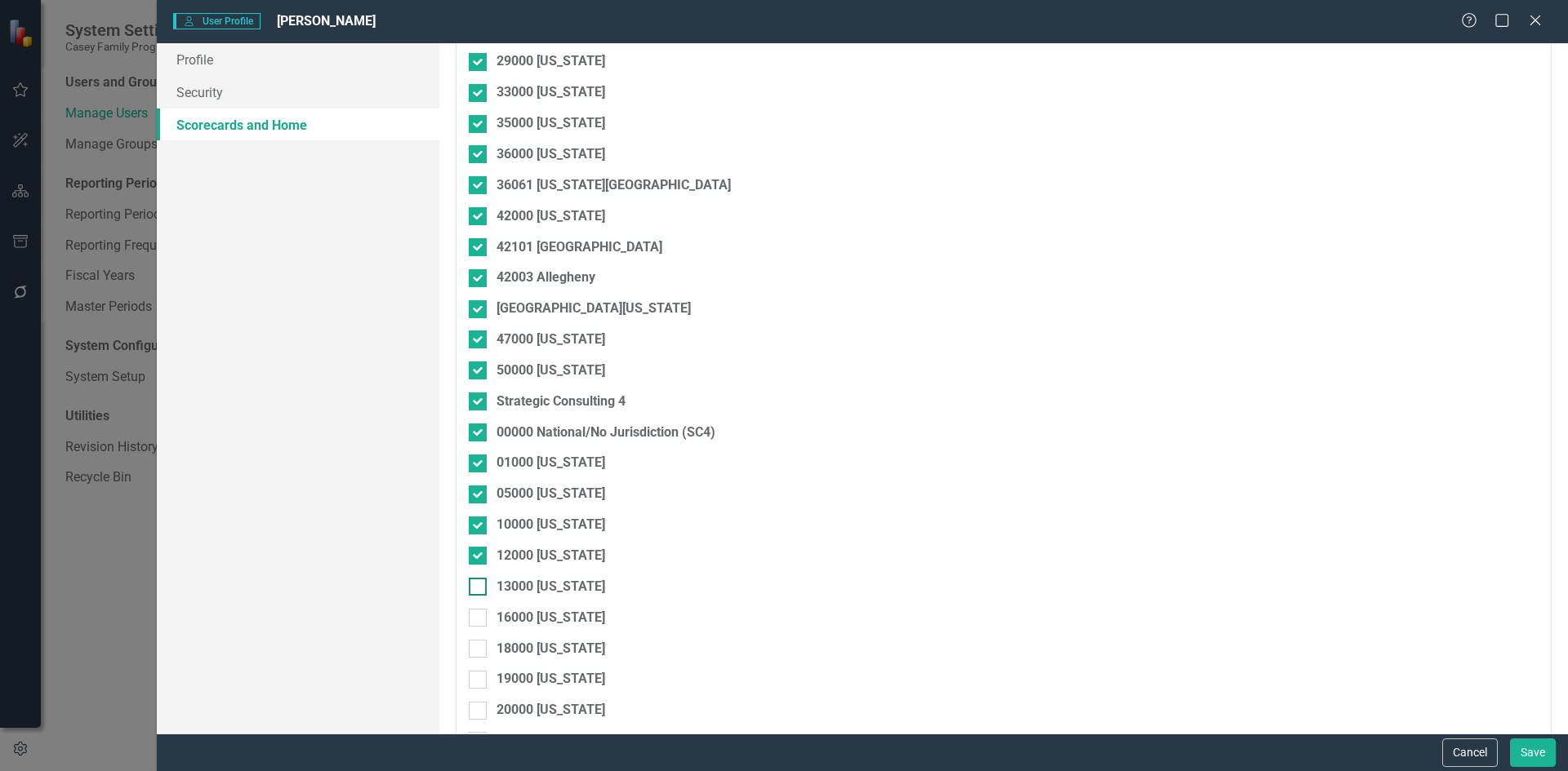
checkbox input "true"
click at [475, 580] on input "13000 [US_STATE]" at bounding box center [474, 583] width 11 height 11
checkbox input "true"
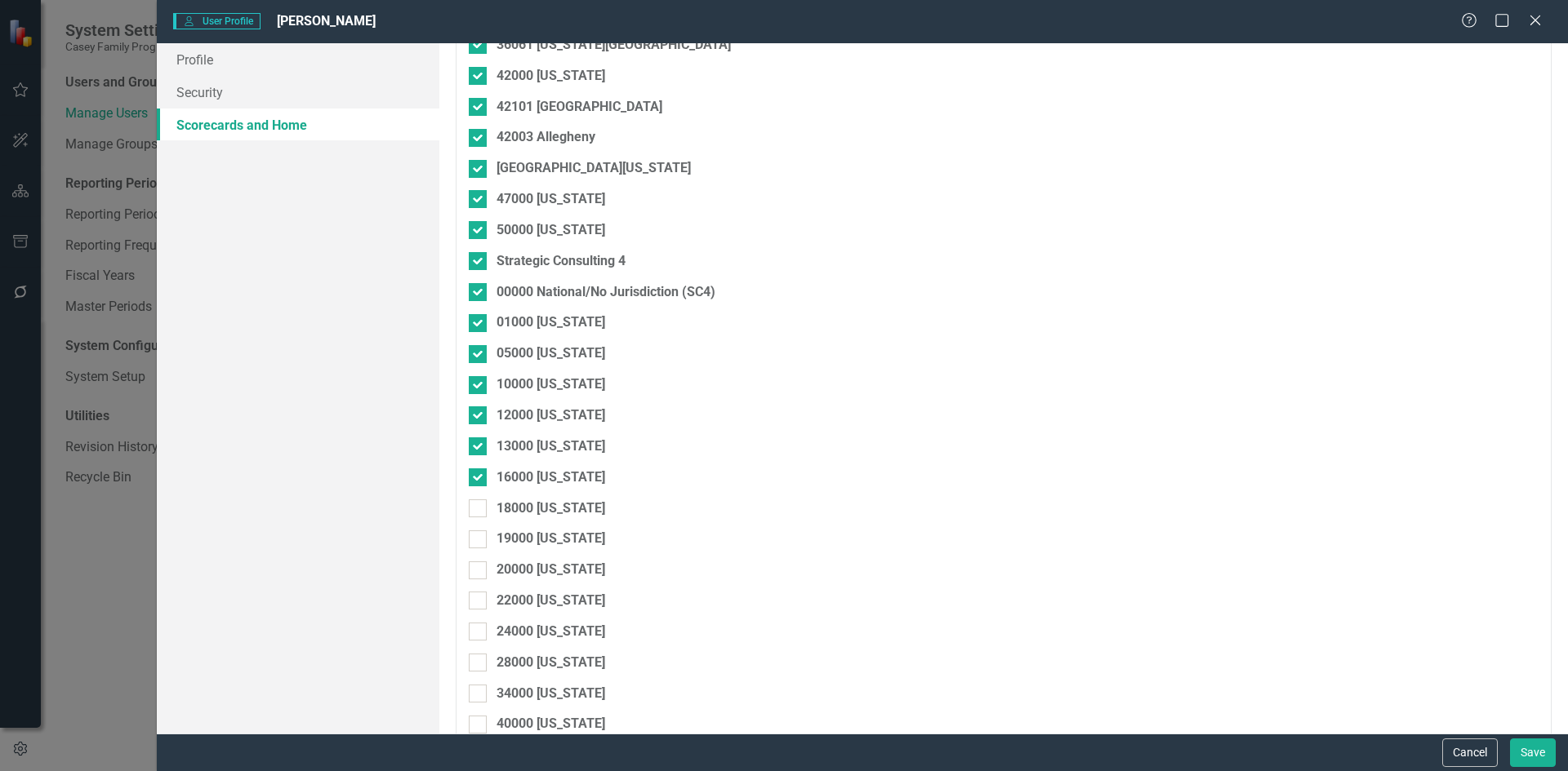
scroll to position [2122, 0]
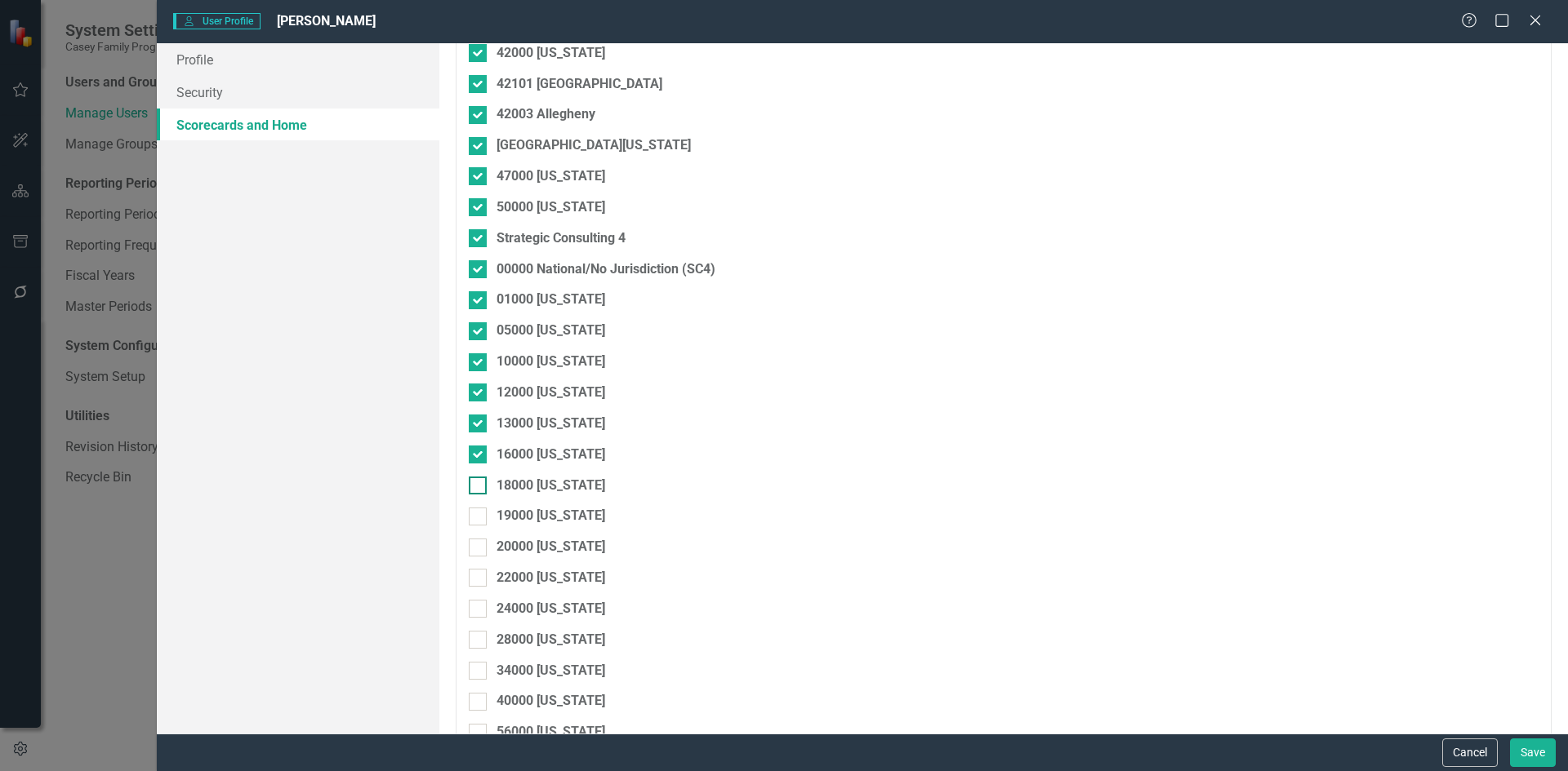
click at [479, 490] on div at bounding box center [478, 486] width 18 height 18
click at [479, 487] on input "18000 [US_STATE]" at bounding box center [474, 482] width 11 height 11
checkbox input "true"
click at [486, 523] on div at bounding box center [478, 516] width 18 height 18
click at [480, 518] on input "19000 [US_STATE]" at bounding box center [474, 513] width 11 height 11
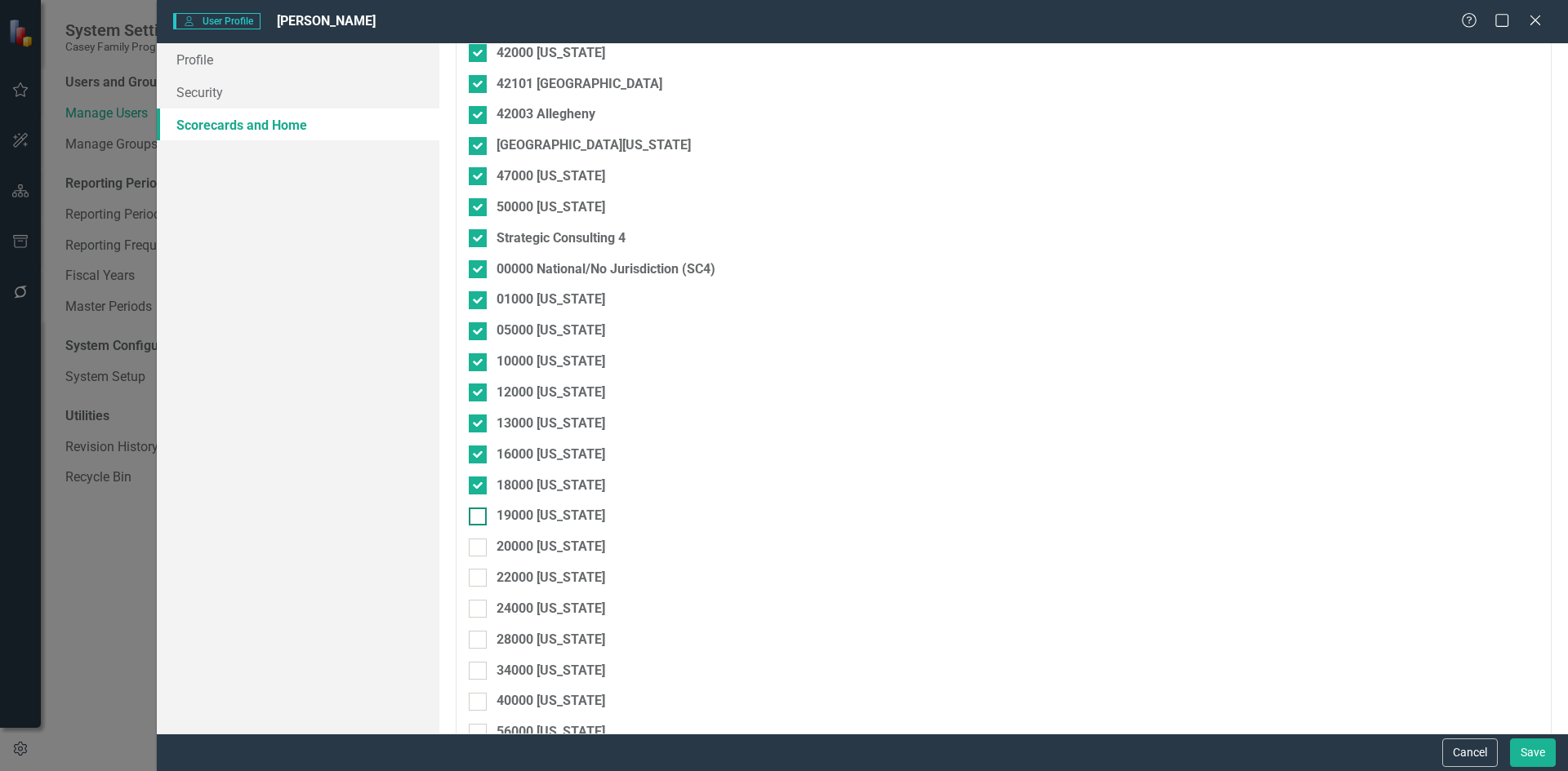
checkbox input "true"
click at [479, 551] on div at bounding box center [478, 548] width 18 height 18
click at [479, 550] on input "20000 [US_STATE]" at bounding box center [474, 544] width 11 height 11
checkbox input "true"
click at [478, 579] on input "22000 [US_STATE]" at bounding box center [474, 574] width 11 height 11
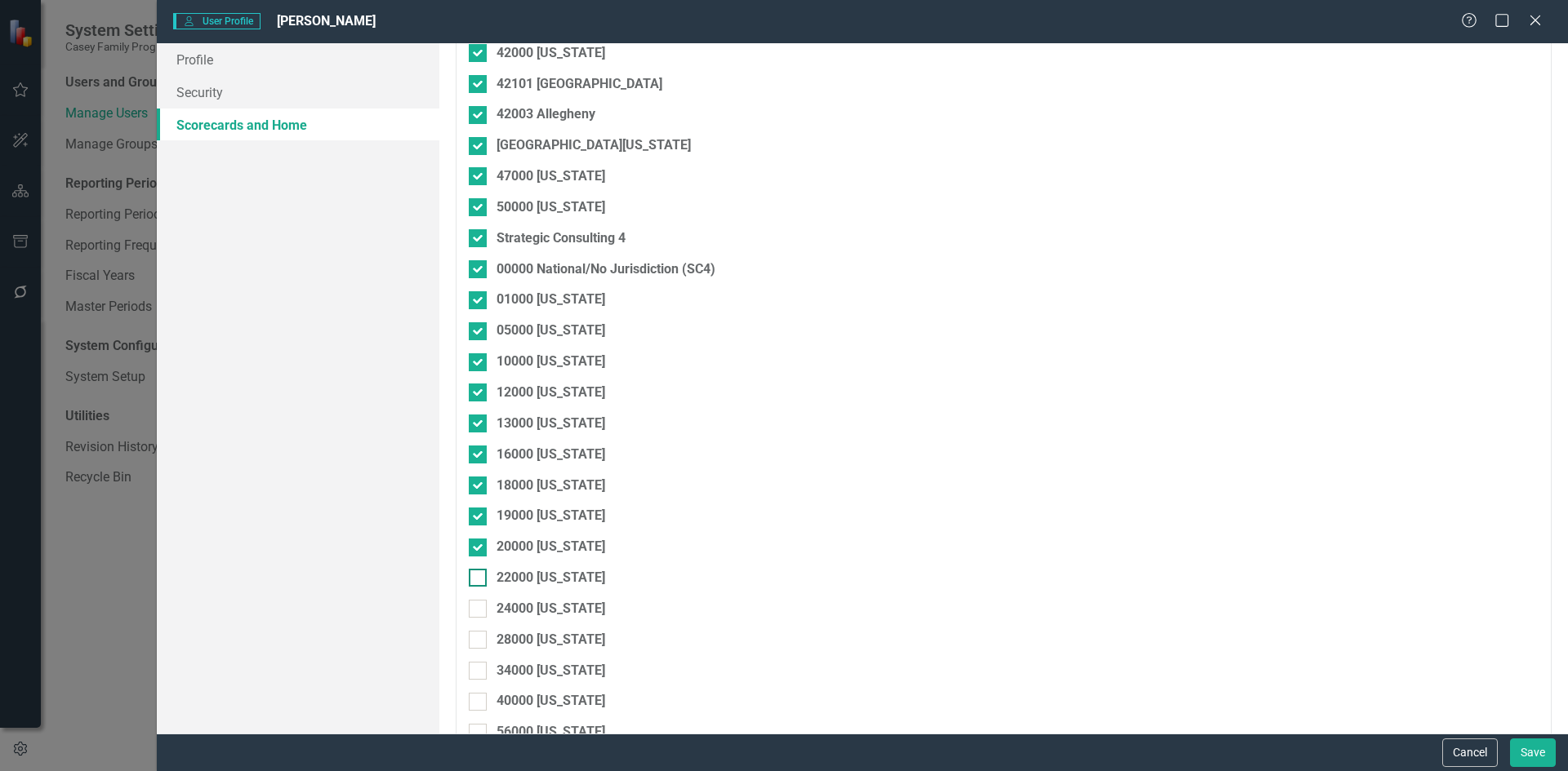
checkbox input "true"
click at [476, 603] on input "24000 [US_STATE]" at bounding box center [474, 605] width 11 height 11
checkbox input "true"
click at [478, 642] on input "28000 [US_STATE]" at bounding box center [474, 637] width 11 height 11
checkbox input "true"
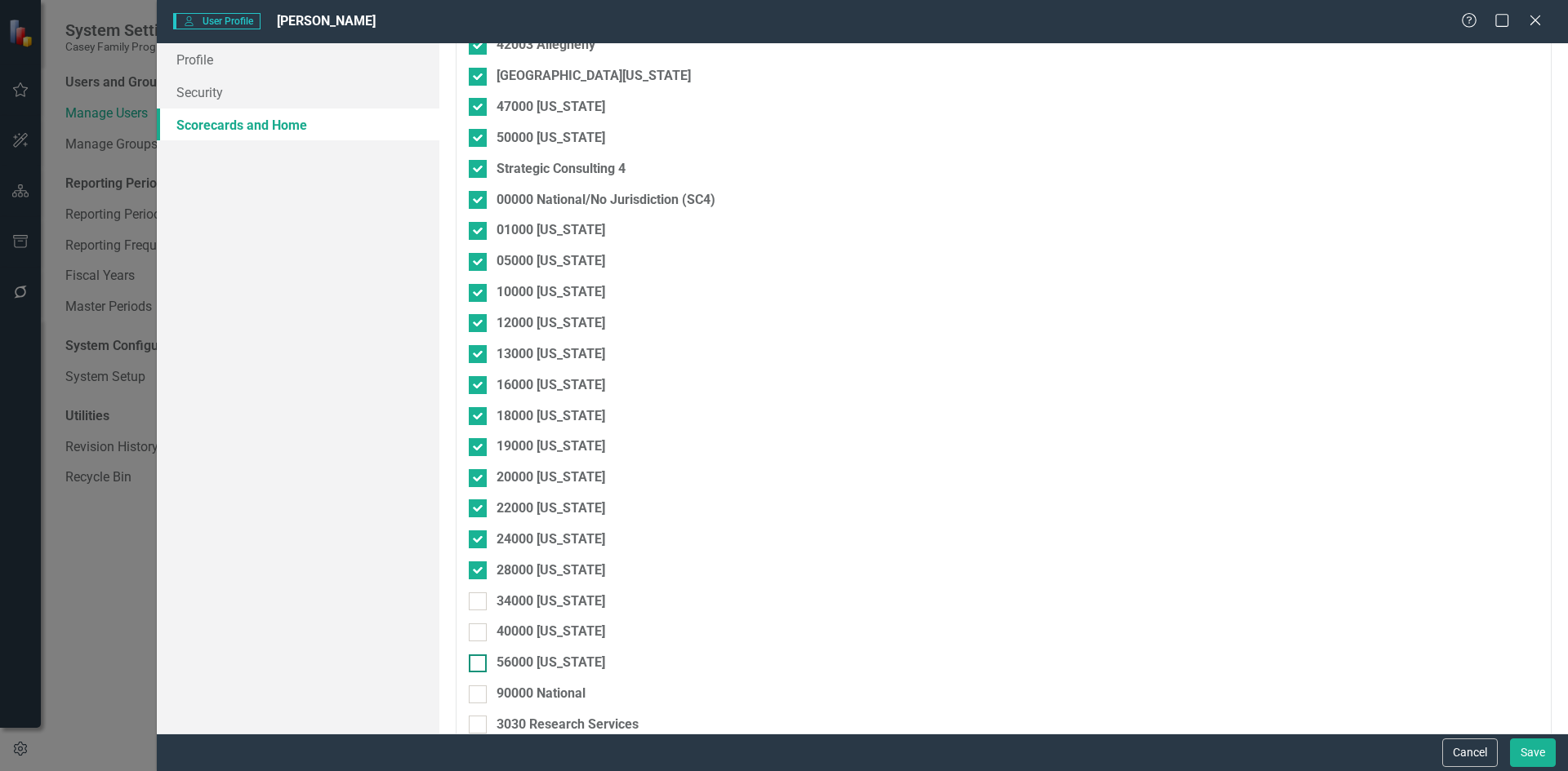
scroll to position [2286, 0]
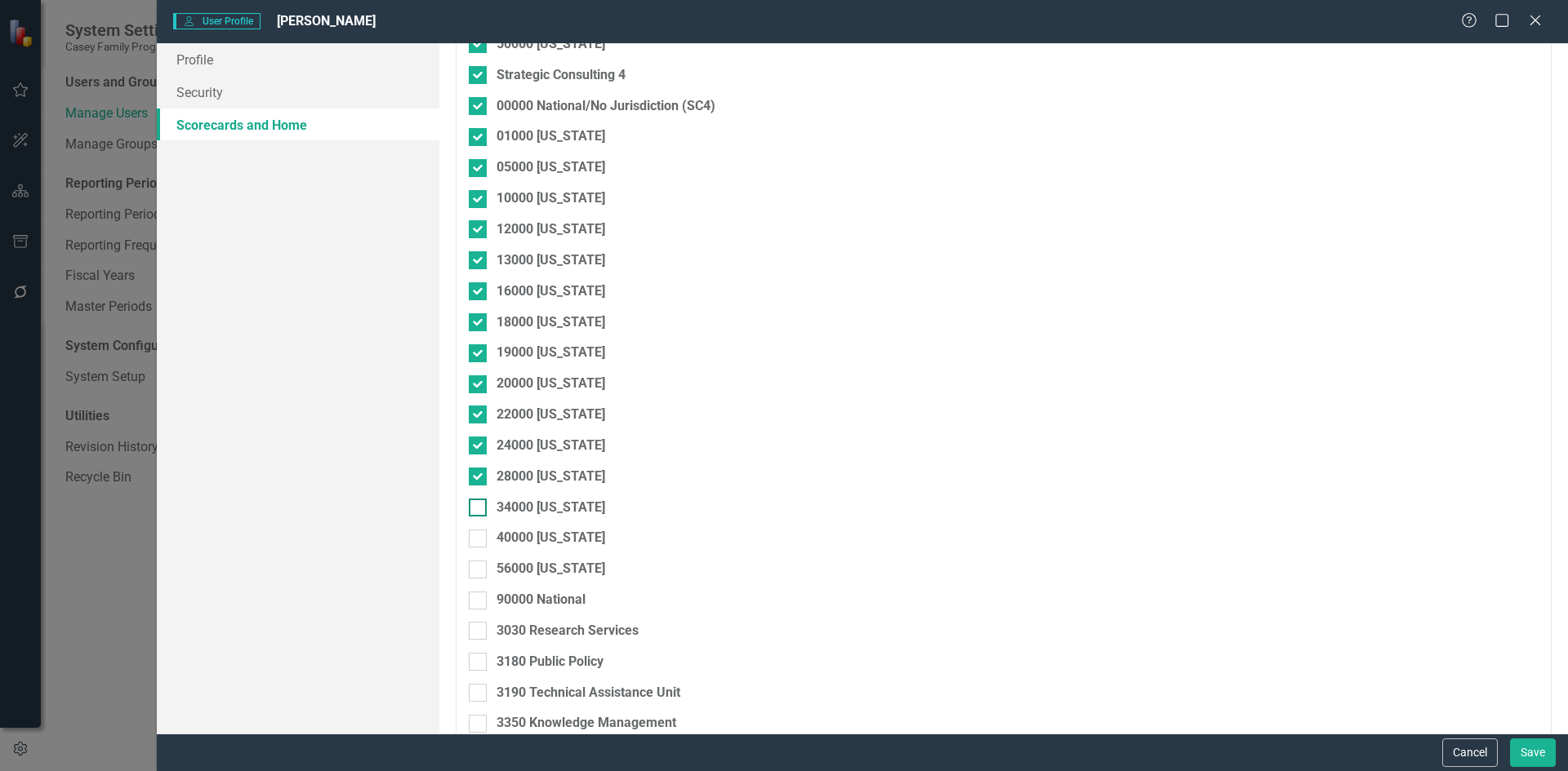
click at [481, 509] on div at bounding box center [478, 508] width 18 height 18
click at [480, 509] on input "34000 [US_STATE]" at bounding box center [474, 504] width 11 height 11
checkbox input "true"
click at [483, 535] on div at bounding box center [478, 538] width 18 height 18
click at [480, 535] on input "40000 [US_STATE]" at bounding box center [474, 535] width 11 height 11
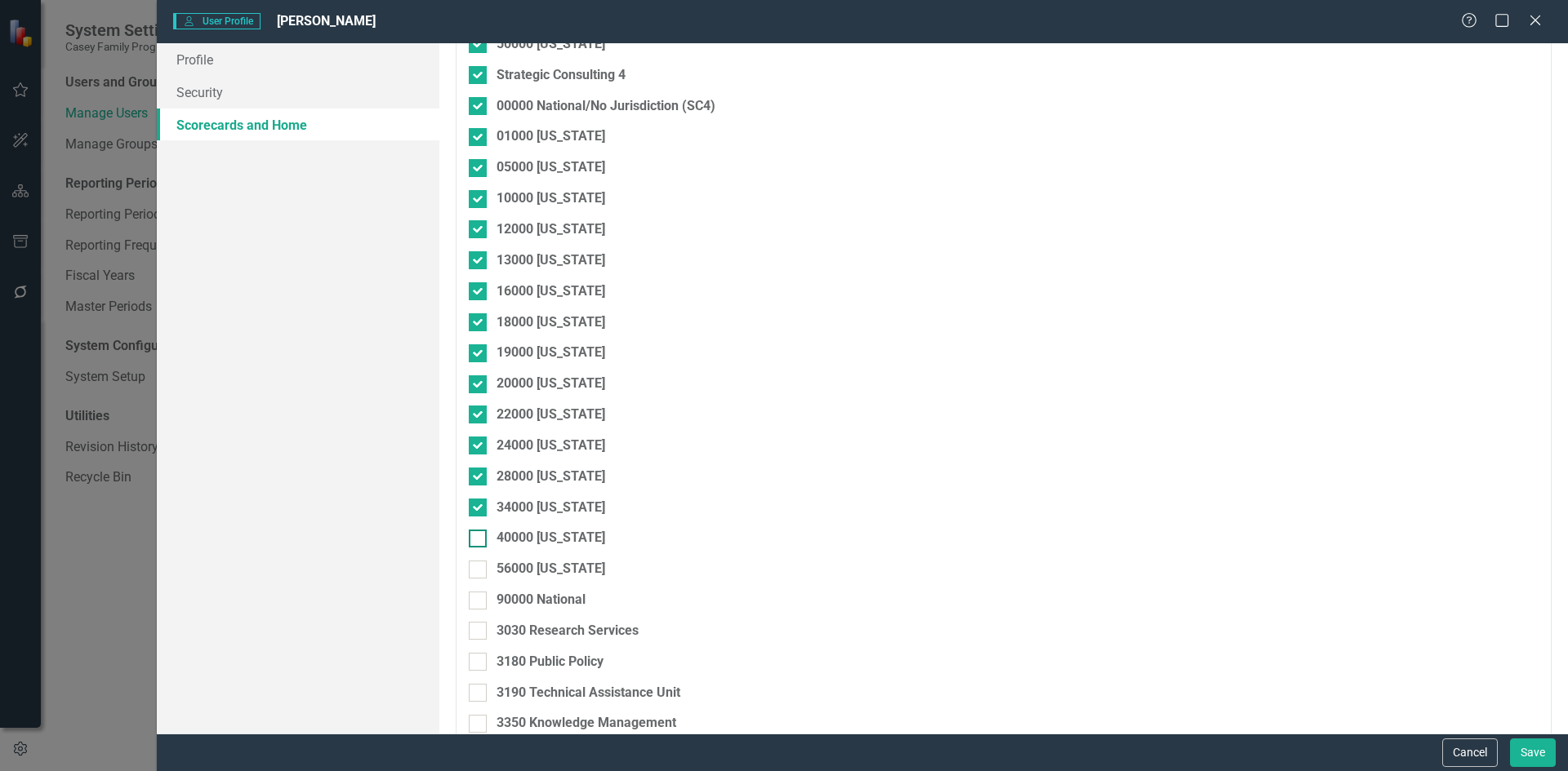
checkbox input "true"
click at [483, 564] on div at bounding box center [478, 570] width 18 height 18
click at [480, 564] on input "56000 [US_STATE]" at bounding box center [474, 566] width 11 height 11
checkbox input "true"
click at [477, 602] on div at bounding box center [478, 601] width 18 height 18
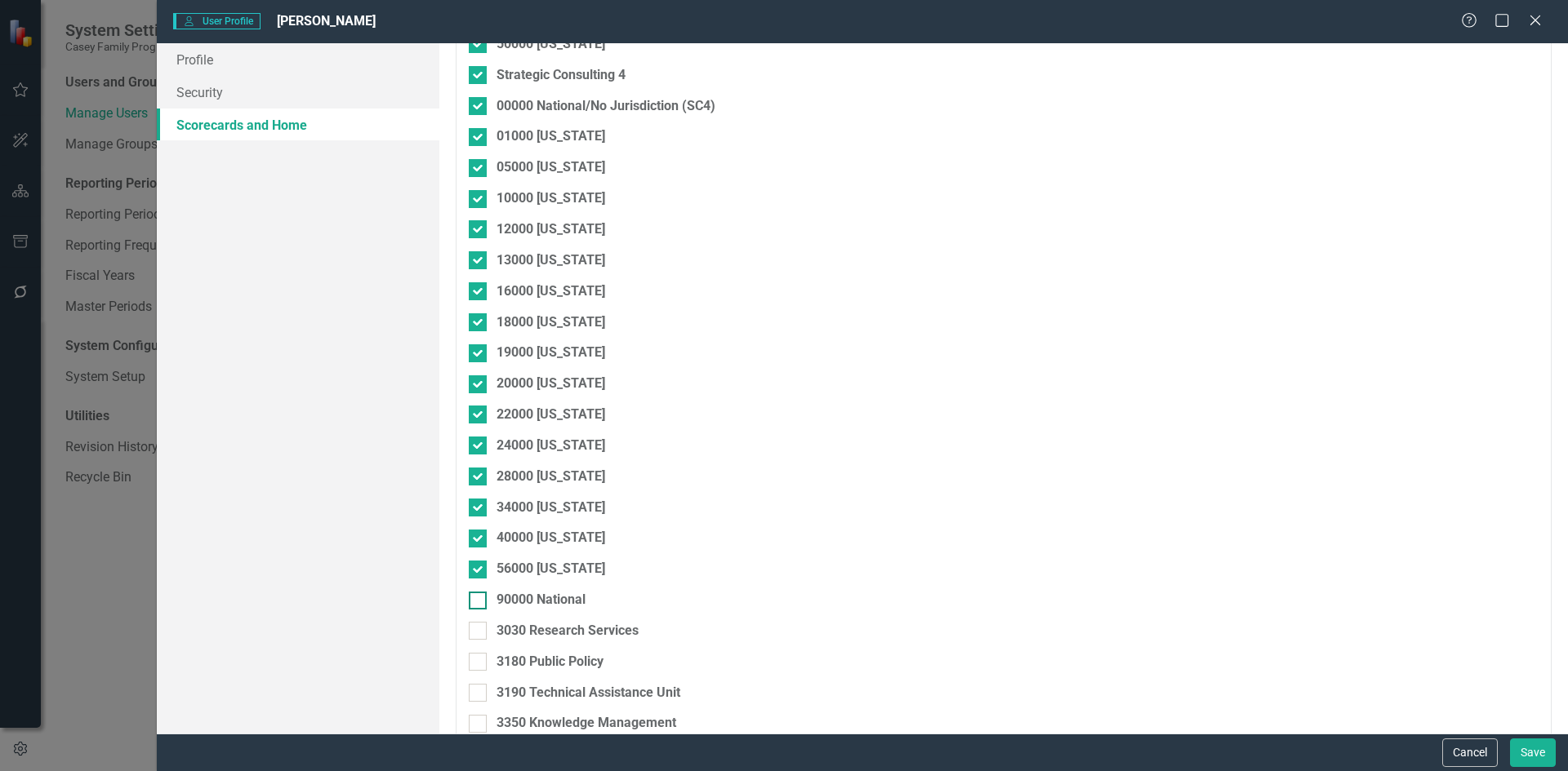
click at [477, 602] on input "90000 National" at bounding box center [474, 597] width 11 height 11
checkbox input "true"
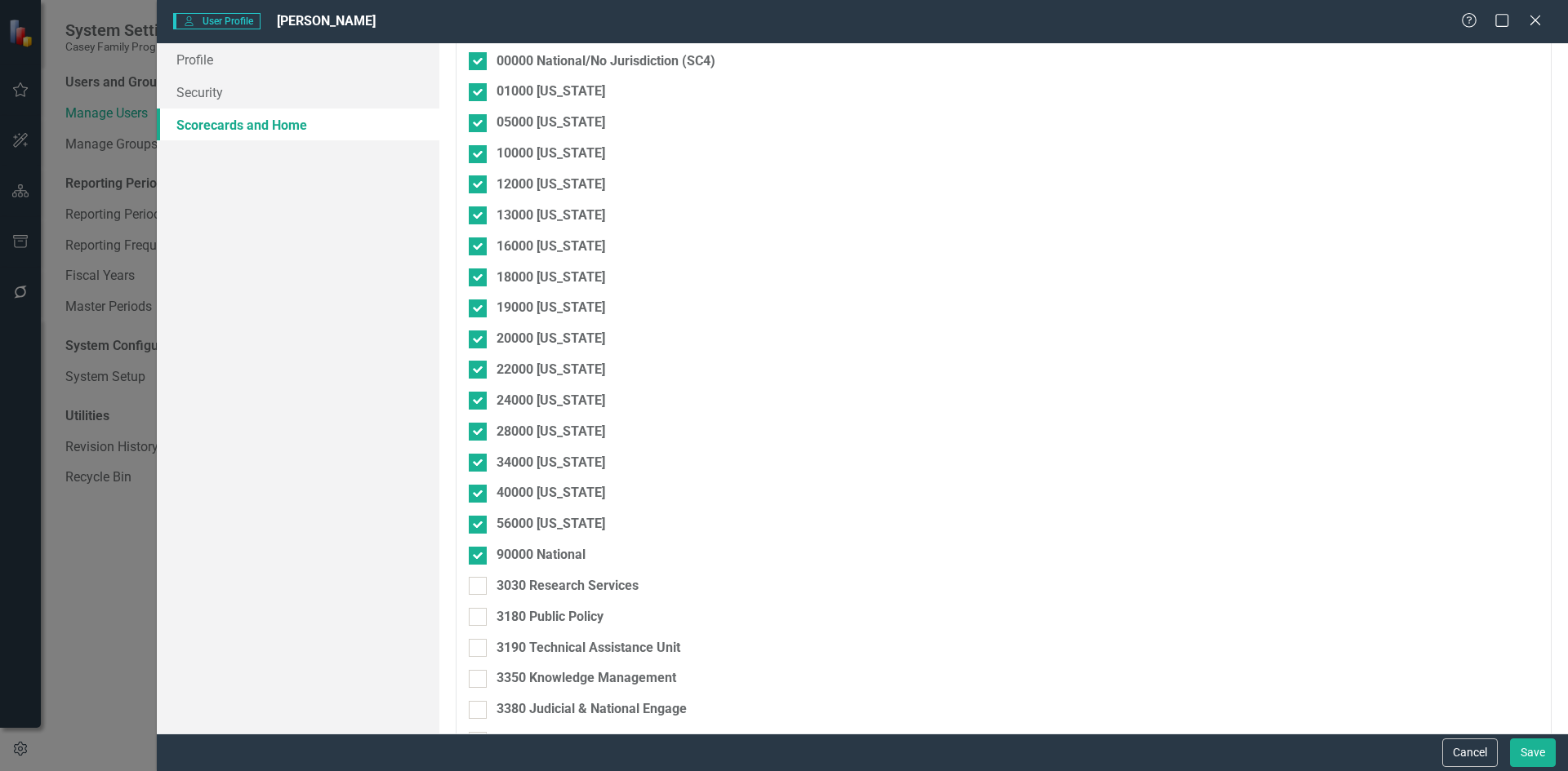
scroll to position [2367, 0]
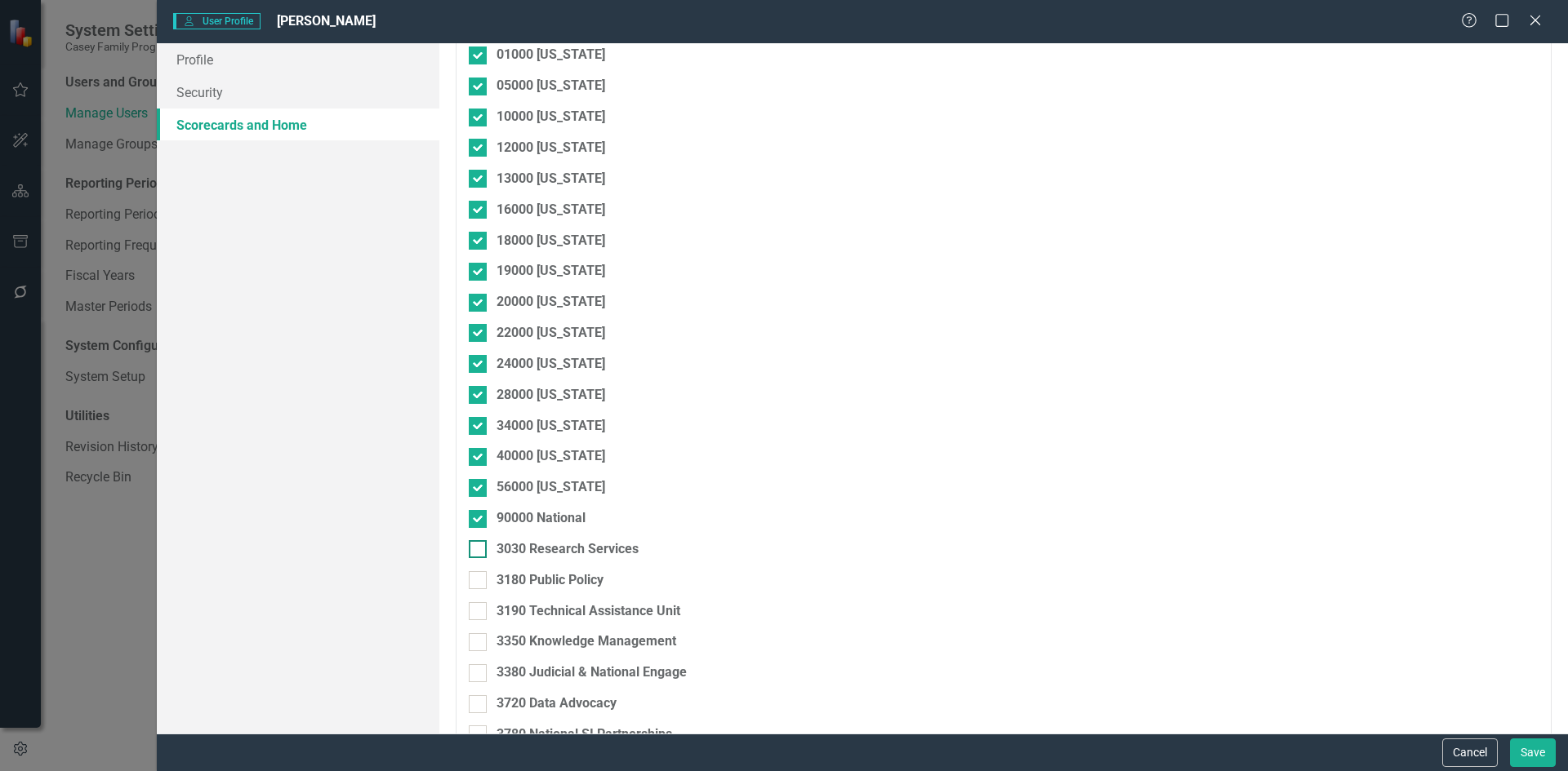
click at [482, 551] on div at bounding box center [478, 549] width 18 height 18
click at [480, 551] on input "3030 Research Services" at bounding box center [474, 545] width 11 height 11
checkbox input "true"
drag, startPoint x: 478, startPoint y: 578, endPoint x: 481, endPoint y: 605, distance: 27.2
click at [478, 579] on input "3180 Public Policy" at bounding box center [474, 577] width 11 height 11
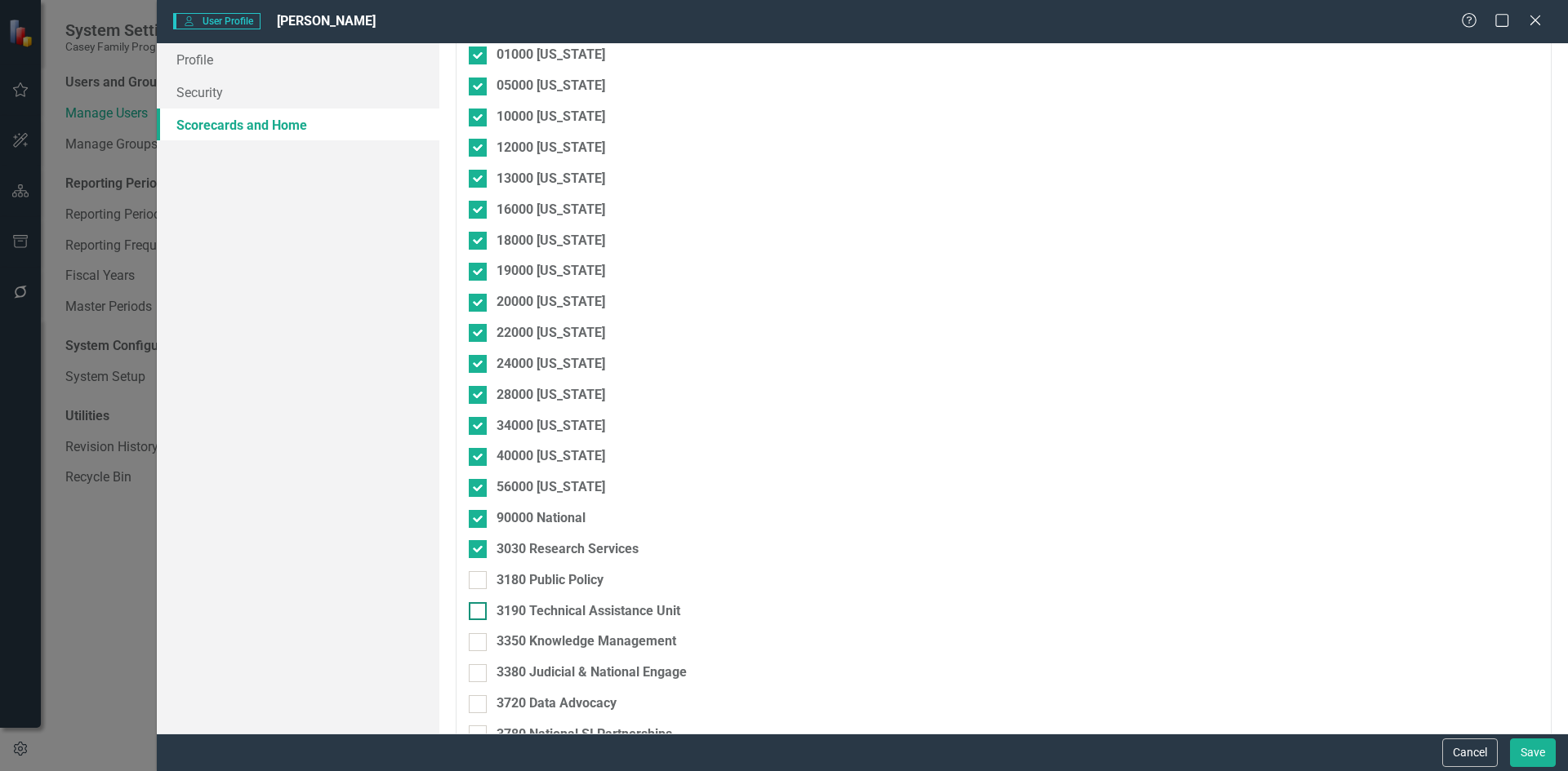
checkbox input "true"
click at [481, 609] on div at bounding box center [478, 611] width 18 height 18
click at [480, 609] on input "3190 Technical Assistance Unit" at bounding box center [474, 608] width 11 height 11
checkbox input "true"
click at [478, 642] on input "3350 Knowledge Management" at bounding box center [474, 638] width 11 height 11
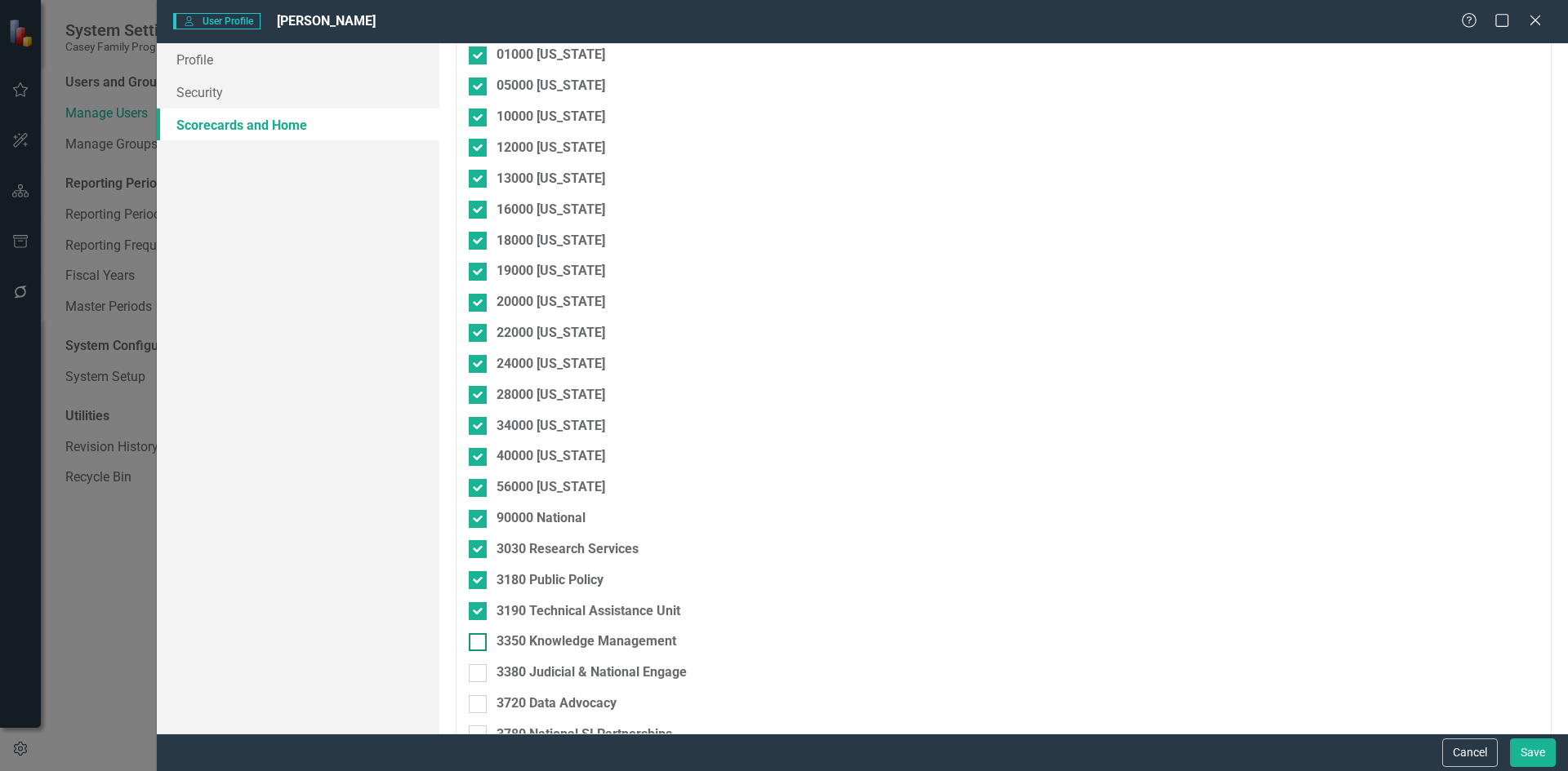
checkbox input "true"
click at [473, 669] on input "3380 Judicial & National Engage" at bounding box center [474, 670] width 11 height 11
checkbox input "true"
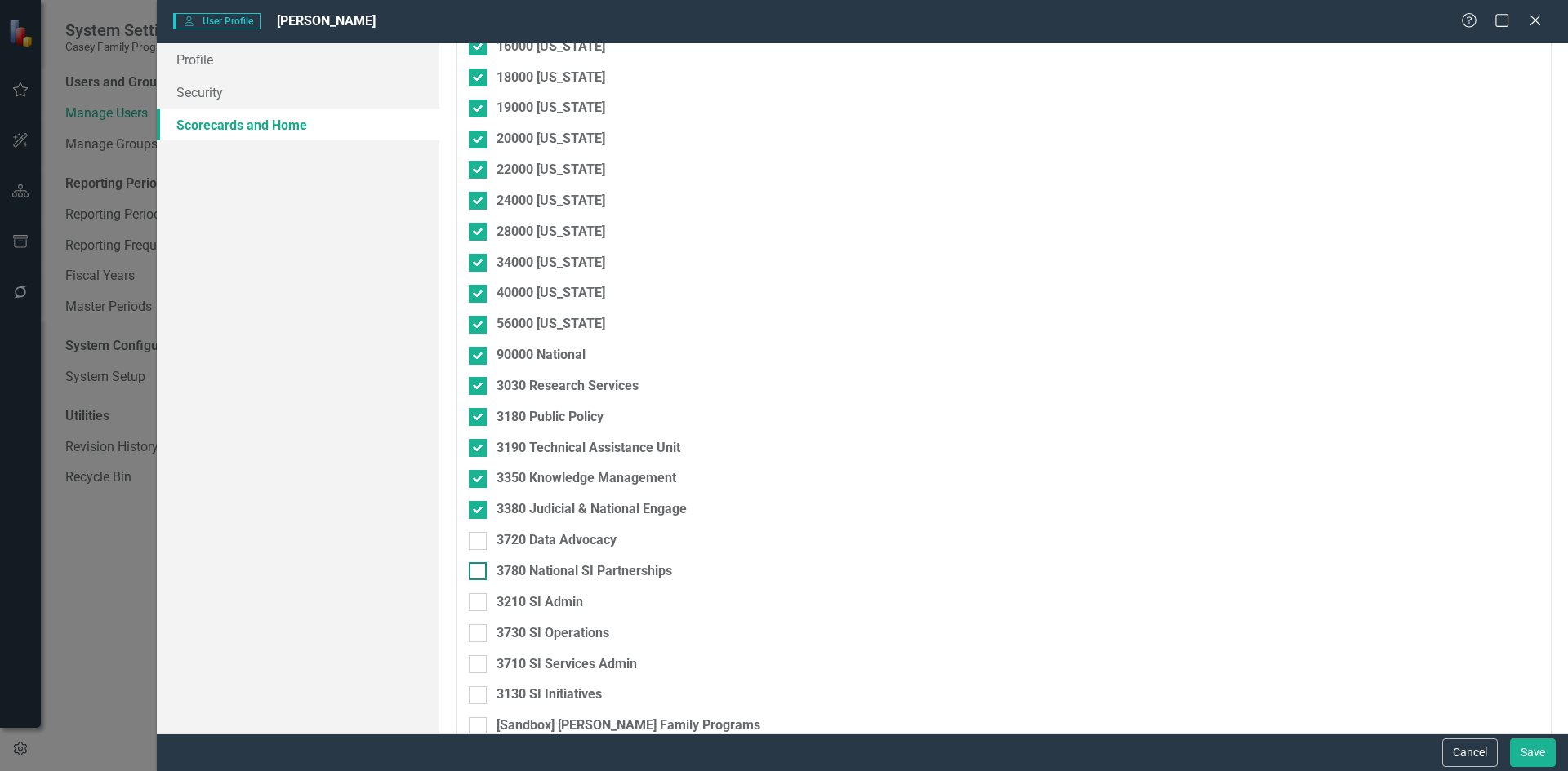
drag, startPoint x: 481, startPoint y: 544, endPoint x: 483, endPoint y: 563, distance: 19.1
click at [481, 546] on div at bounding box center [478, 541] width 18 height 18
click at [480, 543] on input "3720 Data Advocacy" at bounding box center [474, 537] width 11 height 11
checkbox input "true"
drag, startPoint x: 483, startPoint y: 571, endPoint x: 476, endPoint y: 601, distance: 30.8
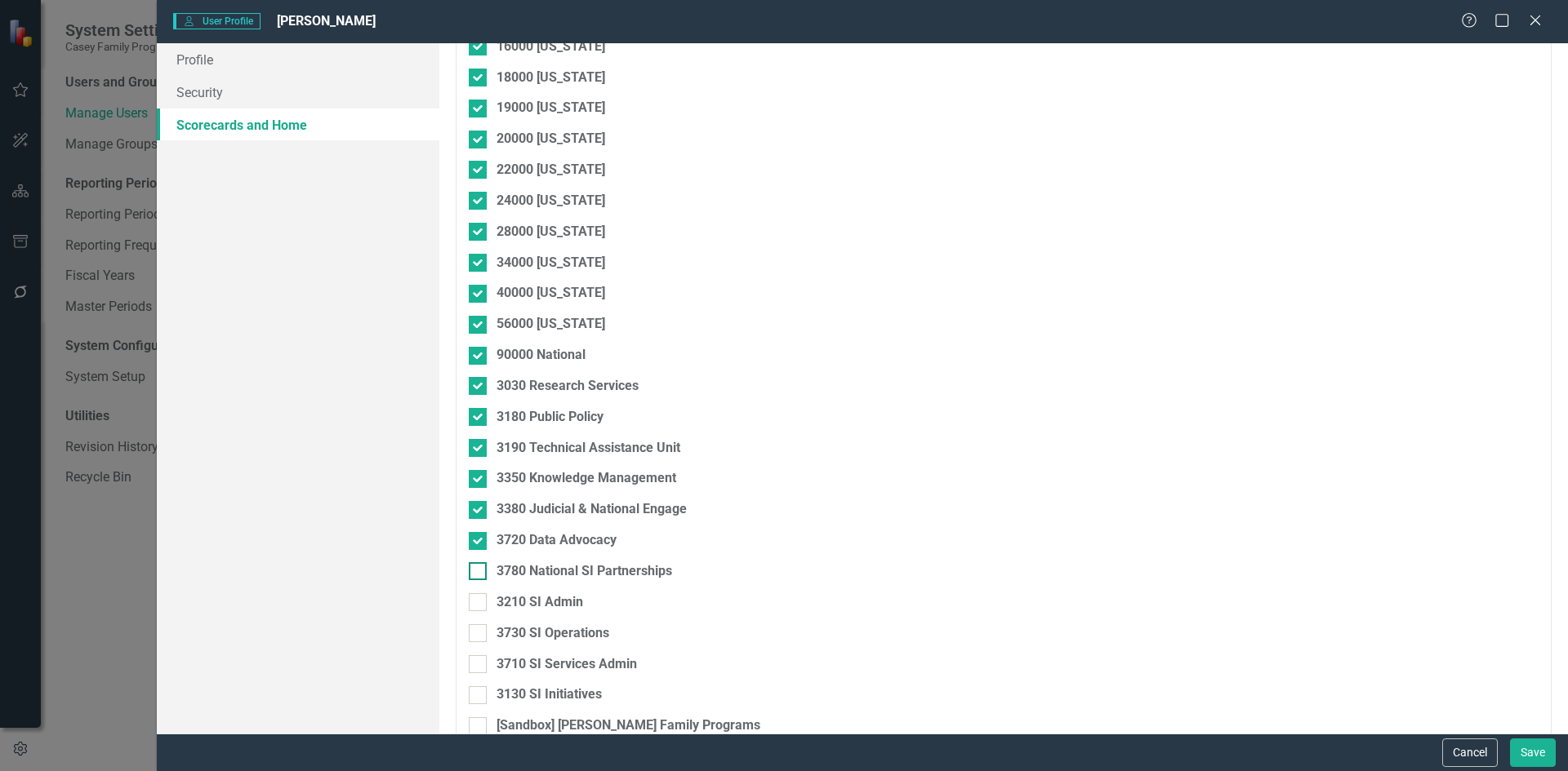
click at [483, 572] on div at bounding box center [478, 571] width 18 height 18
click at [480, 572] on input "3780 National SI Partnerships" at bounding box center [474, 567] width 11 height 11
checkbox input "true"
click at [475, 602] on input "3210 SI Admin" at bounding box center [474, 599] width 11 height 11
checkbox input "true"
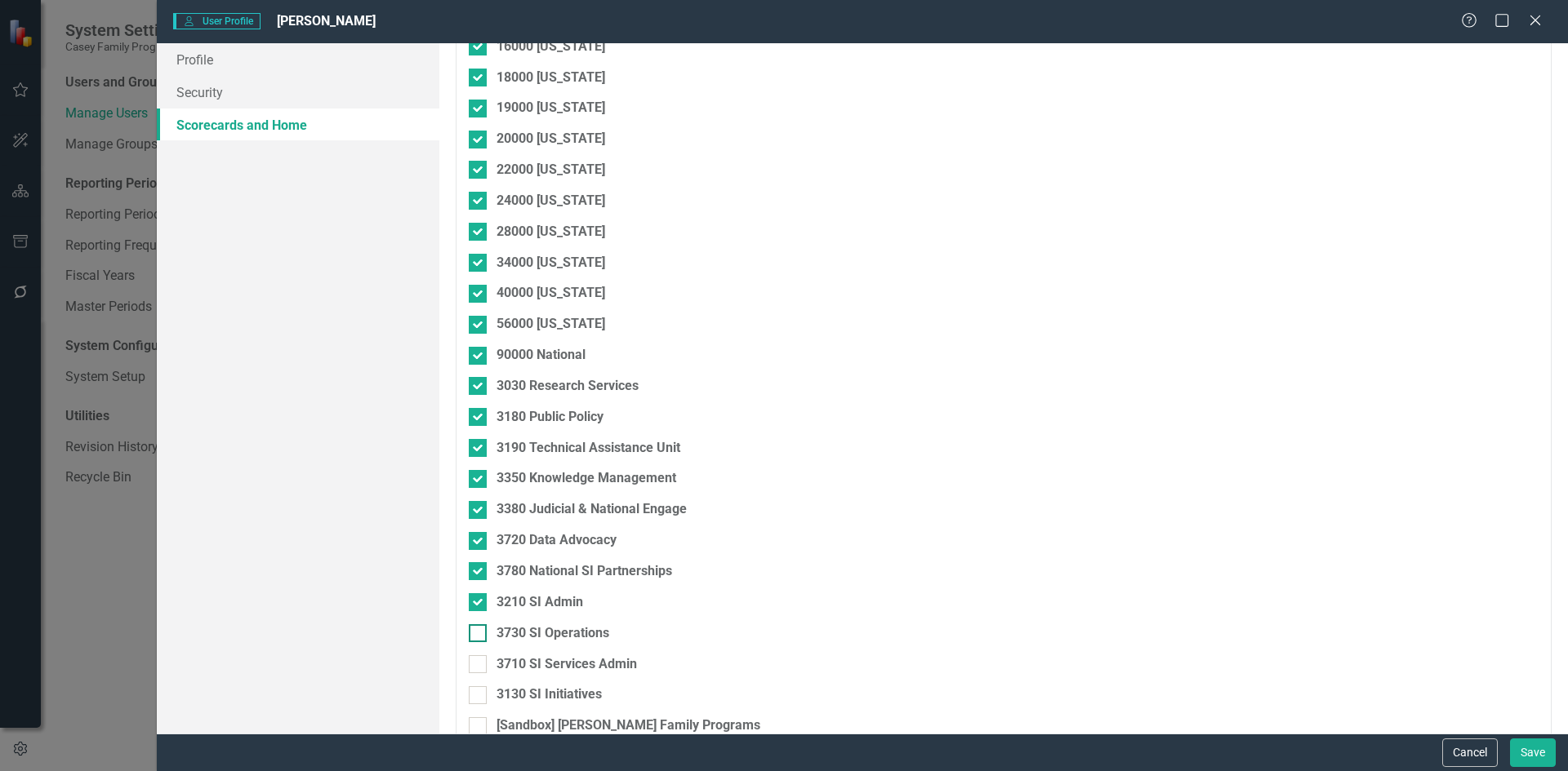
click at [477, 635] on input "3730 SI Operations" at bounding box center [474, 630] width 11 height 11
checkbox input "true"
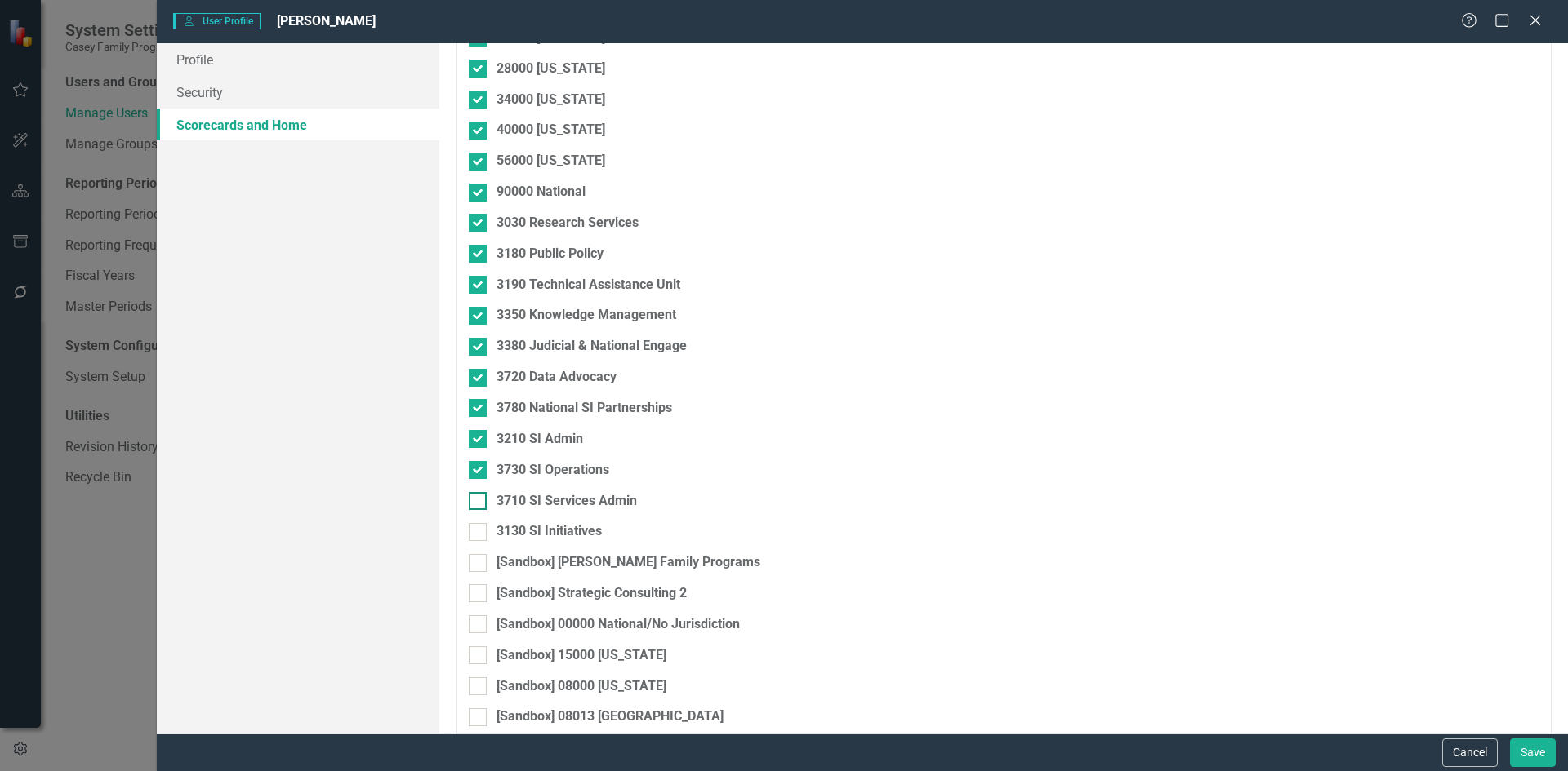
click at [476, 498] on input "3710 SI Services Admin" at bounding box center [474, 498] width 11 height 11
checkbox input "true"
drag, startPoint x: 484, startPoint y: 536, endPoint x: 536, endPoint y: 522, distance: 53.9
click at [485, 536] on div at bounding box center [478, 532] width 18 height 18
click at [480, 534] on input "3130 SI Initiatives" at bounding box center [474, 529] width 11 height 11
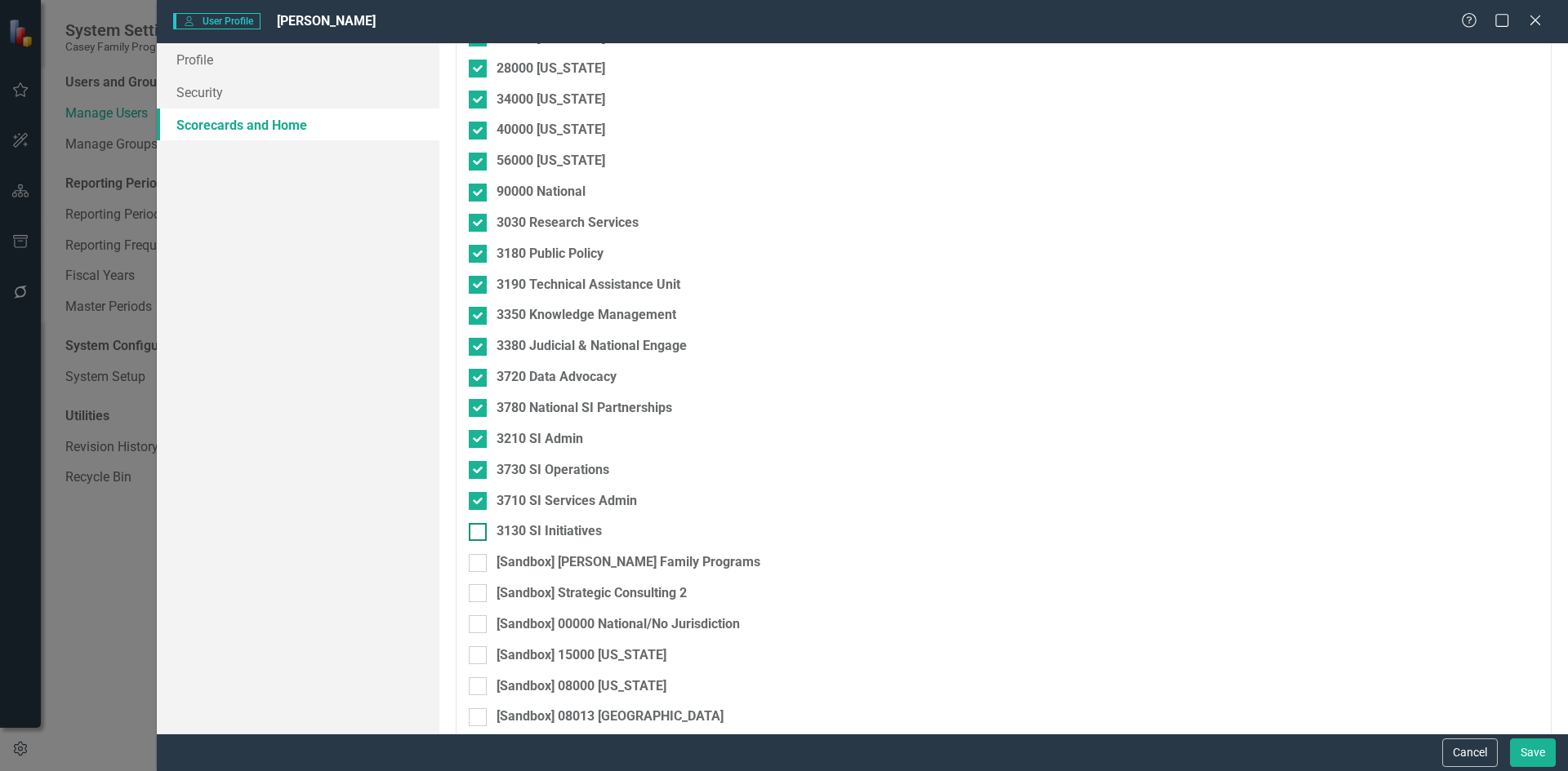
checkbox input "true"
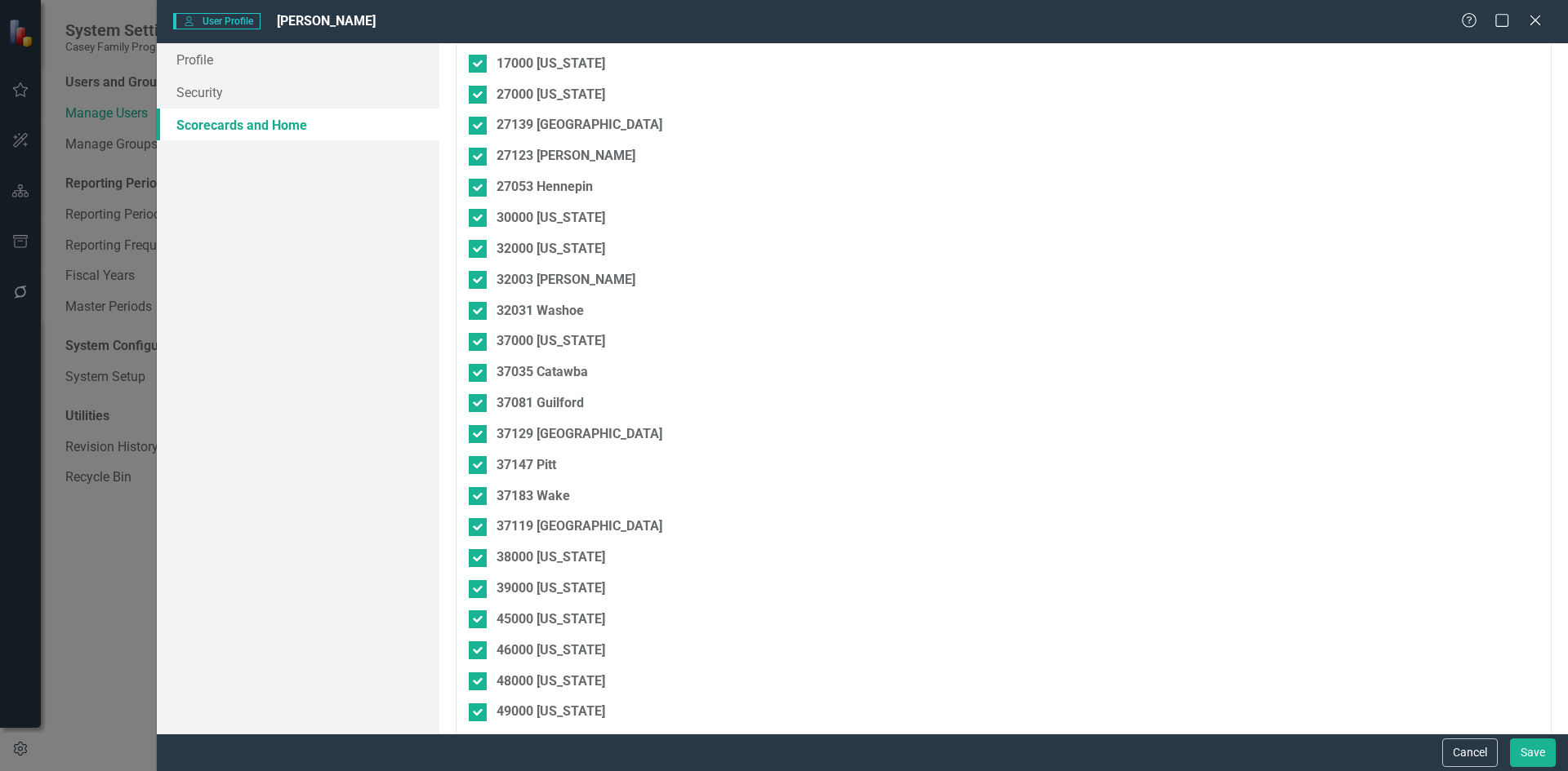
scroll to position [0, 0]
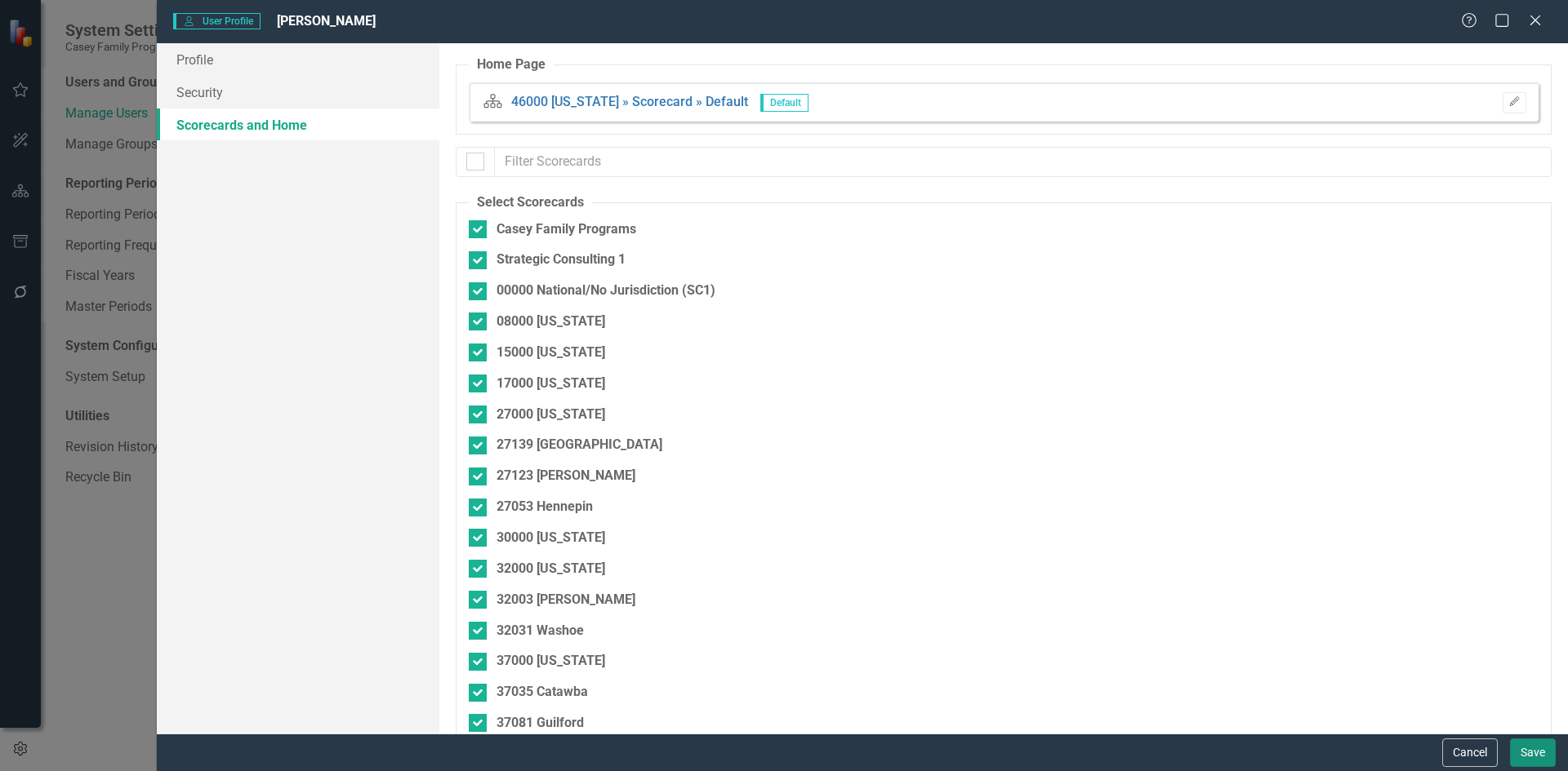
click at [1525, 750] on button "Save" at bounding box center [1533, 753] width 46 height 29
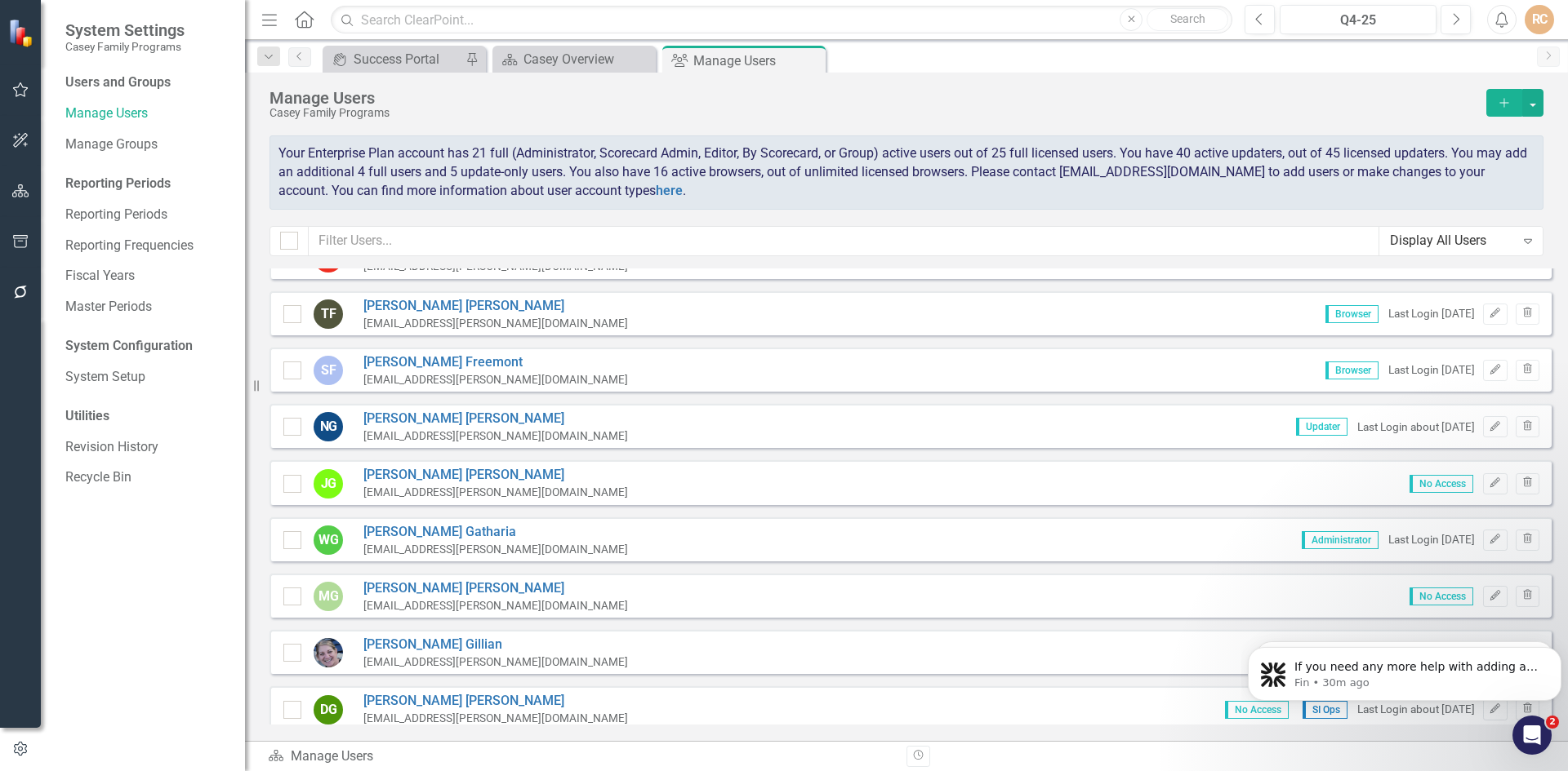
scroll to position [735, 0]
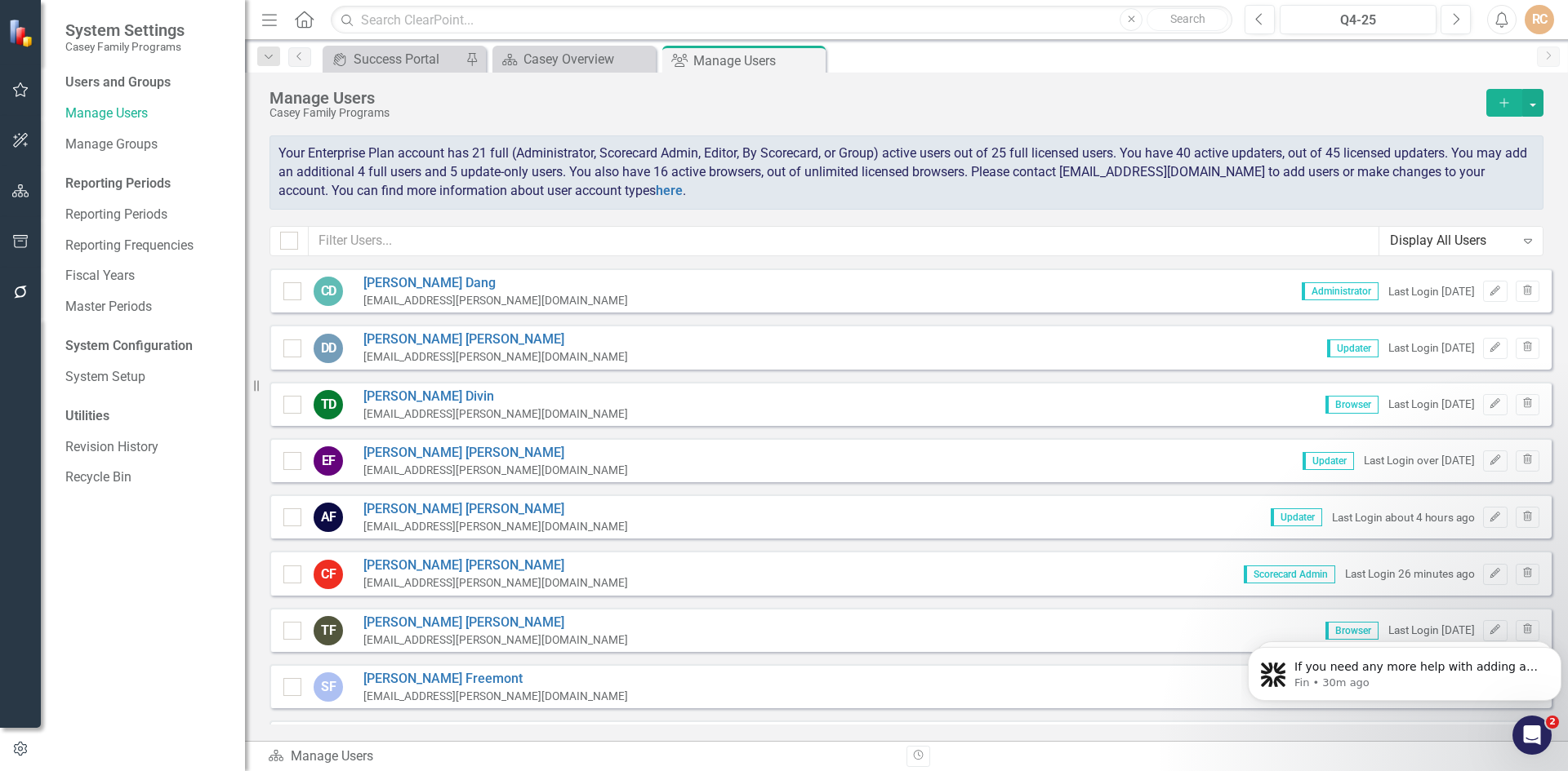
click at [302, 22] on icon at bounding box center [304, 19] width 18 height 18
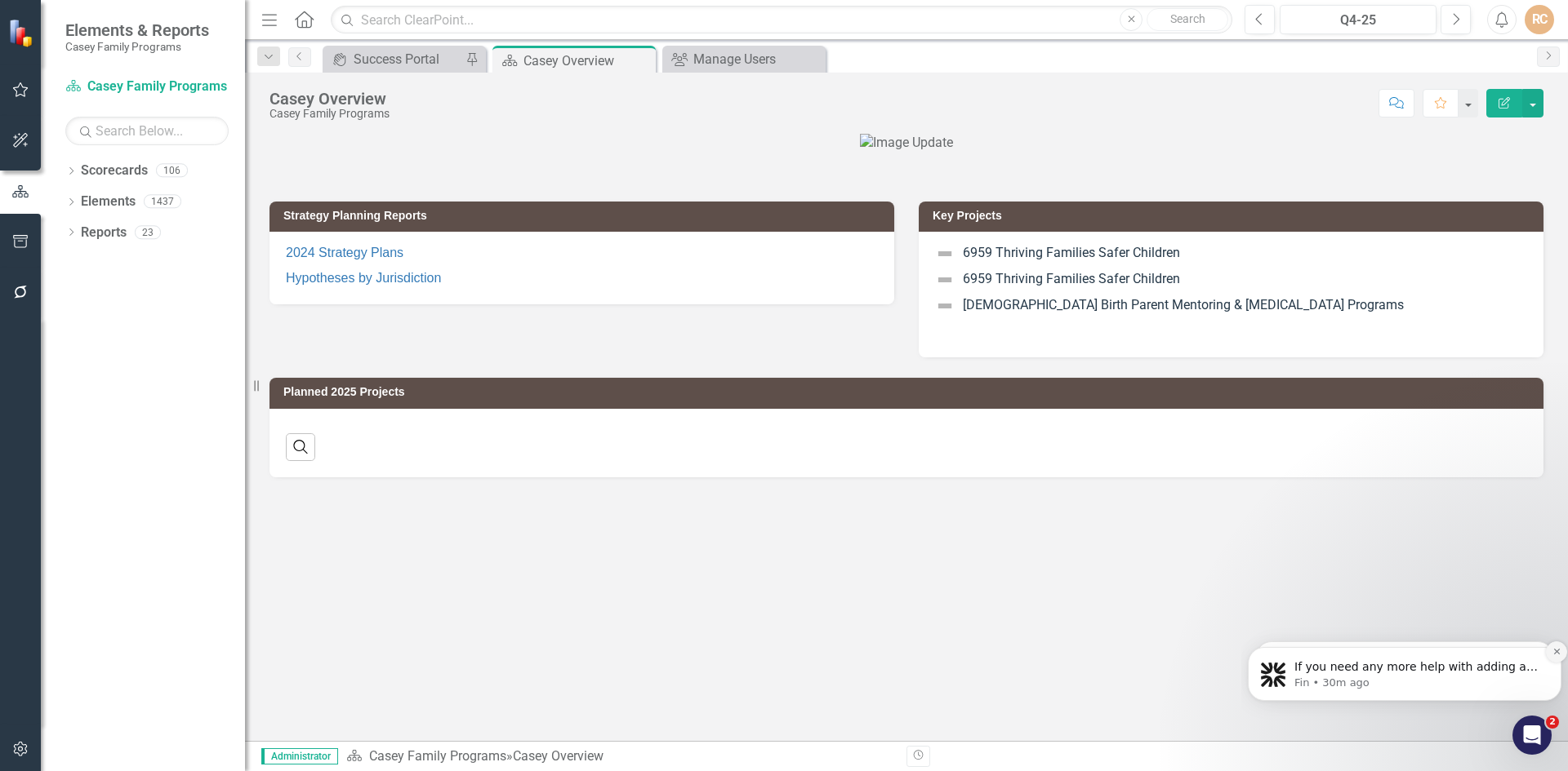
click at [1554, 645] on button "Dismiss notification" at bounding box center [1557, 652] width 21 height 21
click at [1554, 653] on icon "Dismiss notification" at bounding box center [1557, 652] width 9 height 9
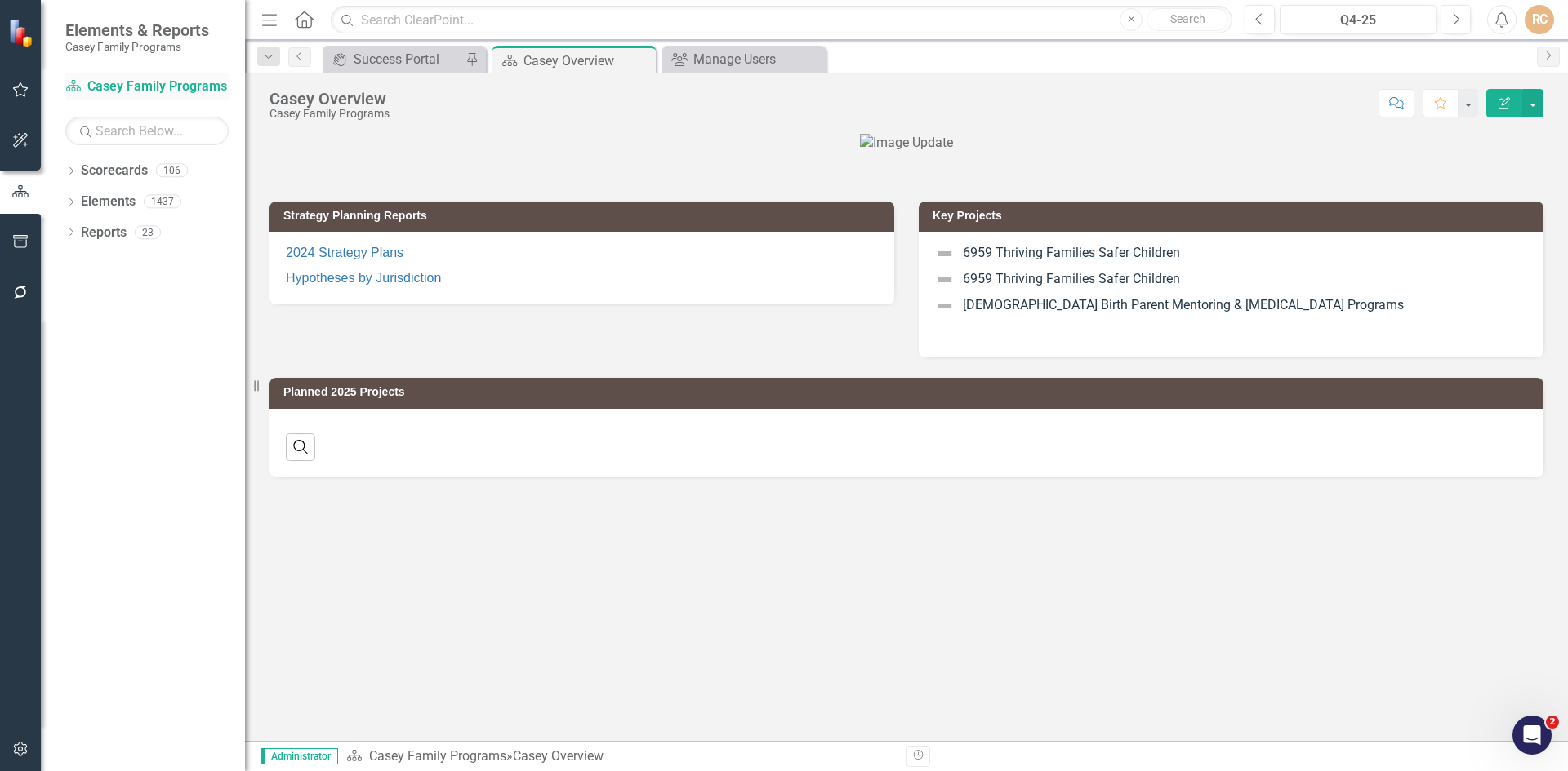
click at [188, 86] on link "Scorecard [PERSON_NAME] Family Programs" at bounding box center [147, 86] width 163 height 18
click at [728, 68] on div "Manage Users" at bounding box center [747, 59] width 108 height 20
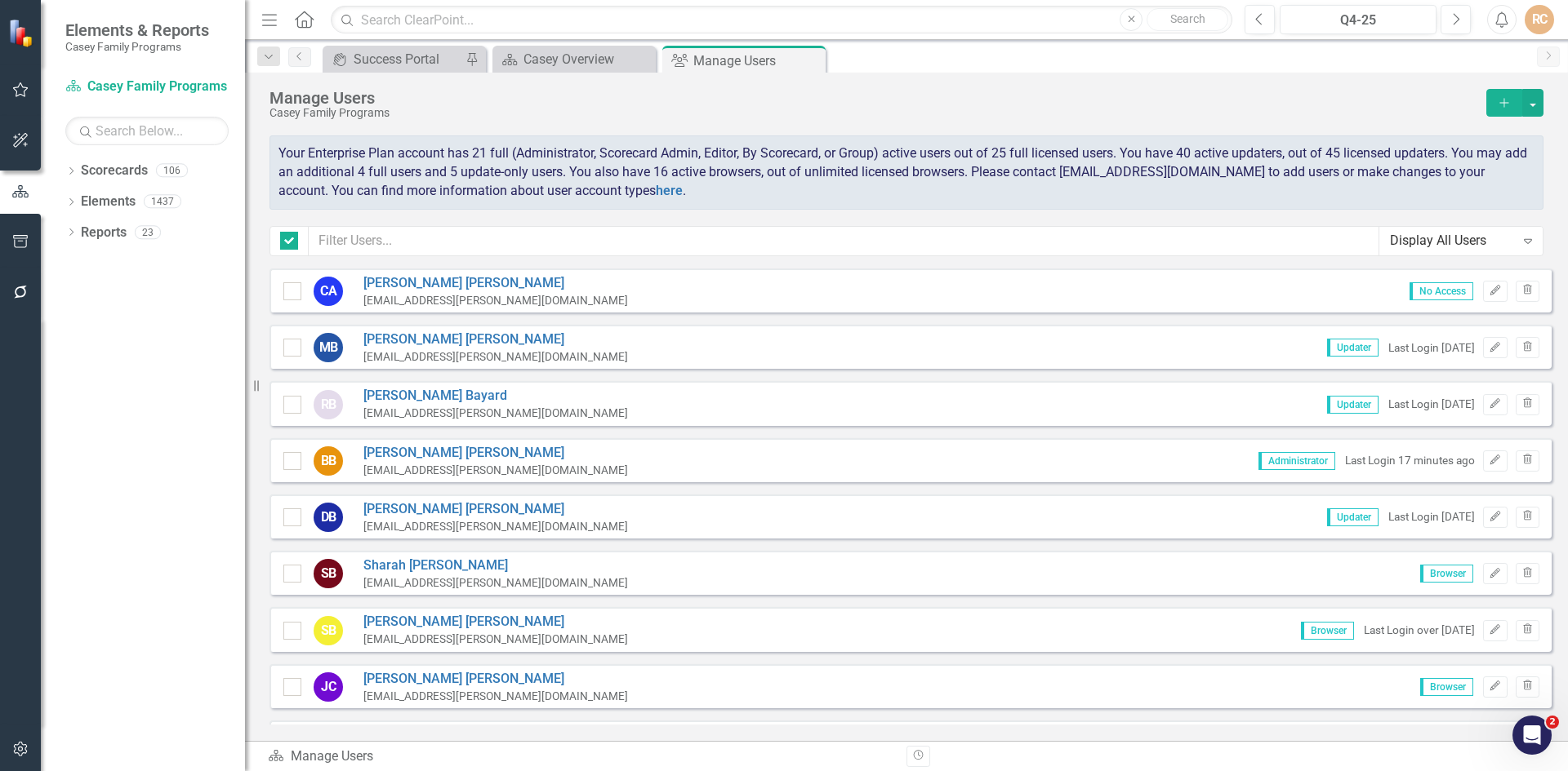
checkbox input "false"
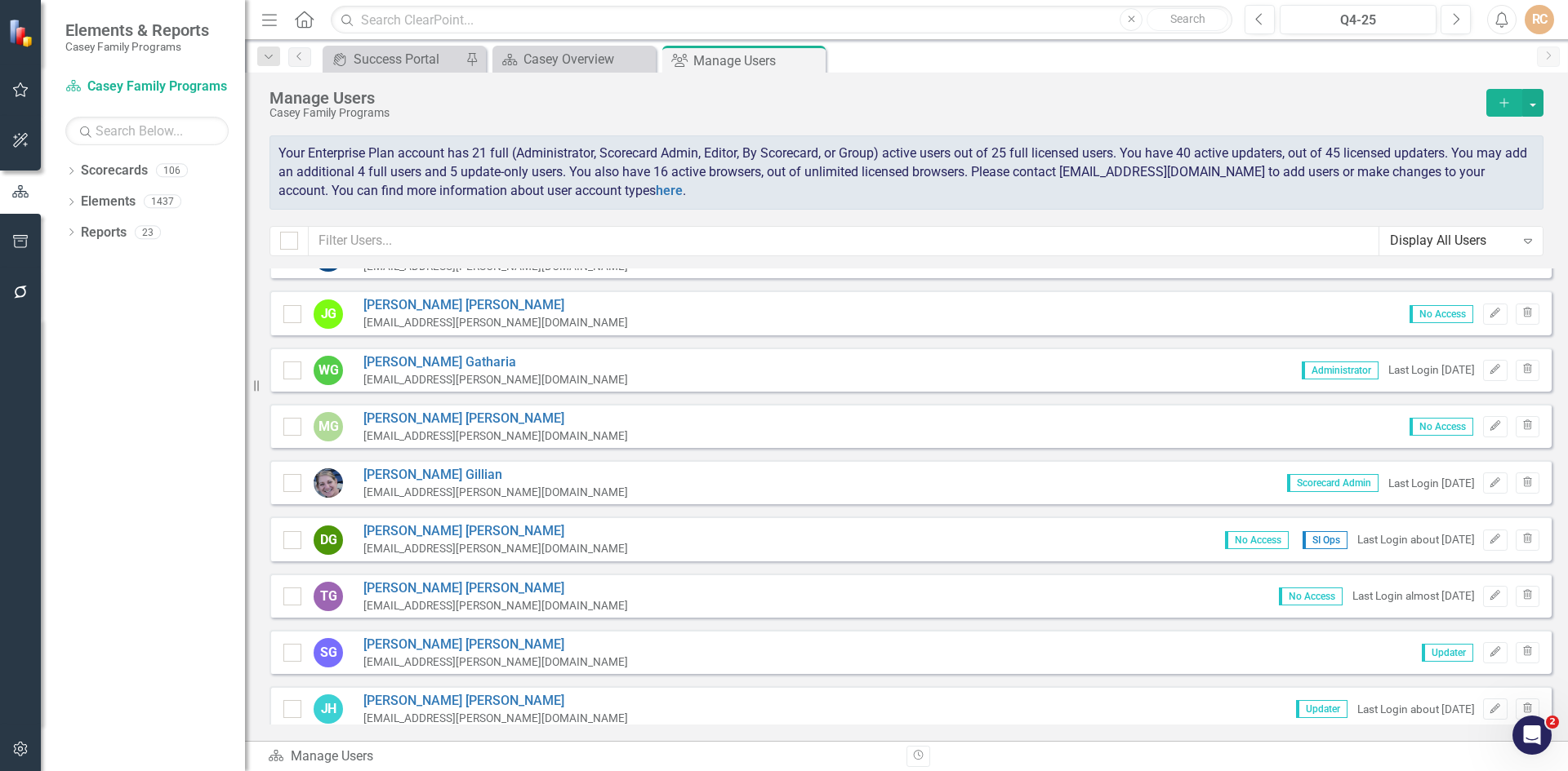
scroll to position [1224, 0]
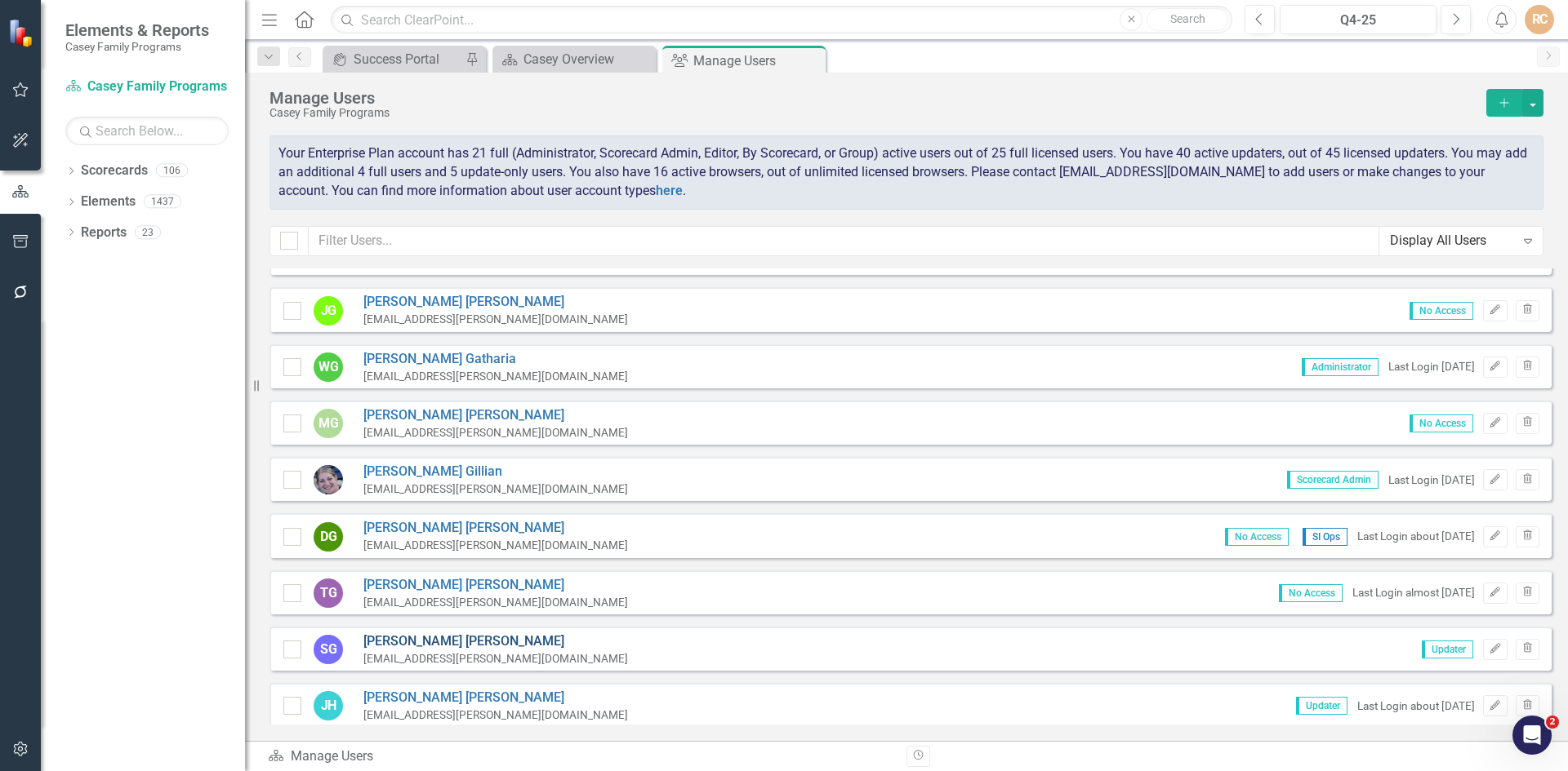
click at [415, 641] on link "Steve Grilli" at bounding box center [495, 641] width 264 height 18
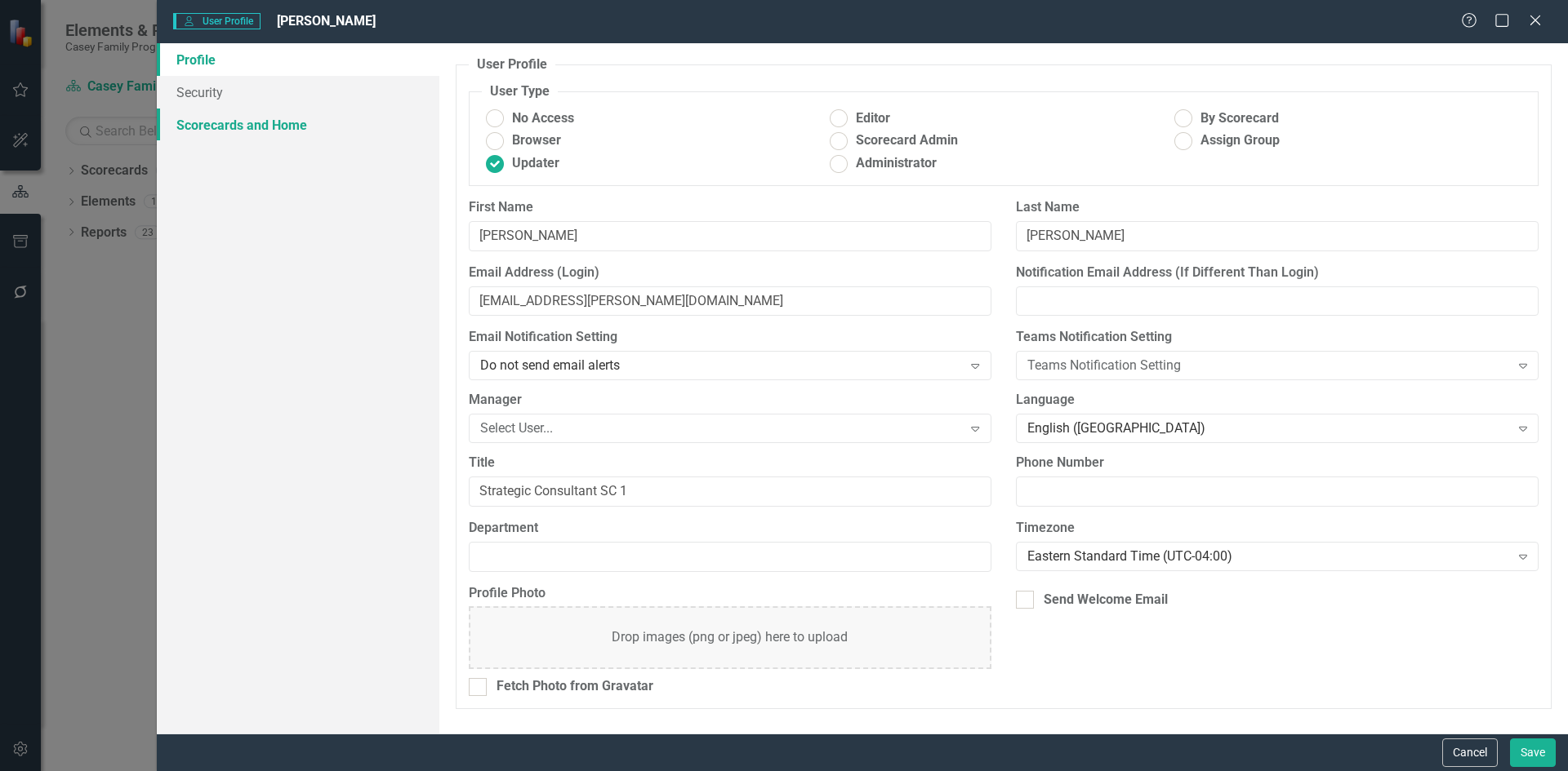
click at [270, 115] on link "Scorecards and Home" at bounding box center [298, 125] width 283 height 32
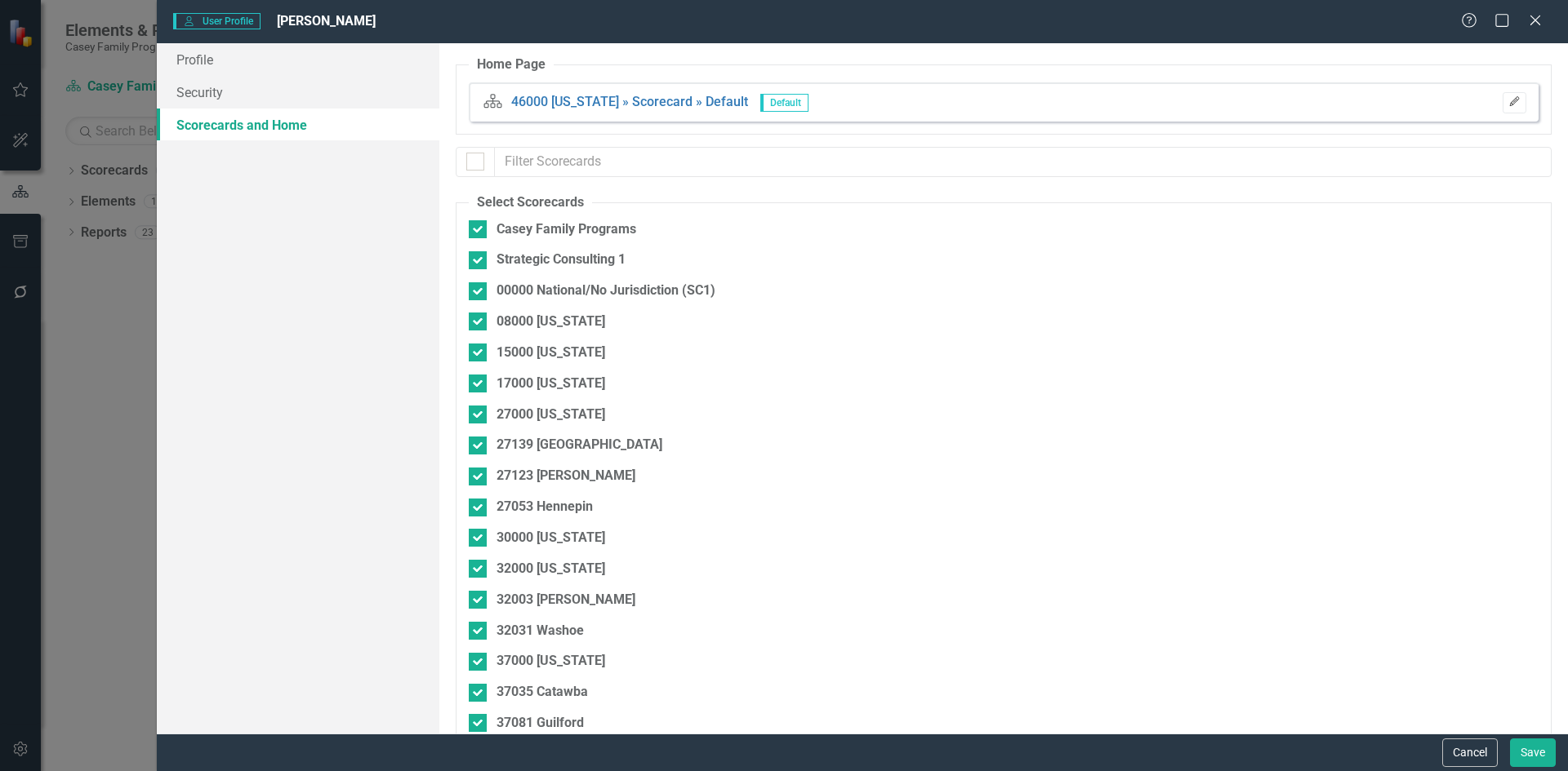
click at [1509, 104] on icon "button" at bounding box center [1514, 101] width 10 height 10
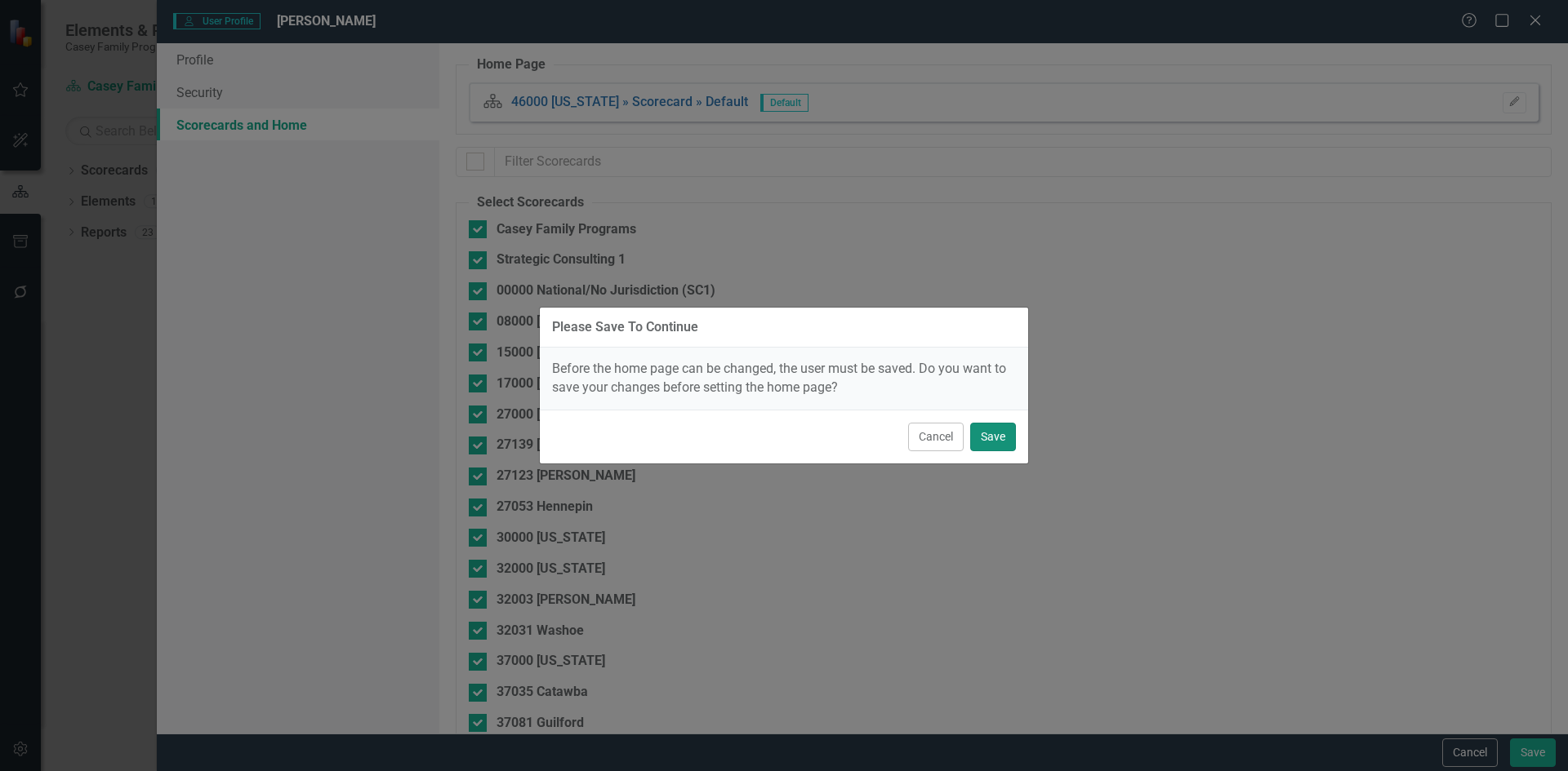
click at [990, 439] on button "Save" at bounding box center [993, 437] width 46 height 29
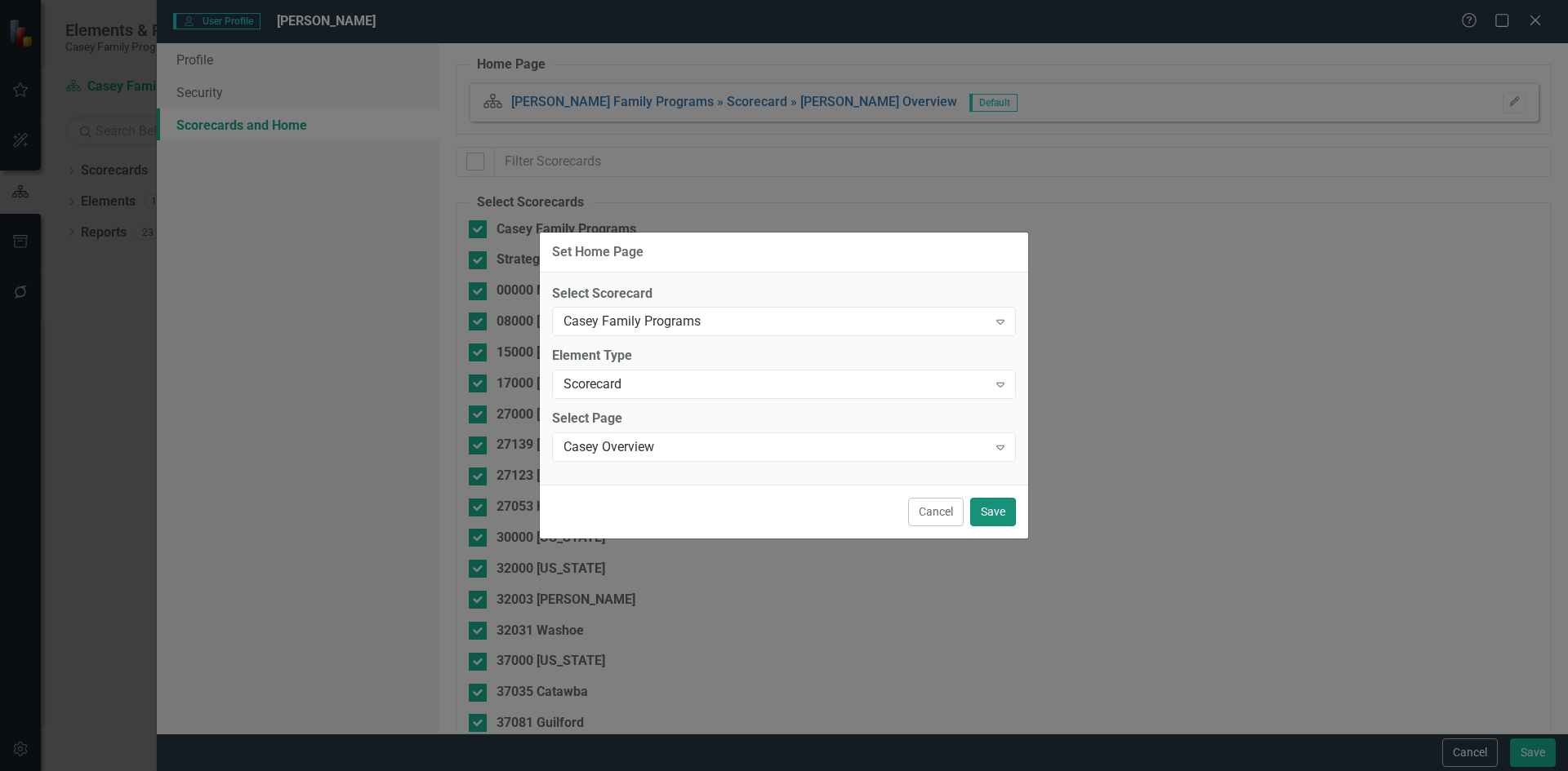
click at [1003, 512] on button "Save" at bounding box center [993, 512] width 46 height 29
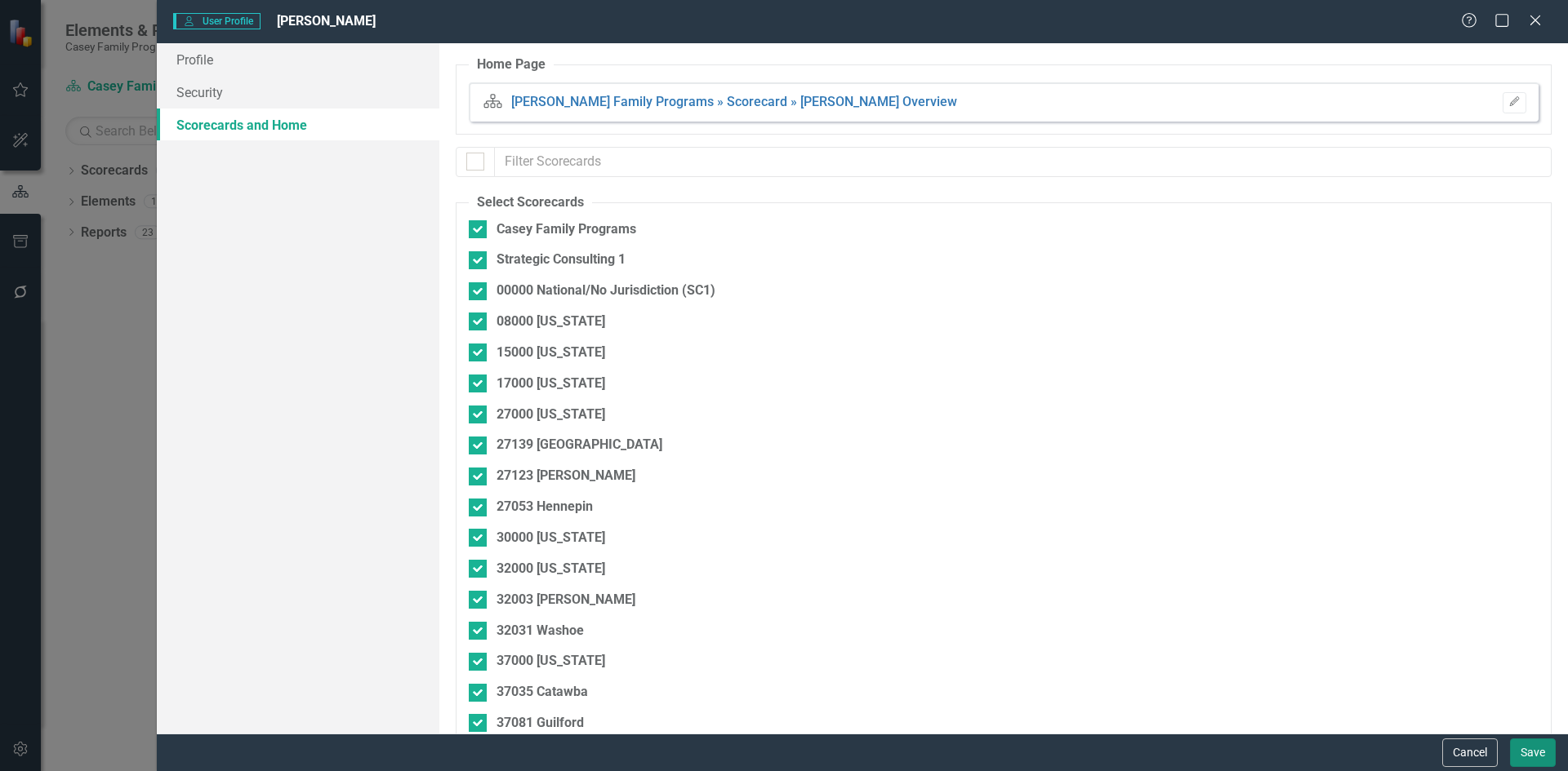
click at [1515, 747] on button "Save" at bounding box center [1533, 753] width 46 height 29
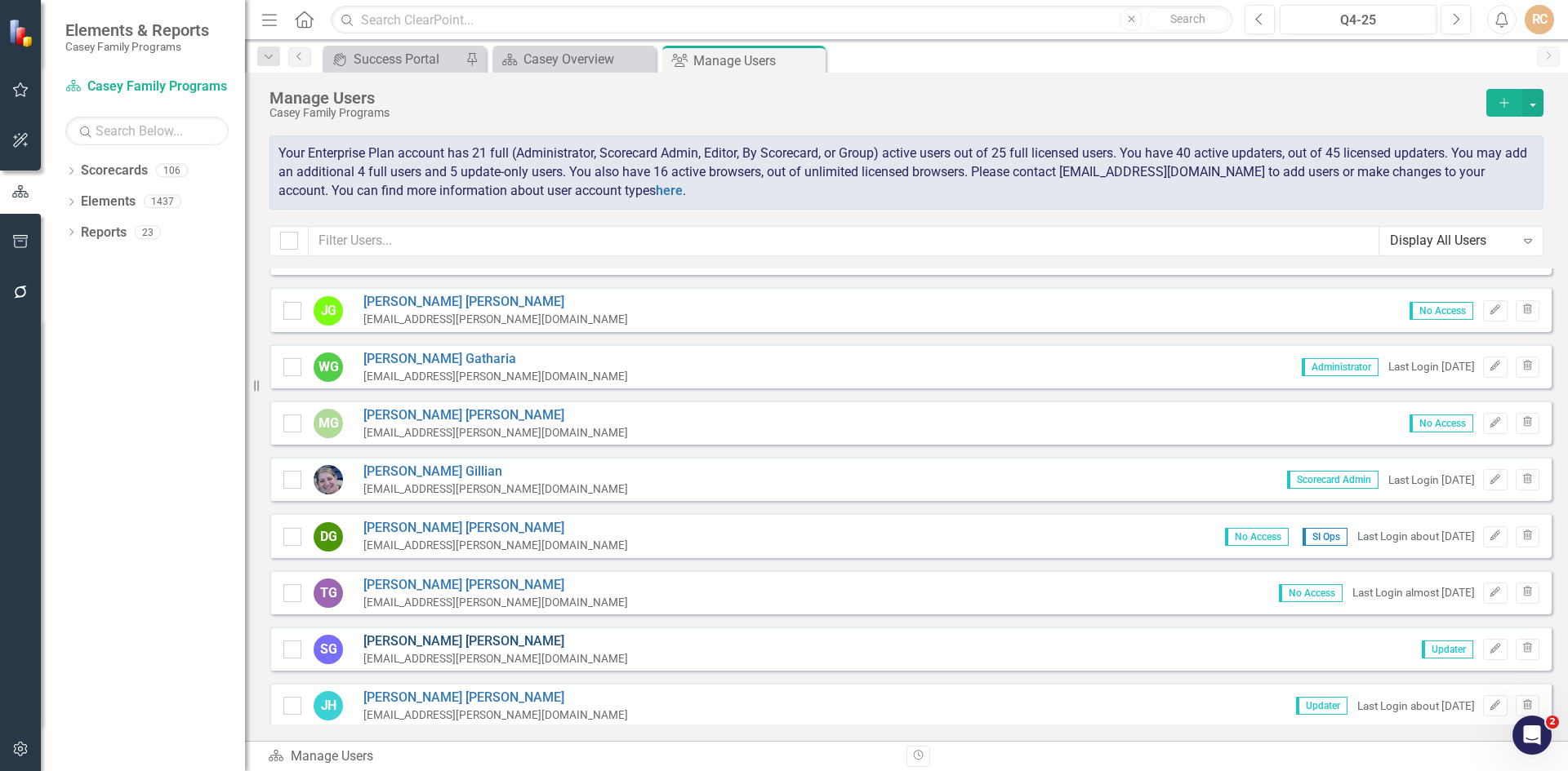
click at [380, 642] on link "Steve Grilli" at bounding box center [495, 641] width 264 height 18
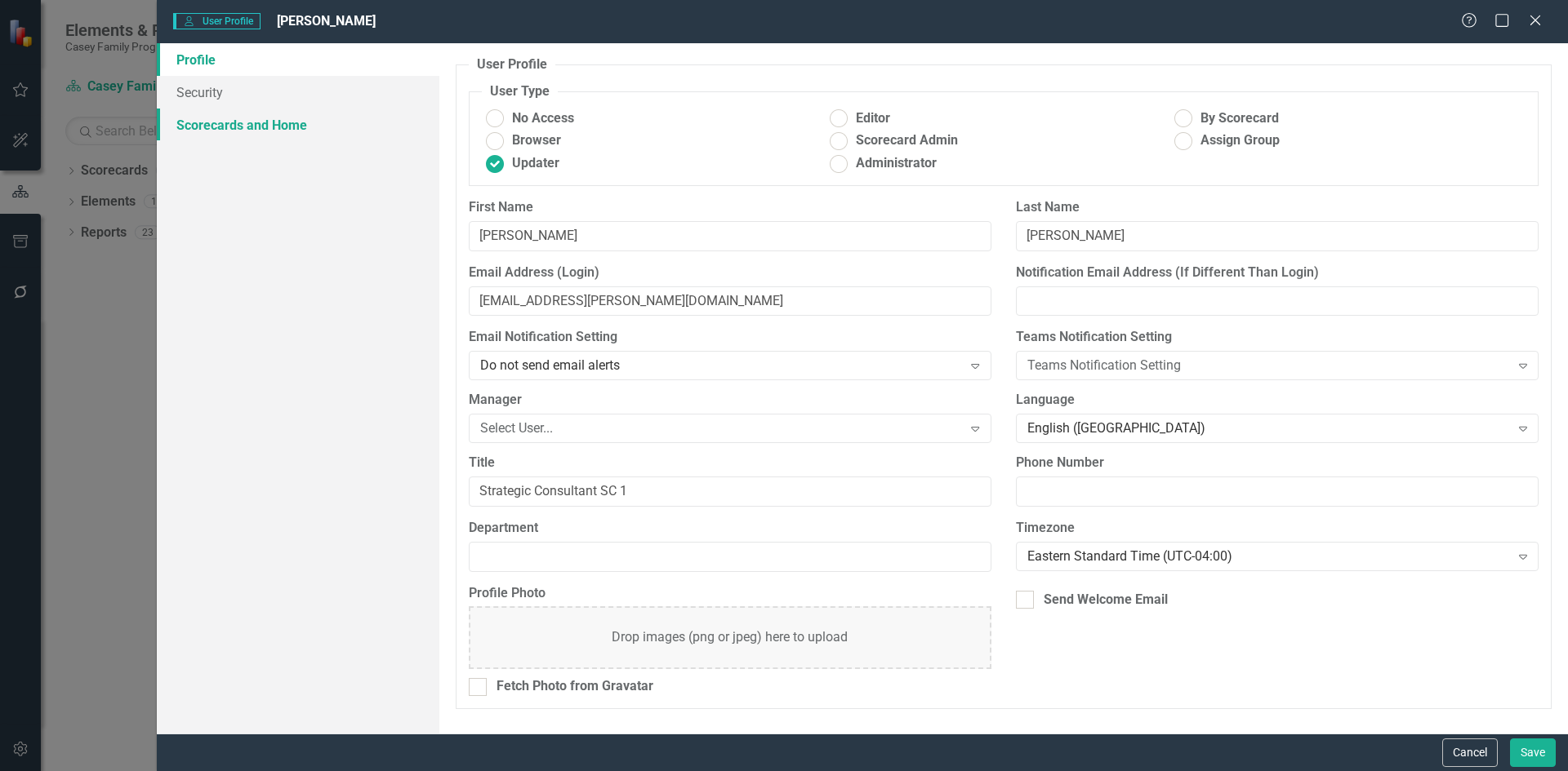
click at [290, 130] on link "Scorecards and Home" at bounding box center [298, 125] width 283 height 32
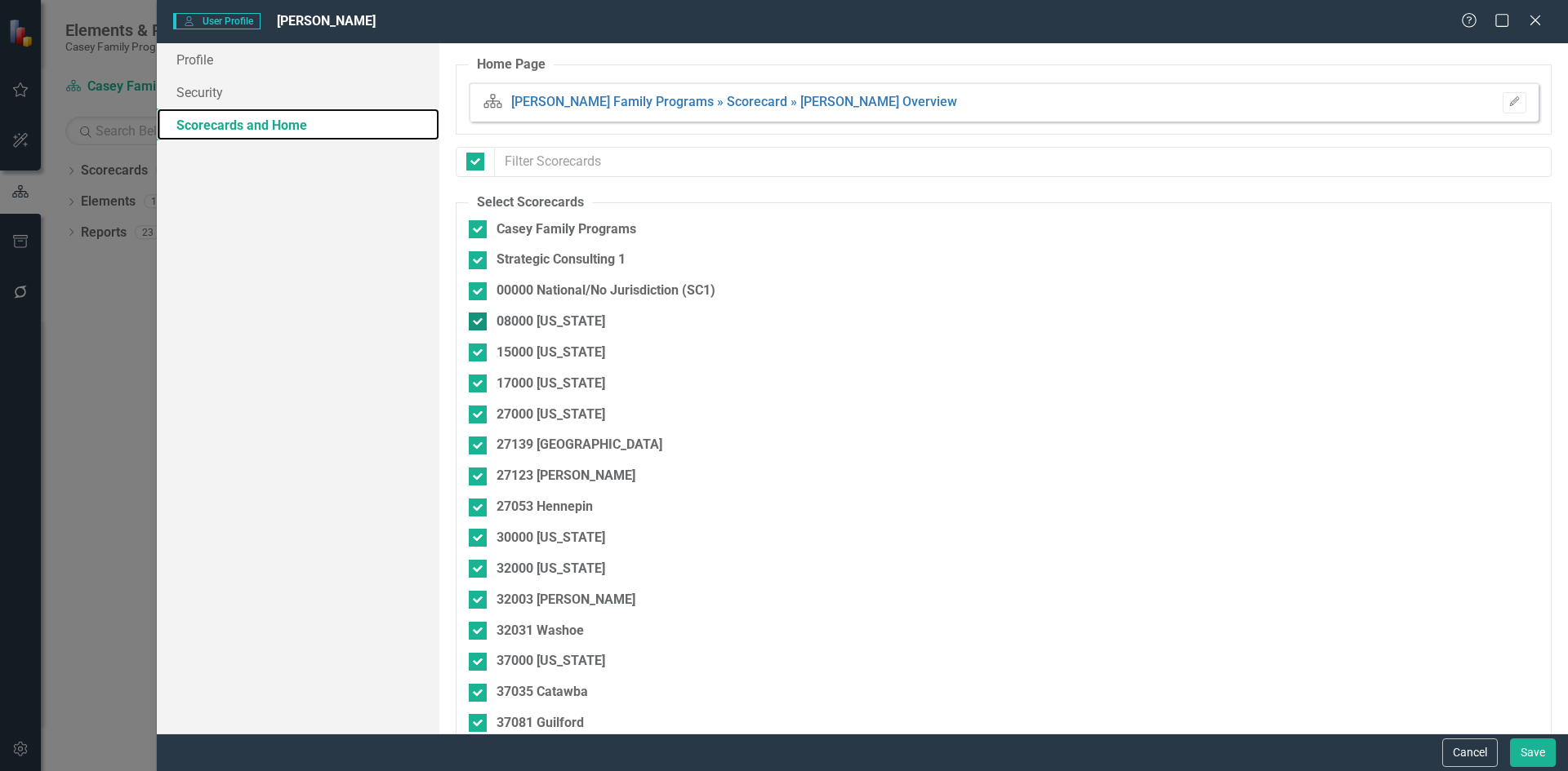
checkbox input "false"
click at [1533, 19] on icon "Close" at bounding box center [1534, 20] width 20 height 16
